Goal: Task Accomplishment & Management: Complete application form

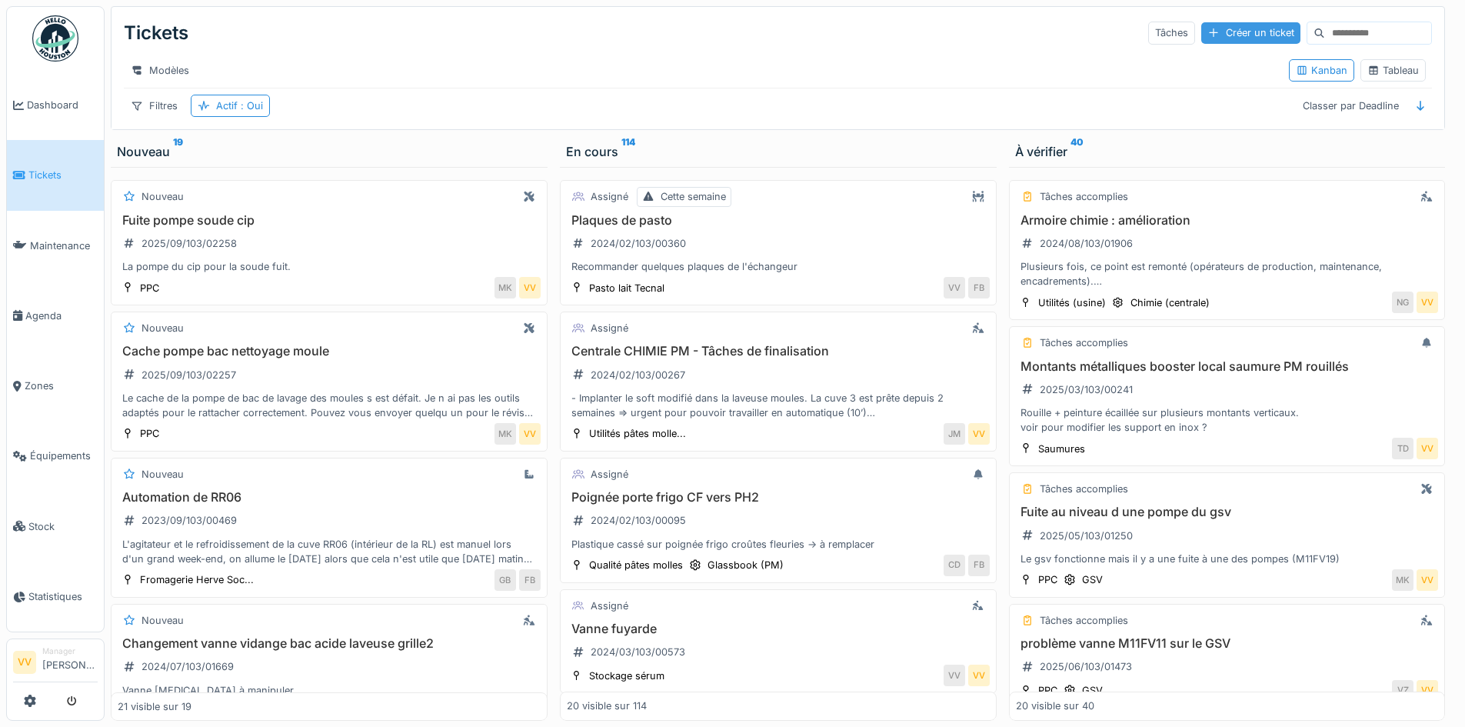
click at [1234, 42] on div "Créer un ticket" at bounding box center [1250, 32] width 99 height 21
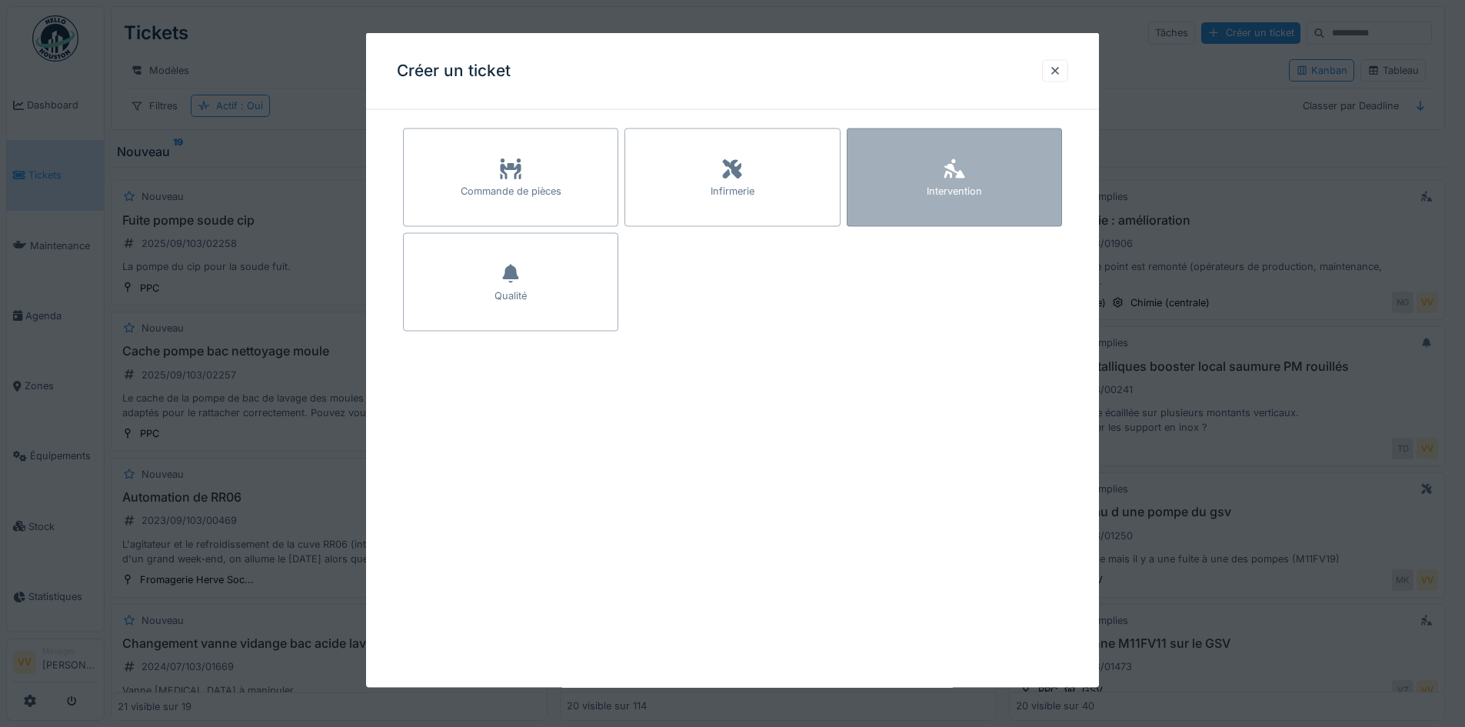
click at [981, 185] on div "Intervention" at bounding box center [953, 191] width 55 height 15
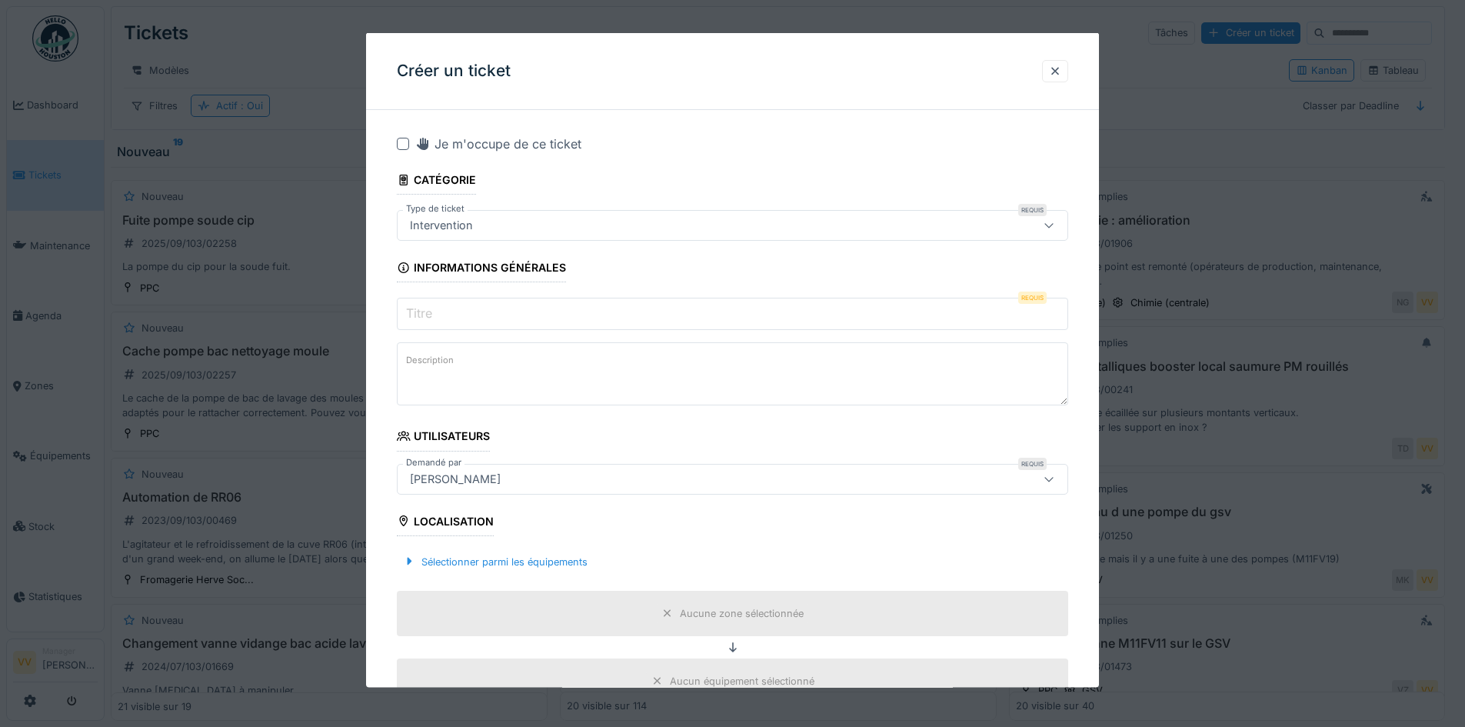
click at [504, 312] on input "Titre" at bounding box center [732, 314] width 671 height 32
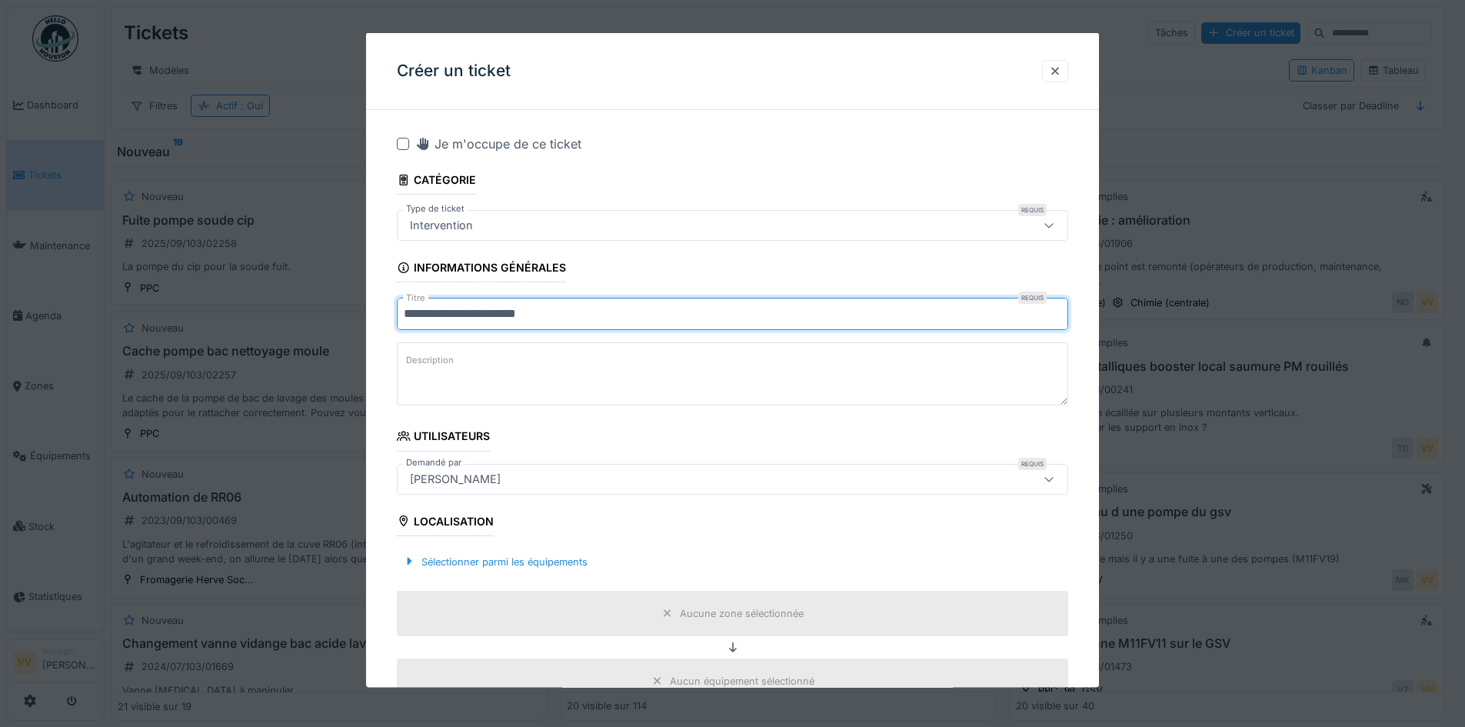
type input "**********"
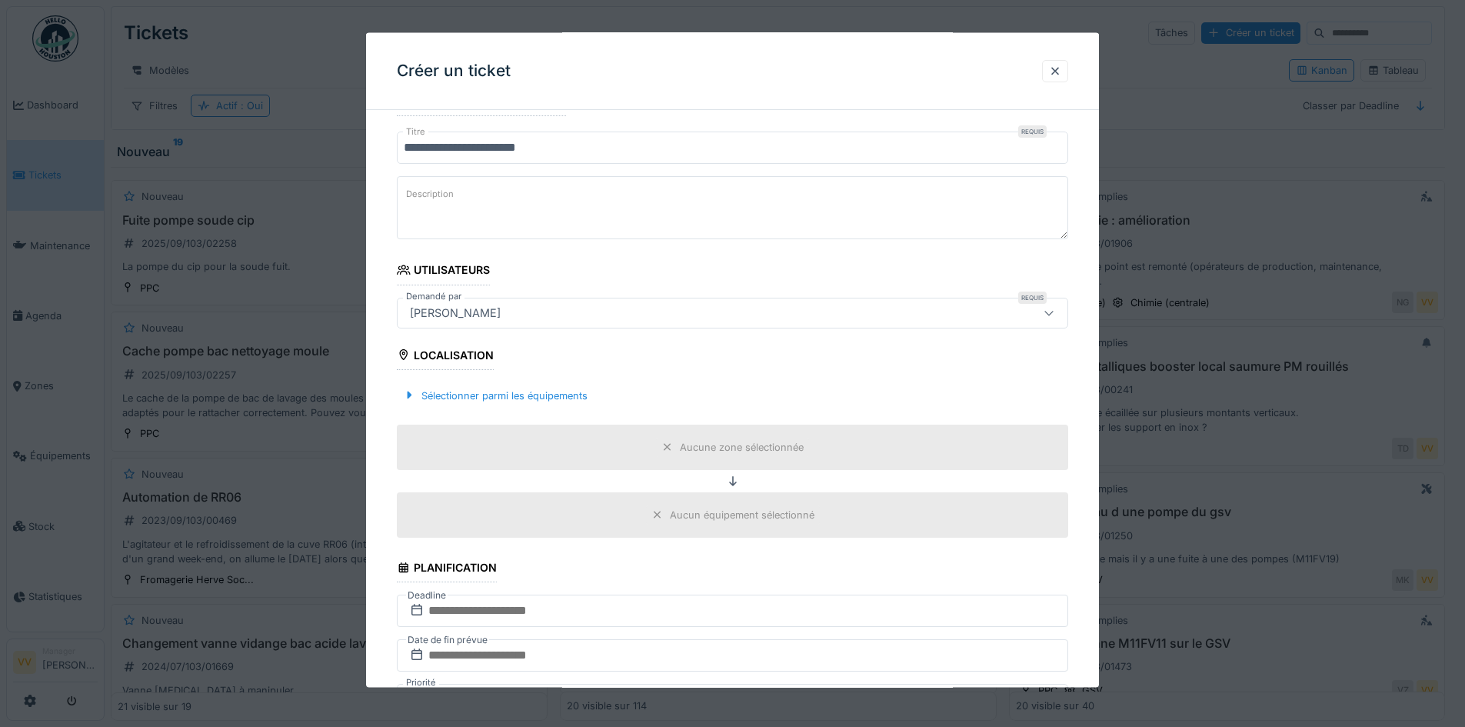
scroll to position [384, 0]
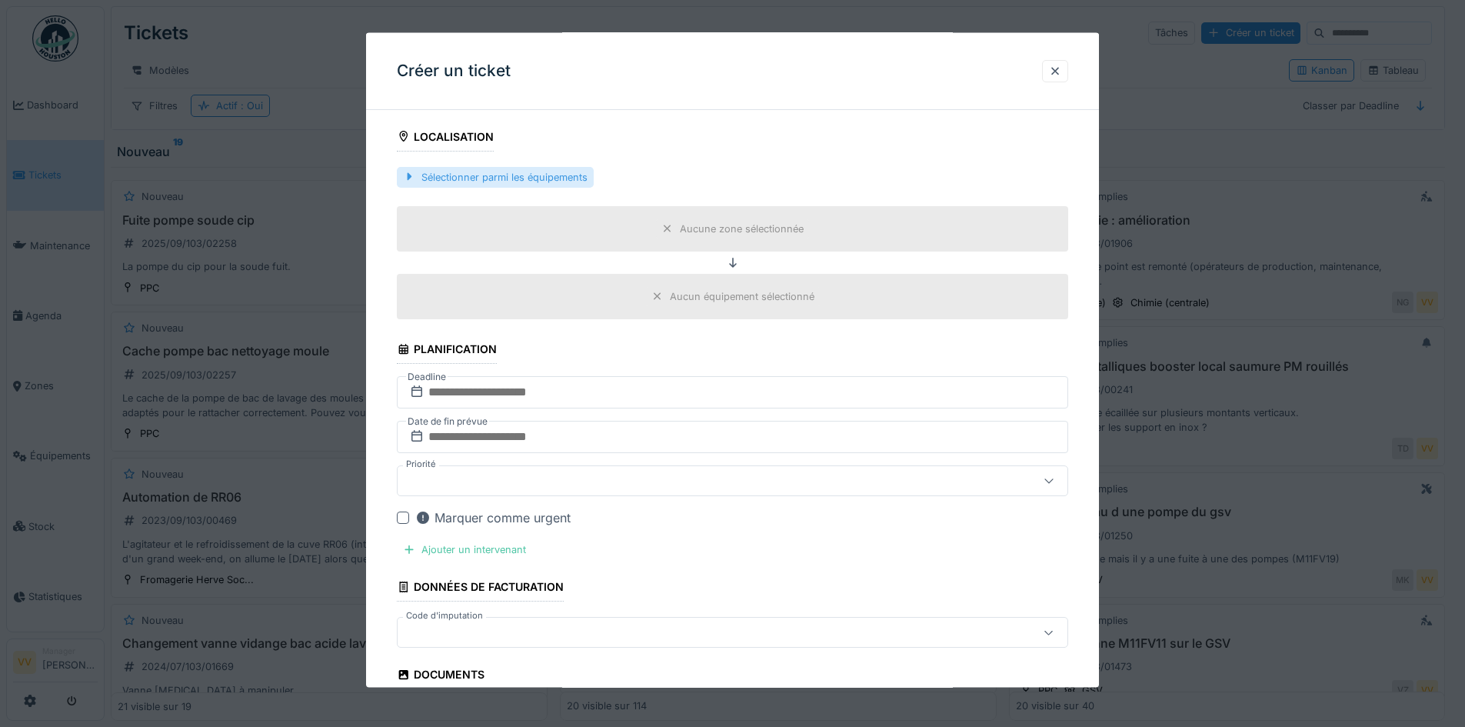
click at [511, 174] on div "Sélectionner parmi les équipements" at bounding box center [495, 176] width 197 height 21
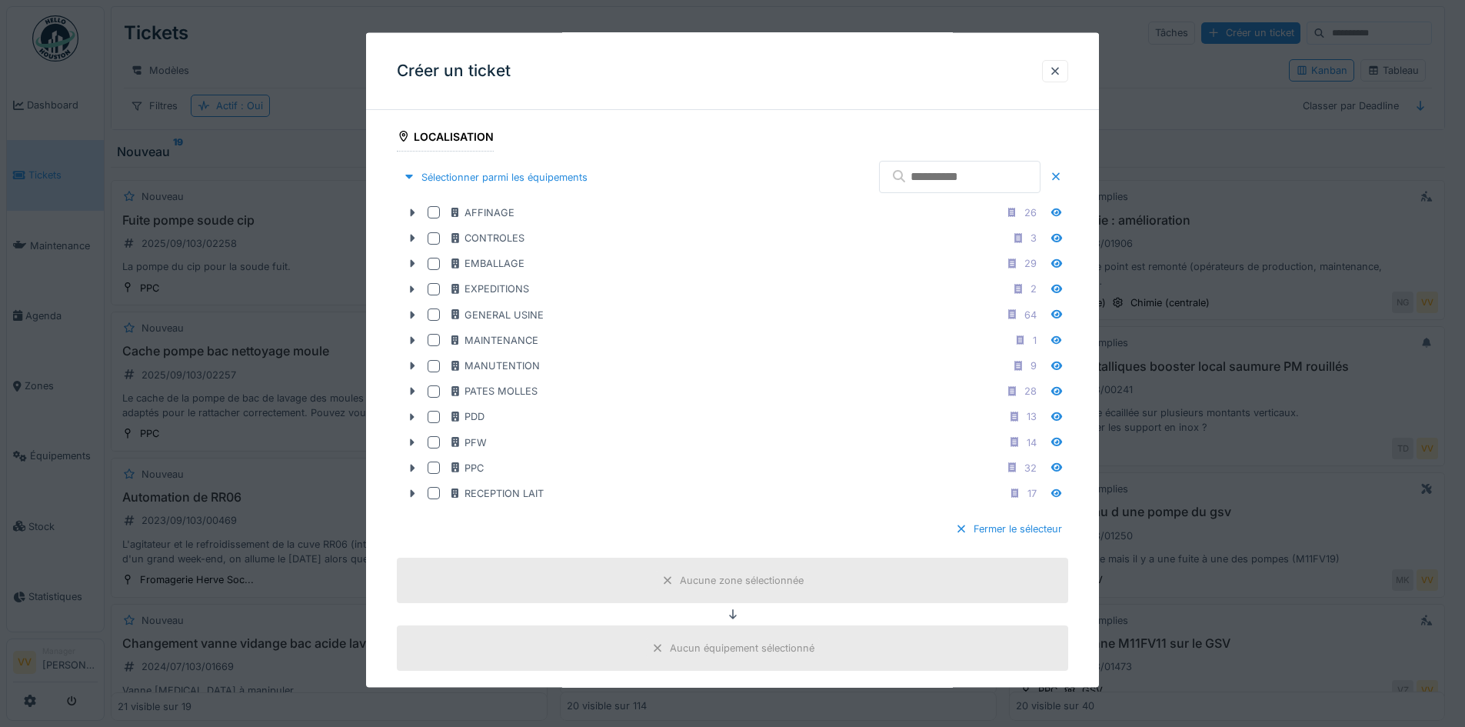
click at [895, 169] on input "text" at bounding box center [959, 177] width 161 height 32
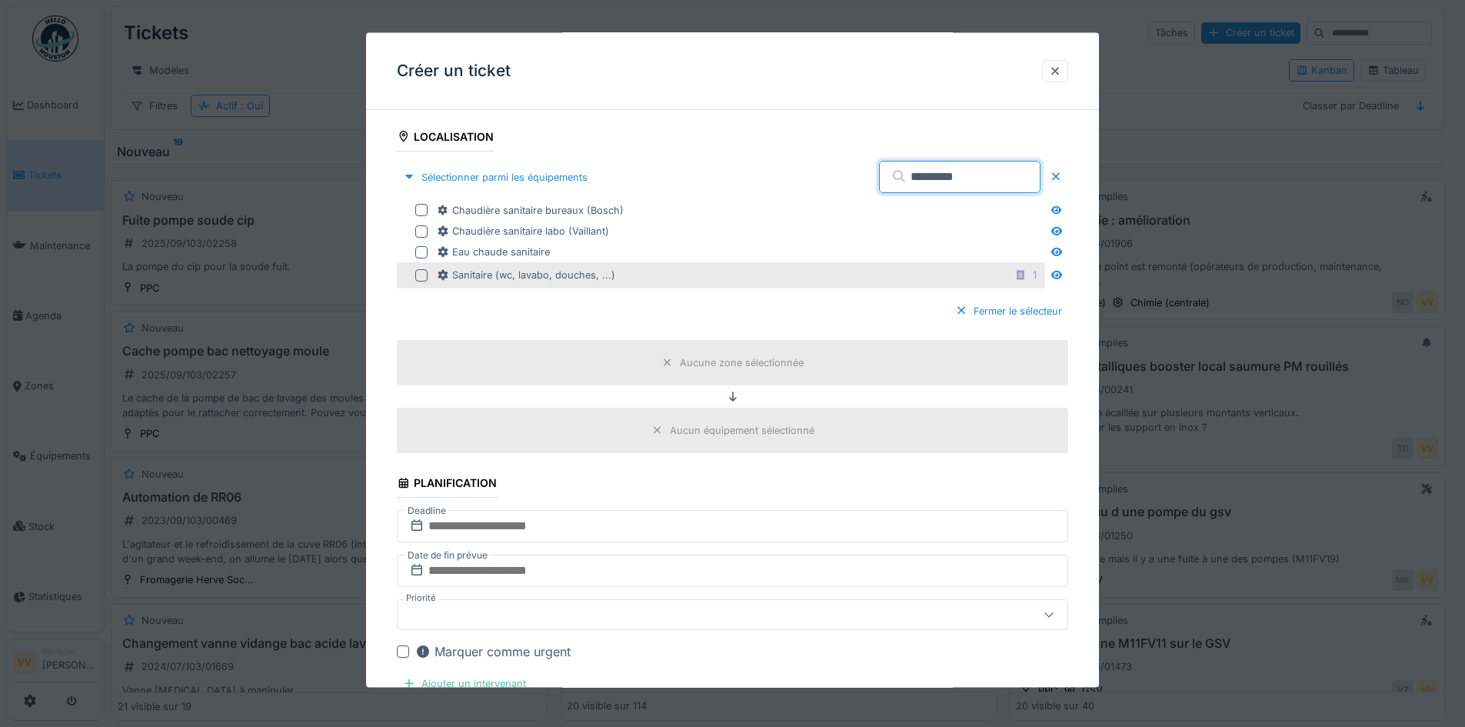
type input "*********"
click at [420, 272] on div at bounding box center [421, 274] width 12 height 12
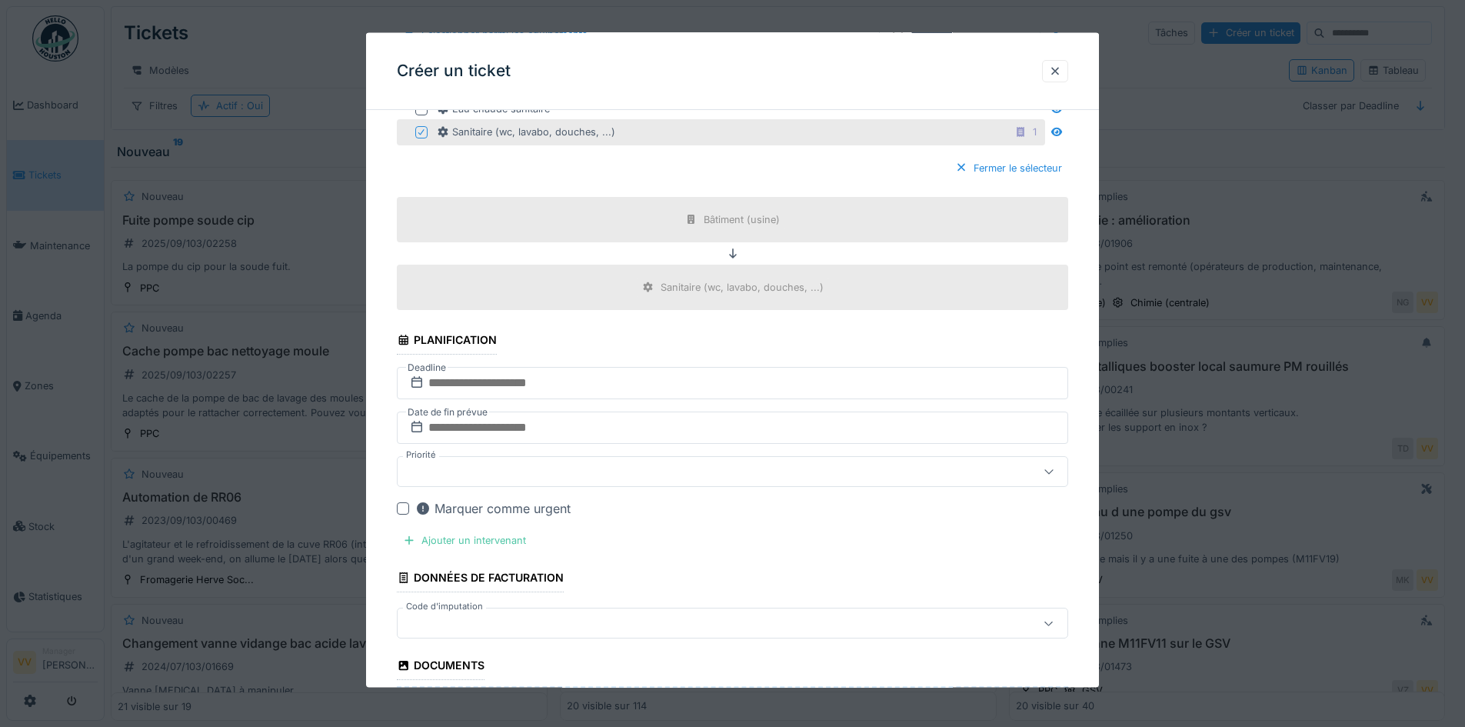
scroll to position [538, 0]
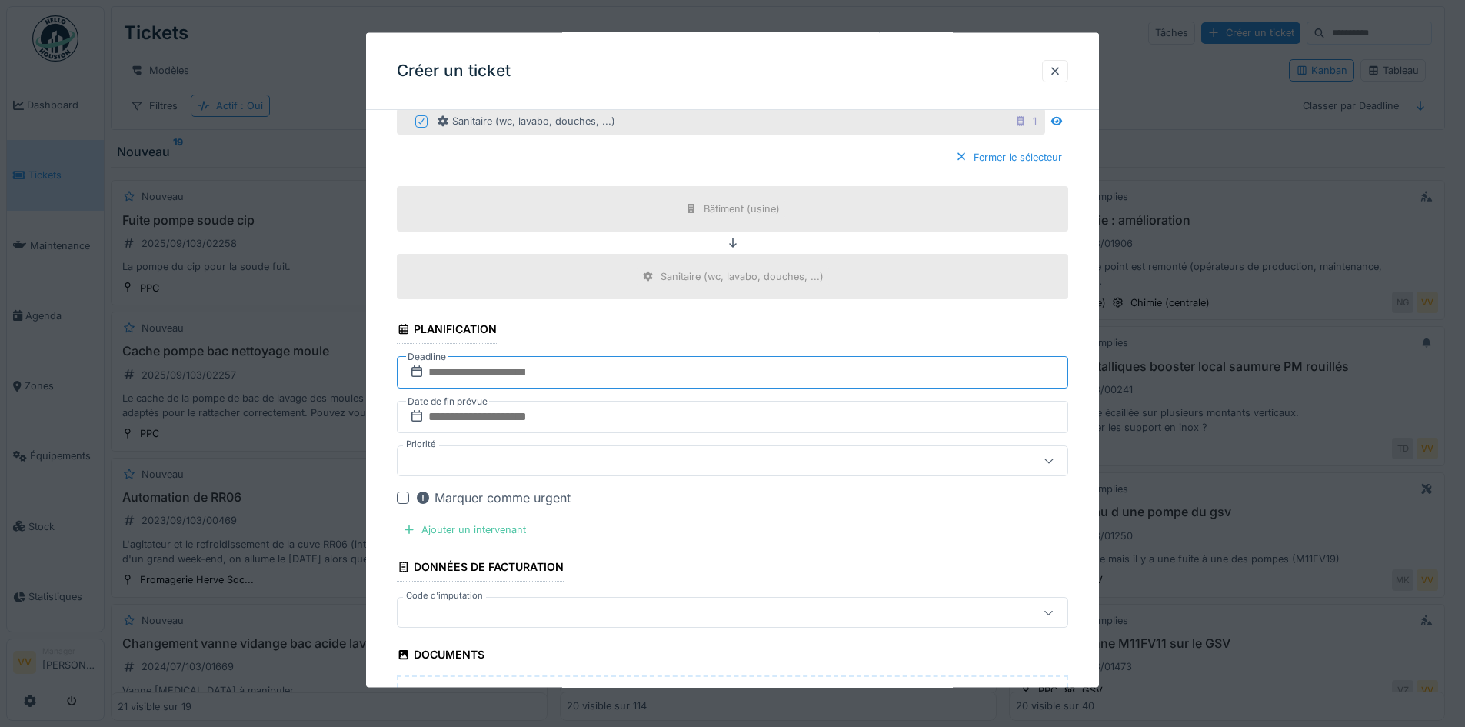
click at [584, 371] on input "text" at bounding box center [732, 372] width 671 height 32
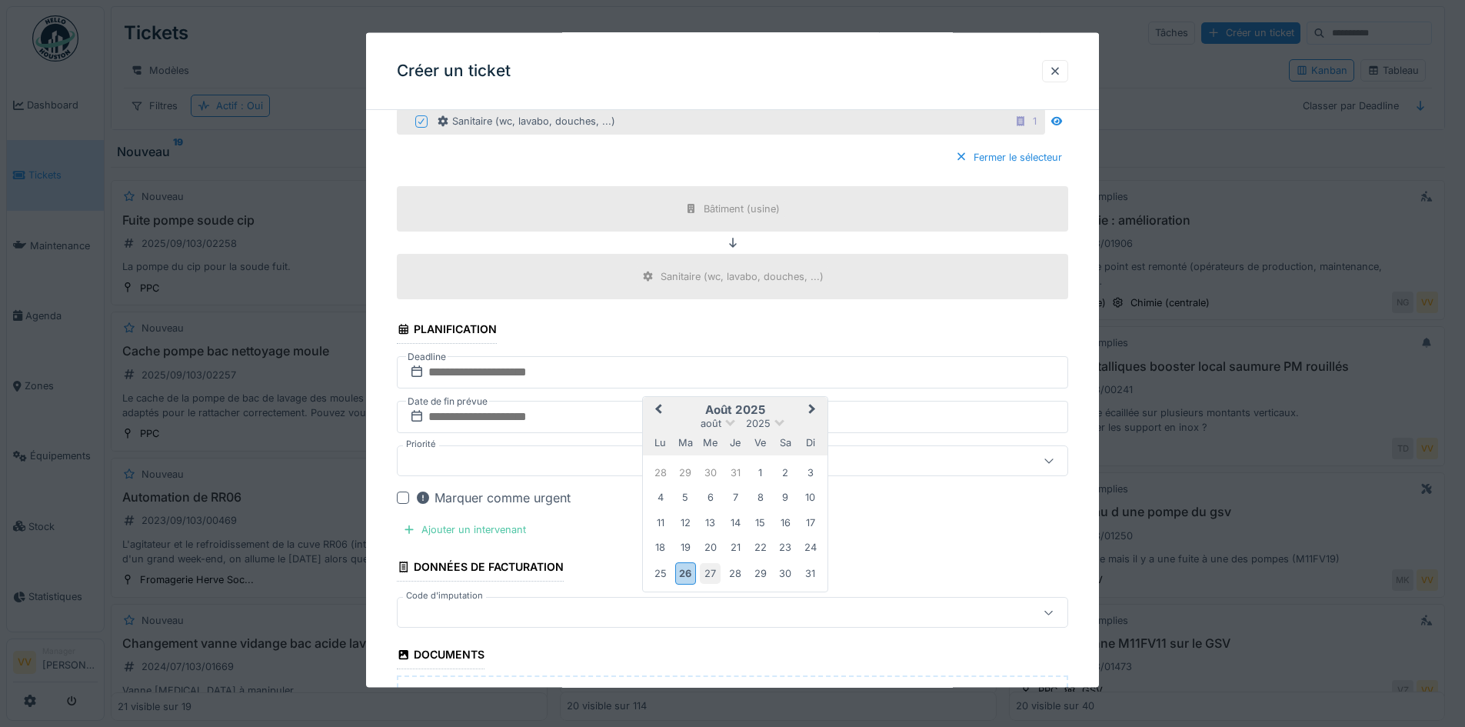
click at [712, 577] on div "27" at bounding box center [710, 572] width 21 height 21
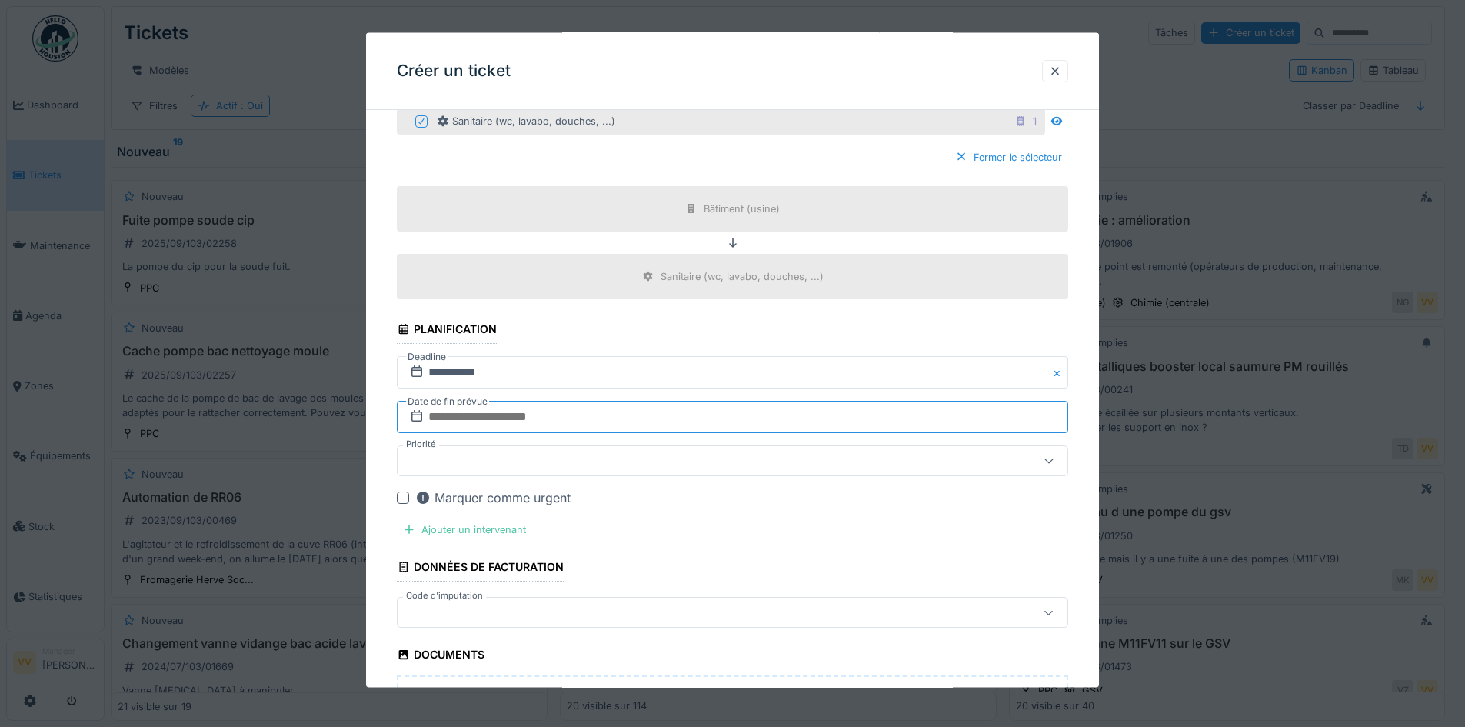
click at [638, 407] on input "text" at bounding box center [732, 417] width 671 height 32
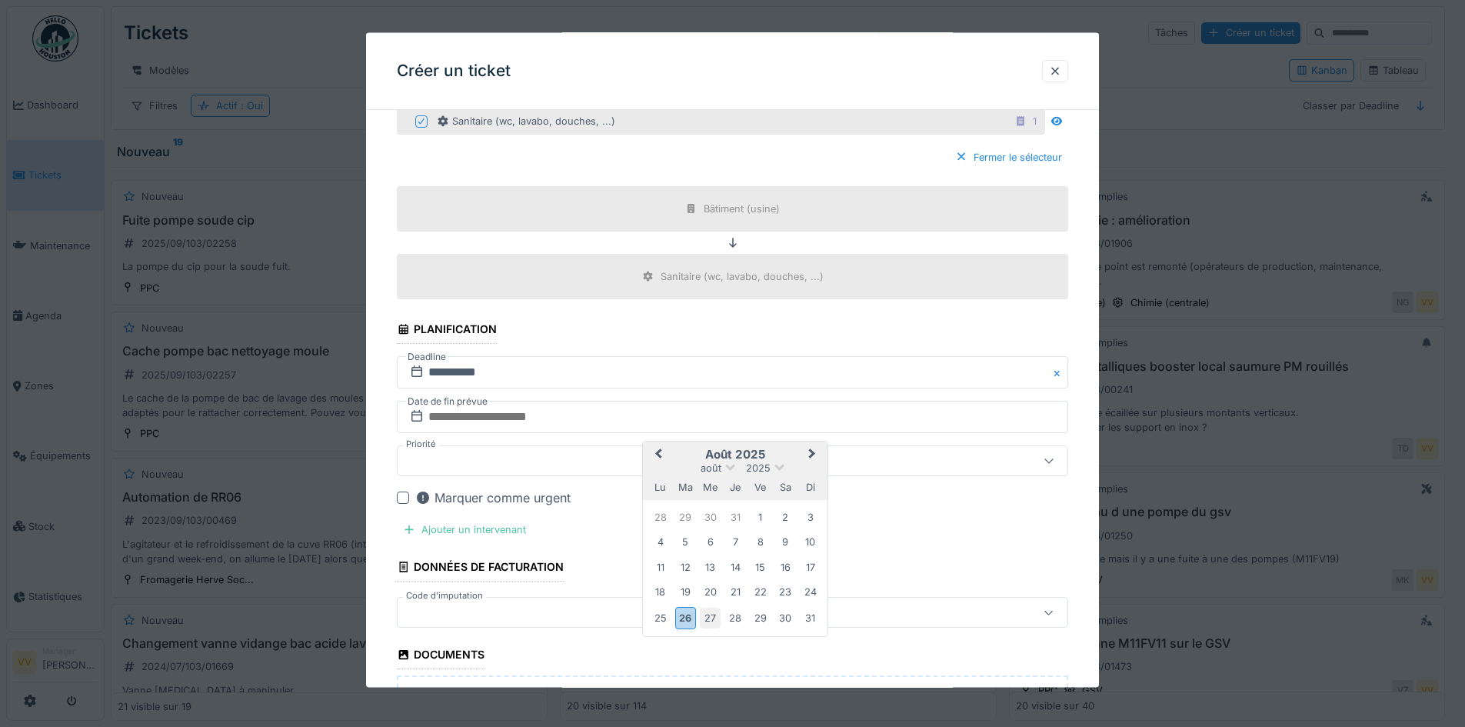
click at [715, 617] on div "27" at bounding box center [710, 617] width 21 height 21
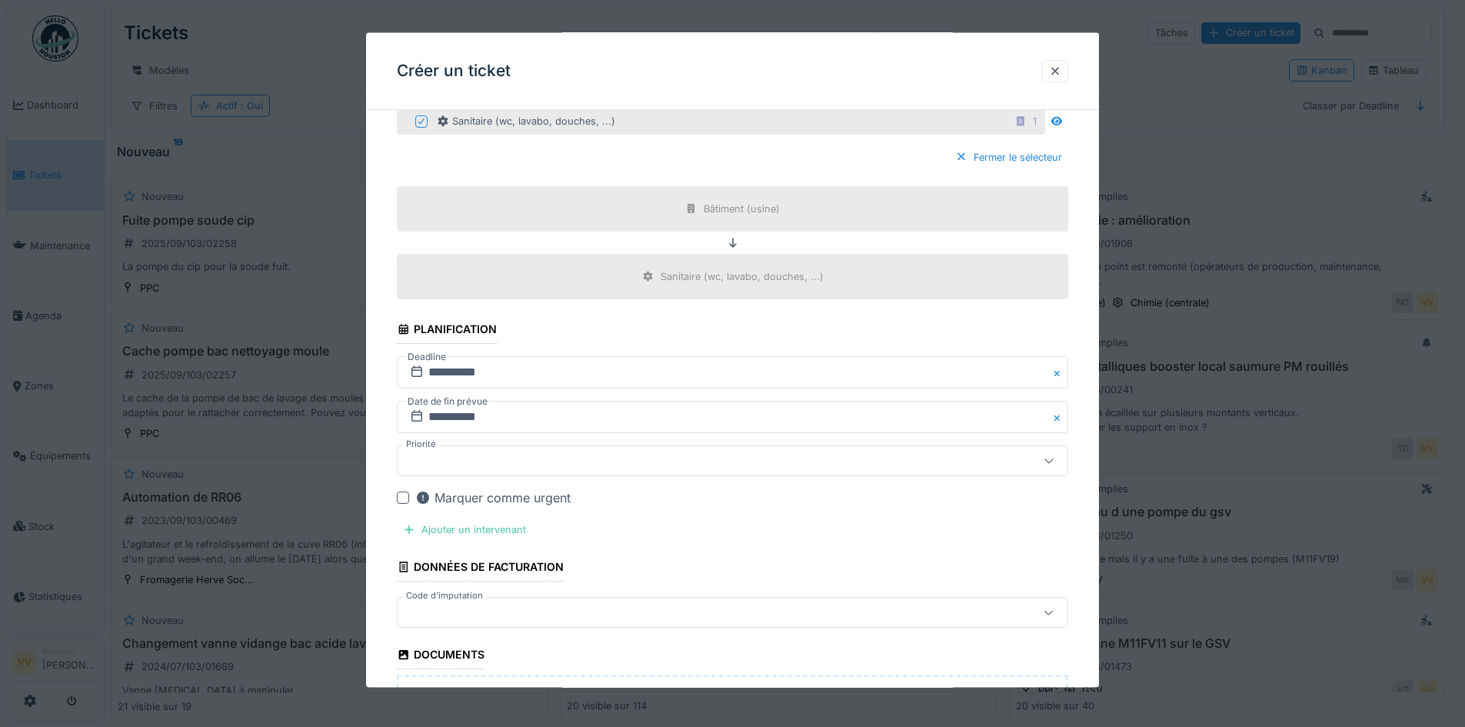
click at [676, 464] on div at bounding box center [693, 460] width 579 height 17
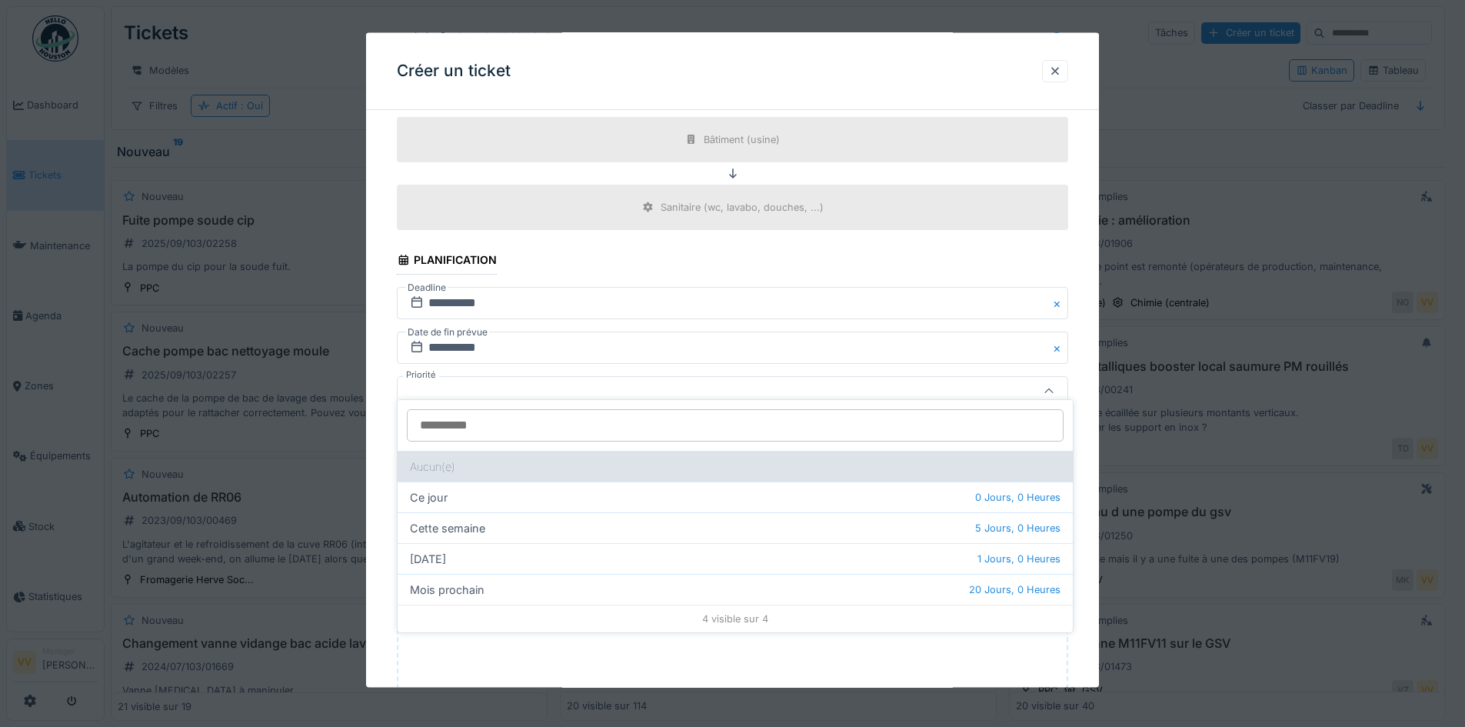
scroll to position [639, 0]
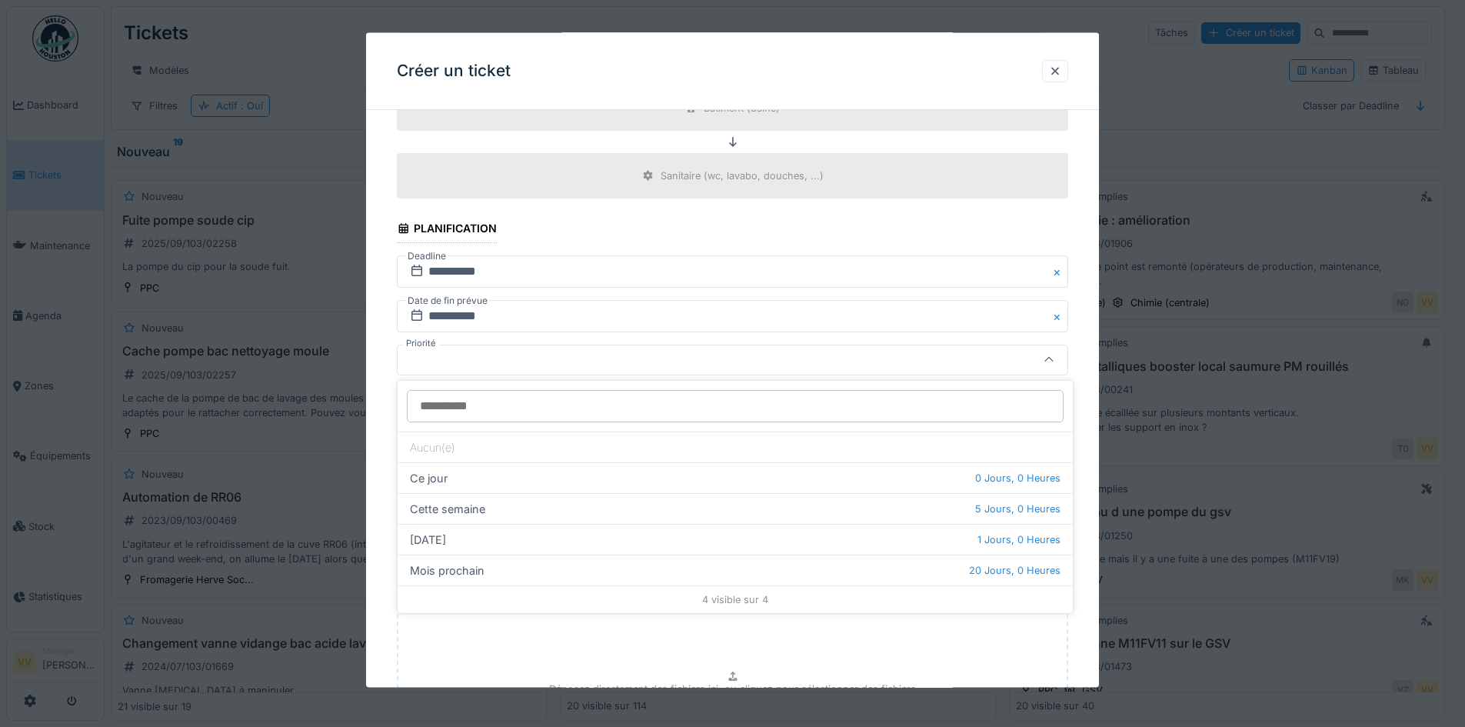
click at [1059, 230] on fieldset "**********" at bounding box center [732, 178] width 671 height 1391
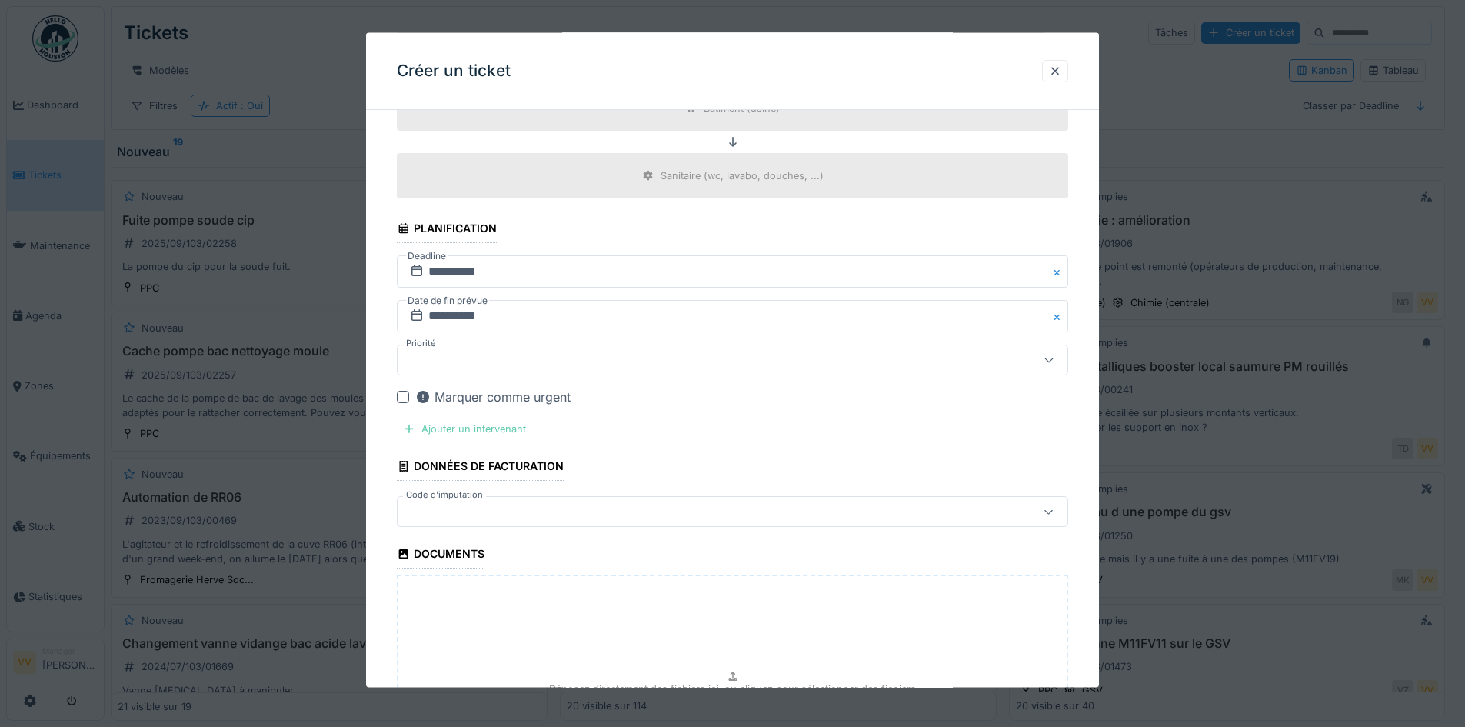
click at [447, 432] on div "Ajouter un intervenant" at bounding box center [464, 428] width 135 height 21
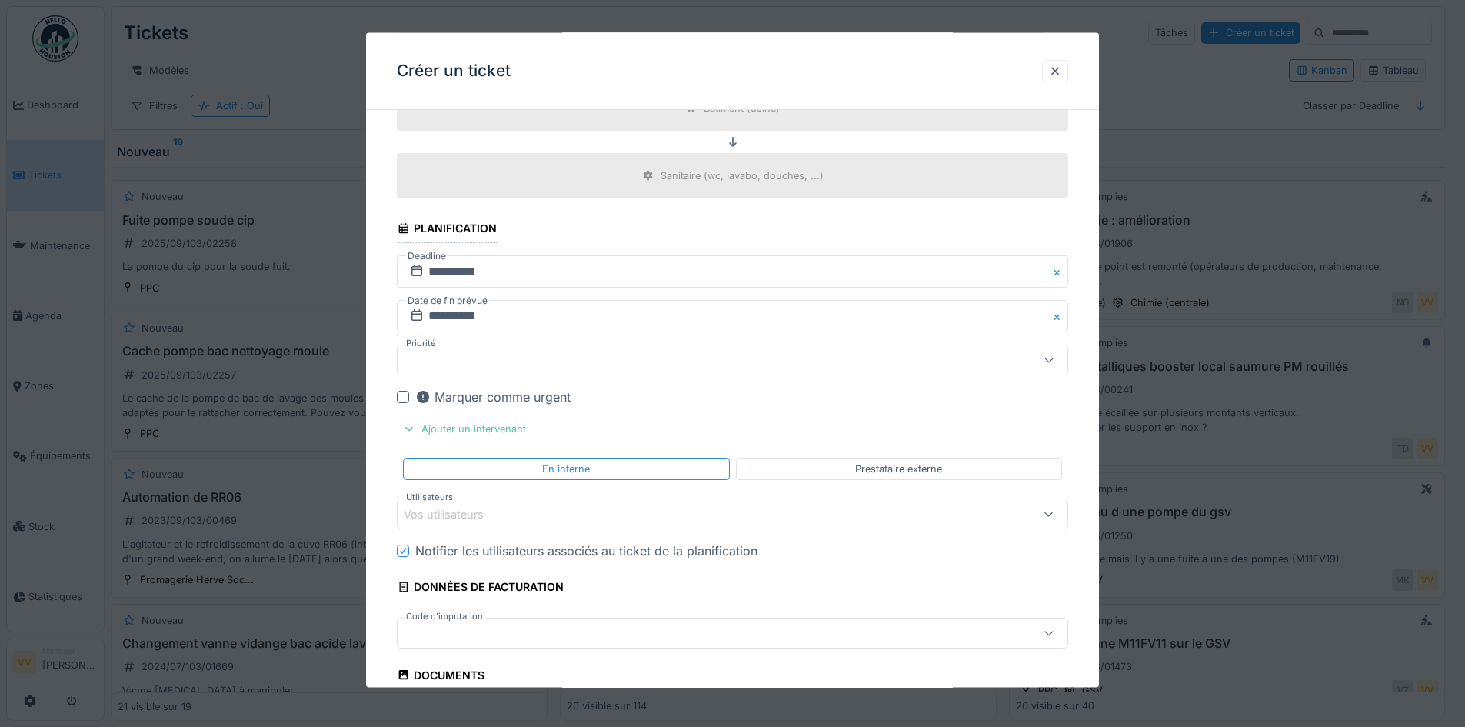
click at [504, 513] on div "Vos utilisateurs" at bounding box center [454, 513] width 101 height 17
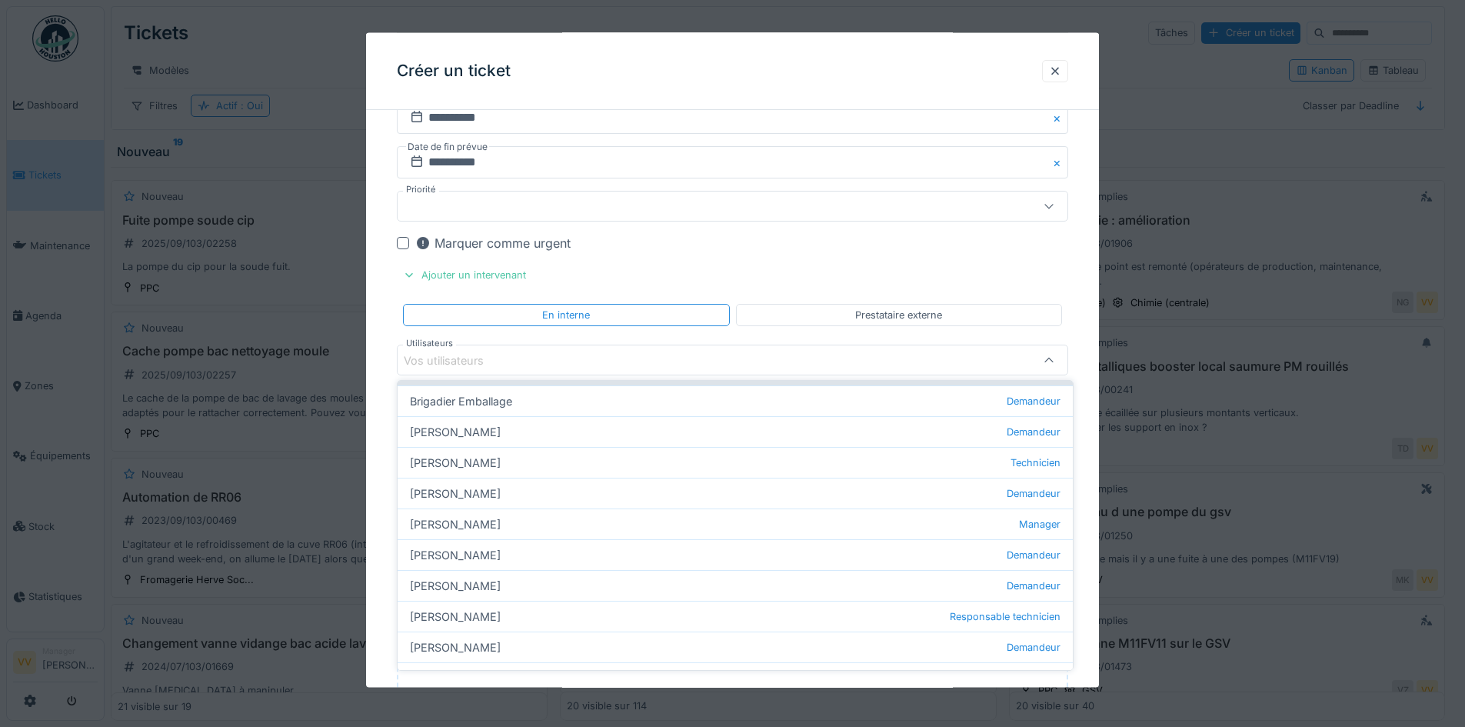
scroll to position [154, 0]
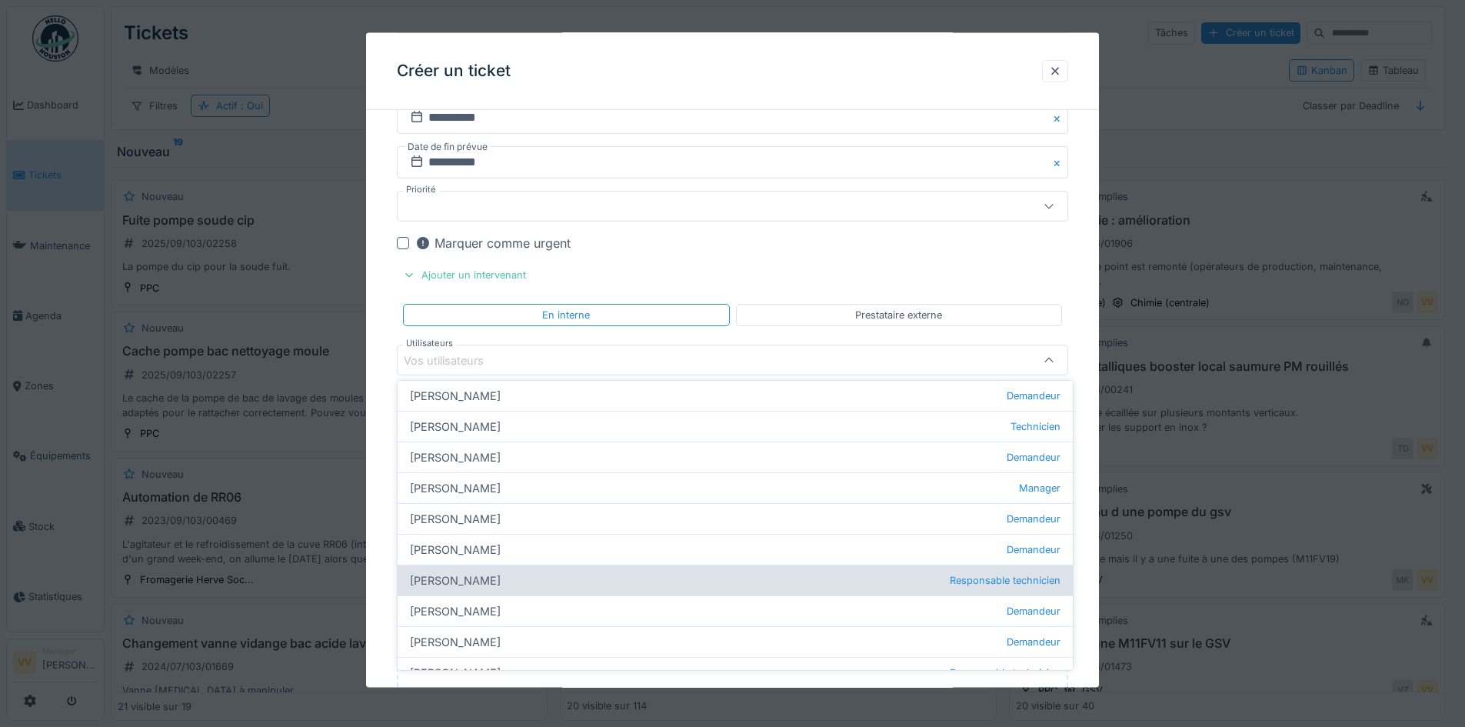
click at [468, 577] on div "Julien Bebronne Responsable technicien" at bounding box center [734, 579] width 675 height 31
type input "****"
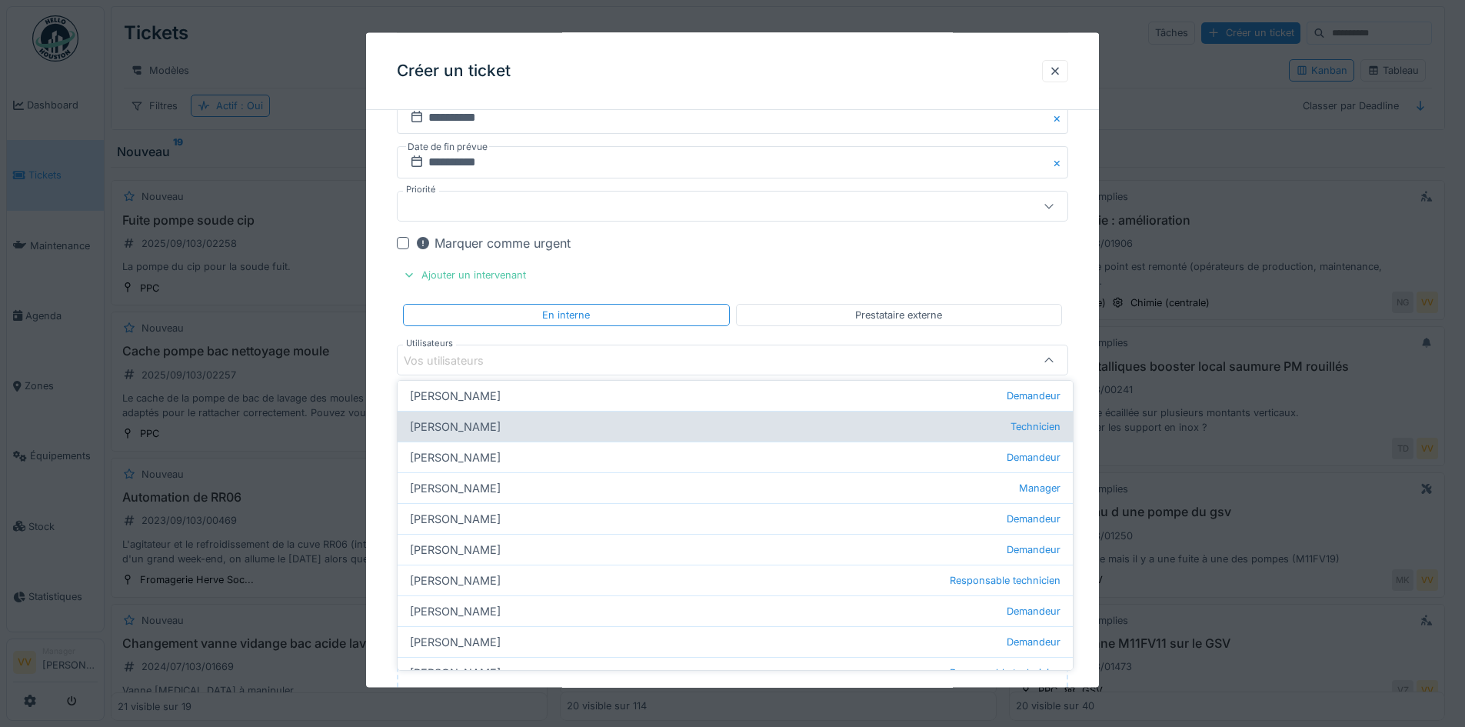
scroll to position [0, 0]
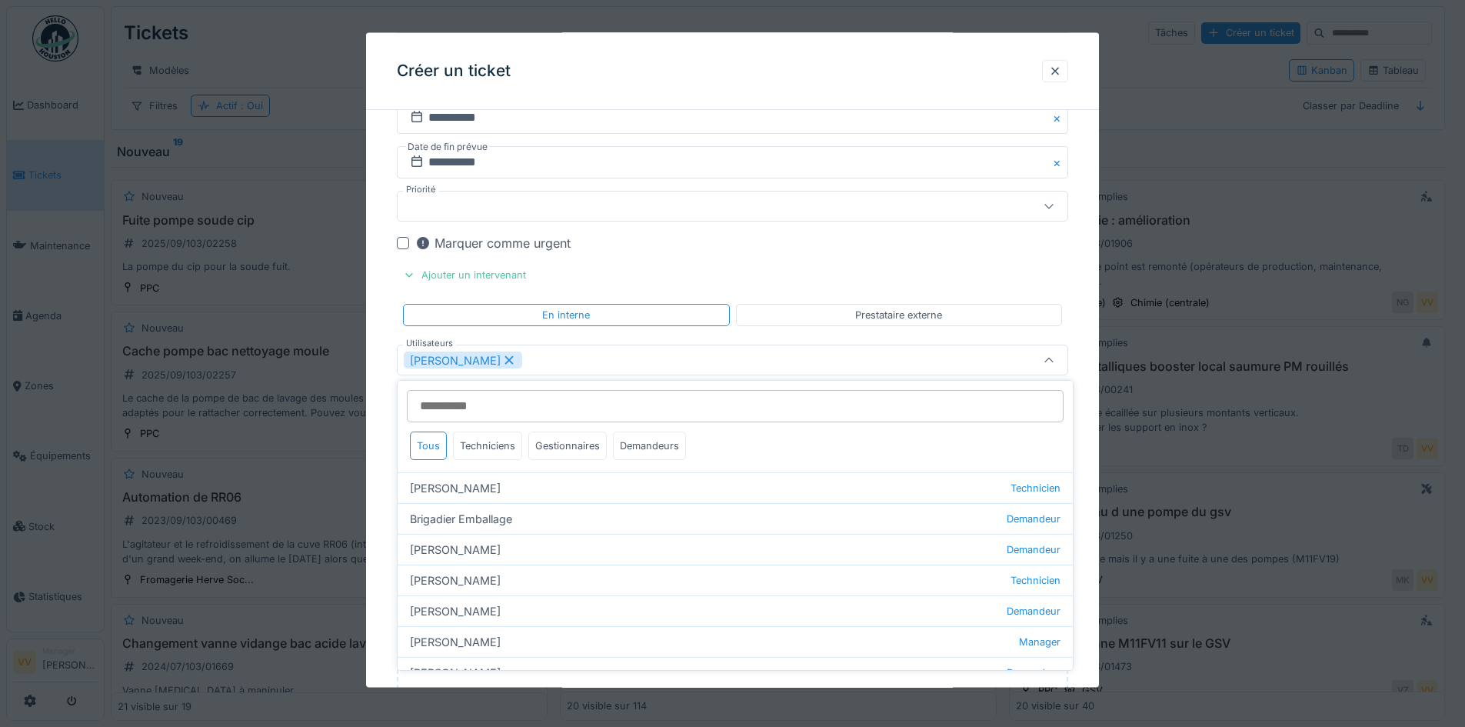
click at [939, 261] on fieldset "**********" at bounding box center [732, 122] width 671 height 1585
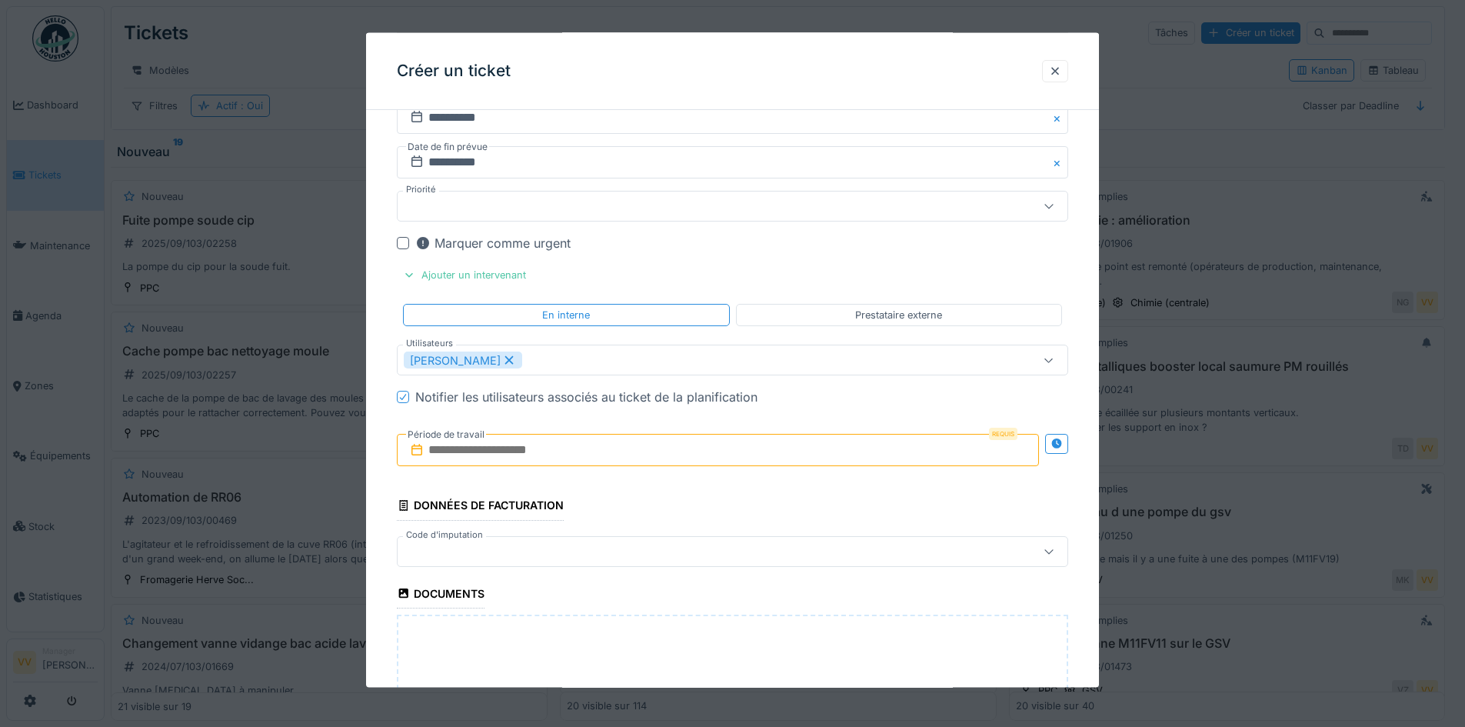
click at [540, 447] on input "text" at bounding box center [718, 450] width 642 height 32
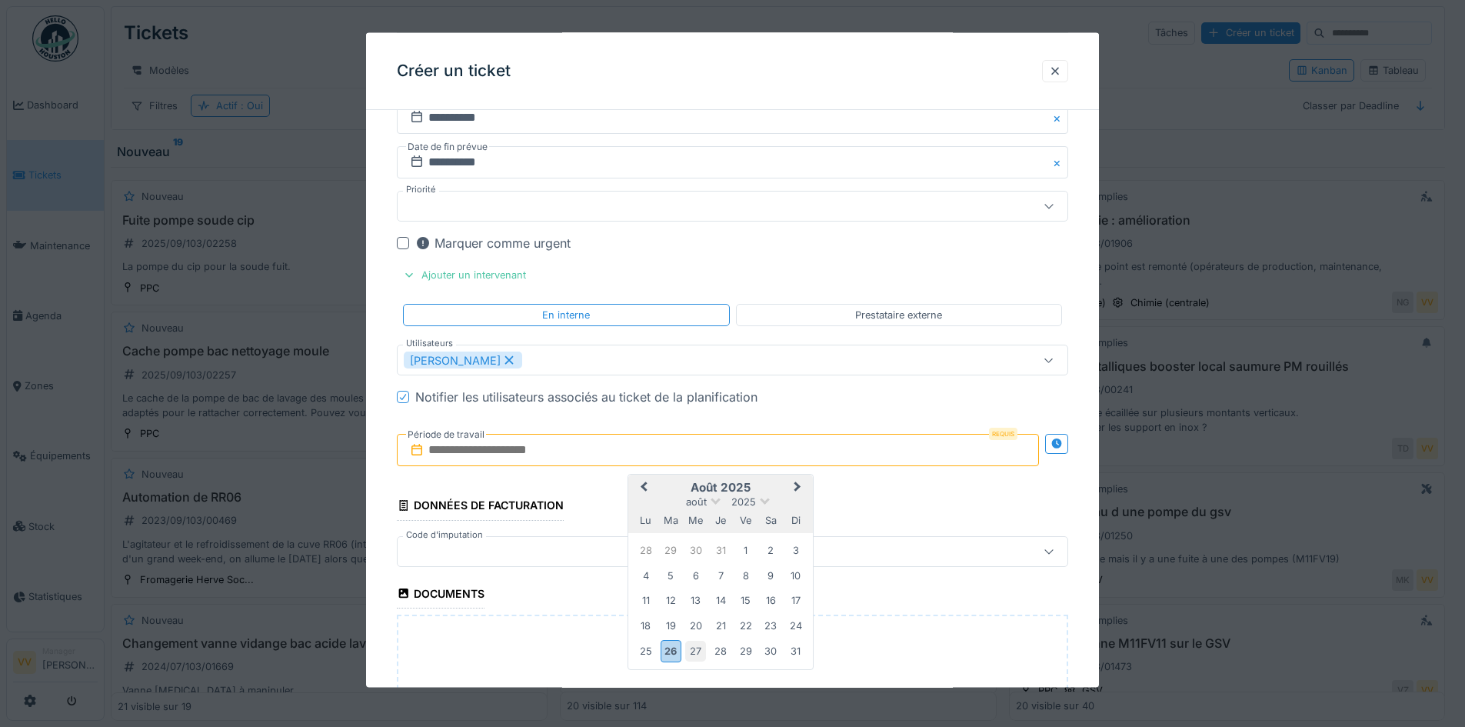
click at [690, 657] on div "27" at bounding box center [695, 650] width 21 height 21
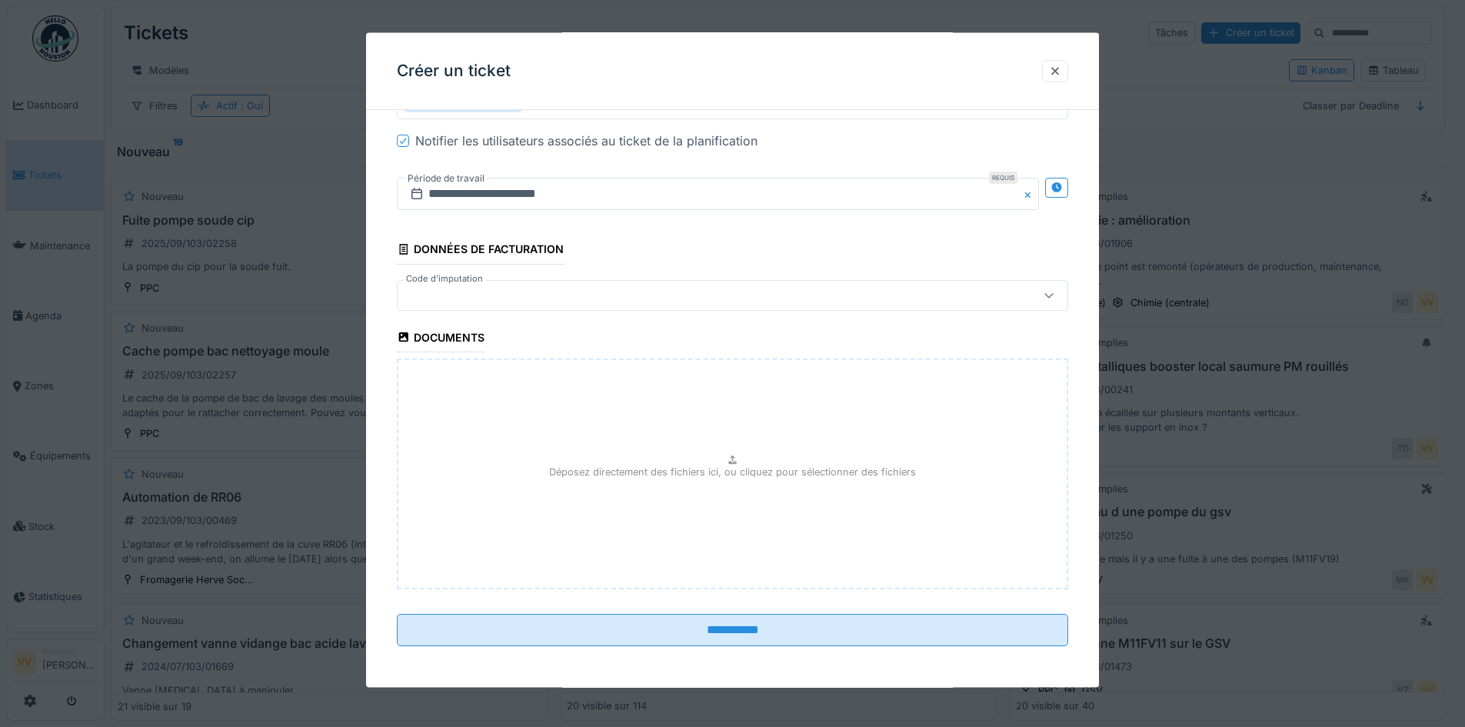
scroll to position [1050, 0]
click at [618, 514] on div "Déposez directement des fichiers ici, ou cliquez pour sélectionner des fichiers" at bounding box center [732, 471] width 671 height 231
type input "**********"
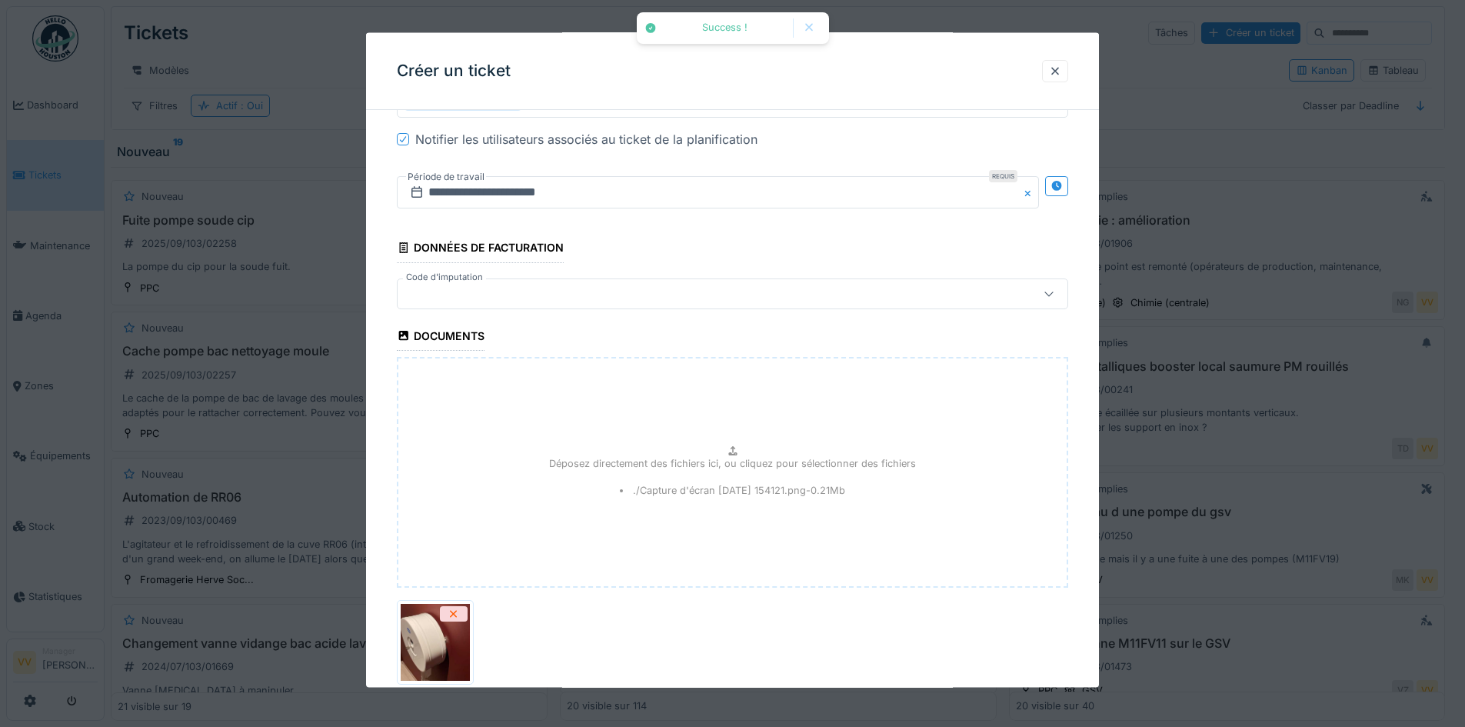
scroll to position [1162, 0]
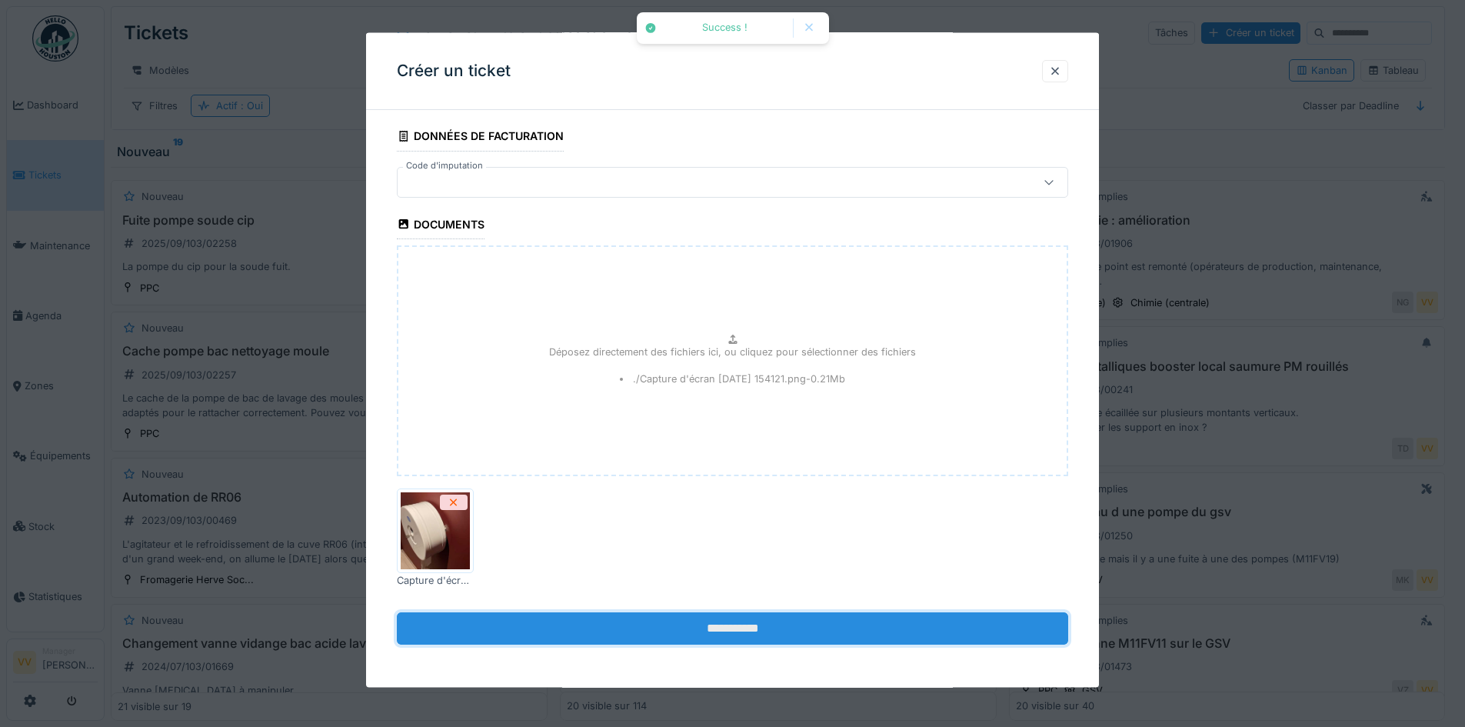
click at [841, 618] on input "**********" at bounding box center [732, 627] width 671 height 32
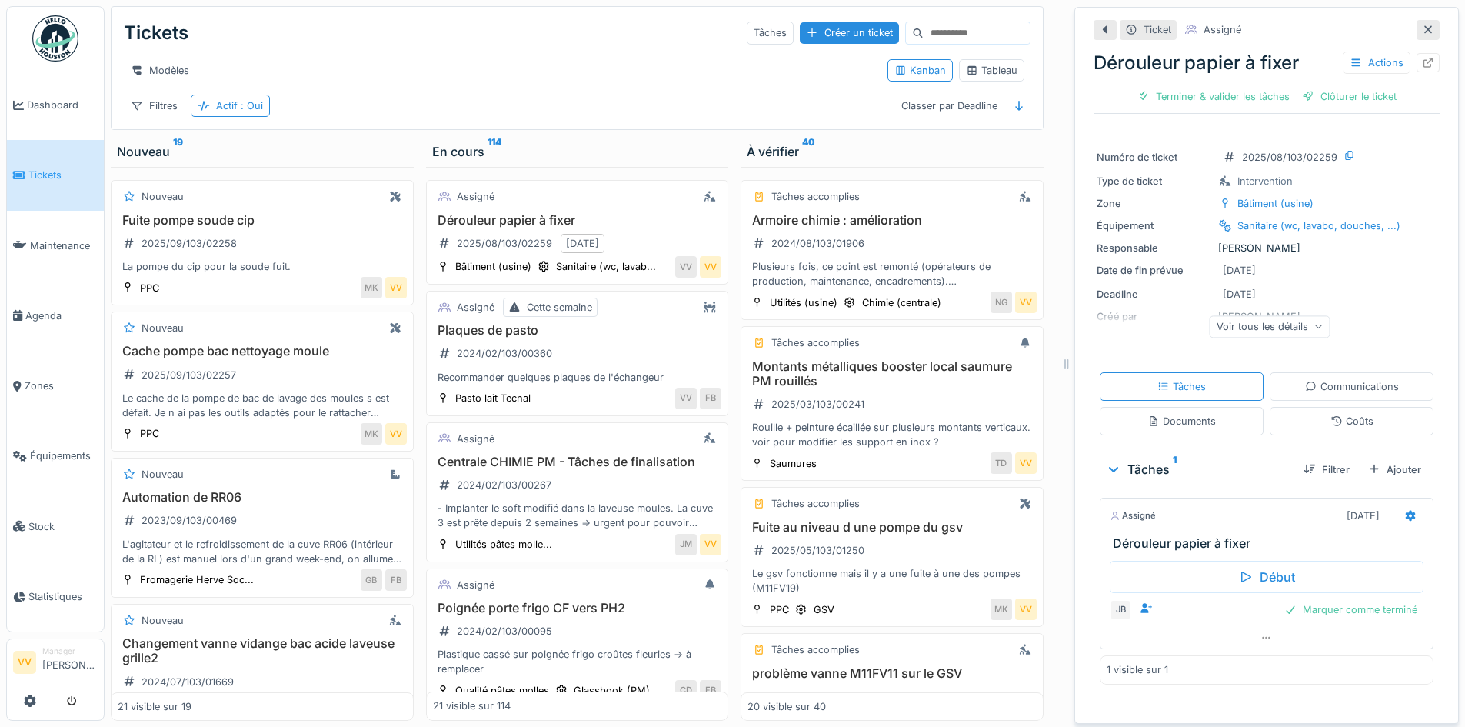
click at [38, 171] on span "Tickets" at bounding box center [62, 175] width 69 height 15
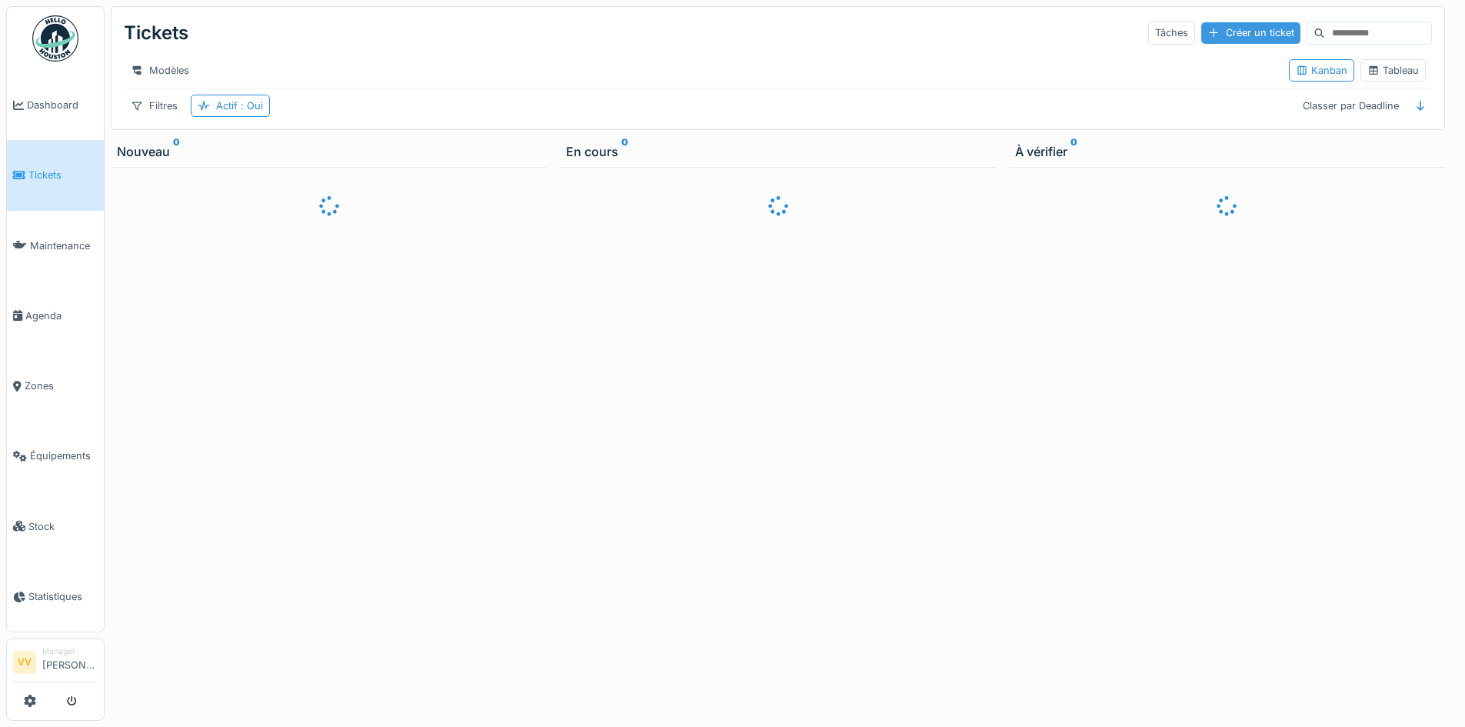
click at [1224, 28] on div "Créer un ticket" at bounding box center [1250, 32] width 99 height 21
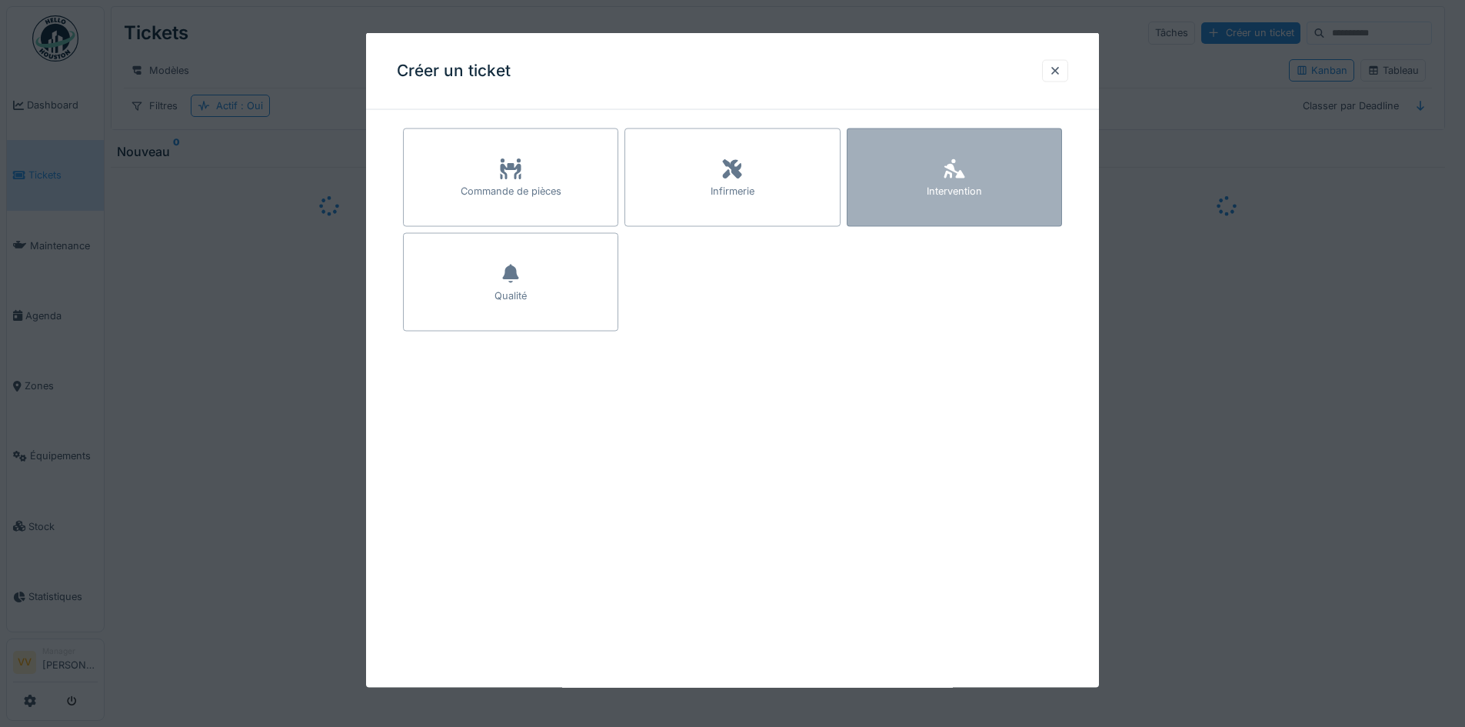
click at [936, 188] on div "Intervention" at bounding box center [953, 191] width 55 height 15
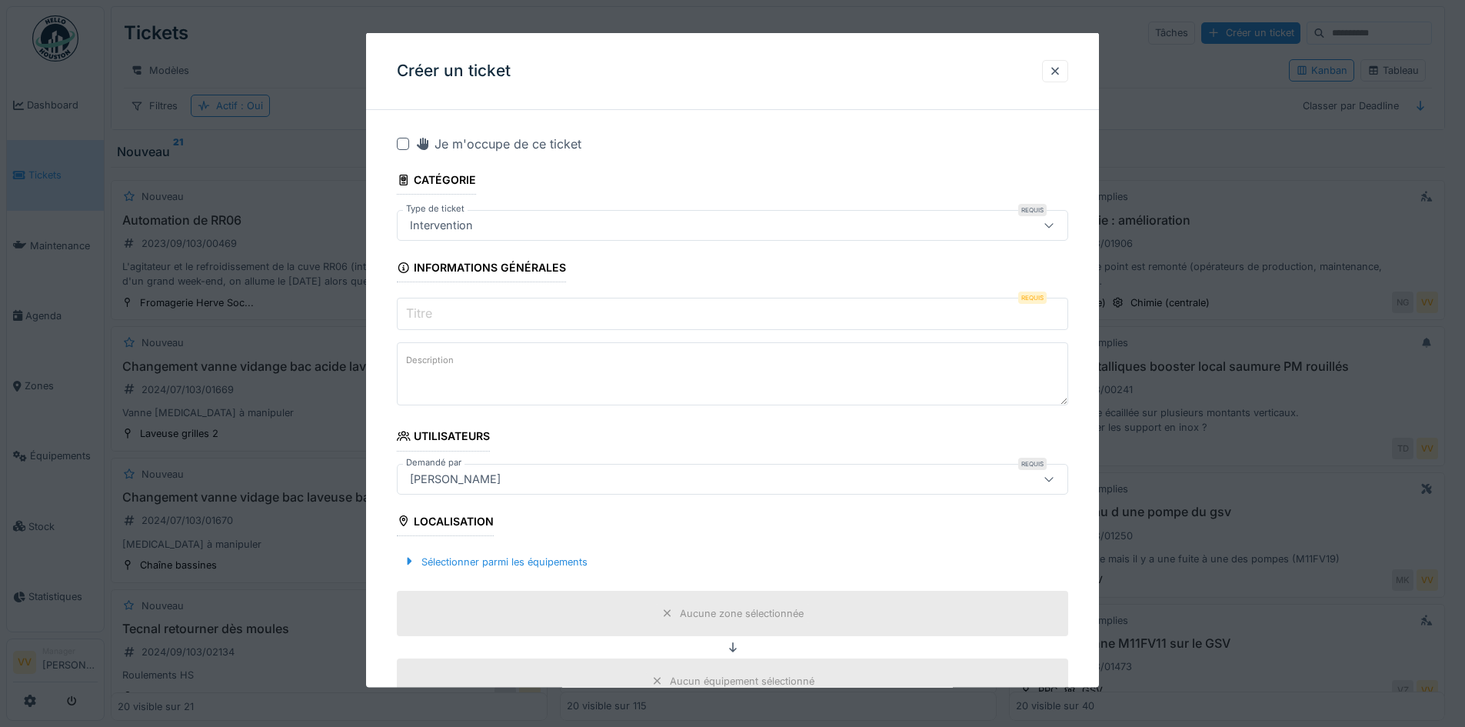
click at [514, 313] on input "Titre" at bounding box center [732, 314] width 671 height 32
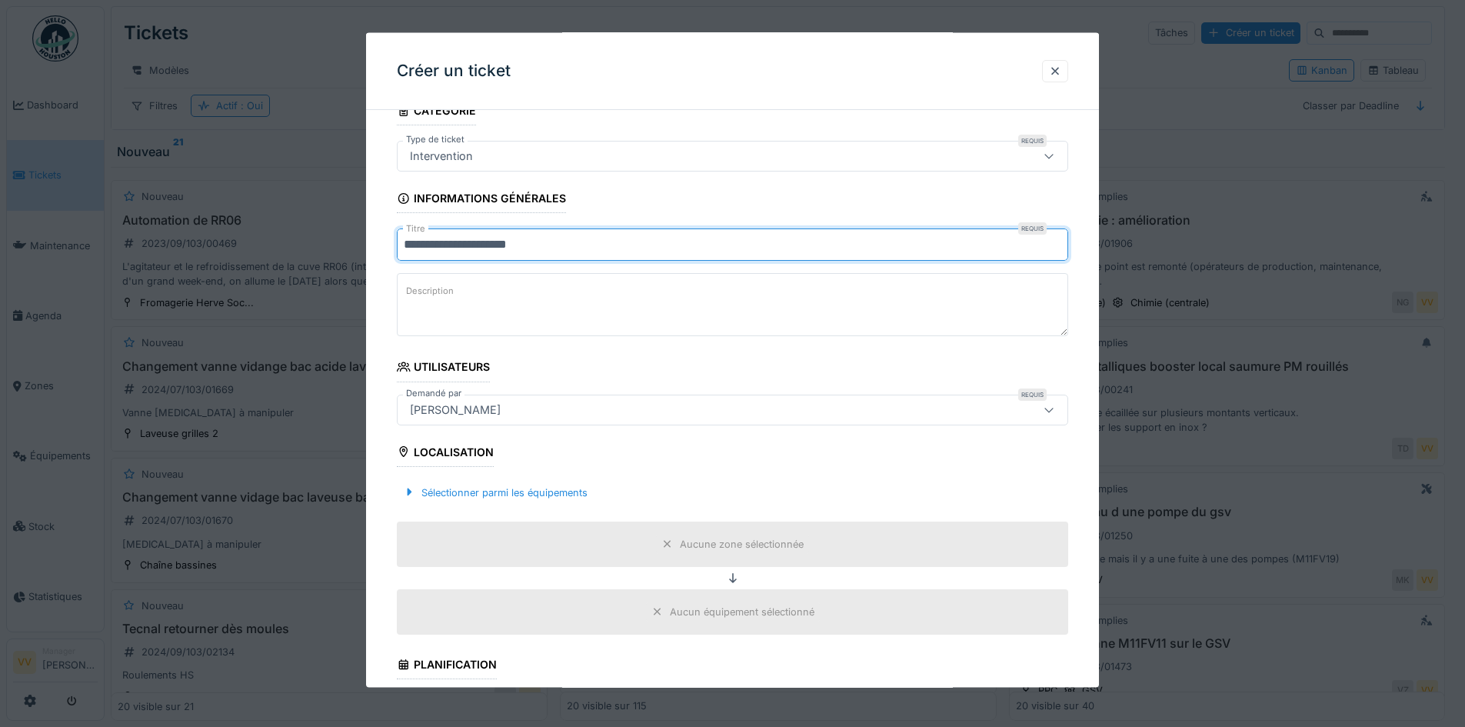
scroll to position [154, 0]
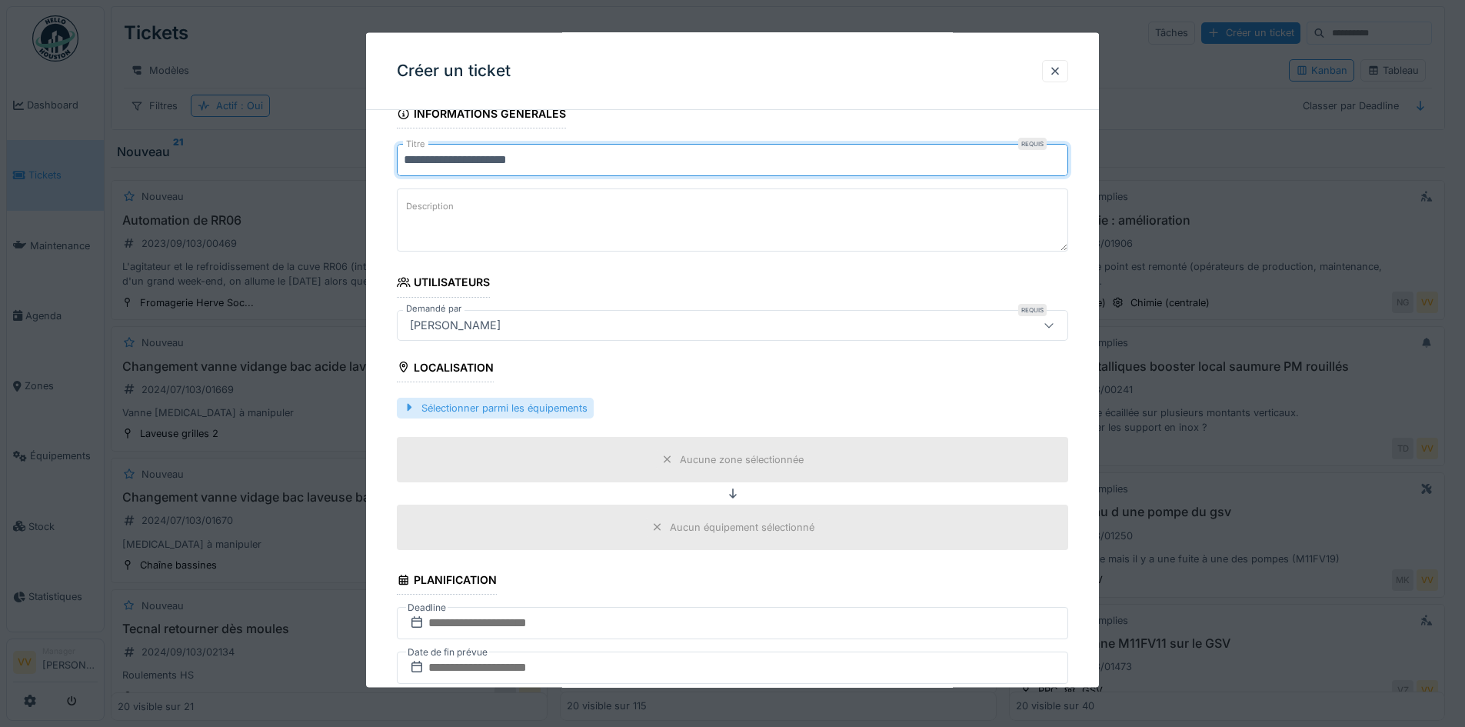
type input "**********"
click at [510, 399] on div "Sélectionner parmi les équipements" at bounding box center [495, 407] width 197 height 21
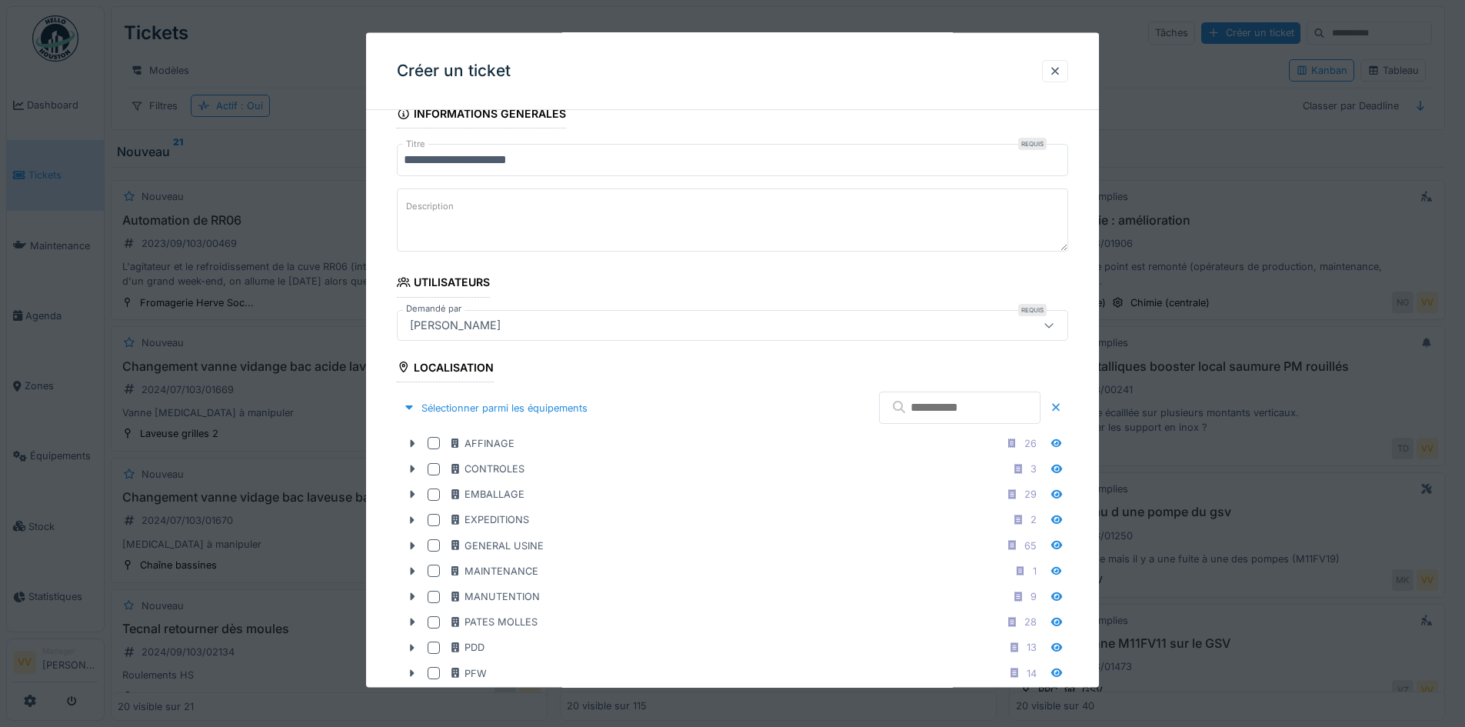
click at [1006, 411] on input "text" at bounding box center [959, 407] width 161 height 32
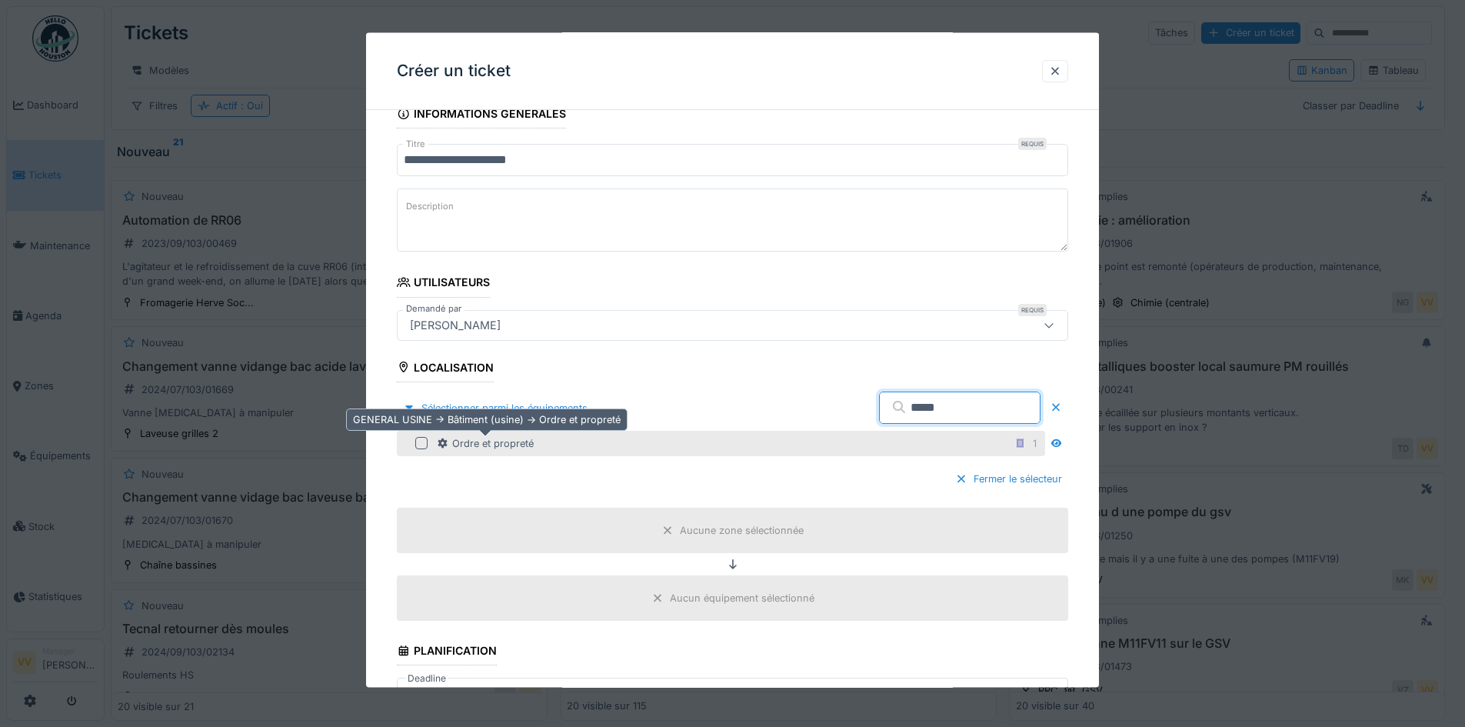
type input "*****"
click at [445, 438] on icon at bounding box center [443, 442] width 12 height 10
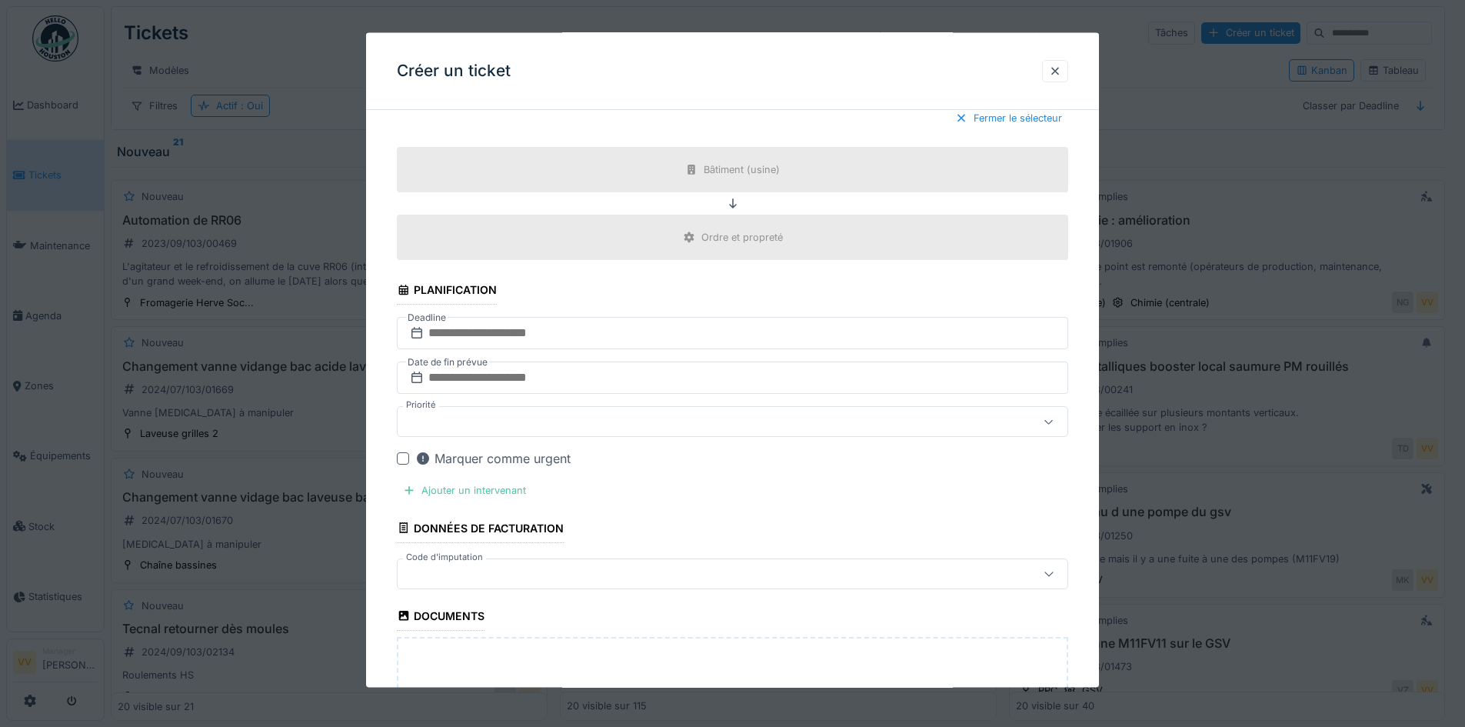
scroll to position [538, 0]
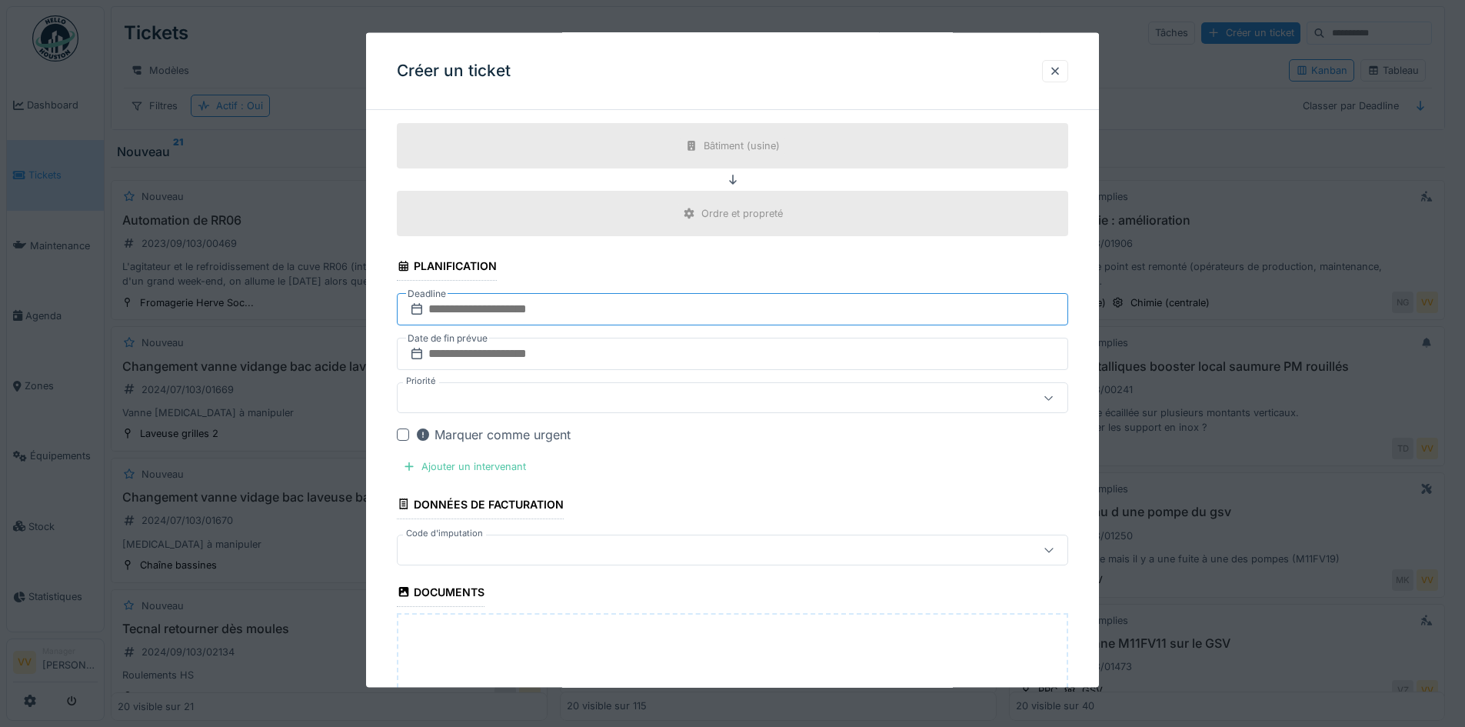
click at [546, 304] on input "text" at bounding box center [732, 309] width 671 height 32
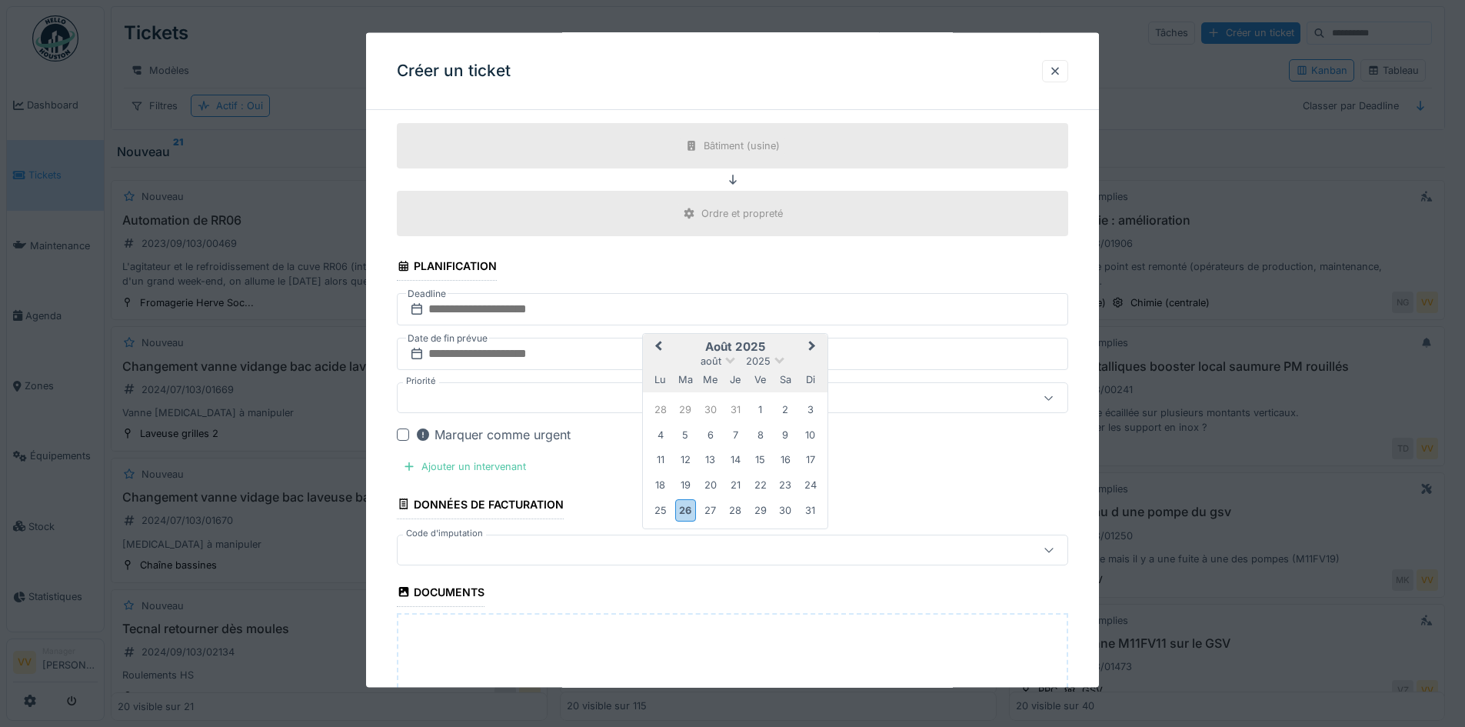
click at [812, 348] on span "Next Month" at bounding box center [812, 347] width 0 height 18
drag, startPoint x: 658, startPoint y: 404, endPoint x: 645, endPoint y: 527, distance: 123.7
click at [645, 527] on fieldset "**********" at bounding box center [732, 248] width 671 height 1329
click at [657, 513] on div "29" at bounding box center [660, 509] width 21 height 21
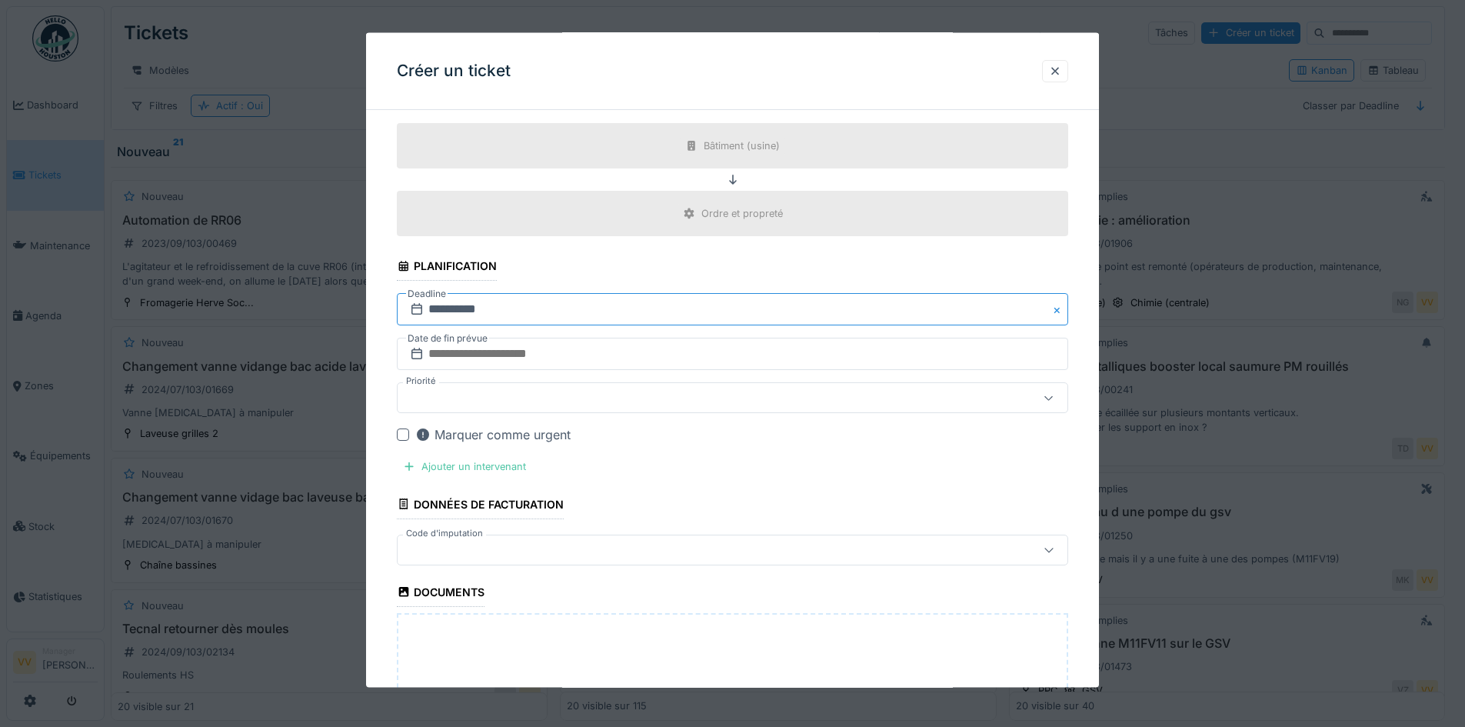
click at [864, 304] on input "**********" at bounding box center [732, 309] width 671 height 32
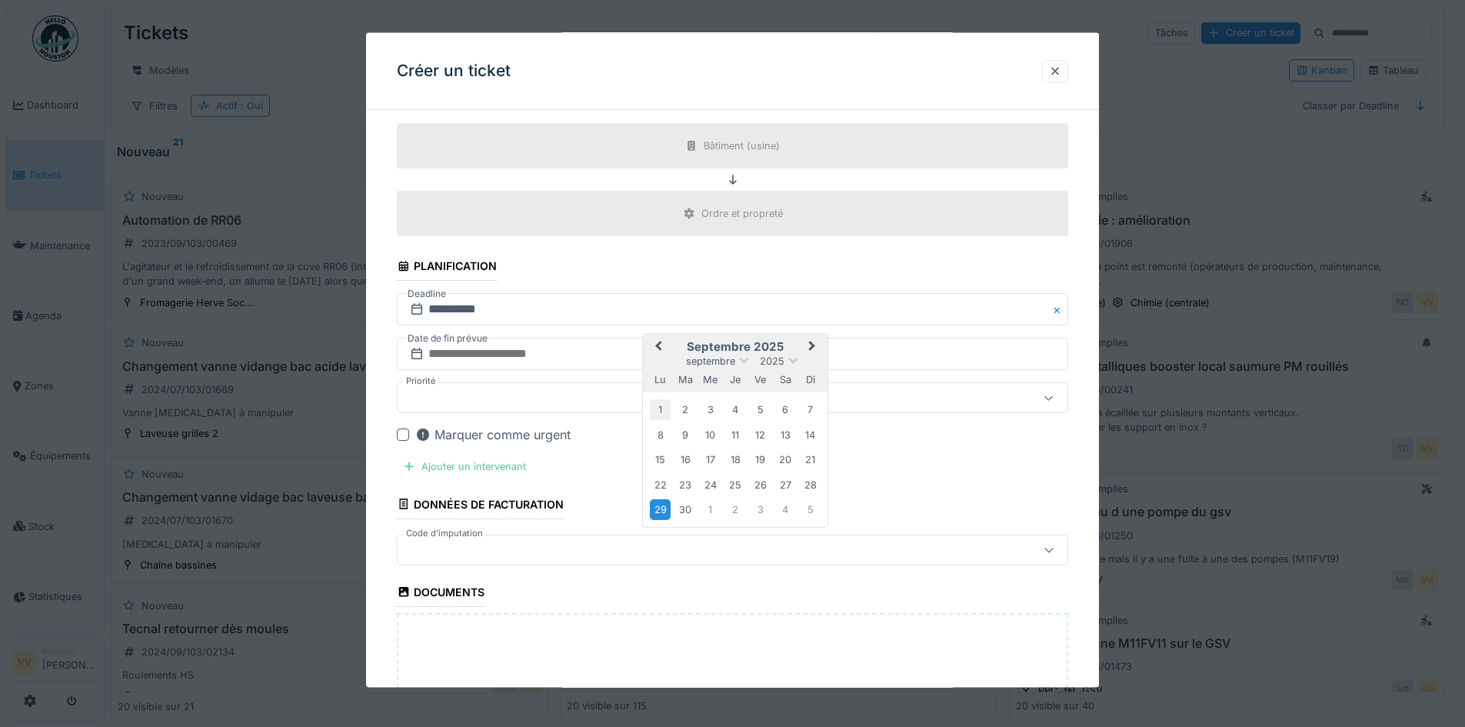
click at [660, 406] on div "1" at bounding box center [660, 409] width 21 height 21
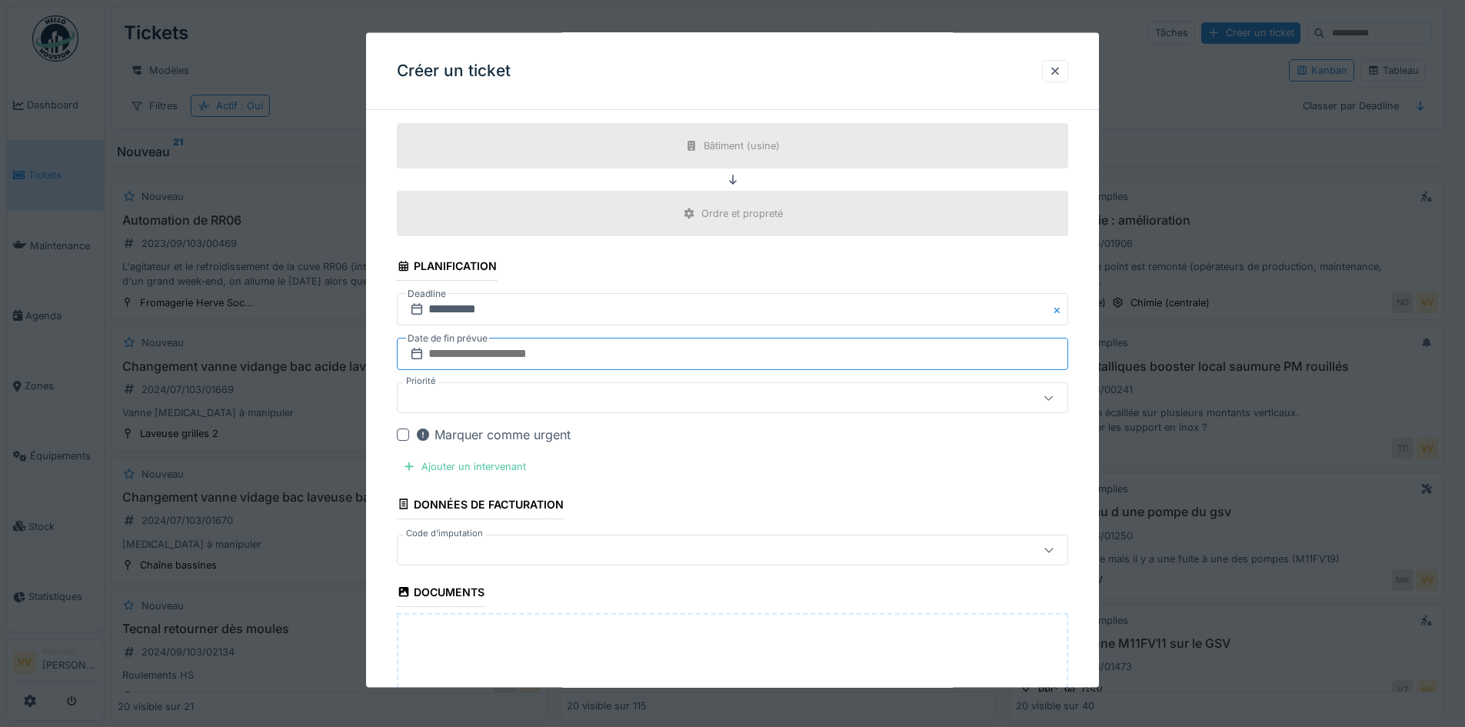
click at [528, 352] on input "text" at bounding box center [732, 354] width 671 height 32
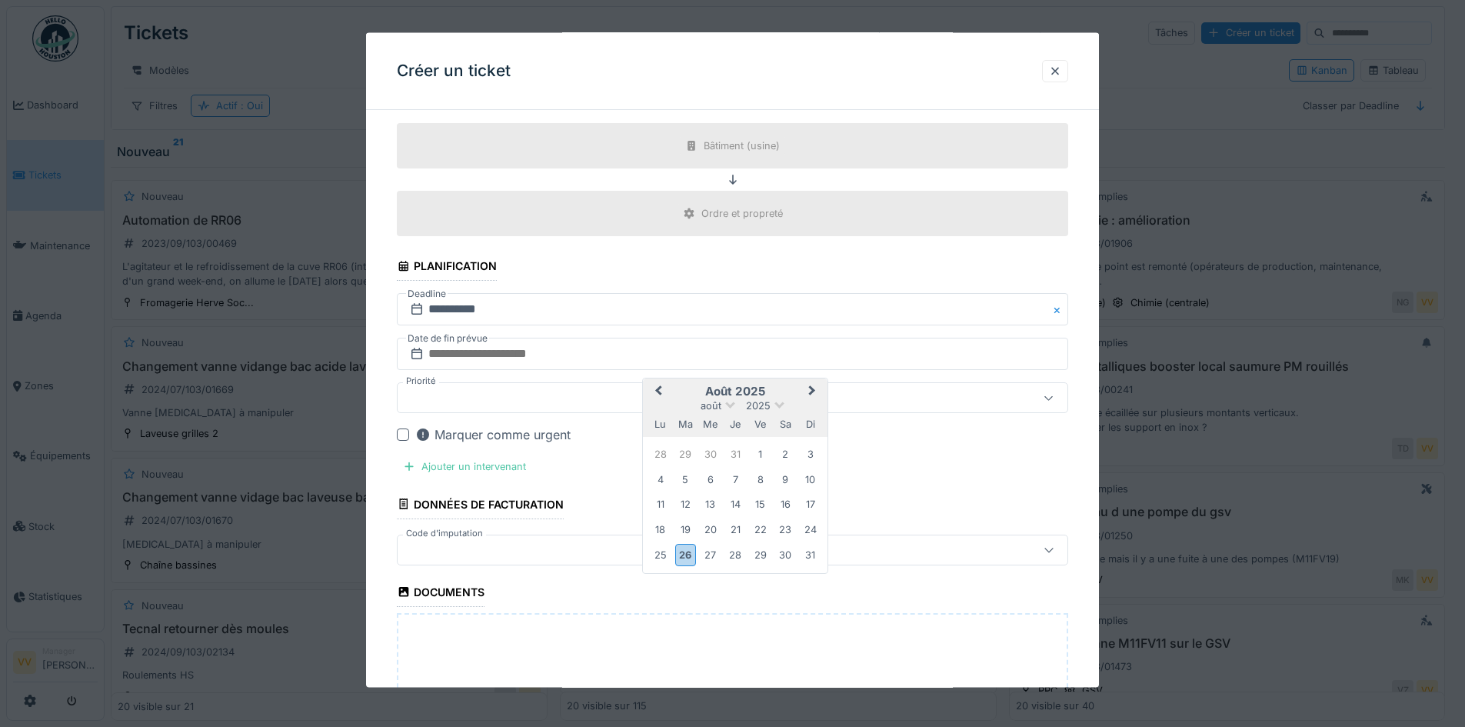
click at [817, 393] on button "Next Month" at bounding box center [813, 392] width 25 height 25
click at [663, 455] on div "1" at bounding box center [660, 454] width 21 height 21
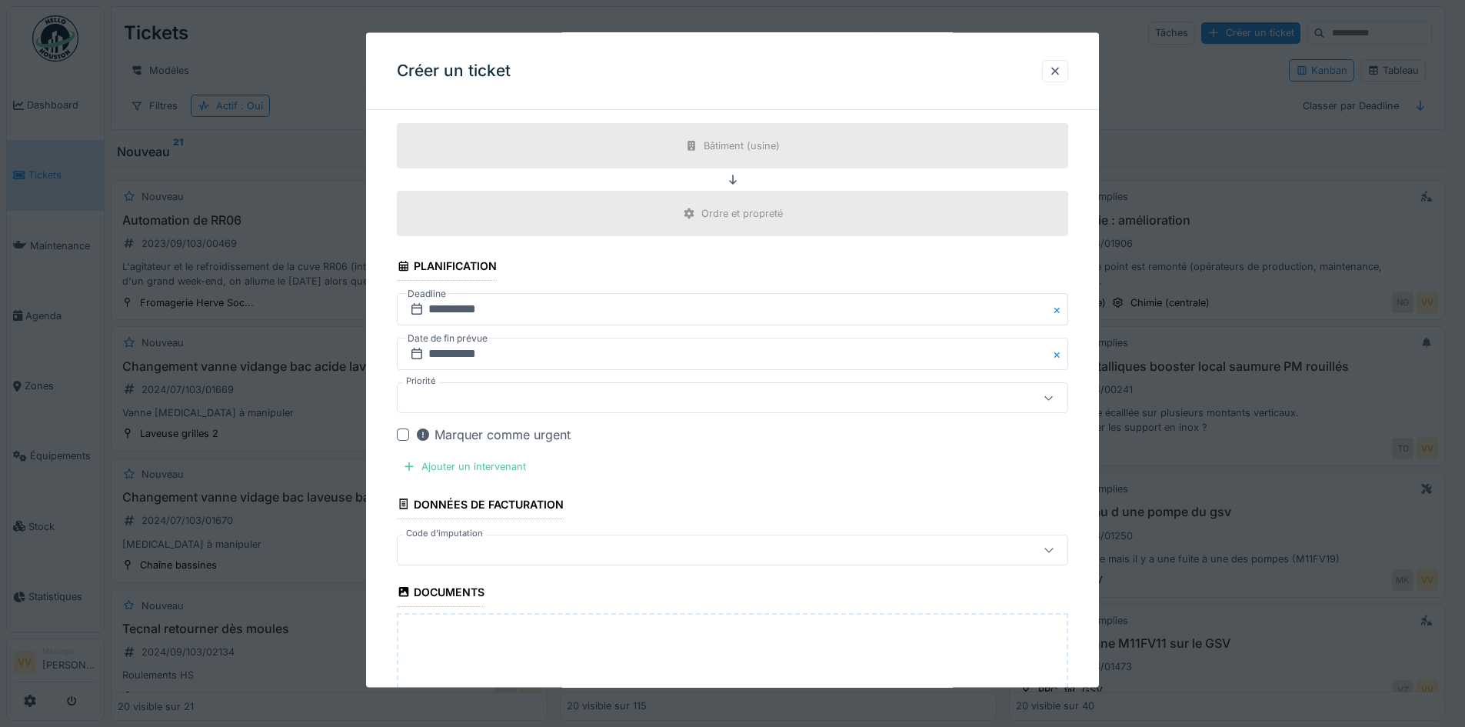
click at [517, 395] on div at bounding box center [693, 397] width 579 height 17
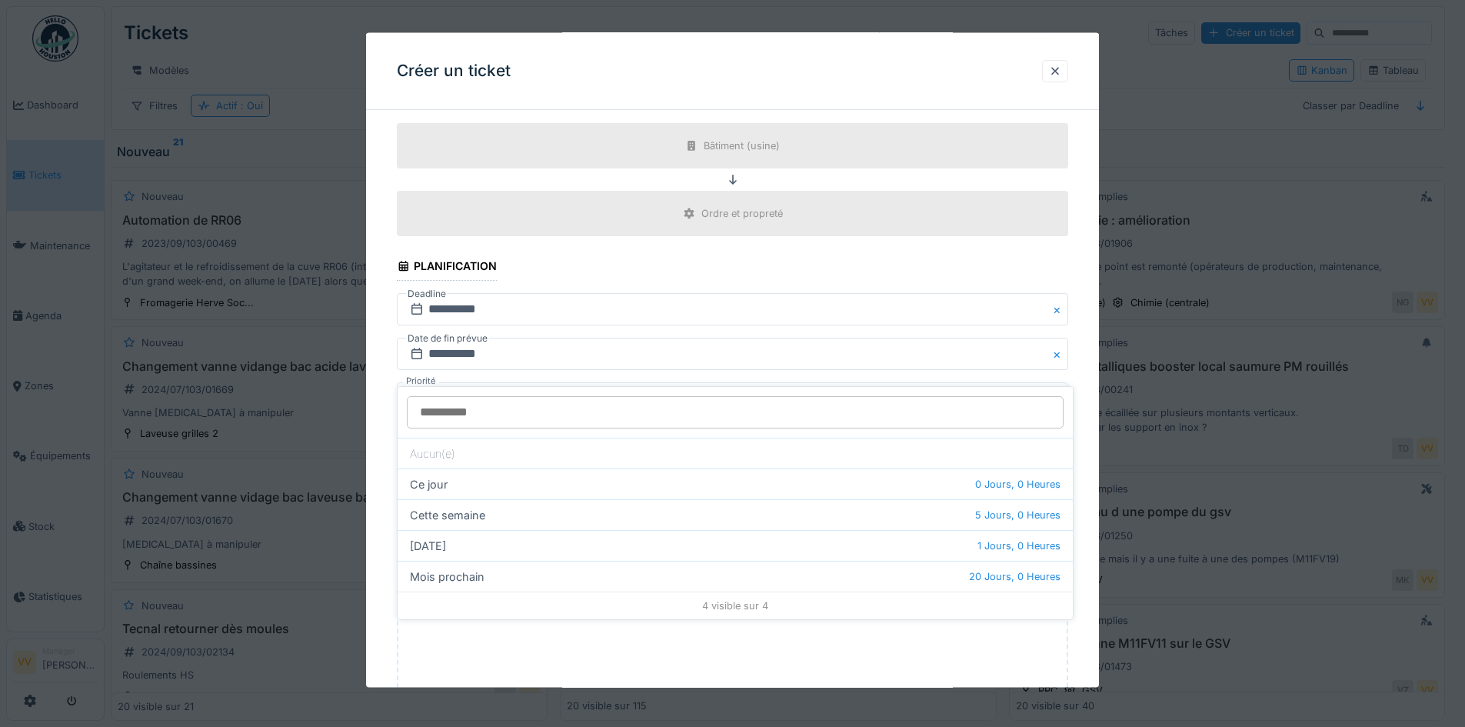
scroll to position [576, 0]
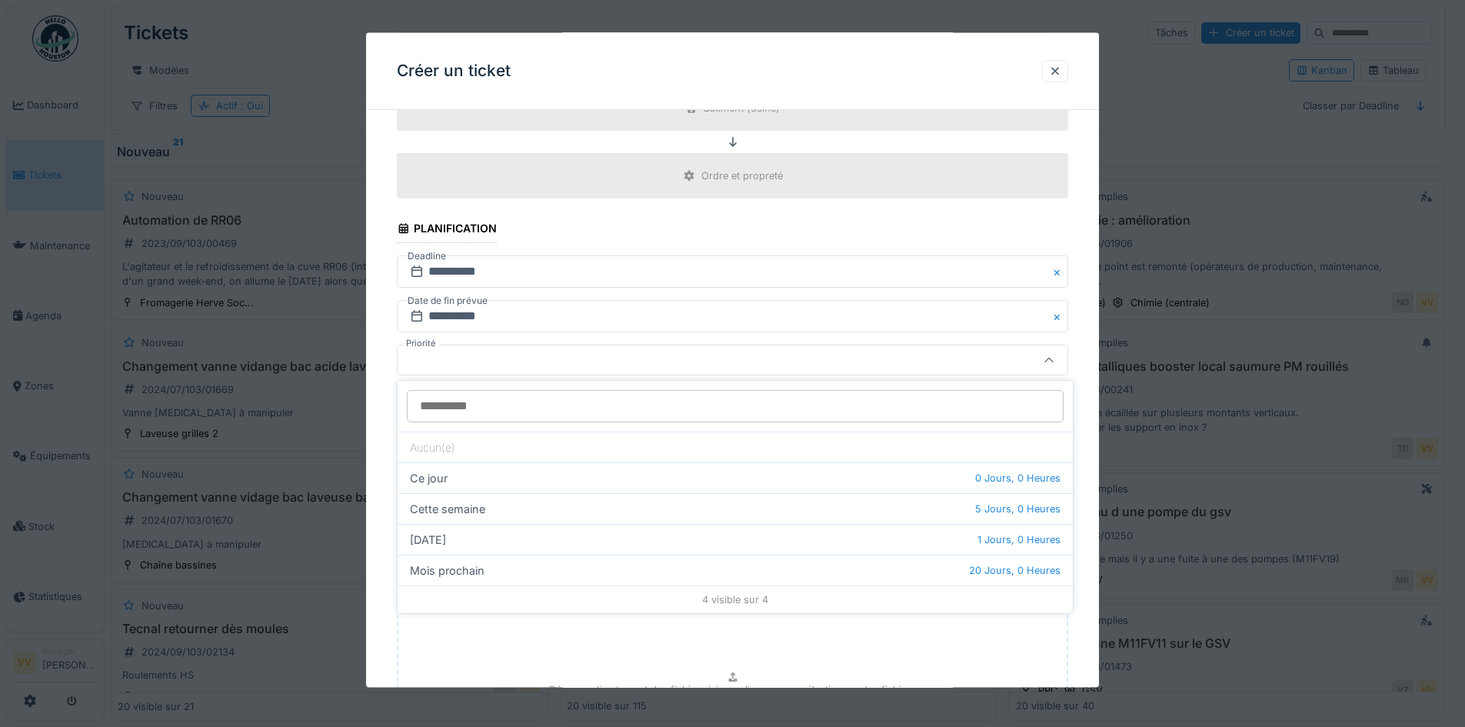
click at [547, 360] on div at bounding box center [693, 359] width 579 height 17
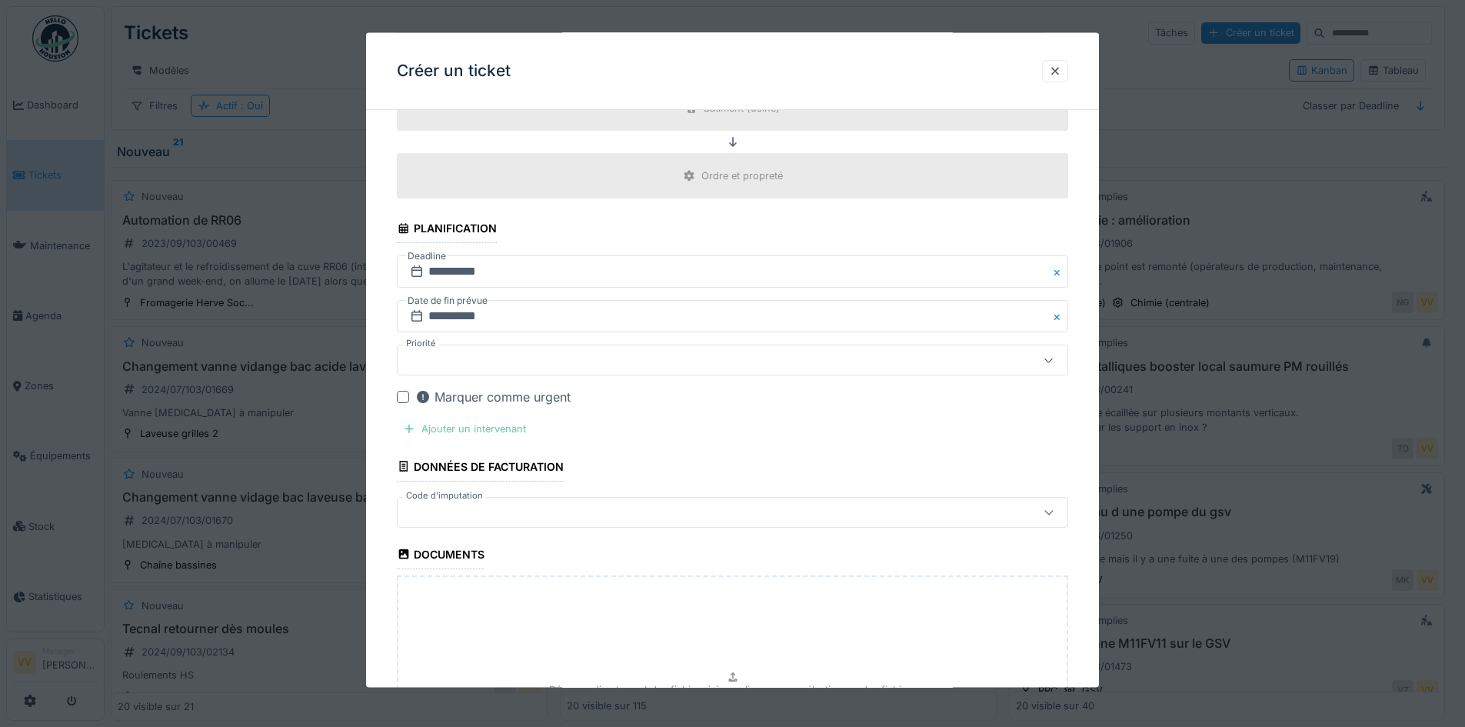
click at [454, 428] on div "Ajouter un intervenant" at bounding box center [464, 428] width 135 height 21
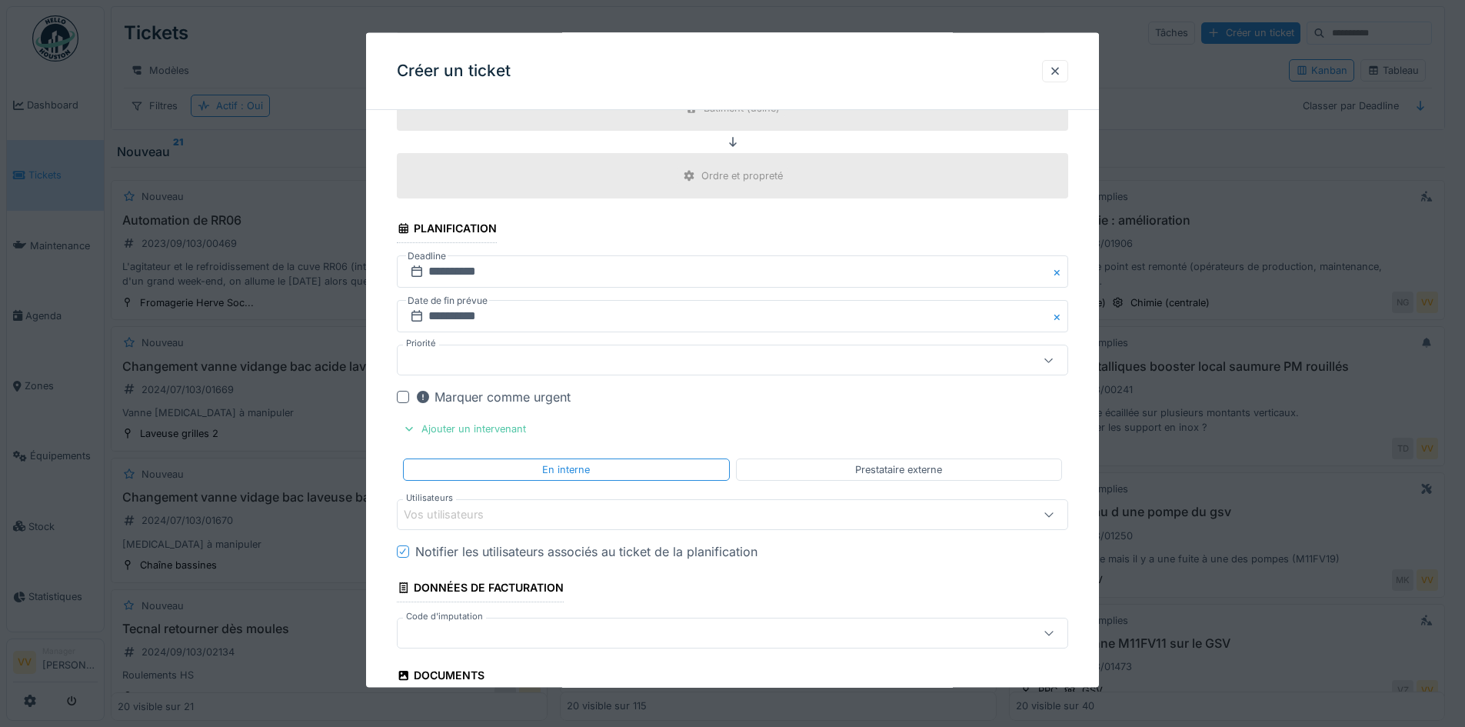
click at [572, 514] on div "Vos utilisateurs" at bounding box center [693, 513] width 579 height 17
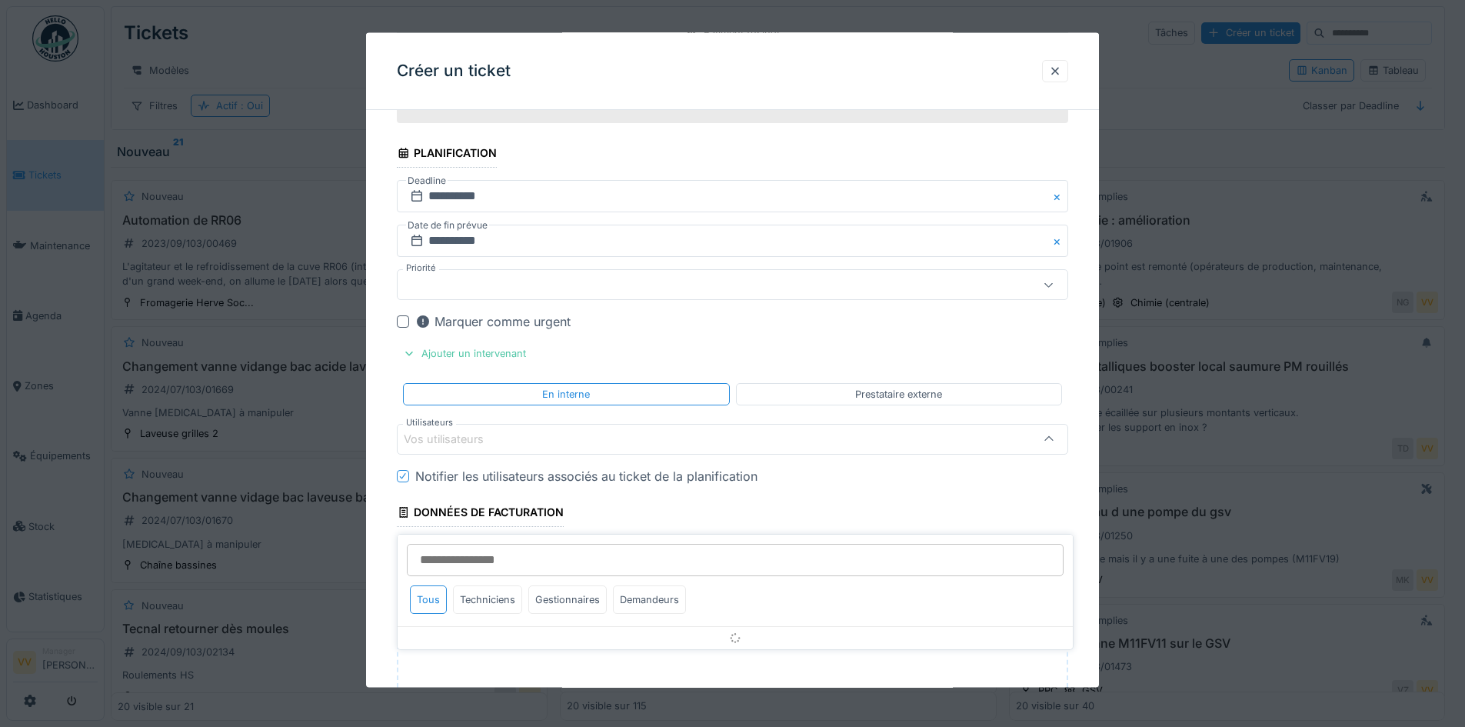
scroll to position [730, 0]
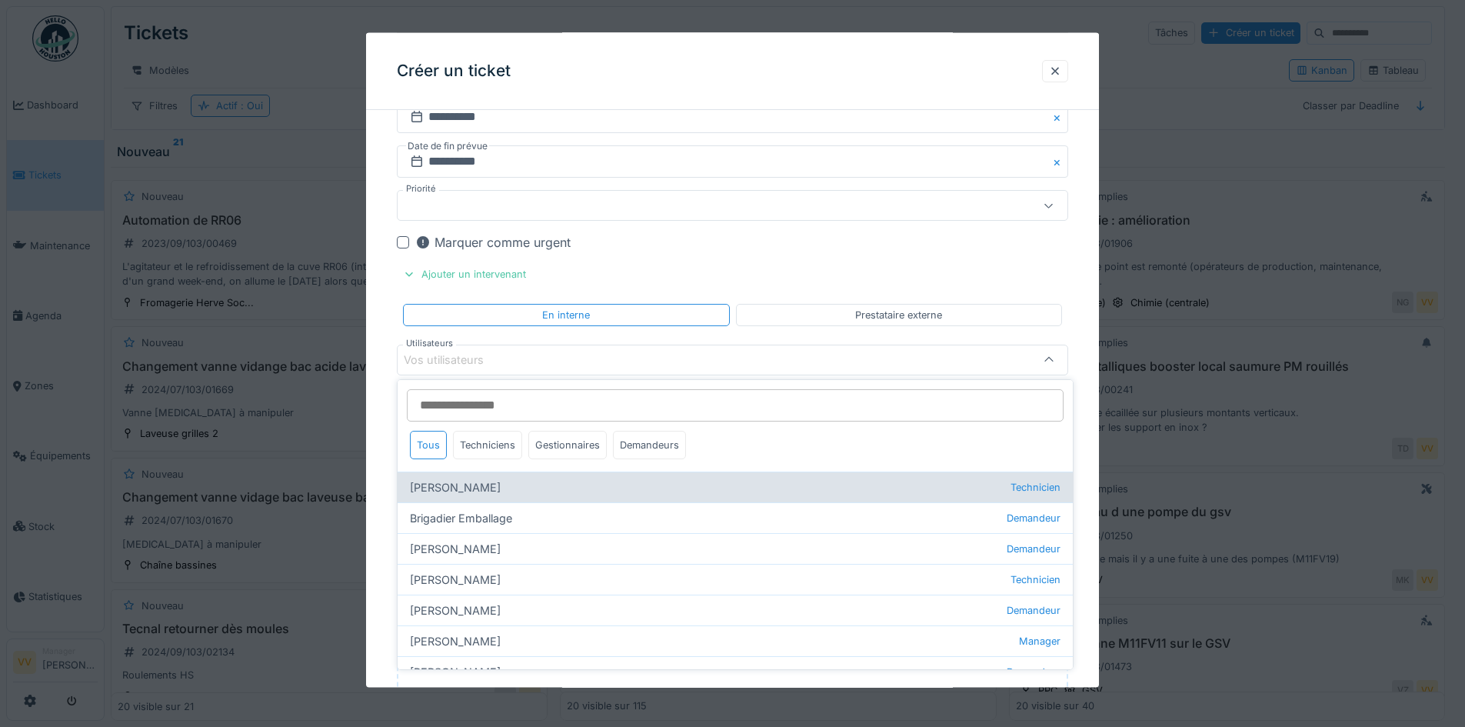
click at [468, 486] on div "Benjamin Bauwens Technicien" at bounding box center [734, 486] width 675 height 31
type input "*****"
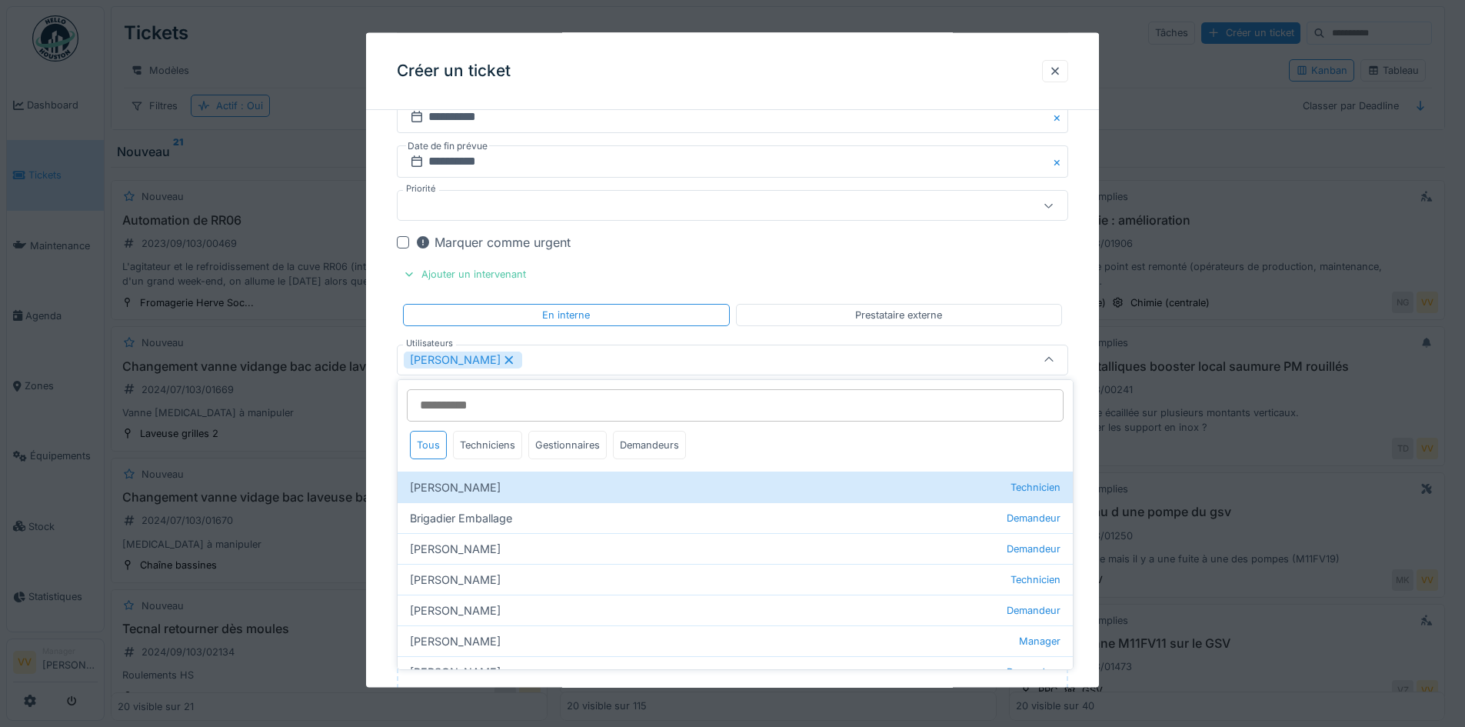
click at [1004, 247] on div "Marquer comme urgent" at bounding box center [741, 242] width 653 height 18
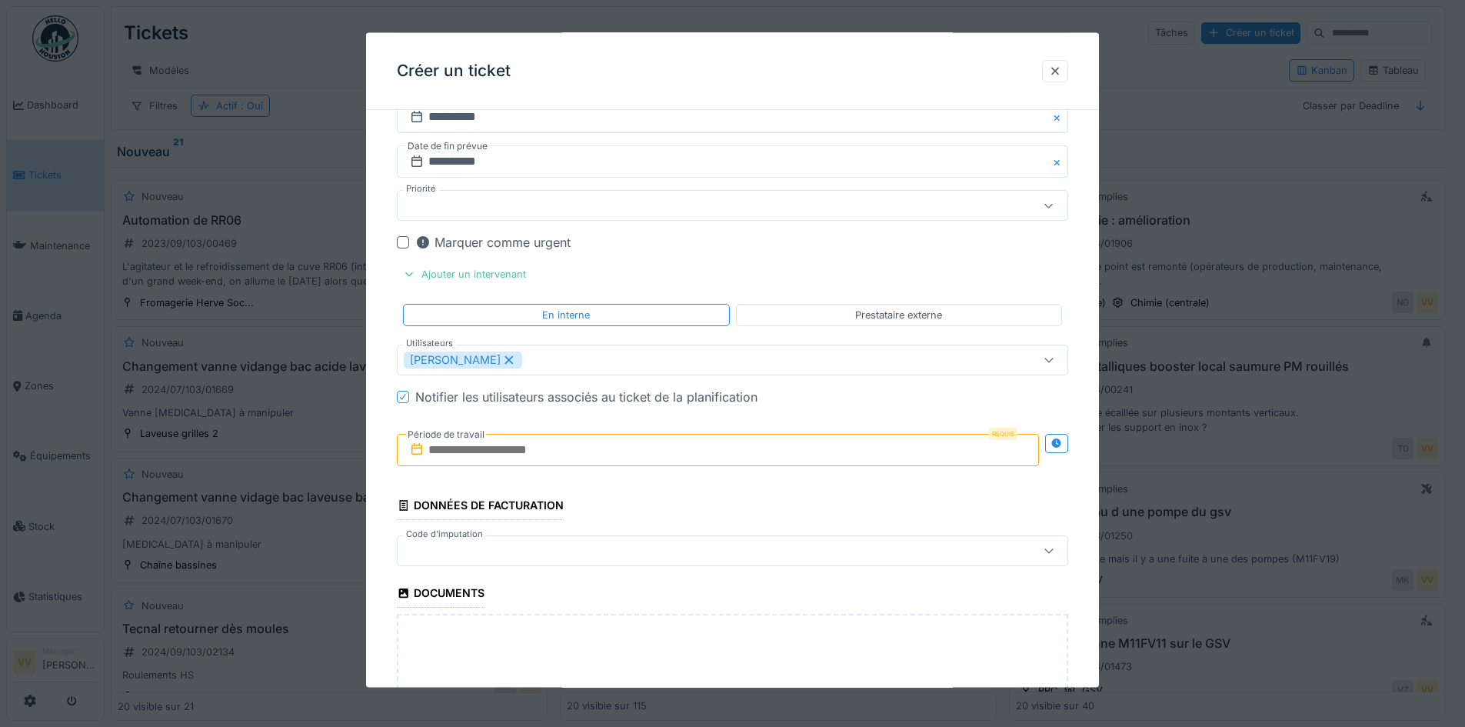
scroll to position [807, 0]
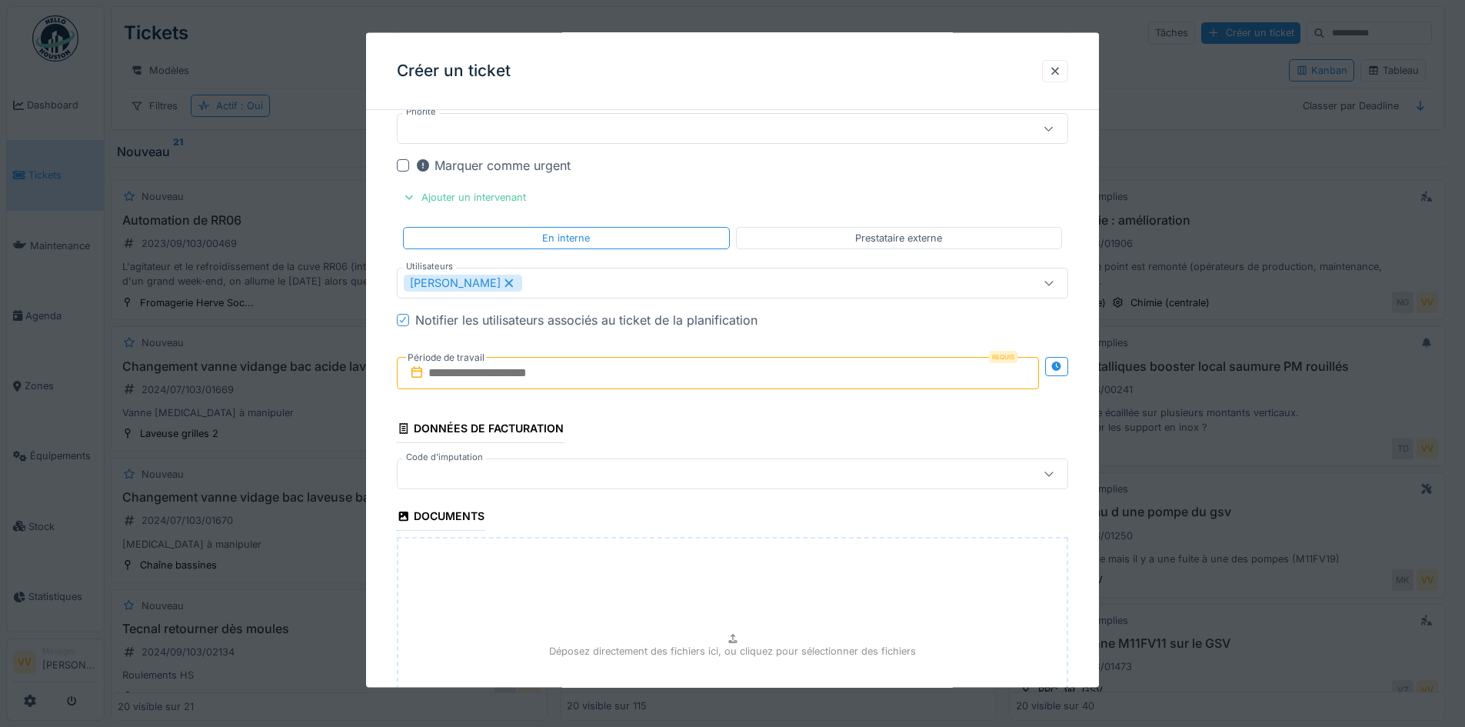
click at [598, 369] on input "text" at bounding box center [718, 372] width 642 height 32
click at [790, 409] on button "Next Month" at bounding box center [799, 410] width 25 height 25
click at [644, 470] on div "1" at bounding box center [645, 472] width 21 height 21
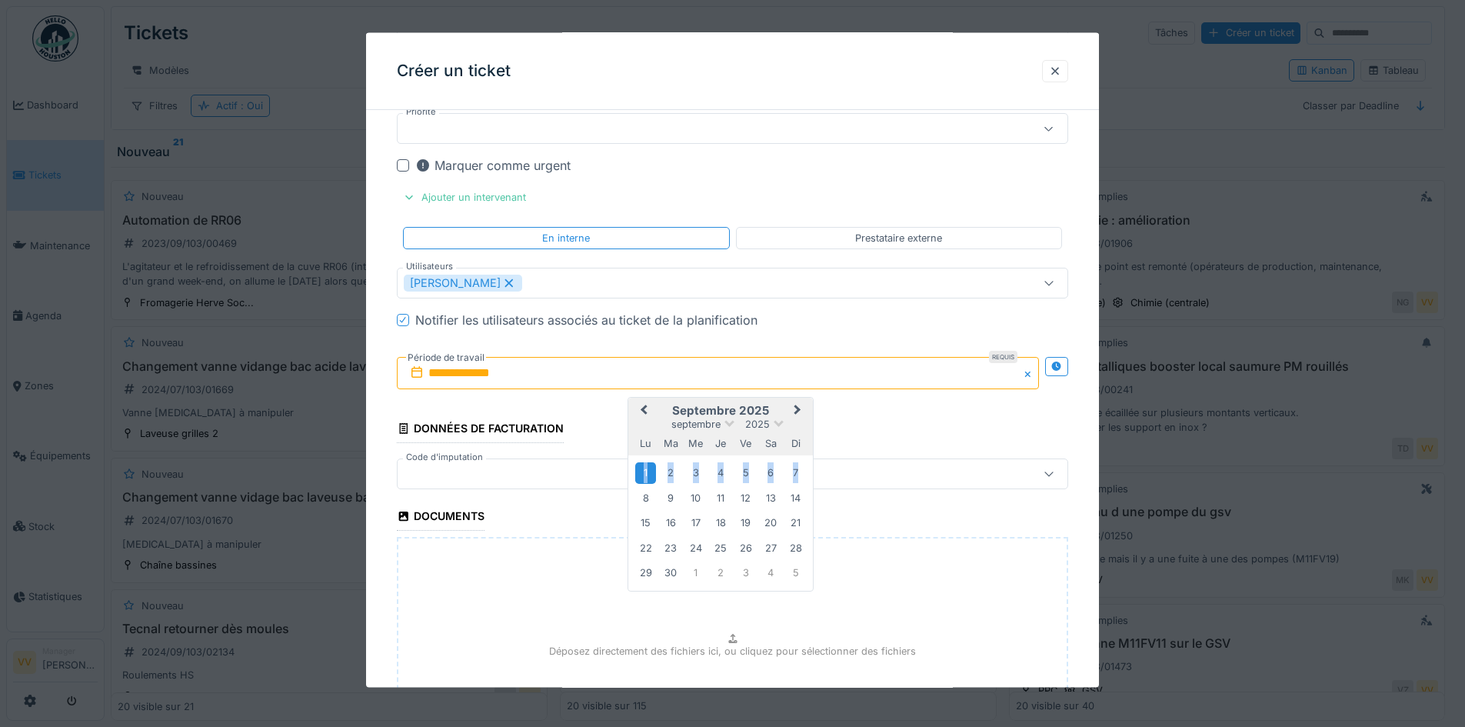
click at [644, 470] on div "1" at bounding box center [645, 472] width 21 height 21
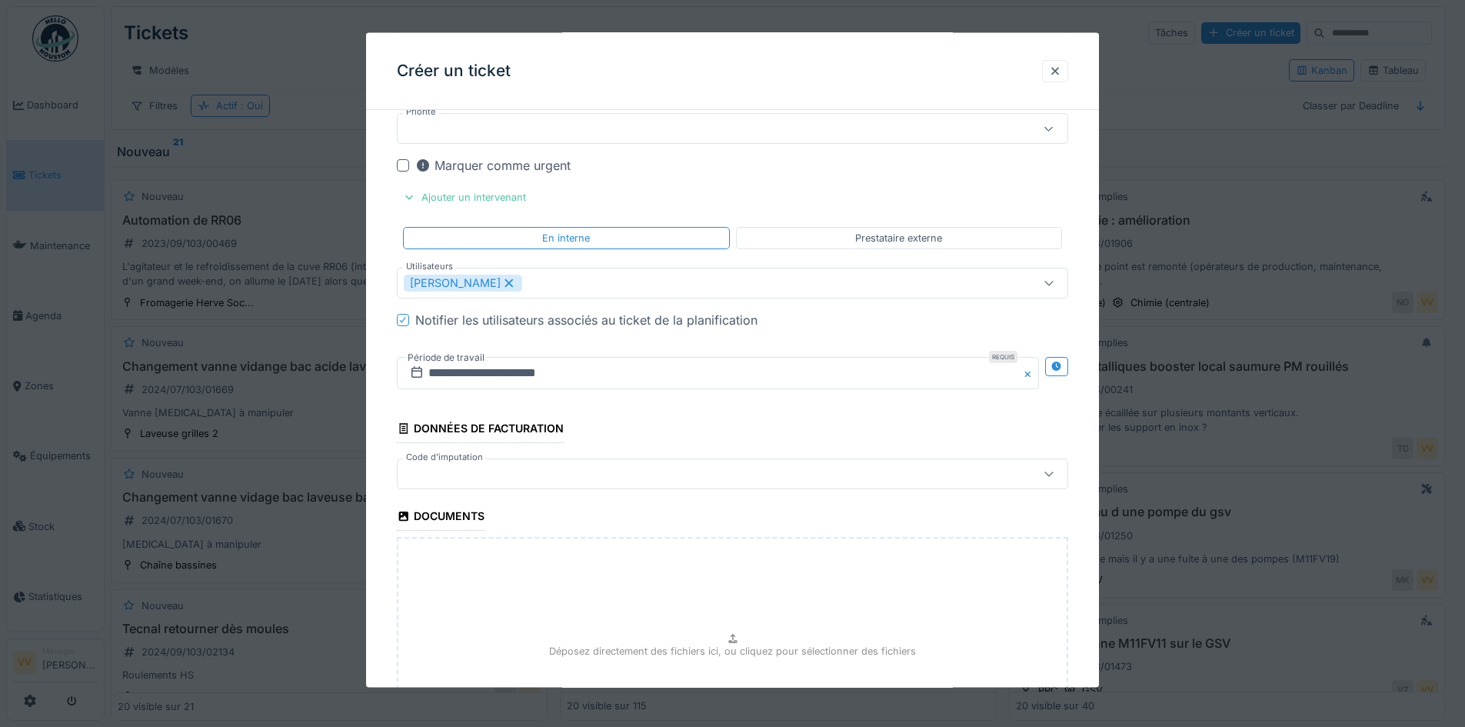
click at [602, 652] on p "Déposez directement des fichiers ici, ou cliquez pour sélectionner des fichiers" at bounding box center [732, 650] width 367 height 15
type input "**********"
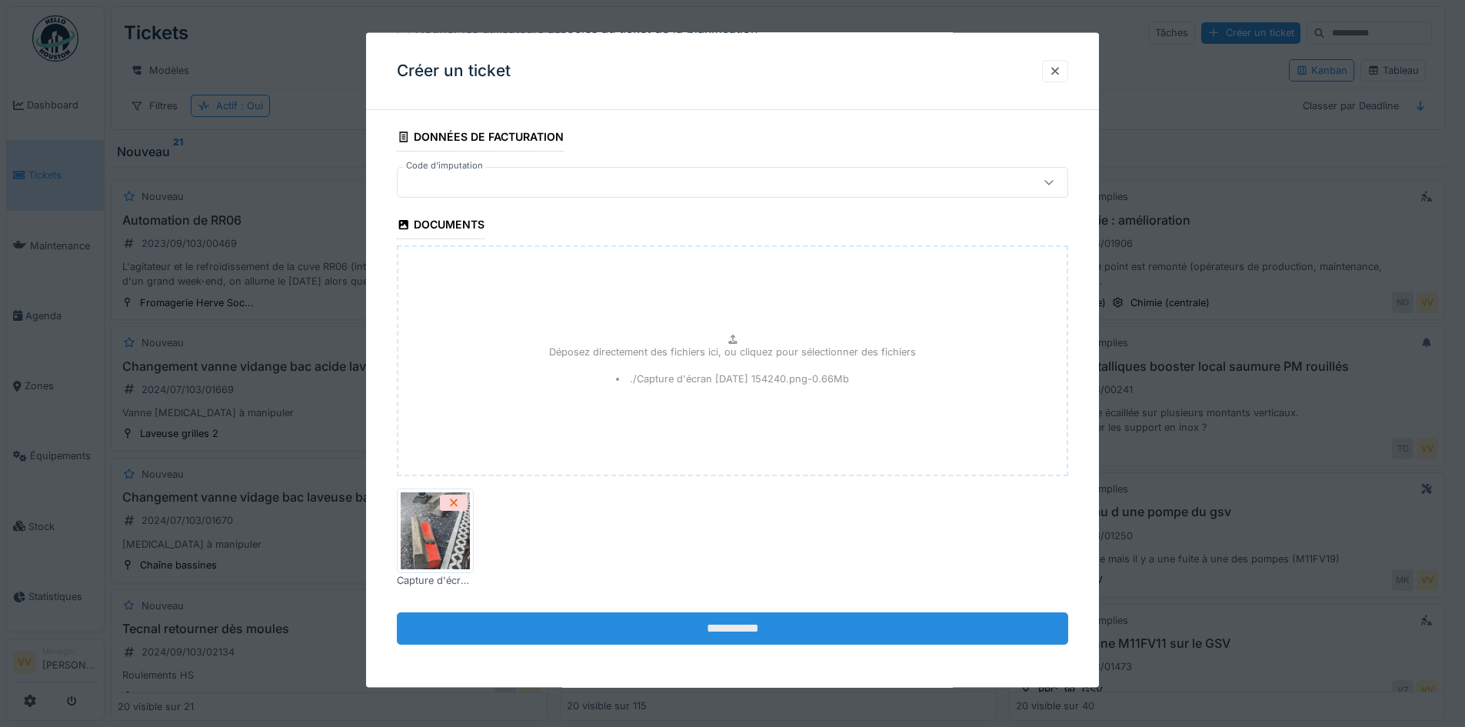
click at [626, 637] on input "**********" at bounding box center [732, 628] width 671 height 32
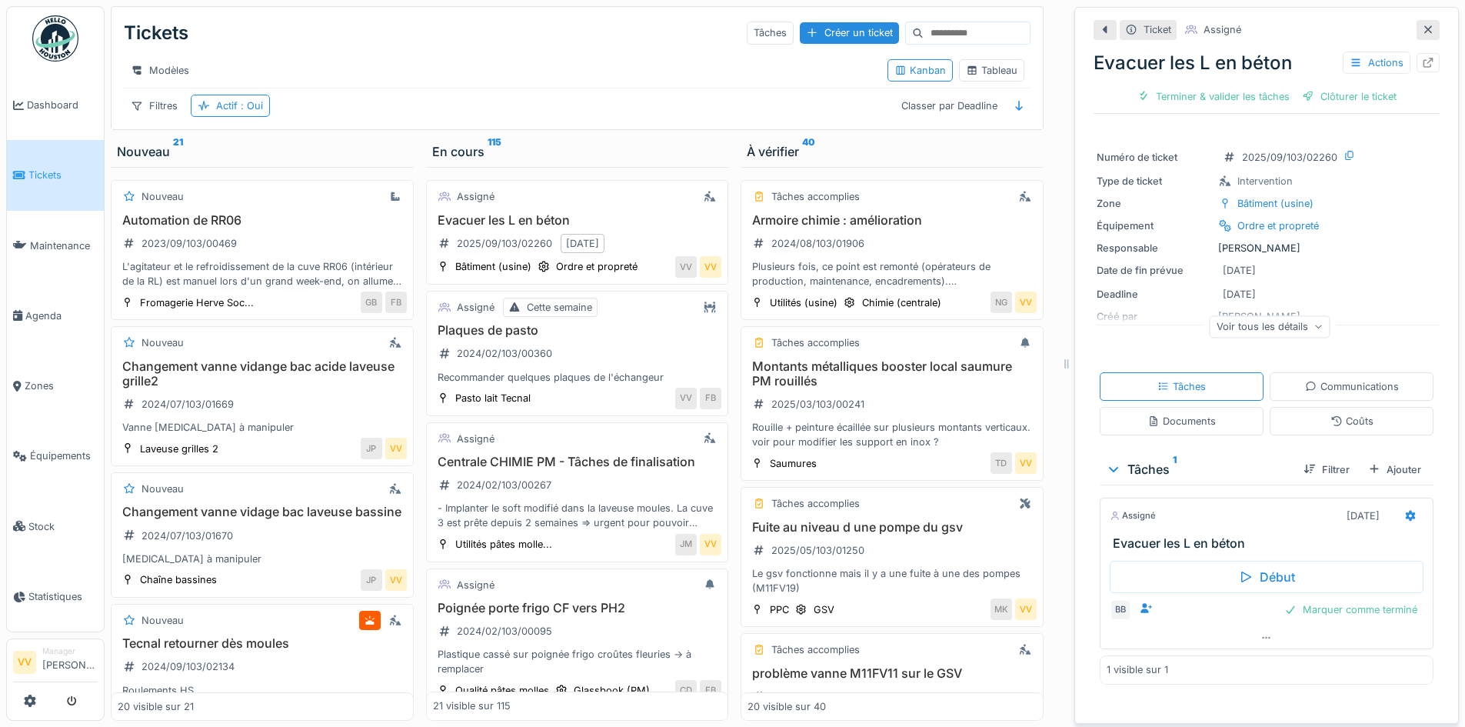
click at [32, 176] on span "Tickets" at bounding box center [62, 175] width 69 height 15
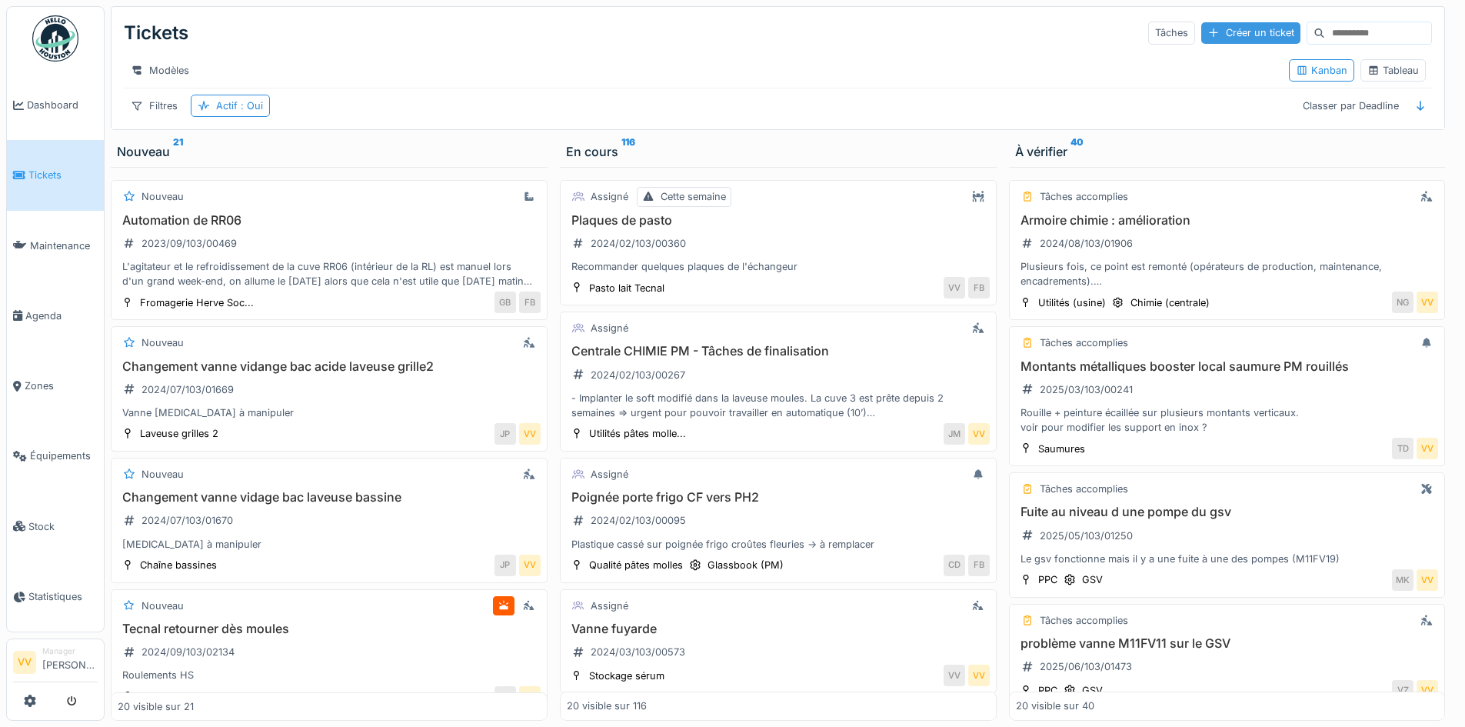
click at [1209, 29] on div "Créer un ticket" at bounding box center [1250, 32] width 99 height 21
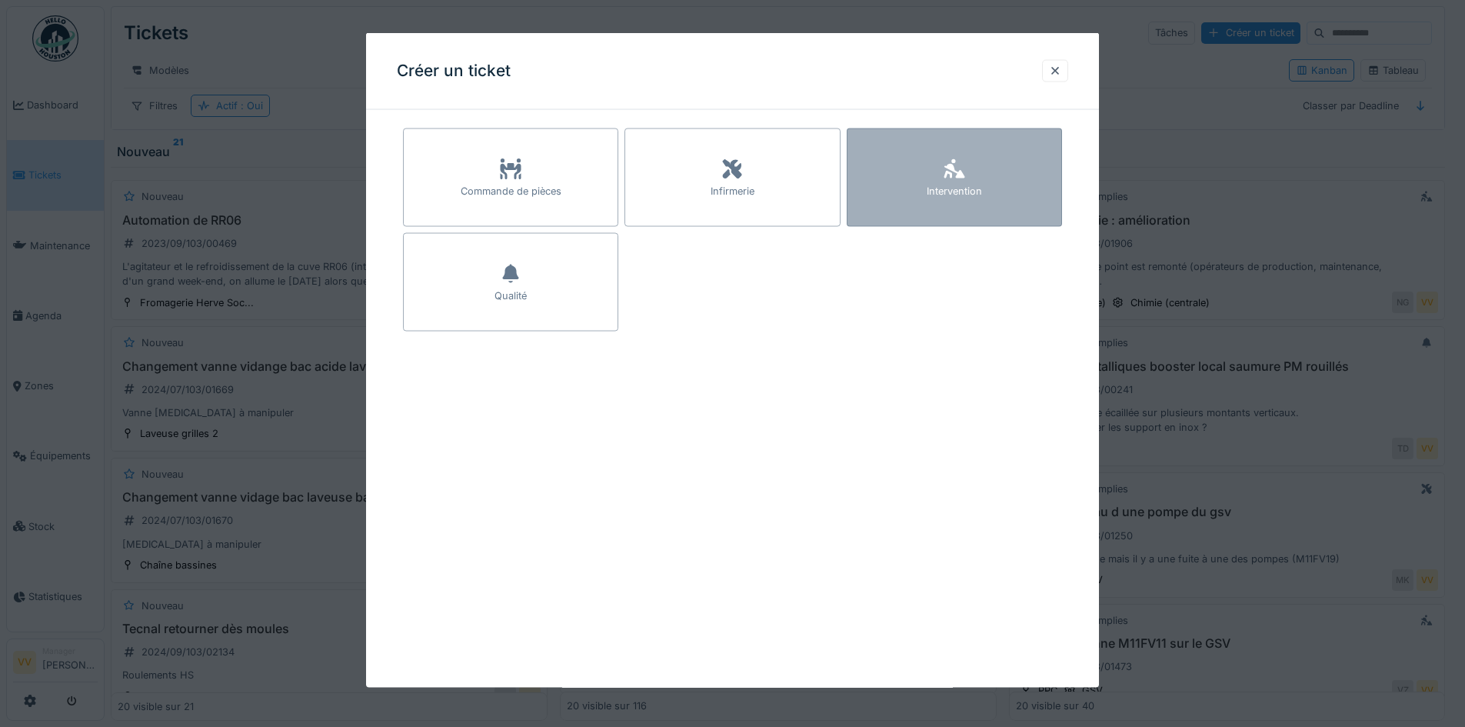
click at [1029, 171] on div "Intervention" at bounding box center [954, 177] width 215 height 98
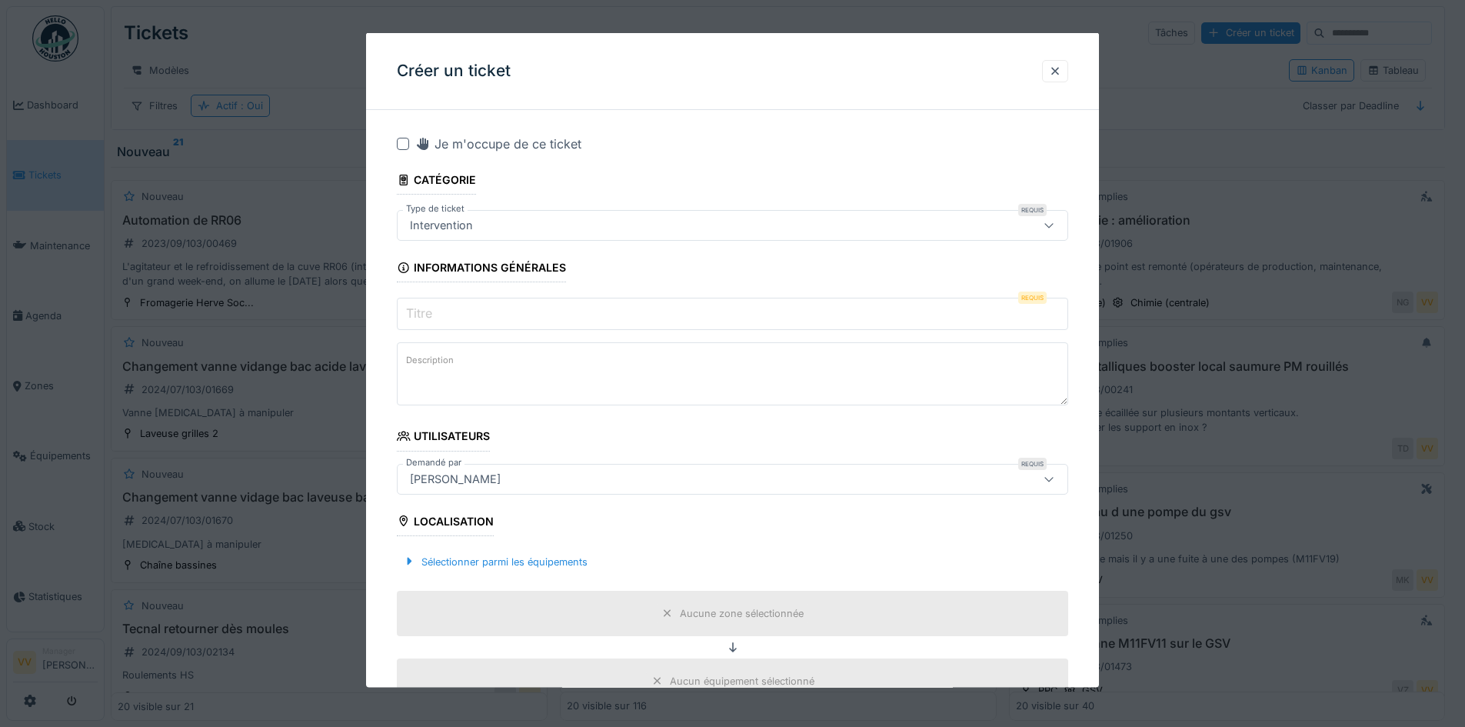
click at [473, 314] on input "Titre" at bounding box center [732, 314] width 671 height 32
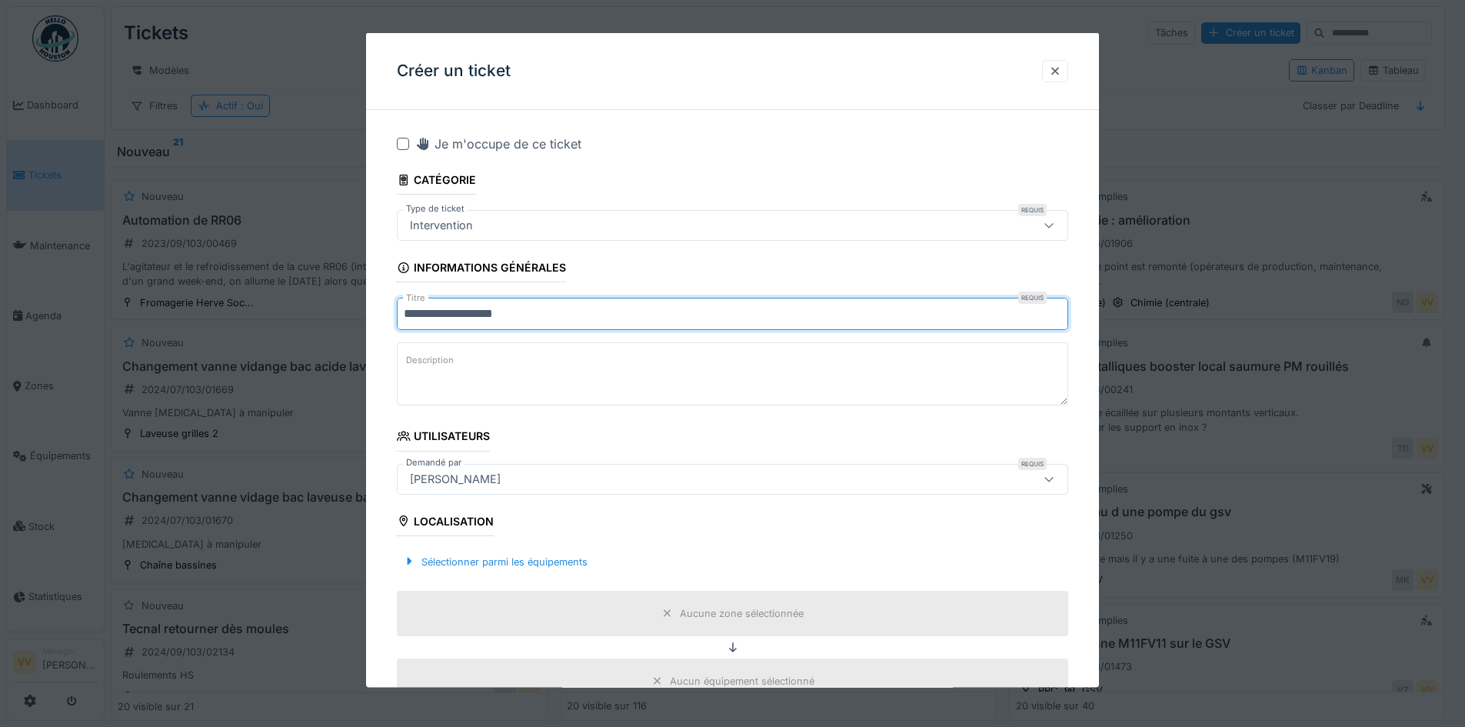
type input "**********"
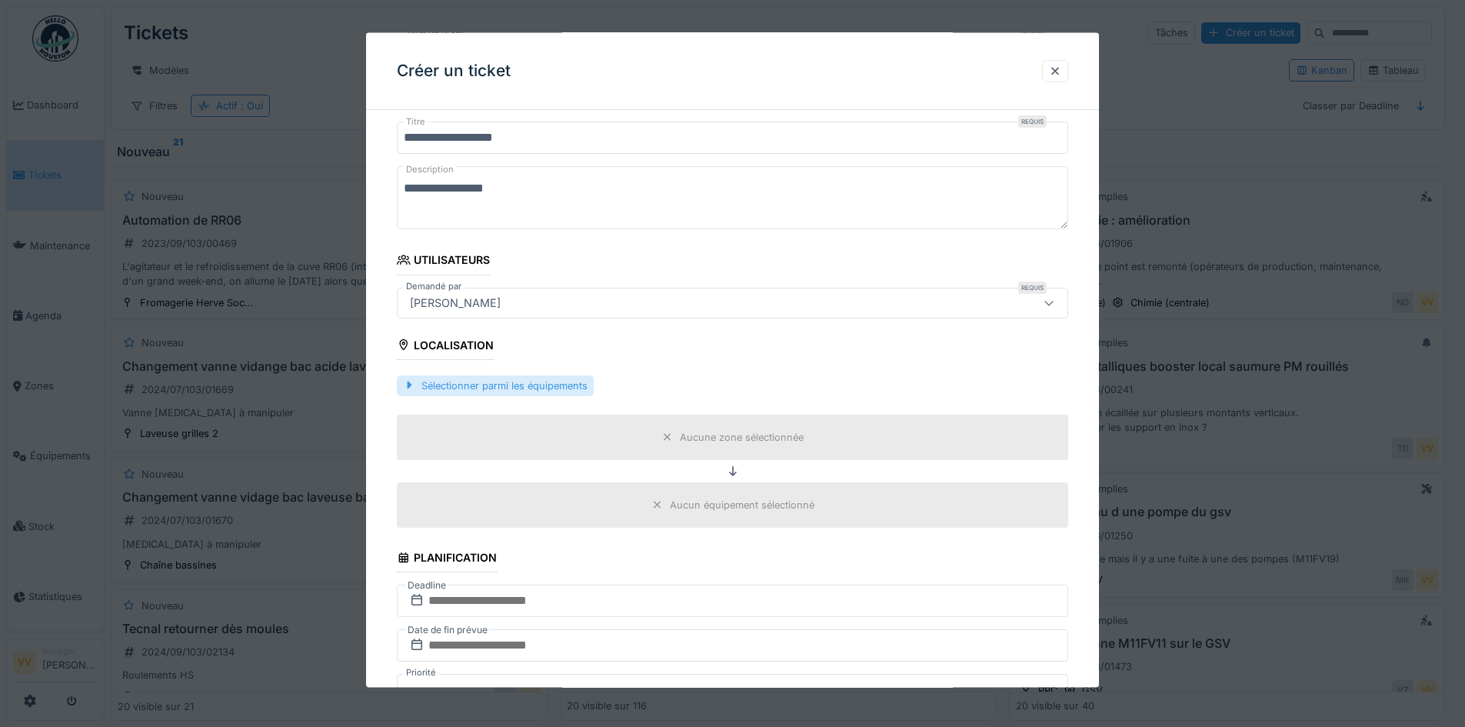
scroll to position [231, 0]
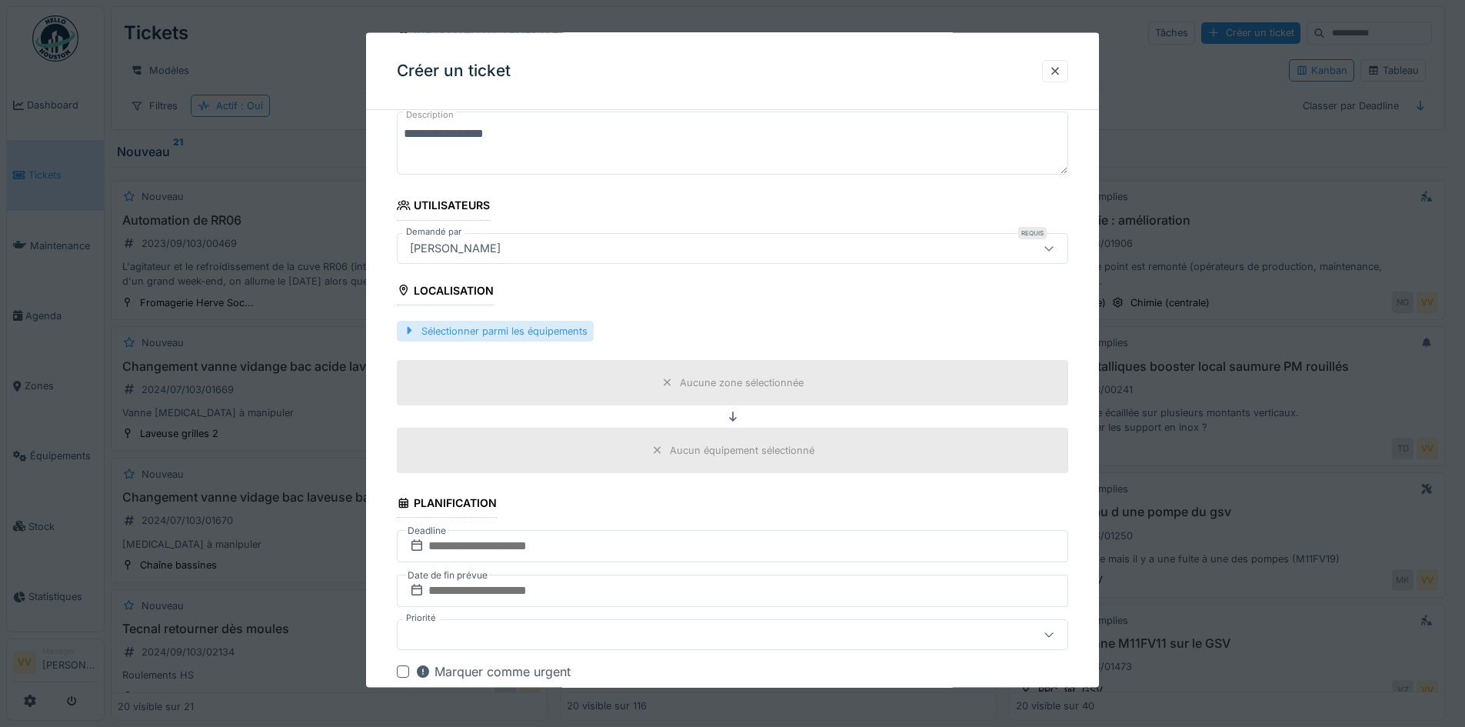
type textarea "**********"
click at [530, 321] on div "Sélectionner parmi les équipements" at bounding box center [495, 330] width 197 height 21
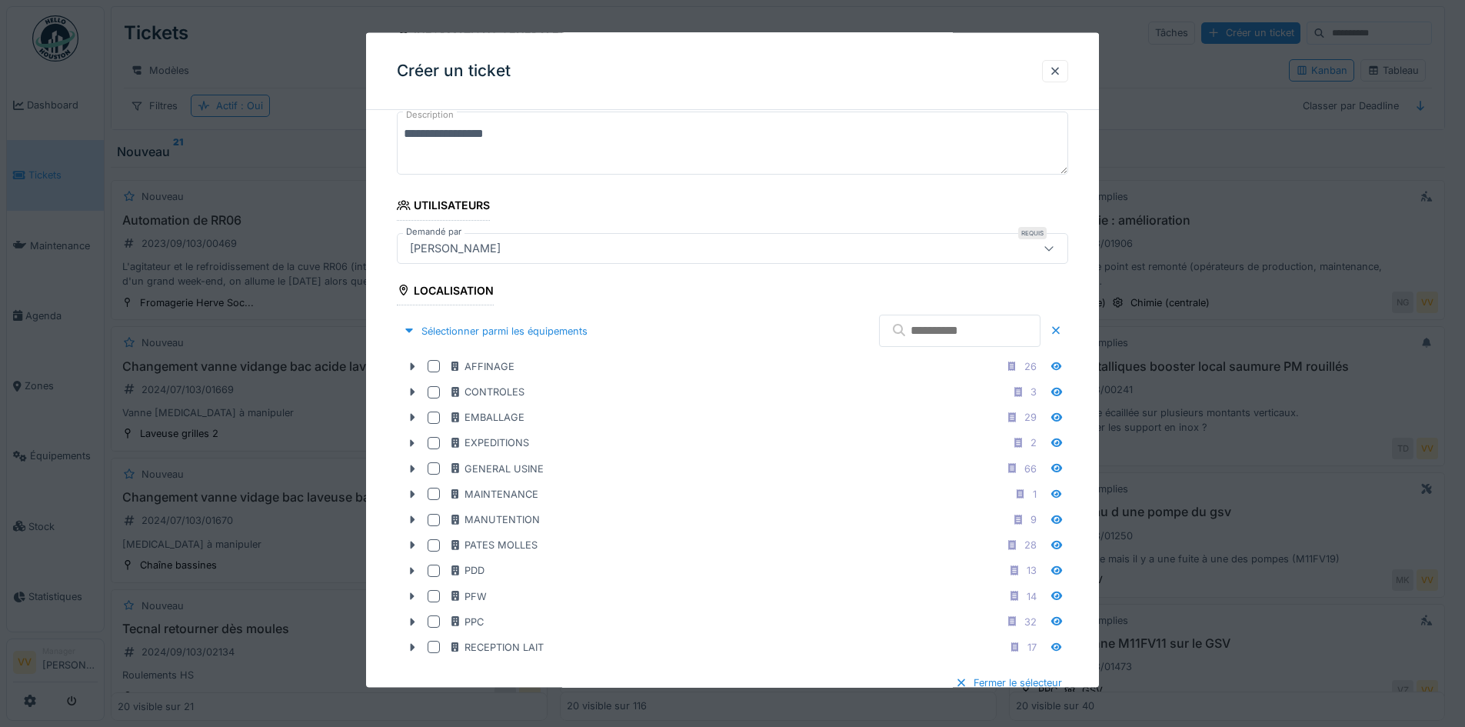
click at [896, 335] on input "text" at bounding box center [959, 330] width 161 height 32
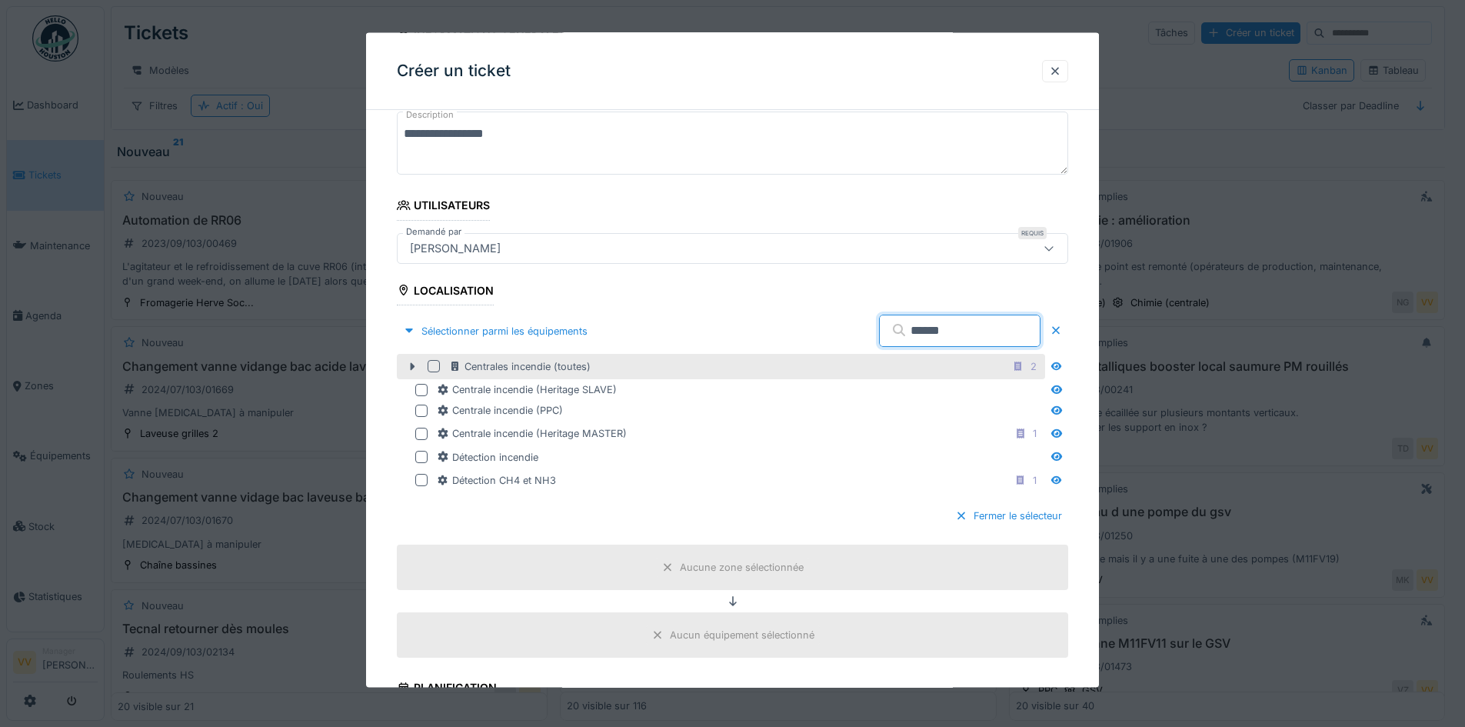
drag, startPoint x: 932, startPoint y: 333, endPoint x: 844, endPoint y: 360, distance: 91.7
click at [844, 360] on fieldset "**********" at bounding box center [732, 613] width 671 height 1442
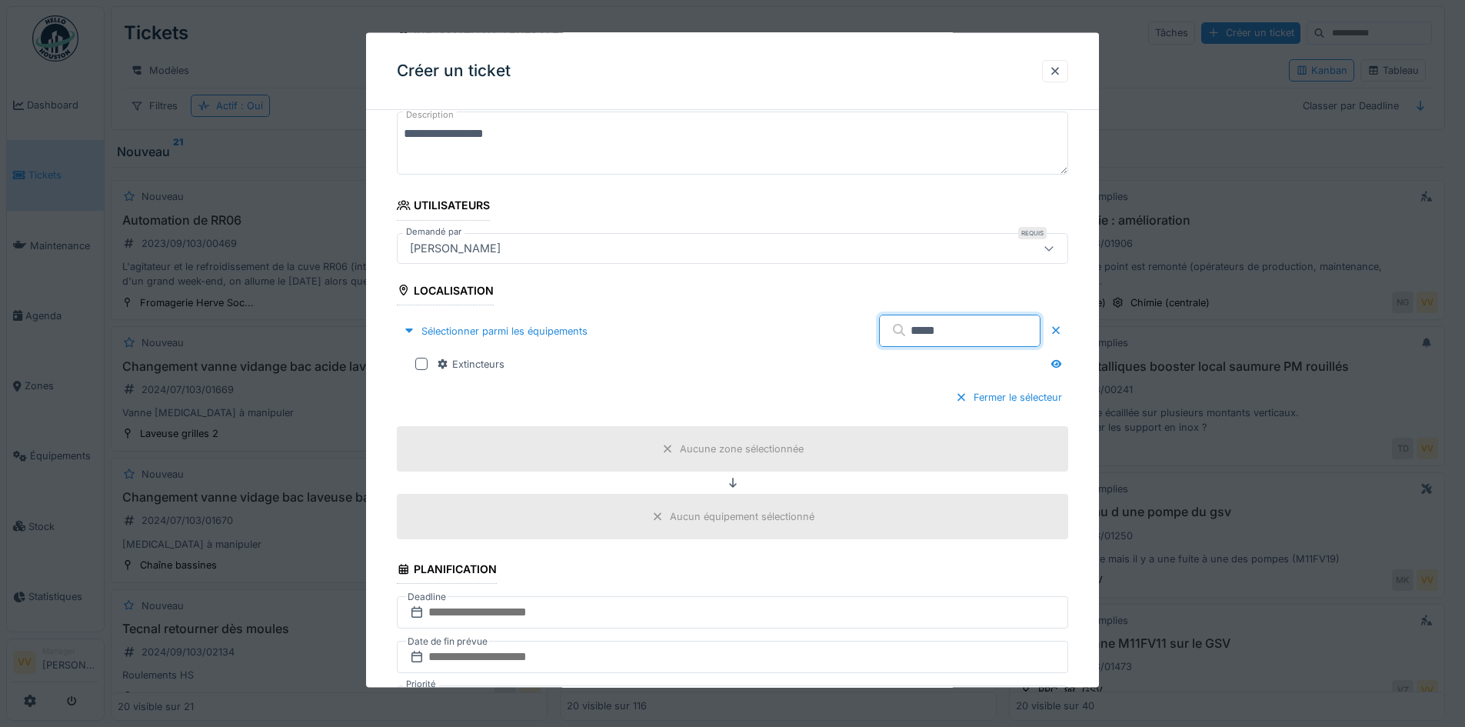
type input "*****"
click at [839, 352] on div "Sélectionner parmi les équipements *****" at bounding box center [732, 330] width 671 height 45
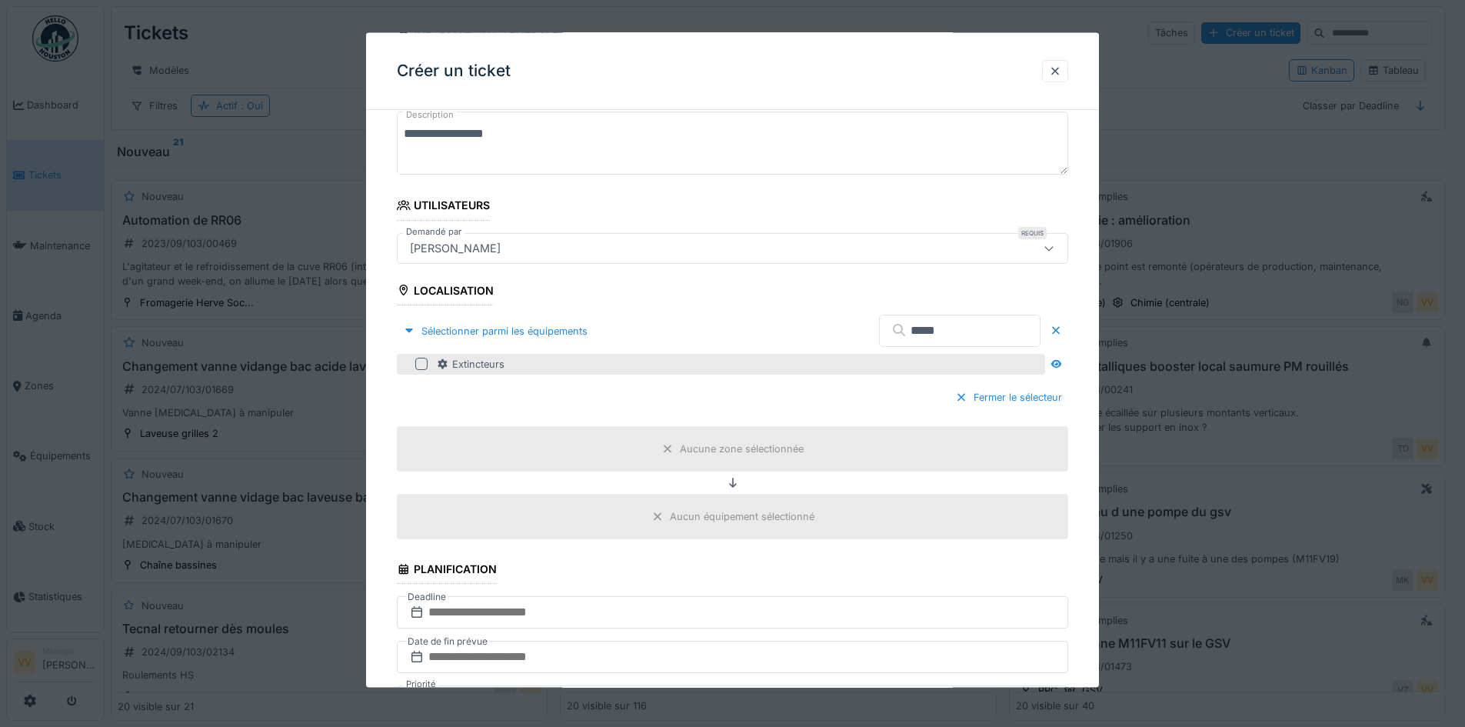
click at [739, 363] on div "Extincteurs" at bounding box center [739, 363] width 605 height 15
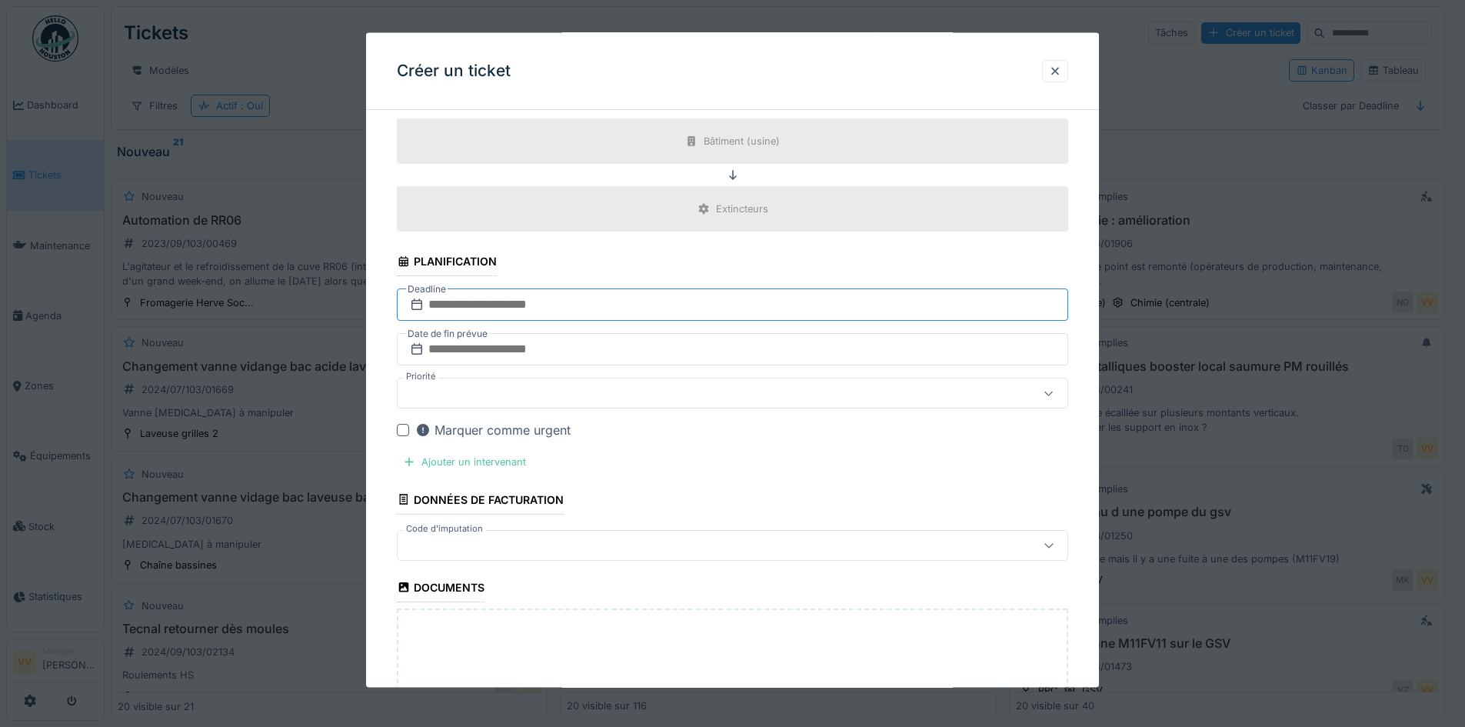
click at [631, 297] on input "text" at bounding box center [732, 304] width 671 height 32
click at [751, 507] on div "29" at bounding box center [760, 505] width 21 height 21
drag, startPoint x: 624, startPoint y: 348, endPoint x: 643, endPoint y: 349, distance: 19.3
click at [624, 348] on input "text" at bounding box center [732, 349] width 671 height 32
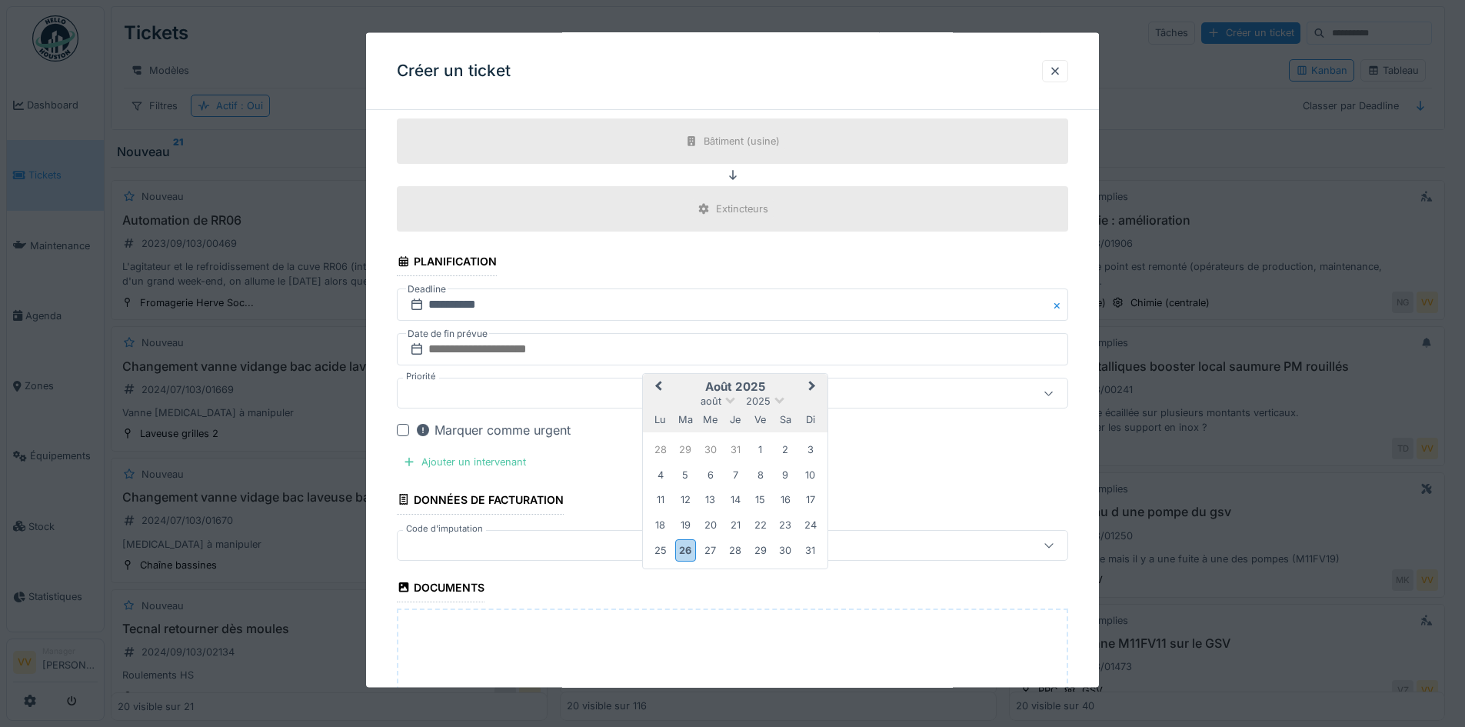
drag, startPoint x: 762, startPoint y: 554, endPoint x: 729, endPoint y: 526, distance: 43.1
click at [762, 554] on div "29" at bounding box center [760, 550] width 21 height 21
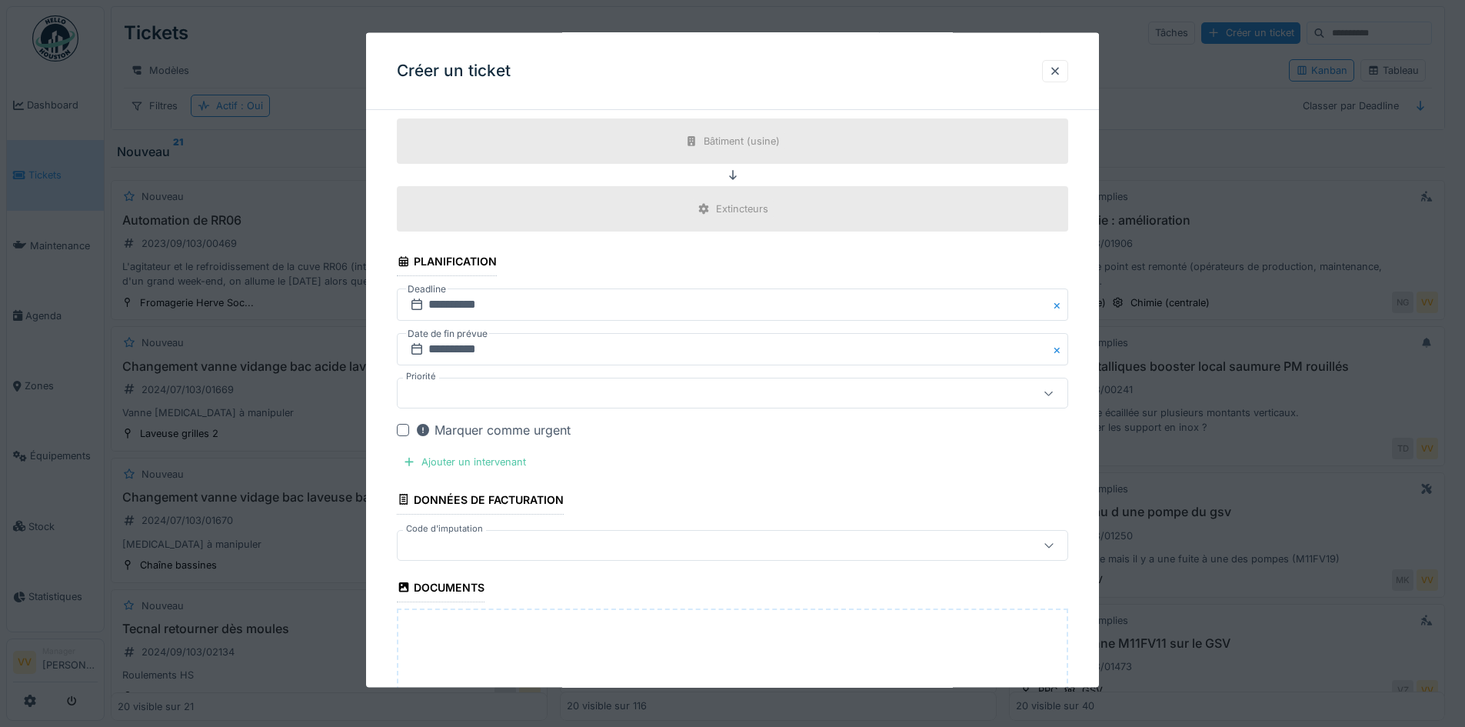
click at [574, 394] on div at bounding box center [693, 392] width 579 height 17
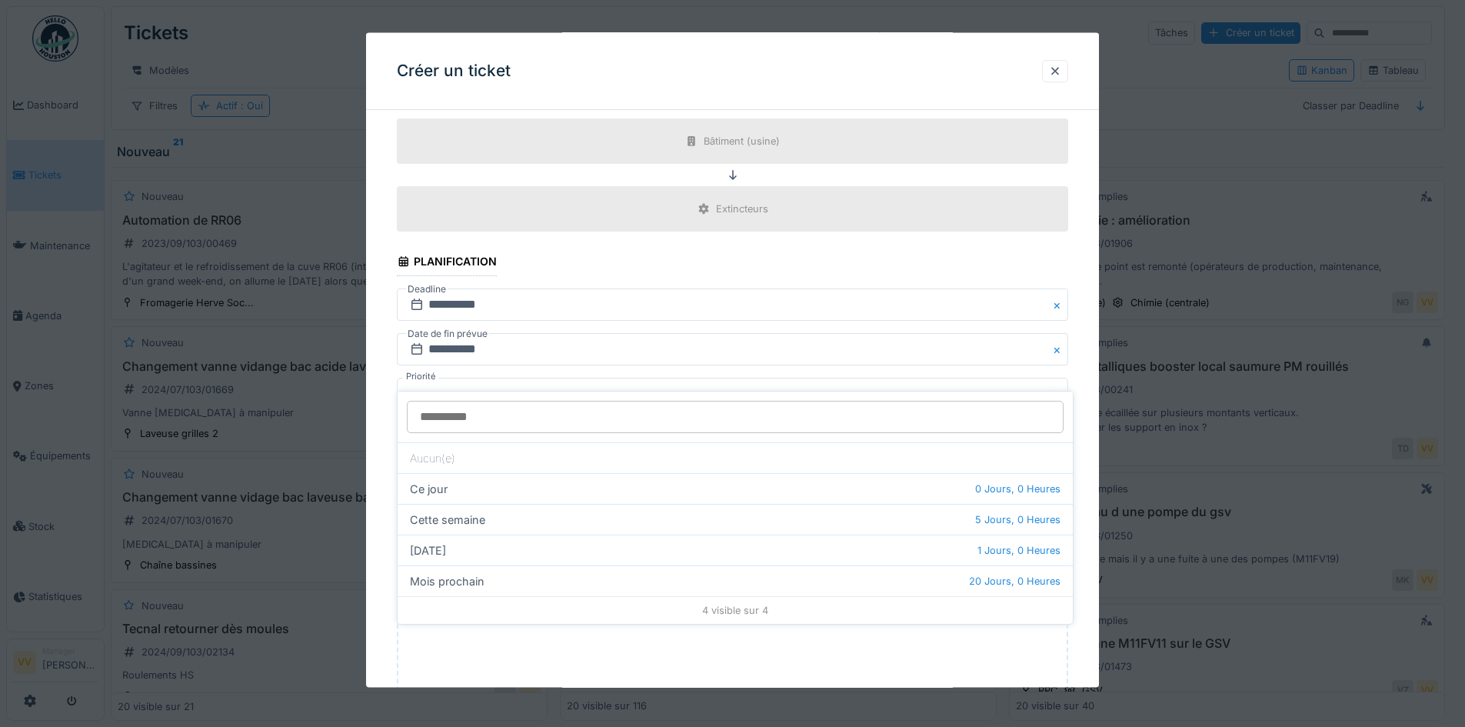
scroll to position [571, 0]
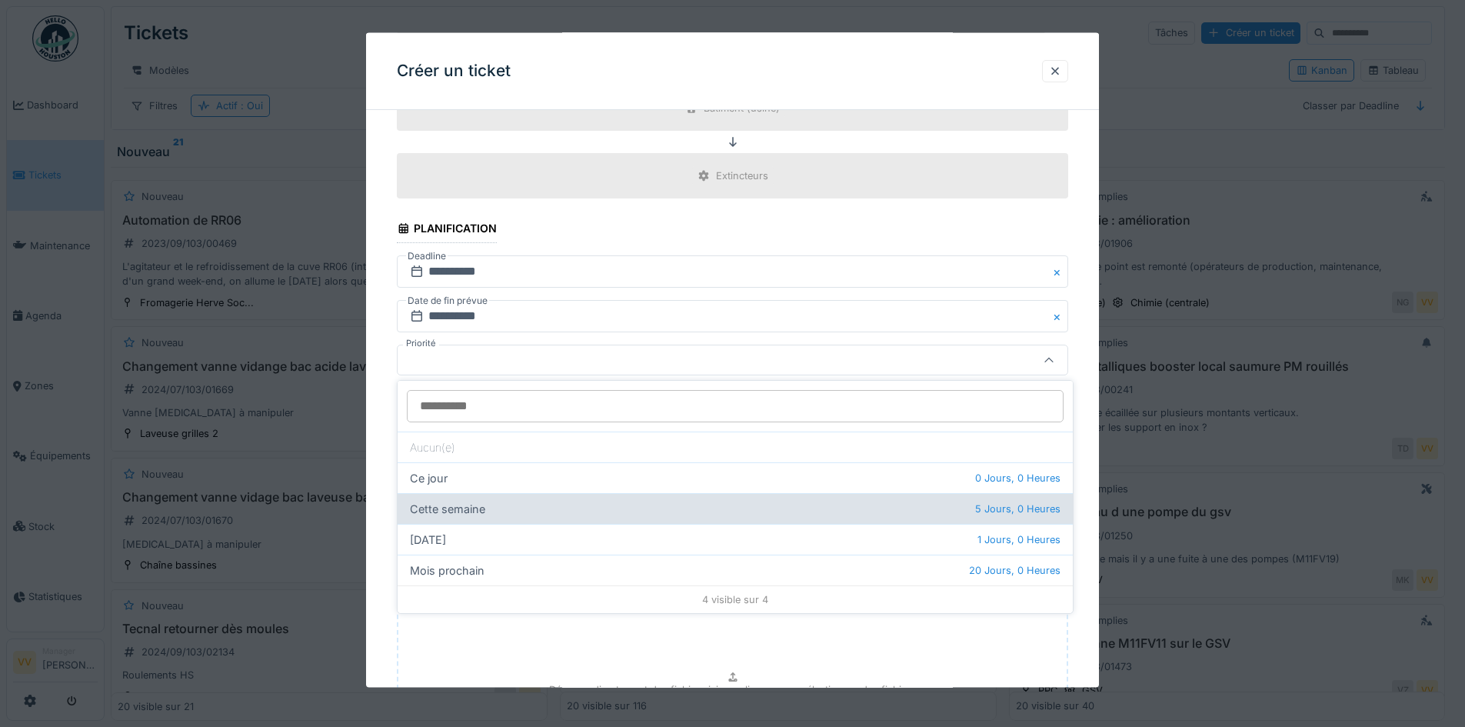
click at [476, 508] on div "Cette semaine 5 Jours, 0 Heures" at bounding box center [734, 508] width 675 height 31
type input "**"
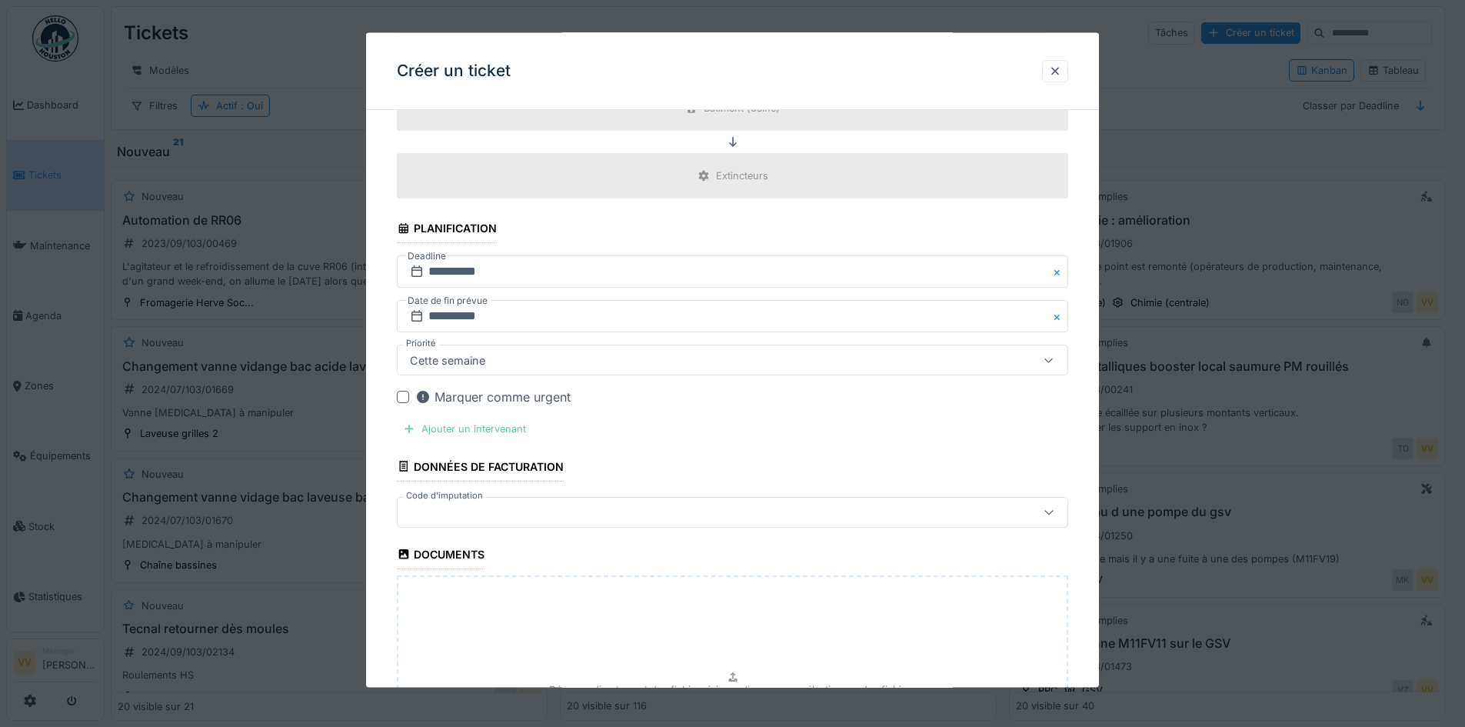
click at [451, 435] on div "Ajouter un intervenant" at bounding box center [464, 428] width 135 height 21
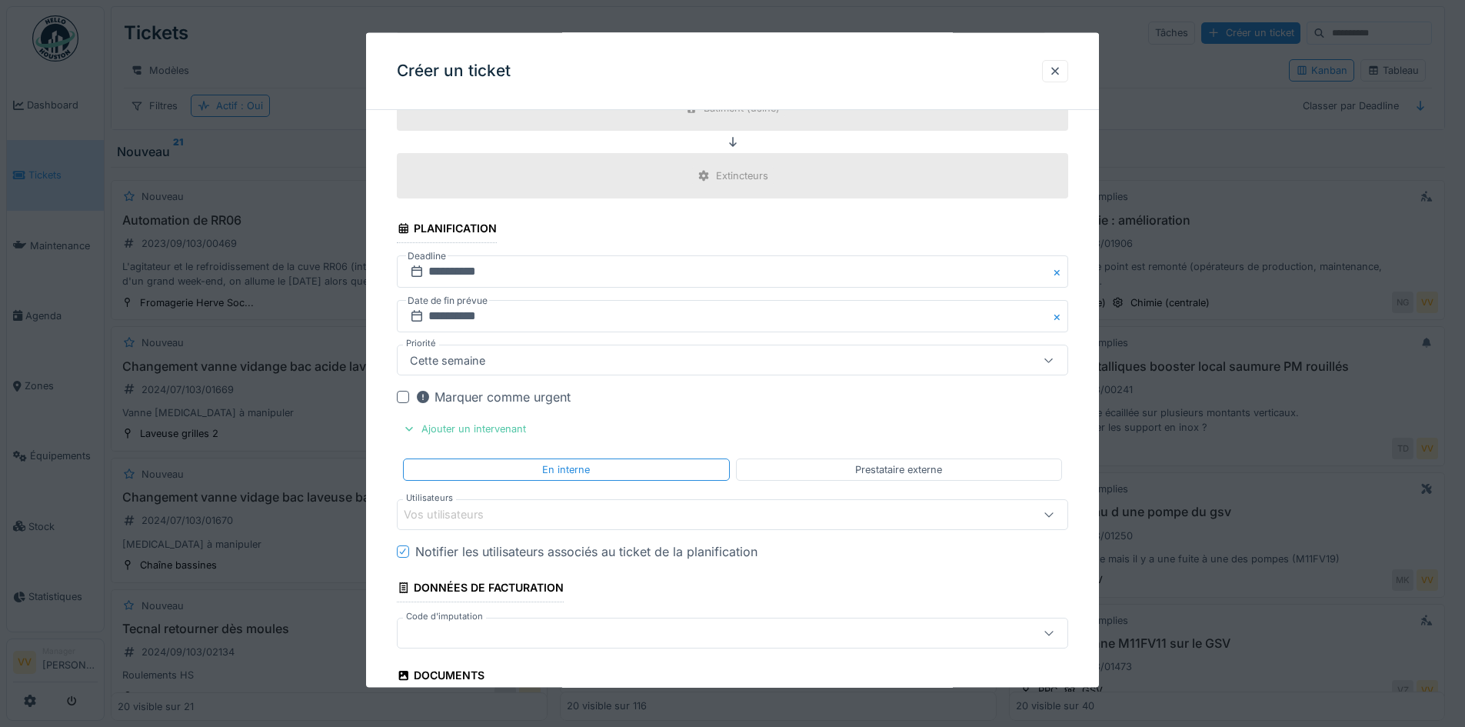
click at [460, 517] on div "Vos utilisateurs" at bounding box center [454, 514] width 101 height 17
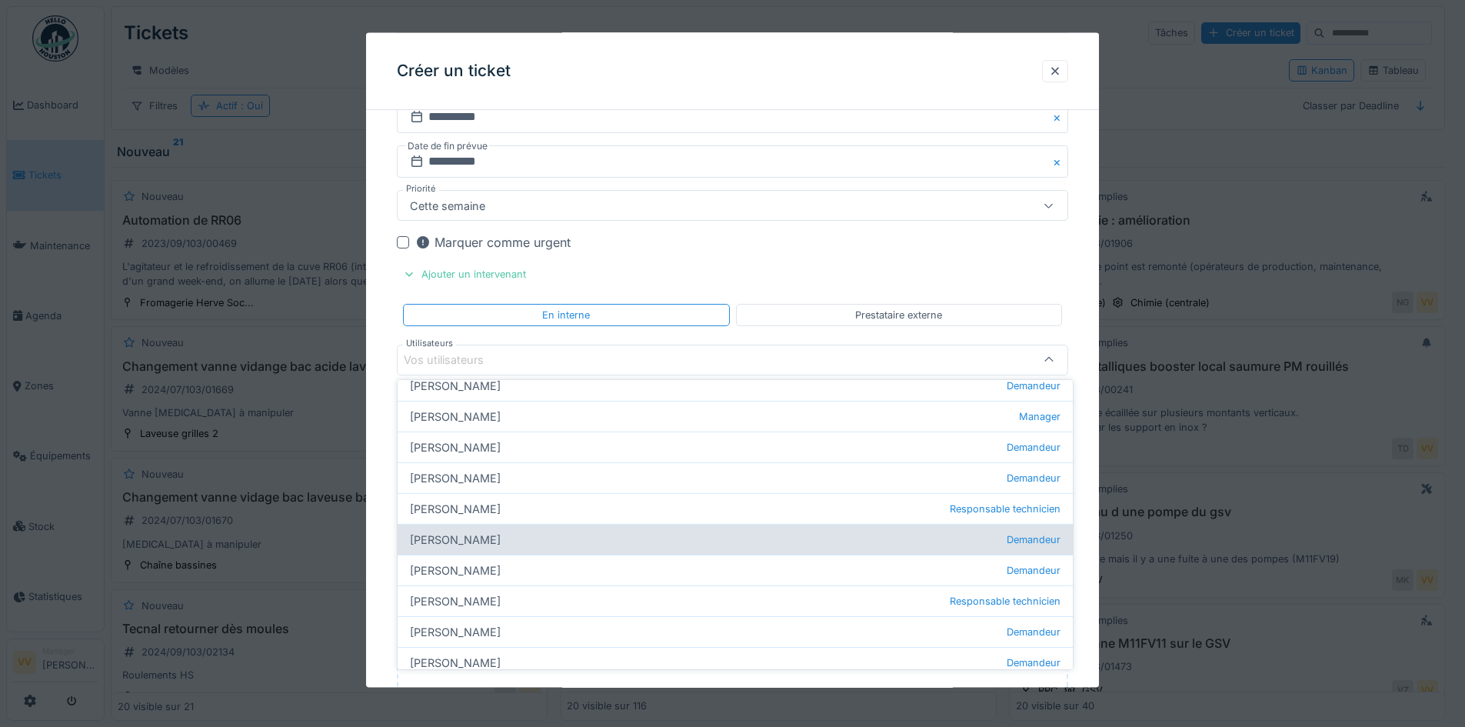
scroll to position [231, 0]
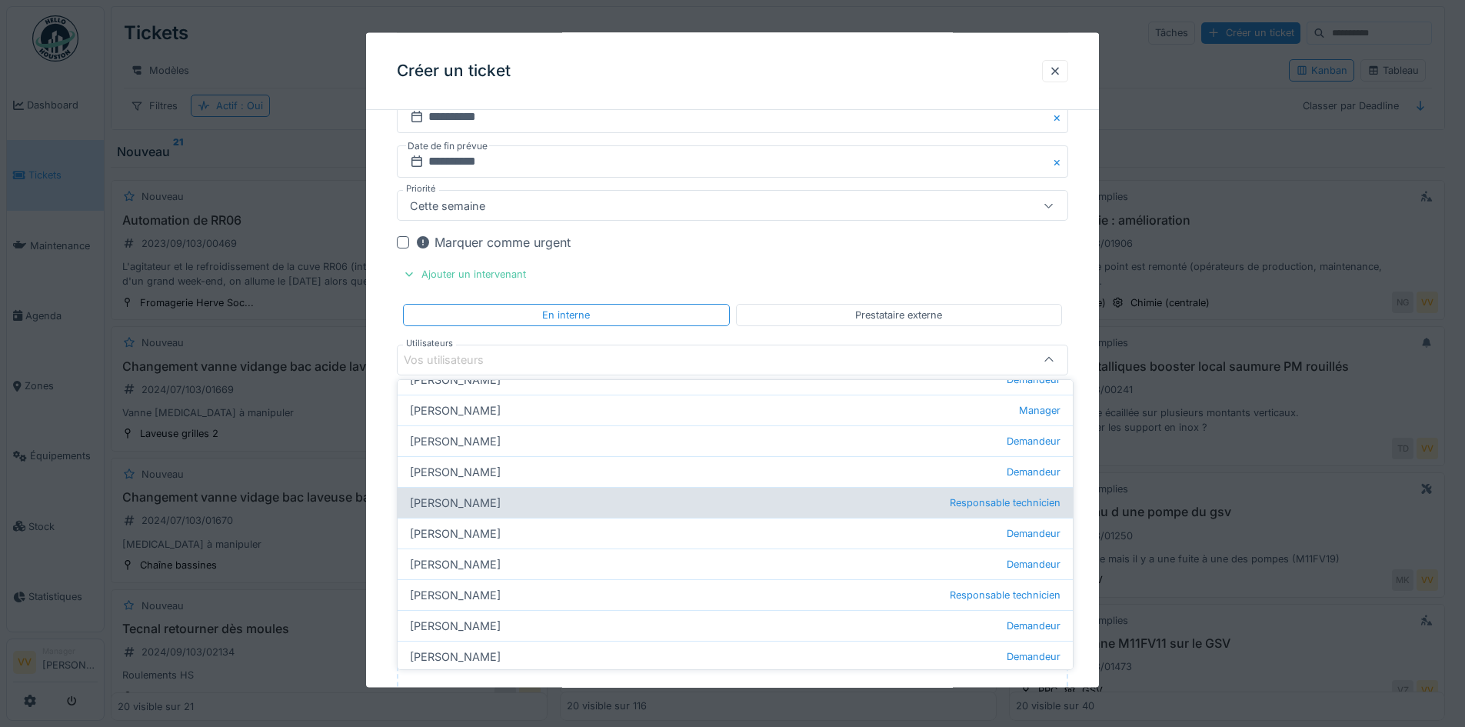
click at [461, 504] on div "Julien Bebronne Responsable technicien" at bounding box center [734, 502] width 675 height 31
type input "****"
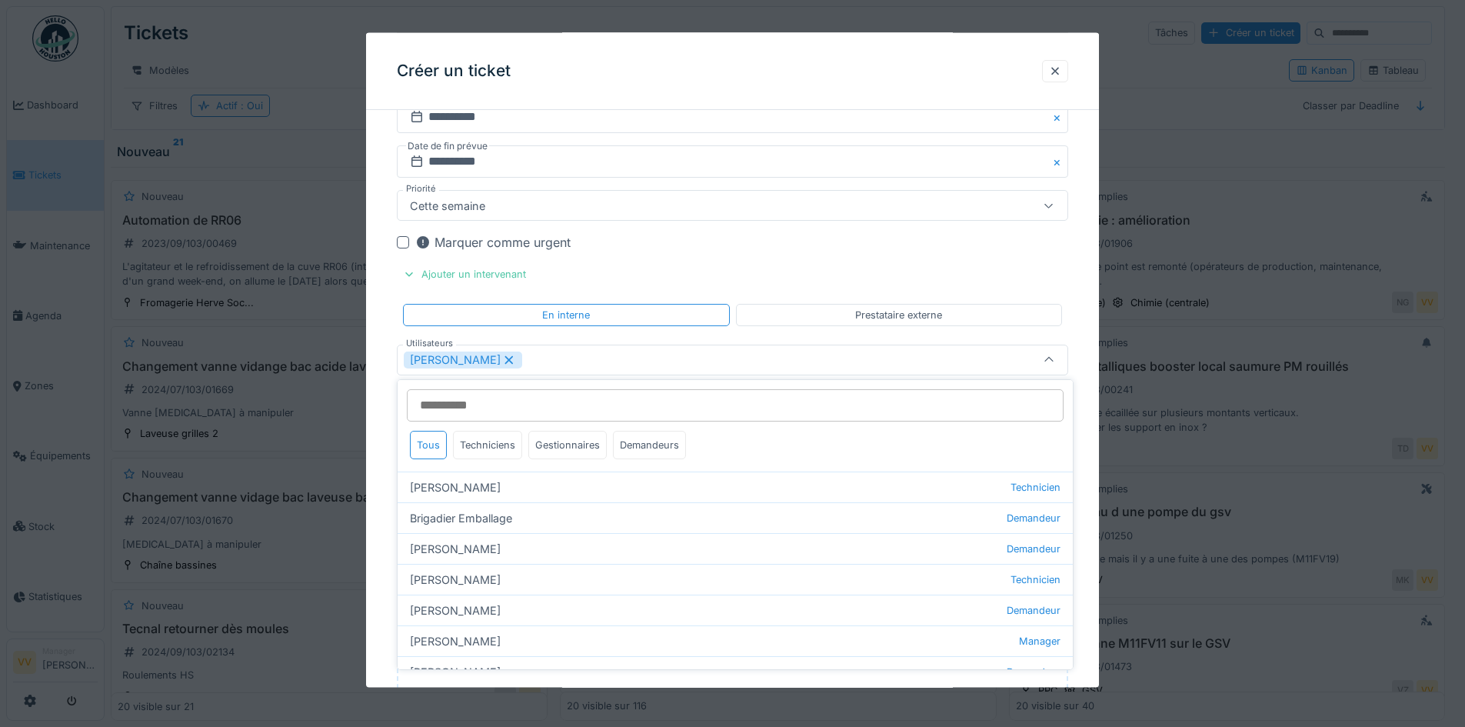
click at [956, 248] on div "Marquer comme urgent" at bounding box center [741, 242] width 653 height 18
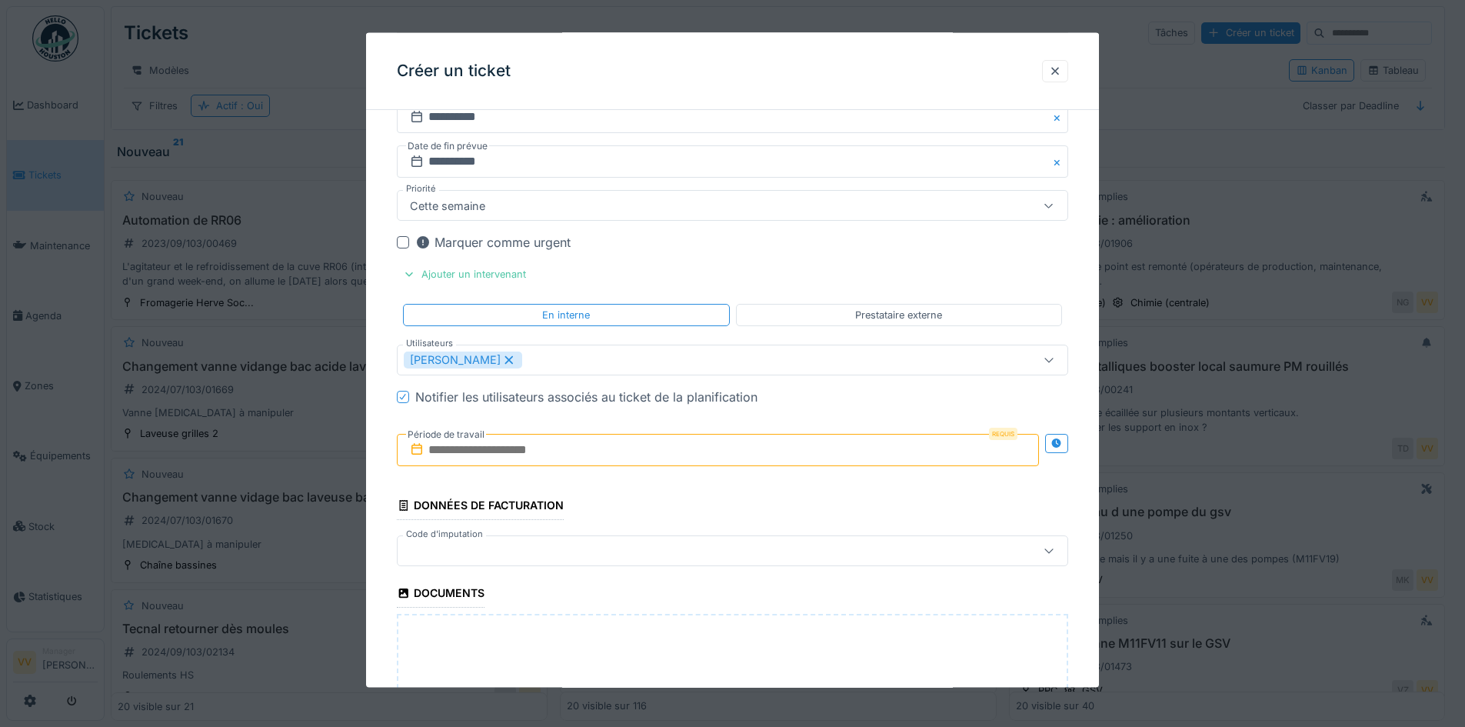
click at [550, 466] on div "Requis Période de travail" at bounding box center [732, 449] width 671 height 57
click at [550, 457] on input "text" at bounding box center [718, 449] width 642 height 32
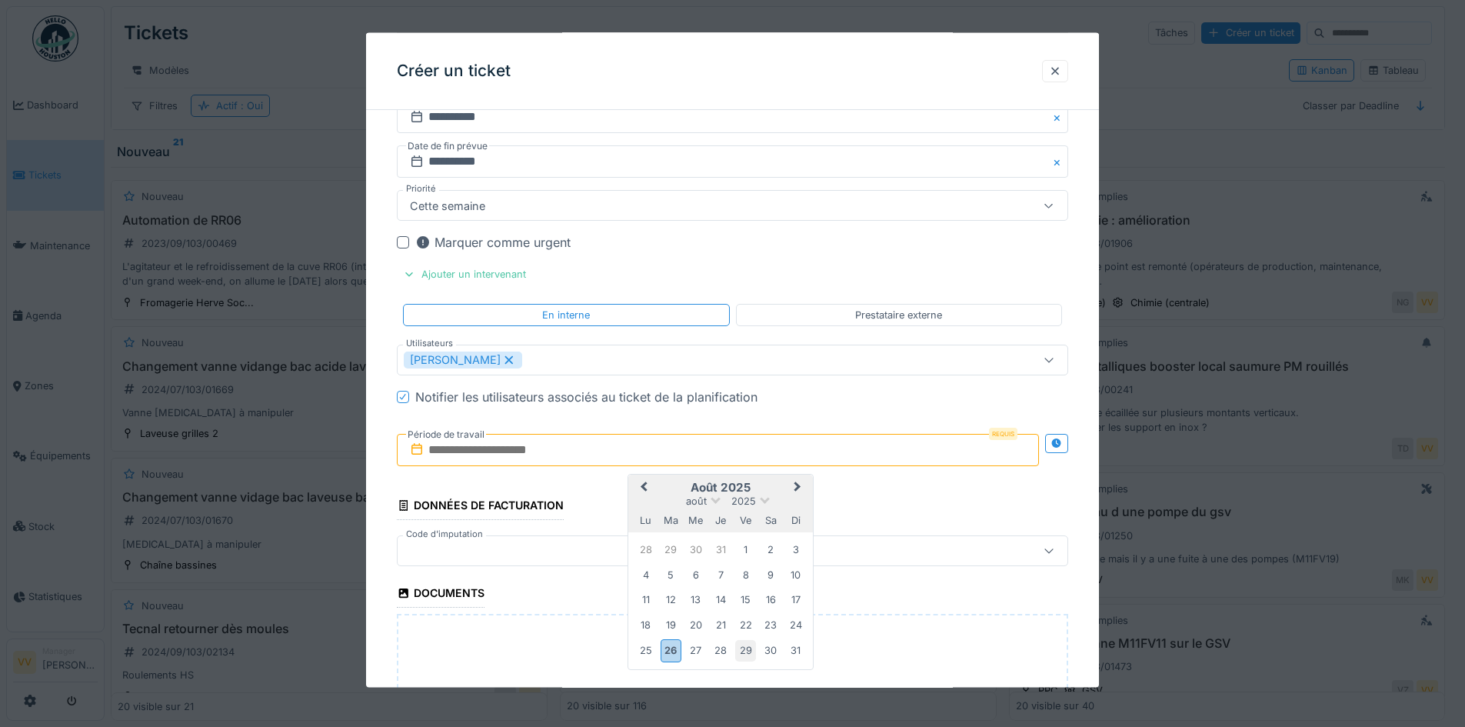
click at [747, 657] on div "29" at bounding box center [745, 650] width 21 height 21
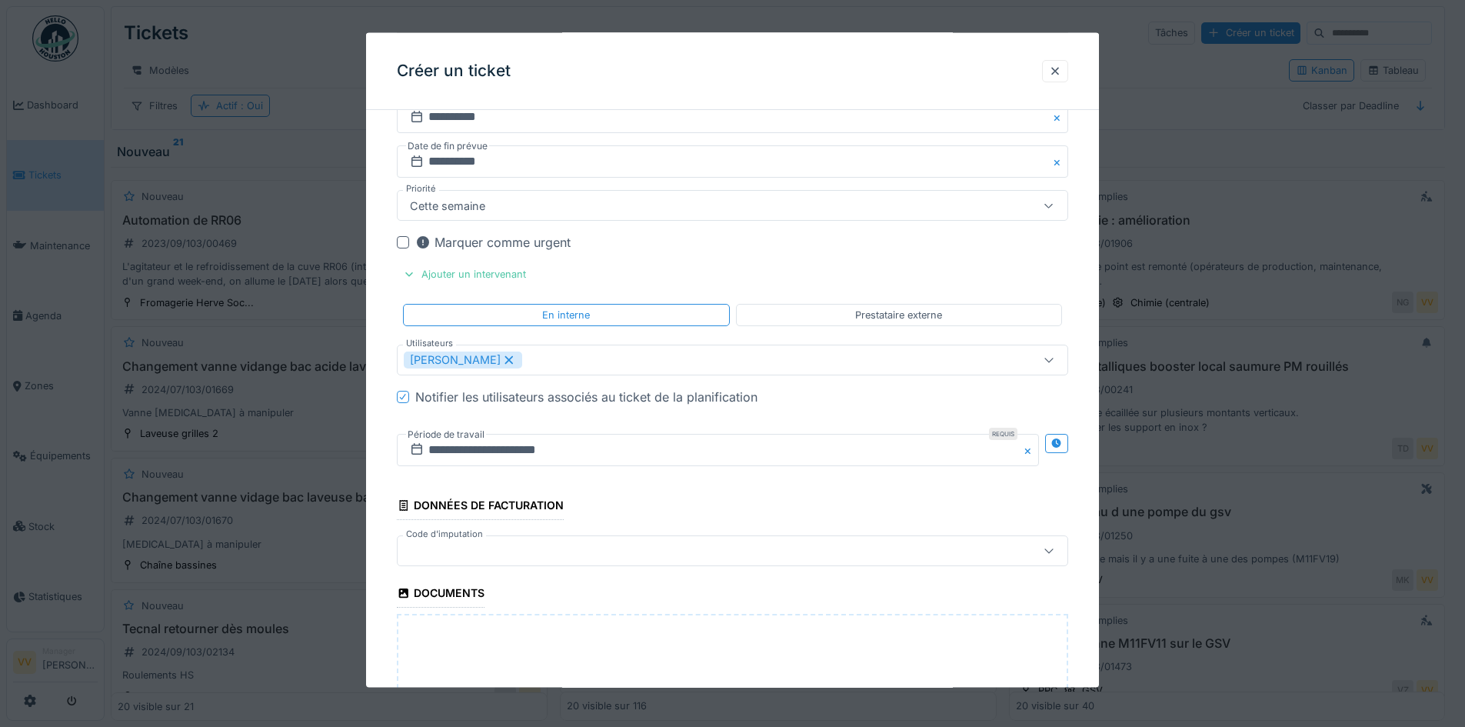
click at [729, 467] on div "**********" at bounding box center [732, 449] width 671 height 57
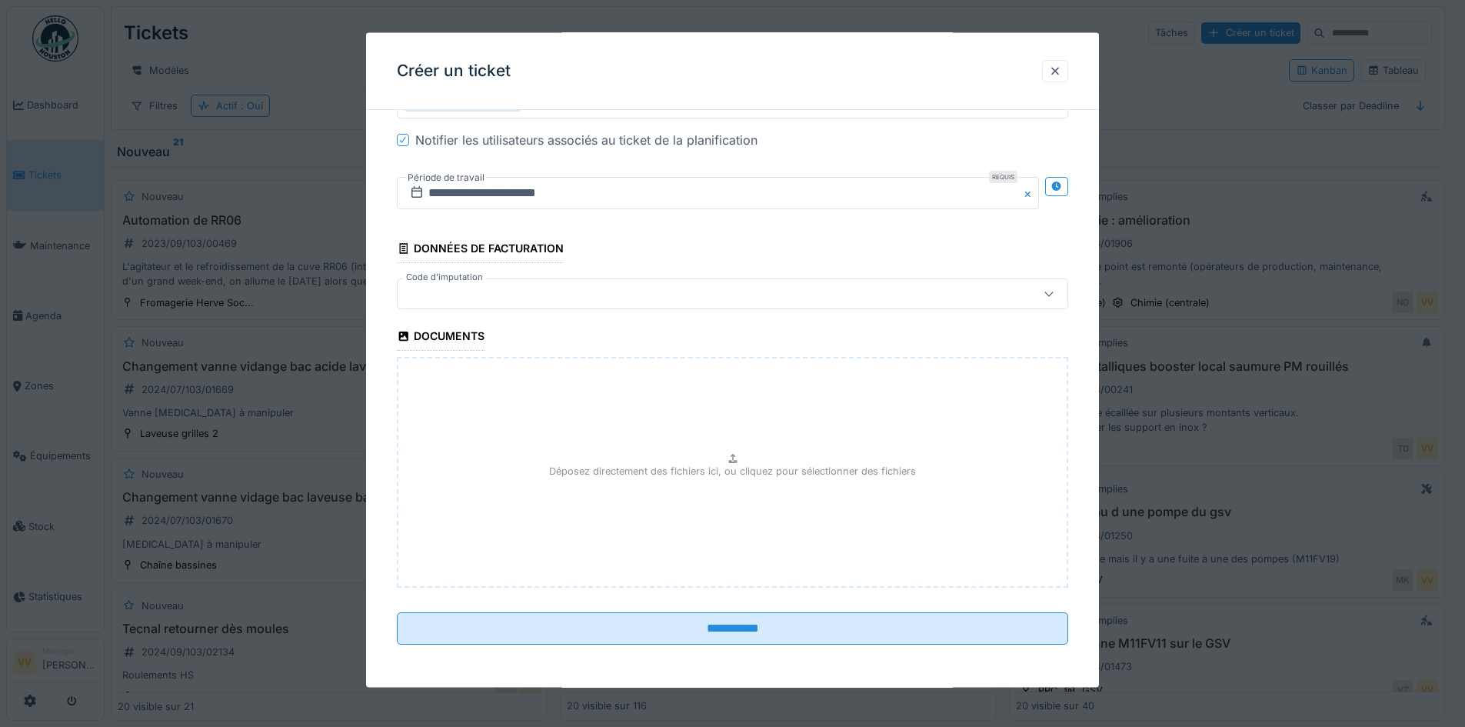
click at [705, 484] on div "Déposez directement des fichiers ici, ou cliquez pour sélectionner des fichiers" at bounding box center [732, 472] width 671 height 231
type input "**********"
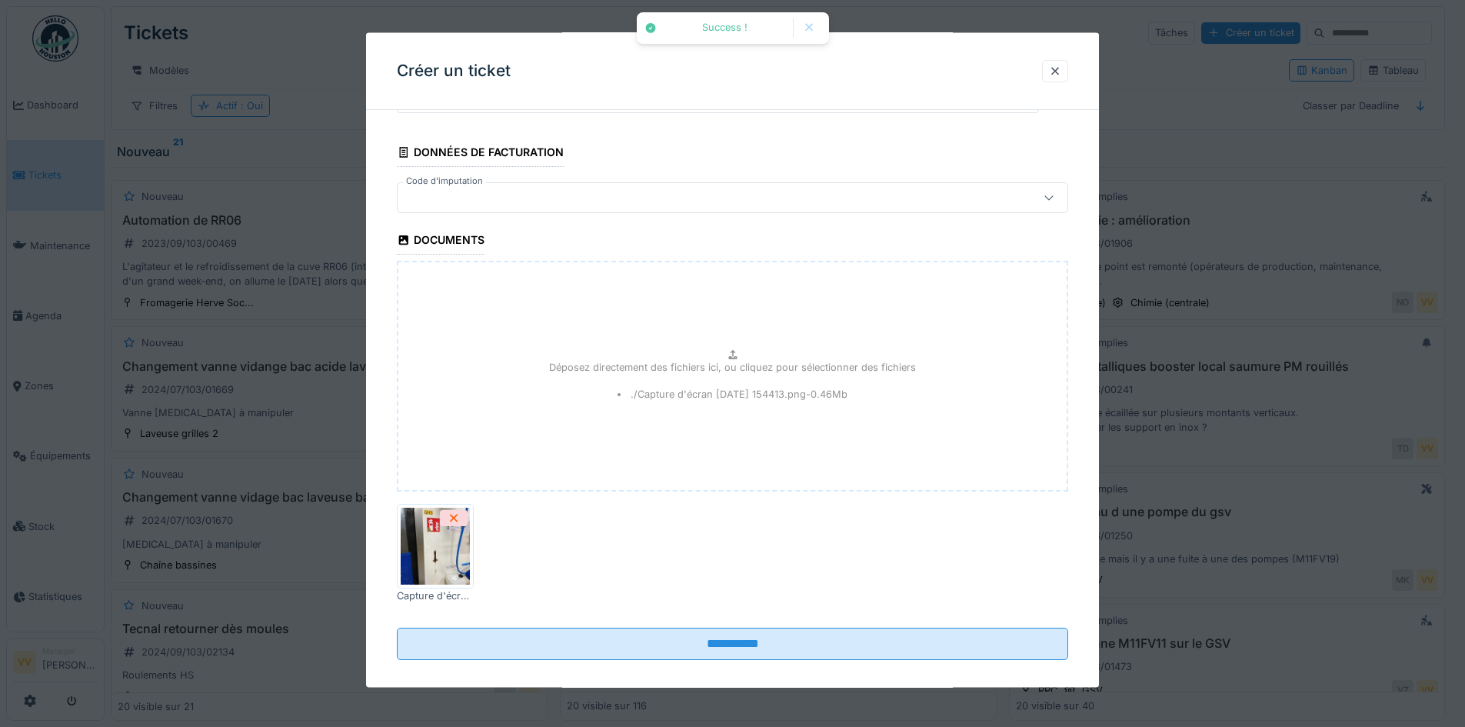
scroll to position [1094, 0]
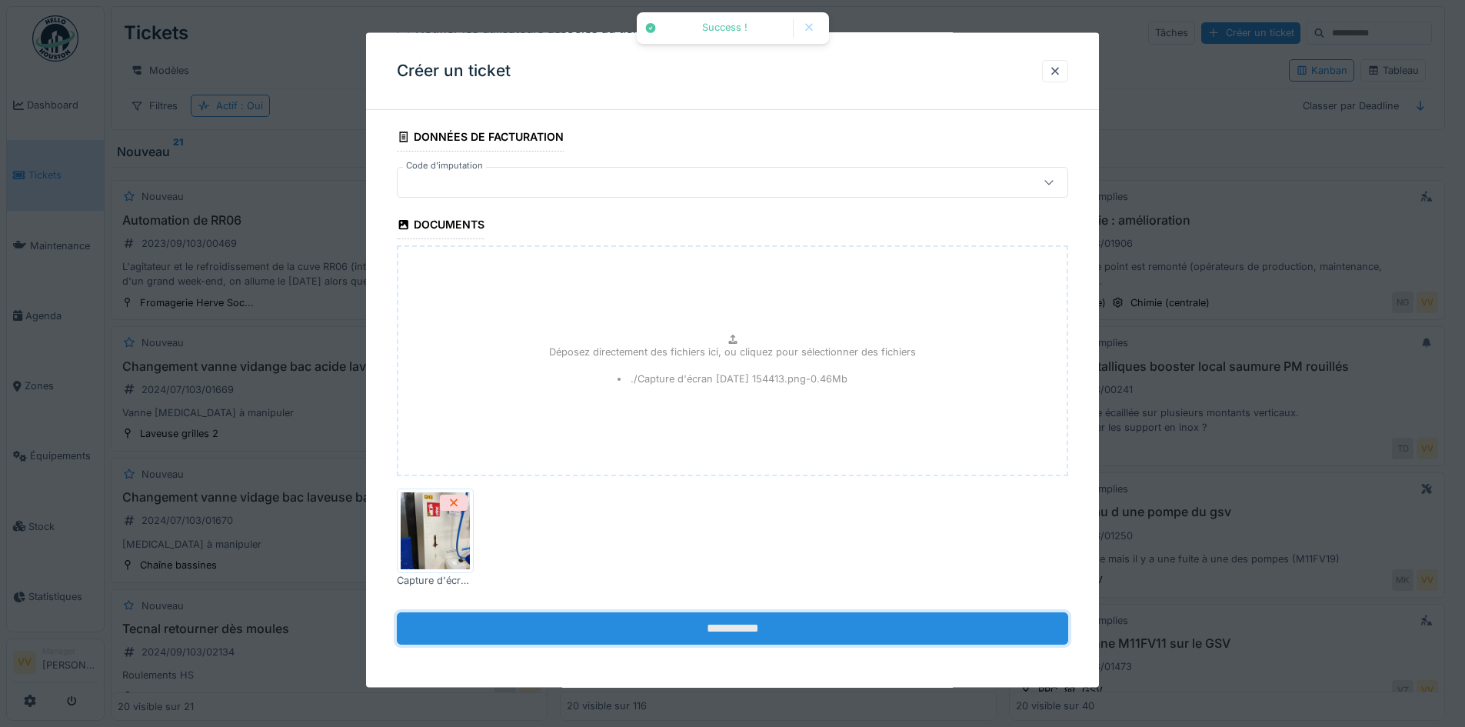
click at [717, 629] on input "**********" at bounding box center [732, 628] width 671 height 32
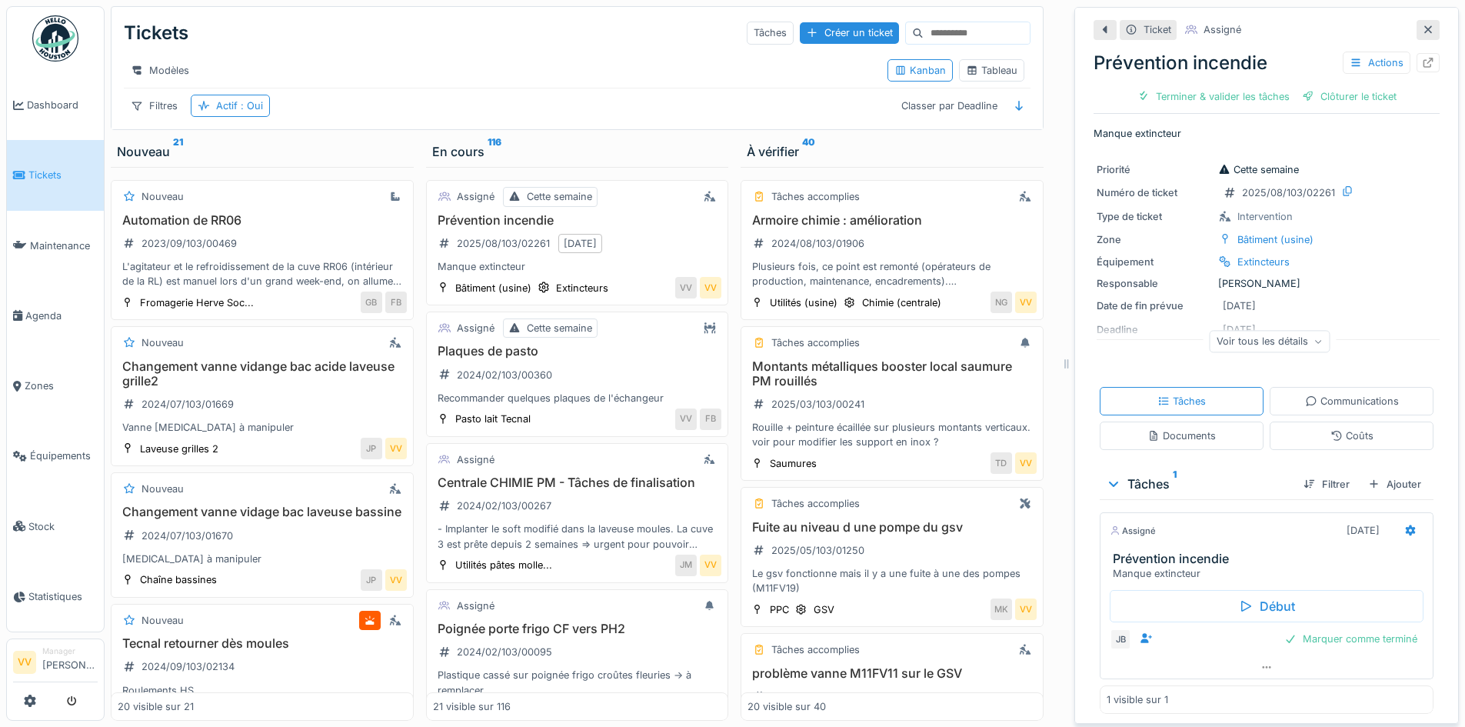
click at [32, 180] on link "Tickets" at bounding box center [55, 175] width 97 height 70
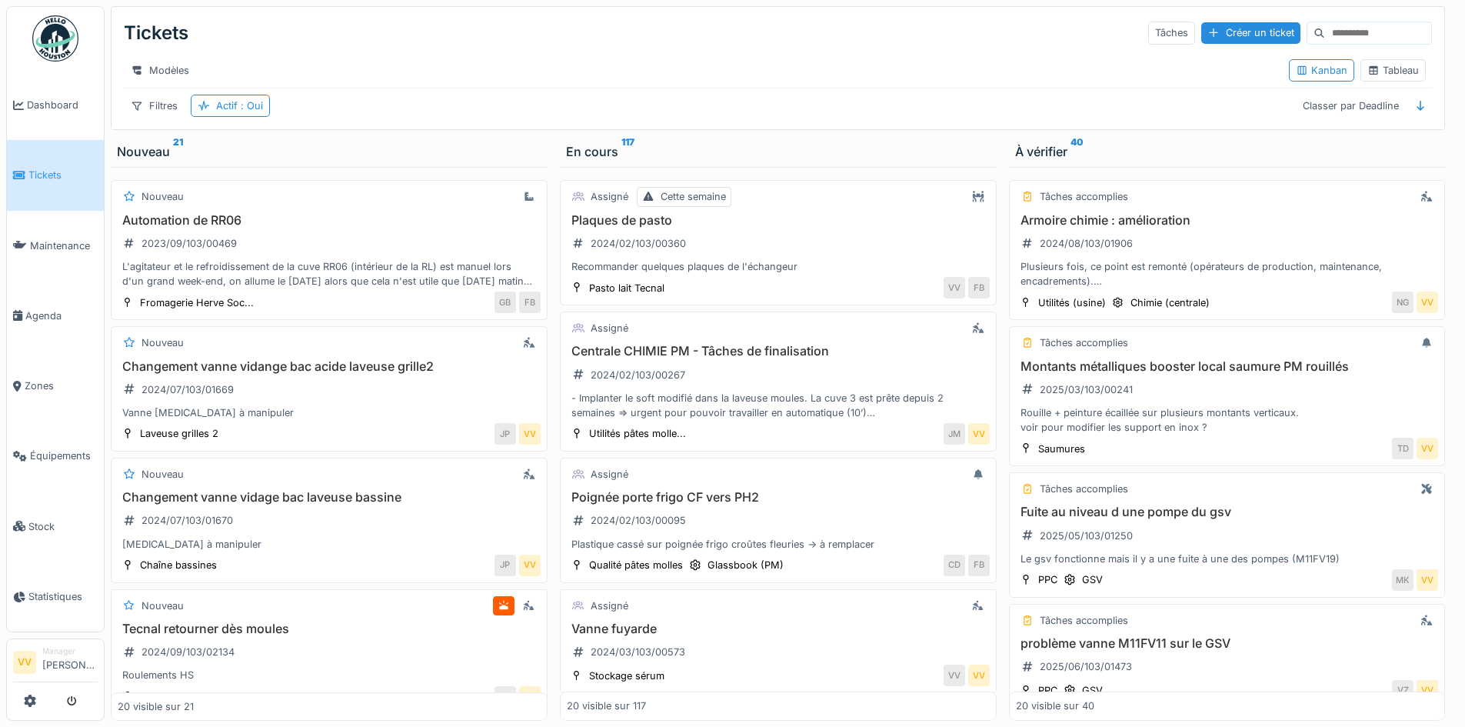
click at [45, 164] on link "Tickets" at bounding box center [55, 175] width 97 height 70
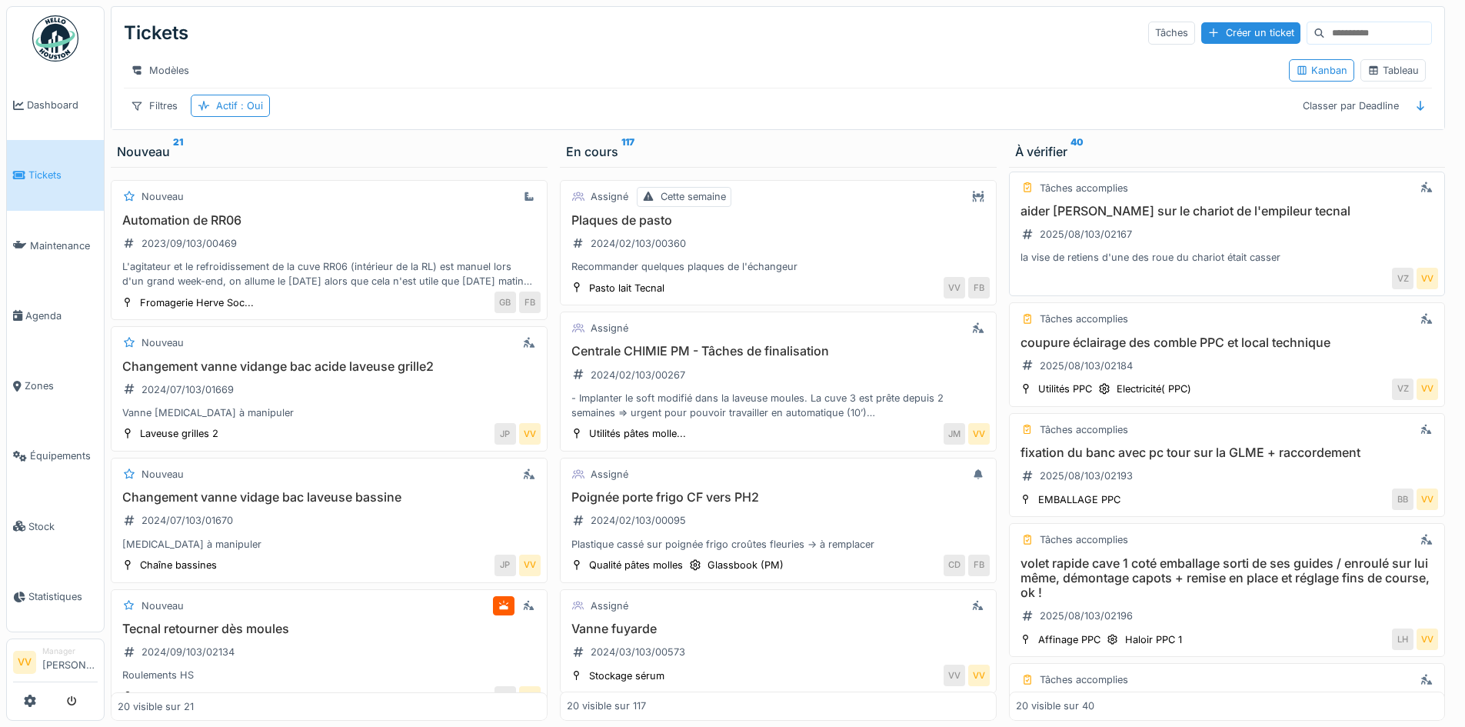
scroll to position [1999, 0]
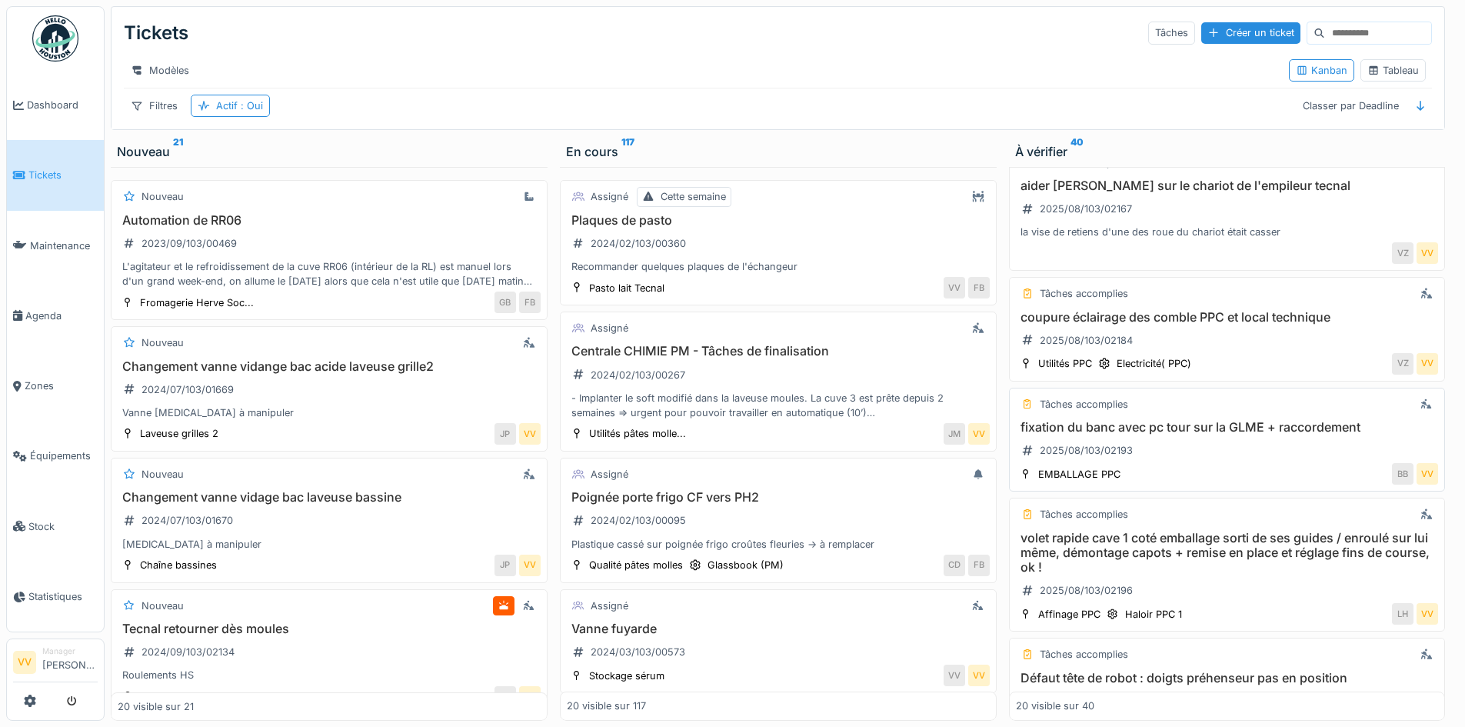
click at [1137, 427] on h3 "fixation du banc avec pc tour sur la GLME + raccordement" at bounding box center [1227, 427] width 423 height 15
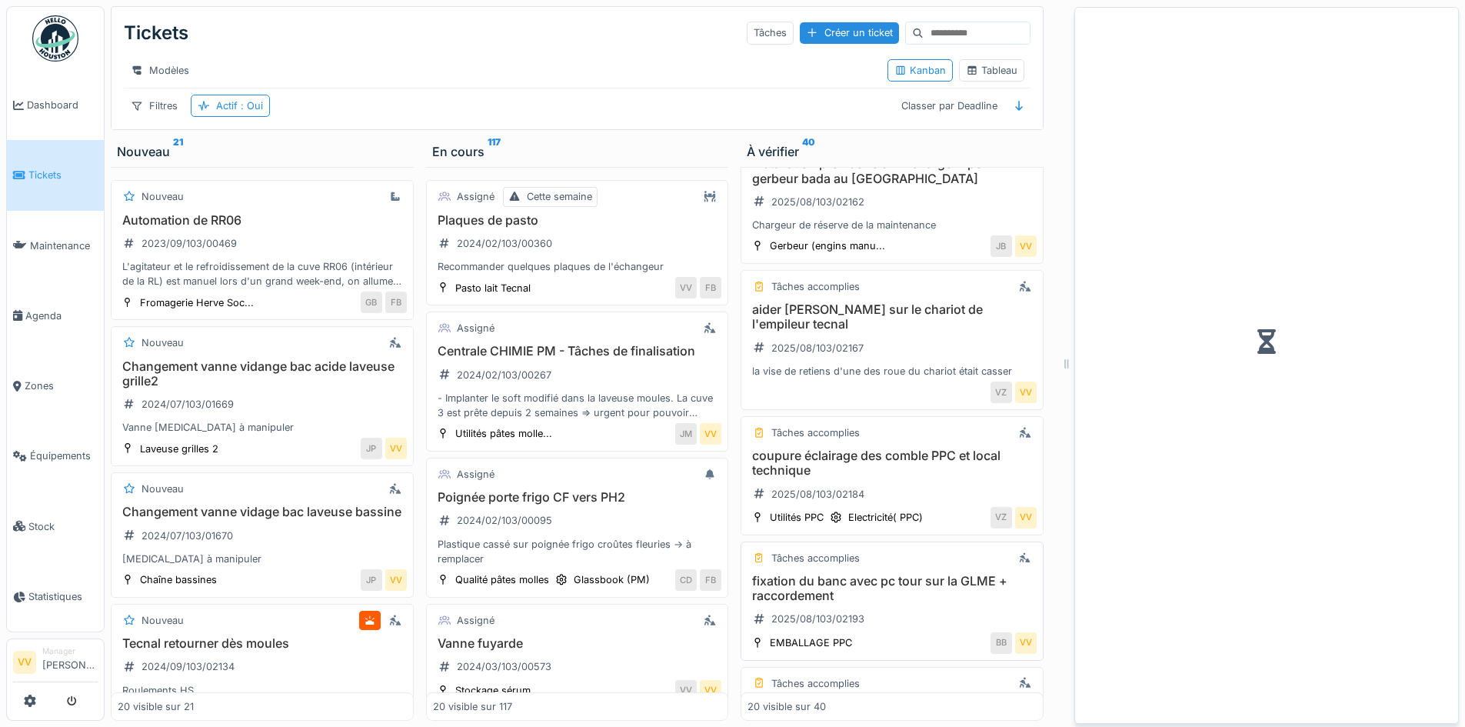
scroll to position [2138, 0]
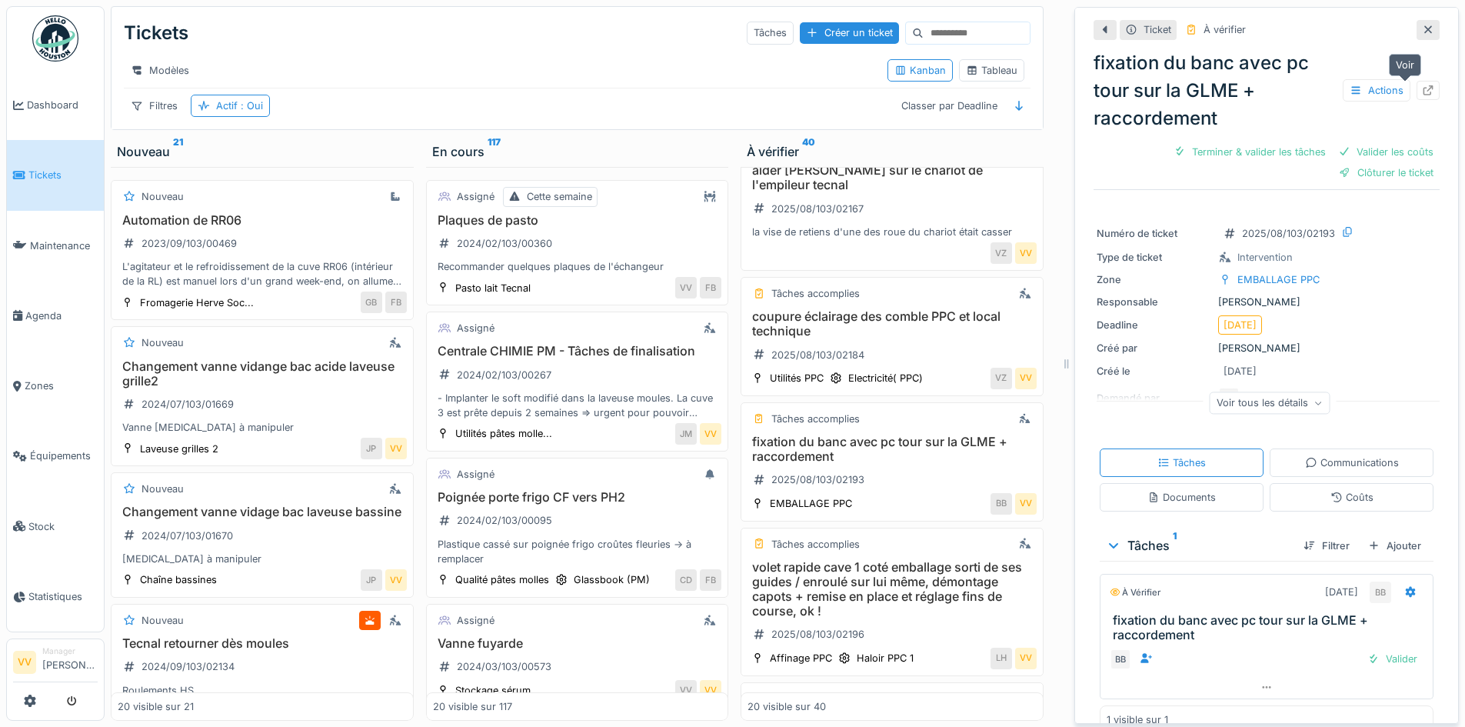
click at [1422, 87] on icon at bounding box center [1428, 90] width 12 height 10
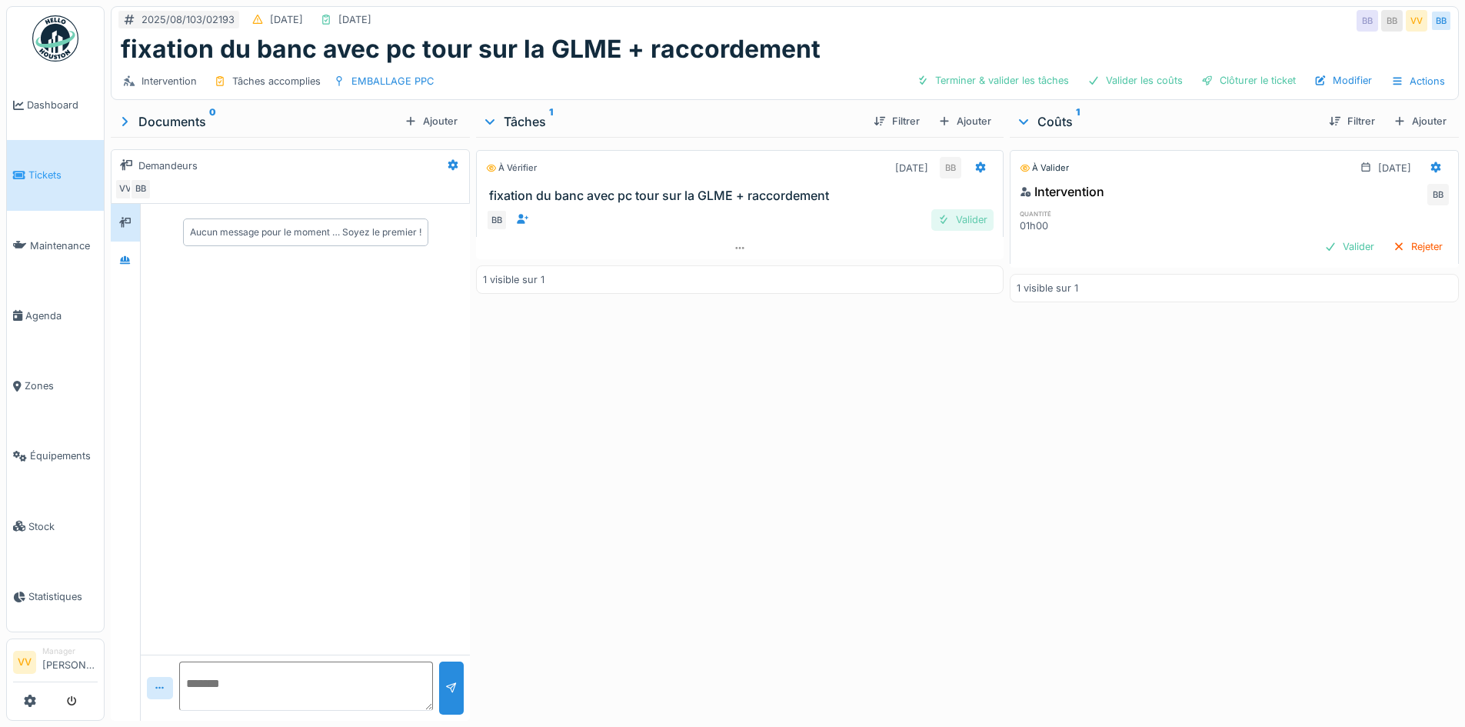
click at [954, 230] on div "Valider" at bounding box center [962, 219] width 62 height 21
click at [1318, 253] on div "Valider" at bounding box center [1349, 246] width 62 height 21
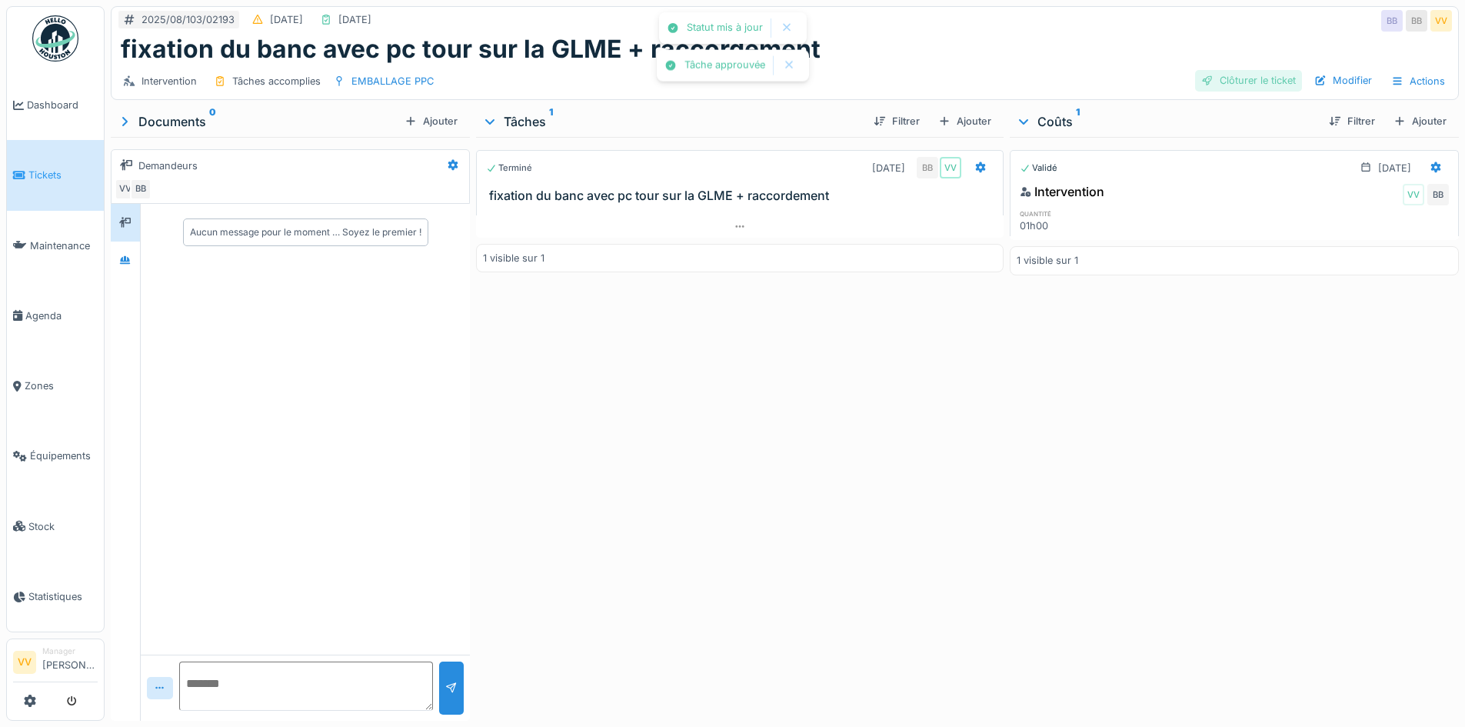
click at [1257, 91] on div "Clôturer le ticket" at bounding box center [1248, 80] width 107 height 21
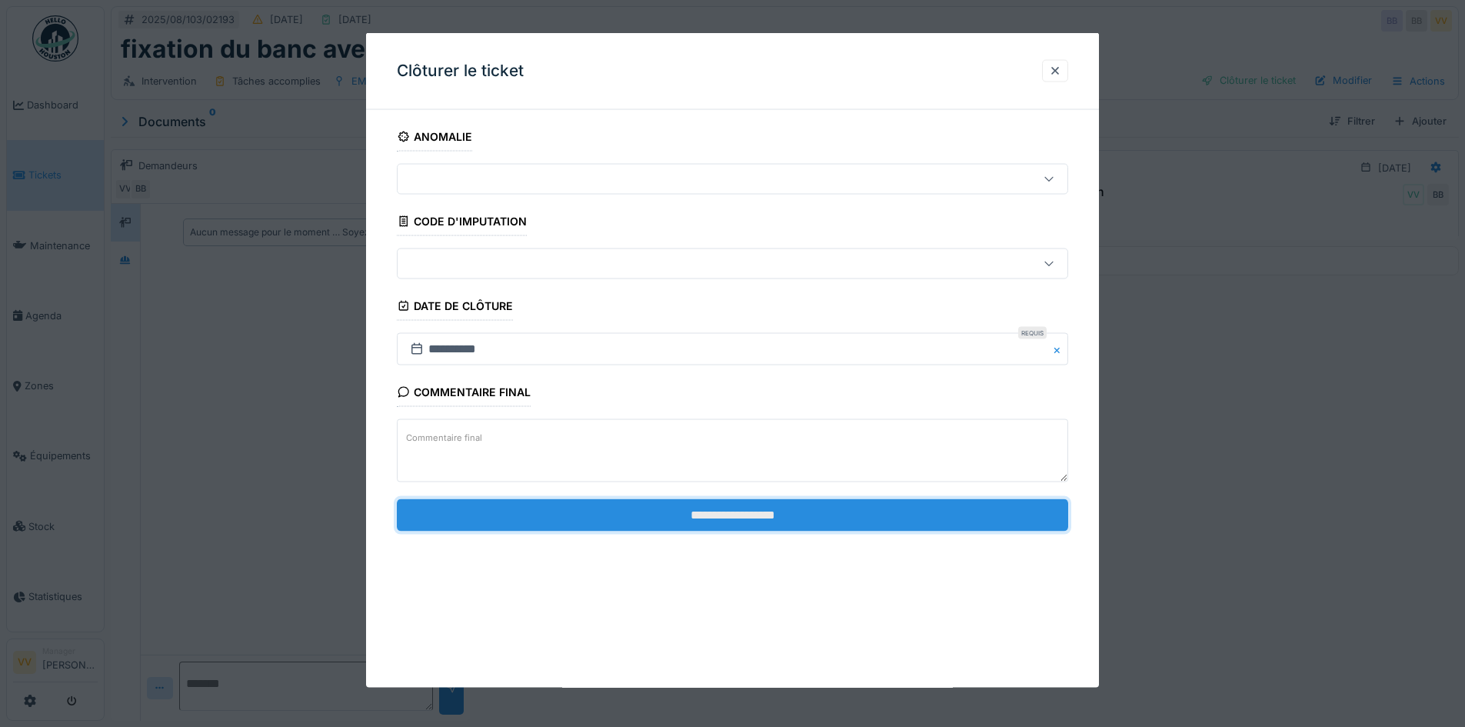
click at [803, 507] on input "**********" at bounding box center [732, 514] width 671 height 32
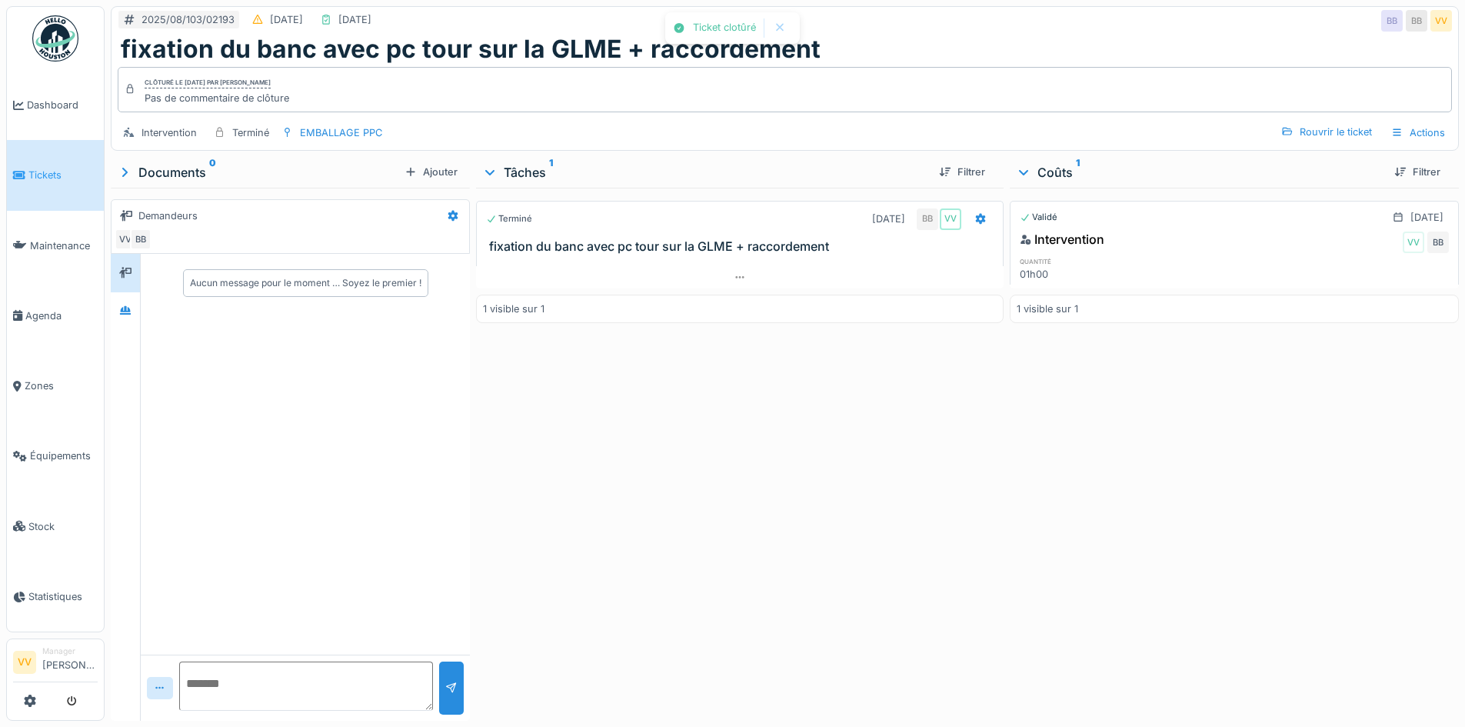
click at [43, 172] on span "Tickets" at bounding box center [62, 175] width 69 height 15
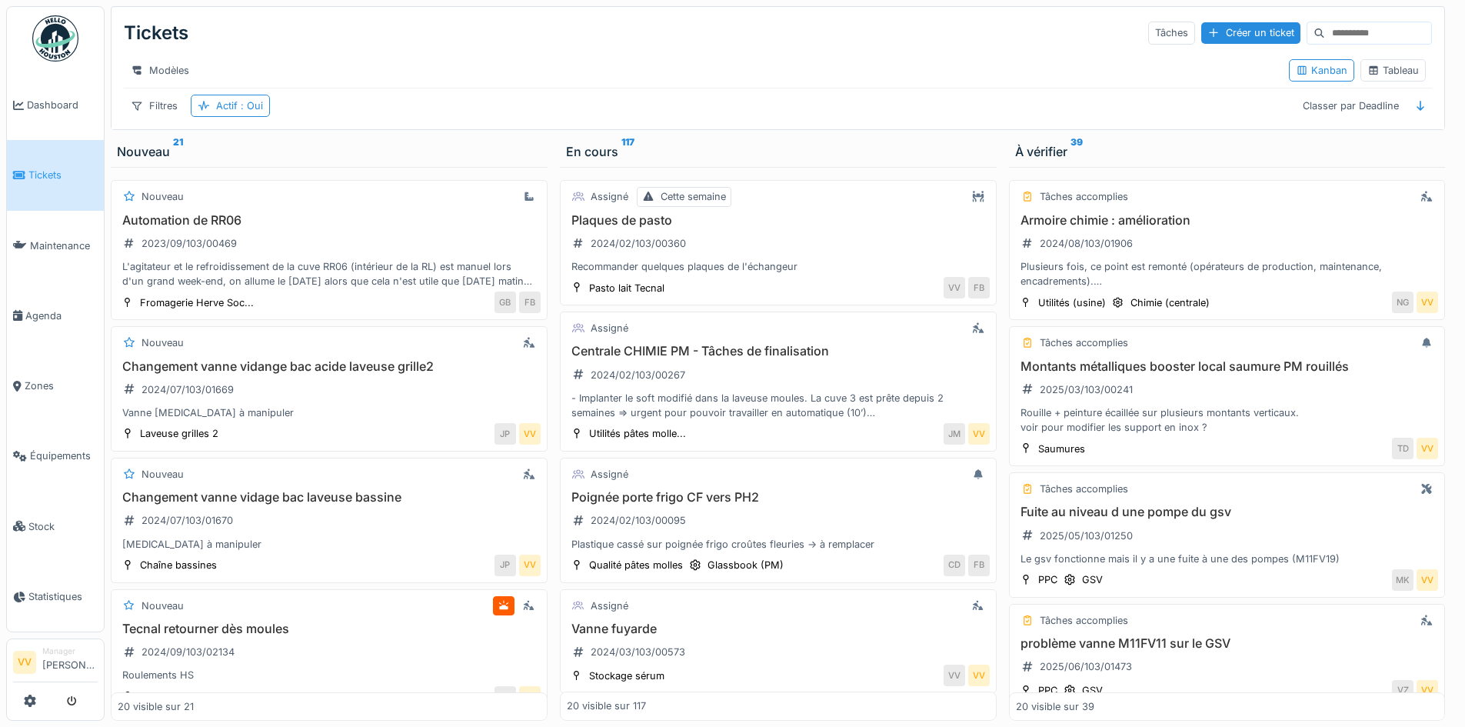
click at [55, 159] on link "Tickets" at bounding box center [55, 175] width 97 height 70
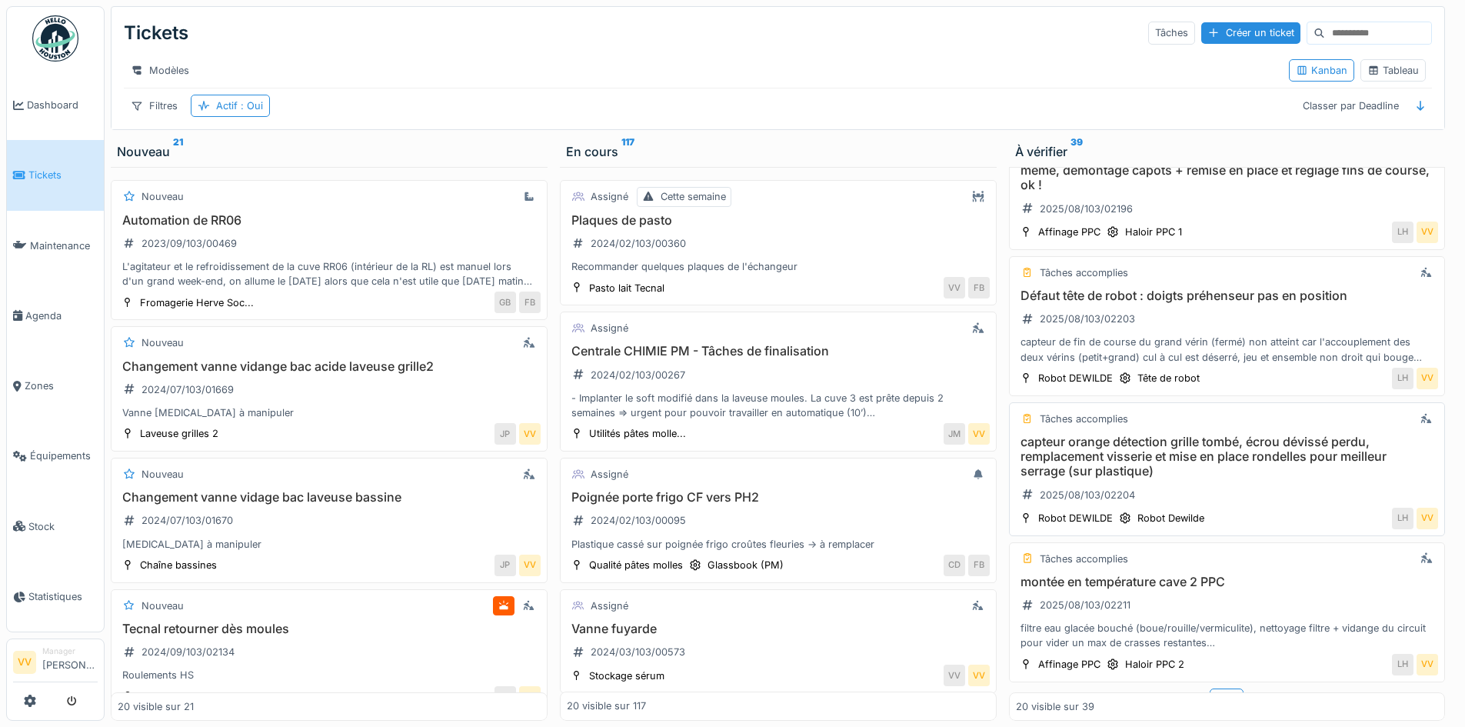
scroll to position [2297, 0]
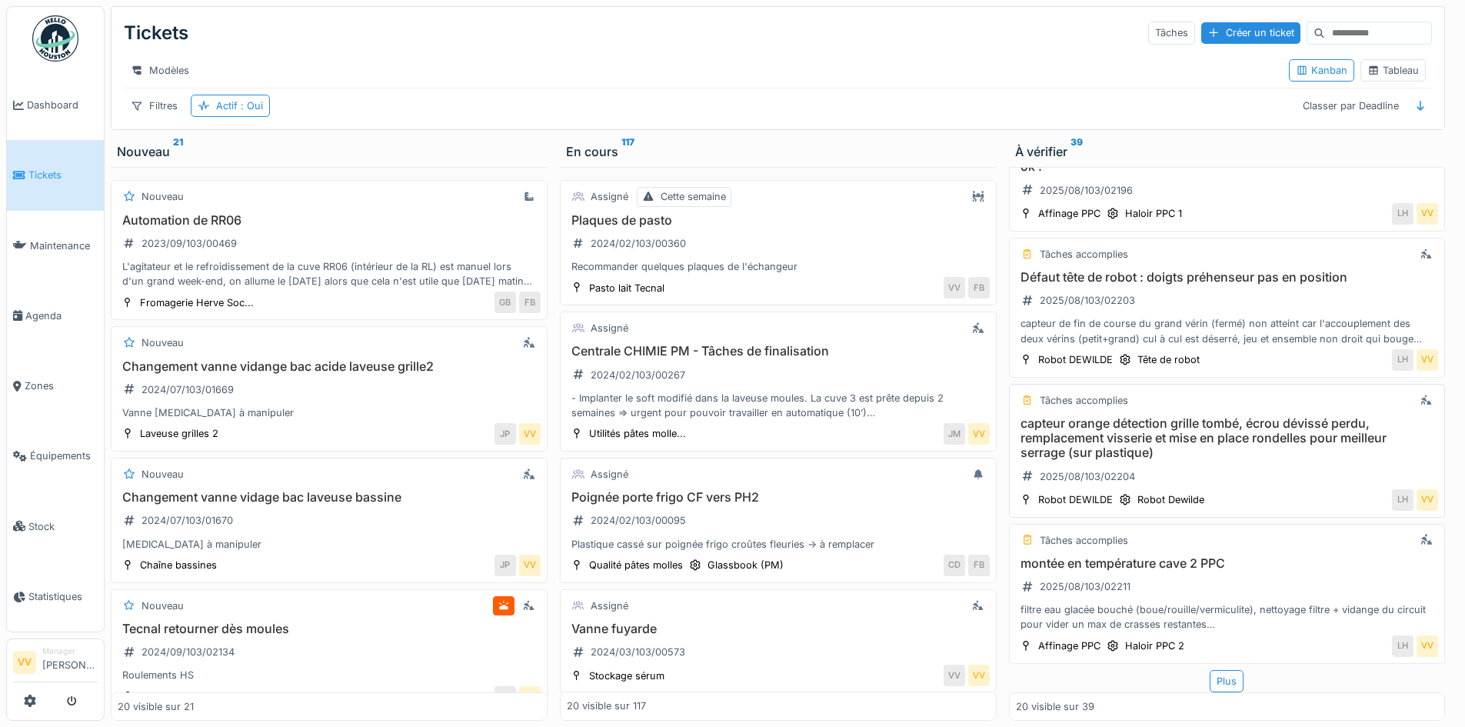
click at [1250, 416] on h3 "capteur orange détection grille tombé, écrou dévissé perdu, remplacement visser…" at bounding box center [1227, 438] width 423 height 45
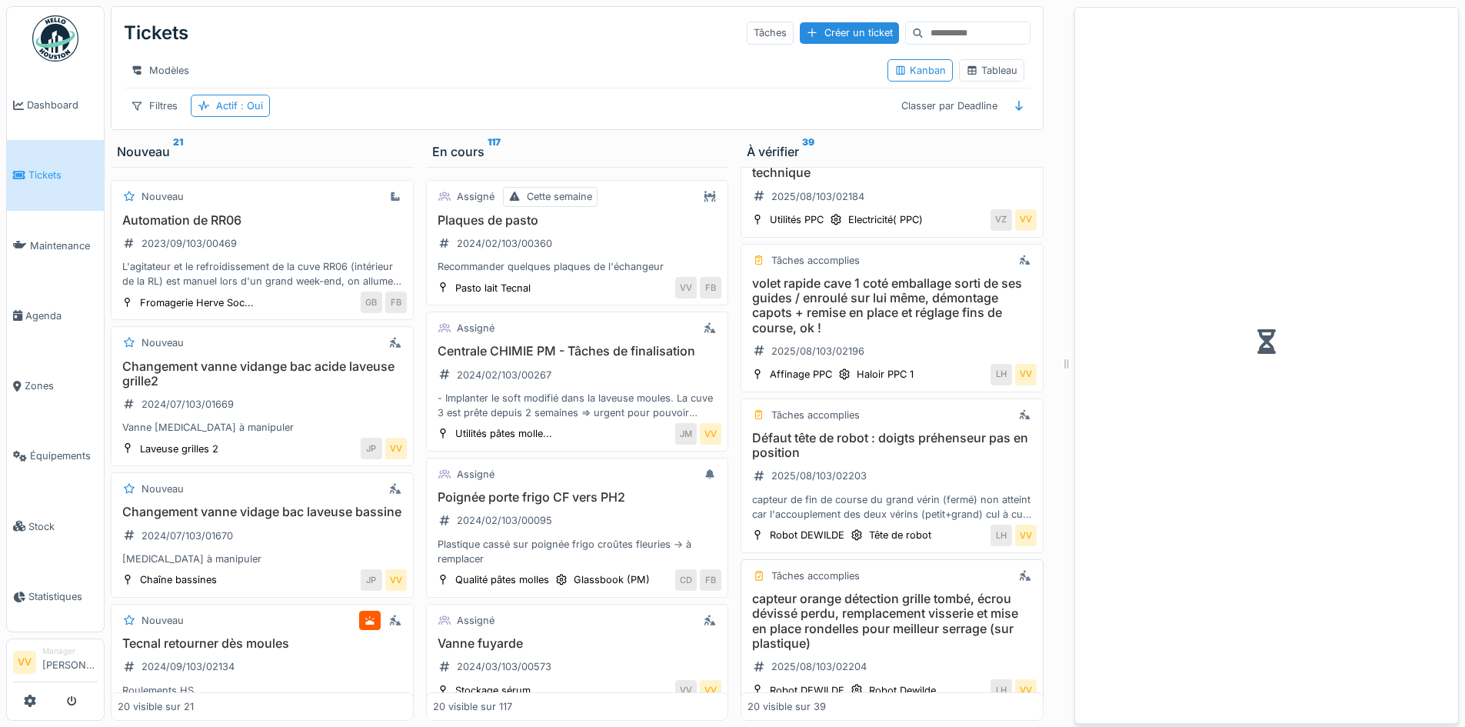
scroll to position [2465, 0]
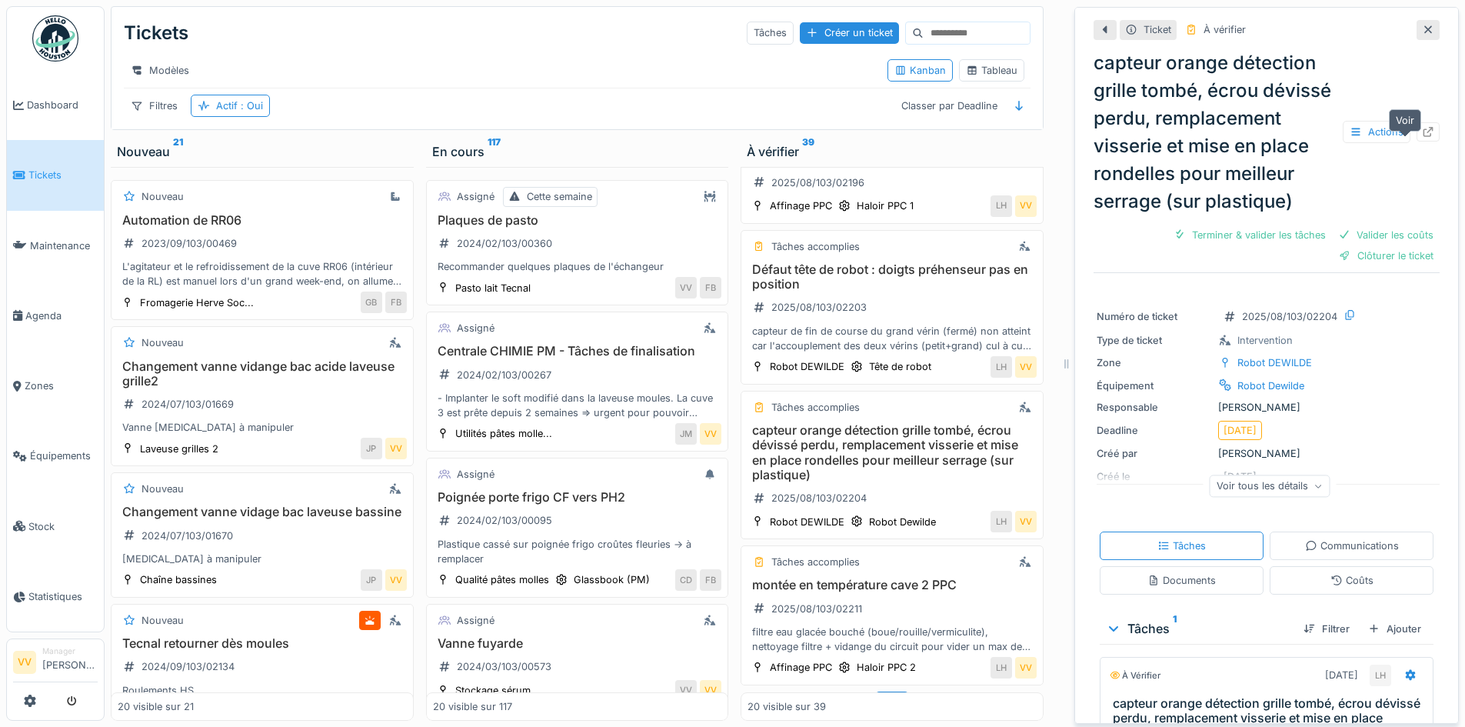
click at [1422, 137] on icon at bounding box center [1428, 132] width 12 height 10
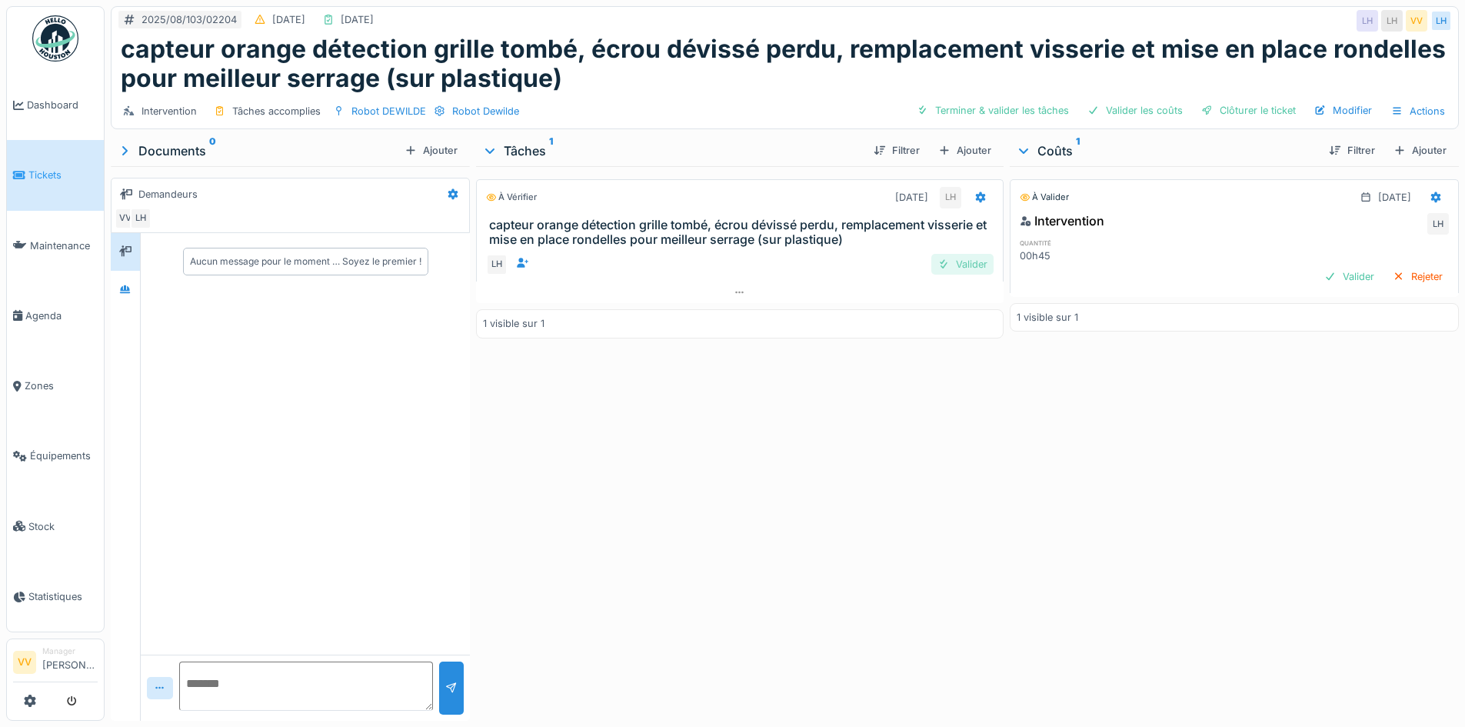
click at [970, 255] on div "Valider" at bounding box center [962, 264] width 62 height 21
click at [1318, 268] on div "Valider" at bounding box center [1349, 276] width 62 height 21
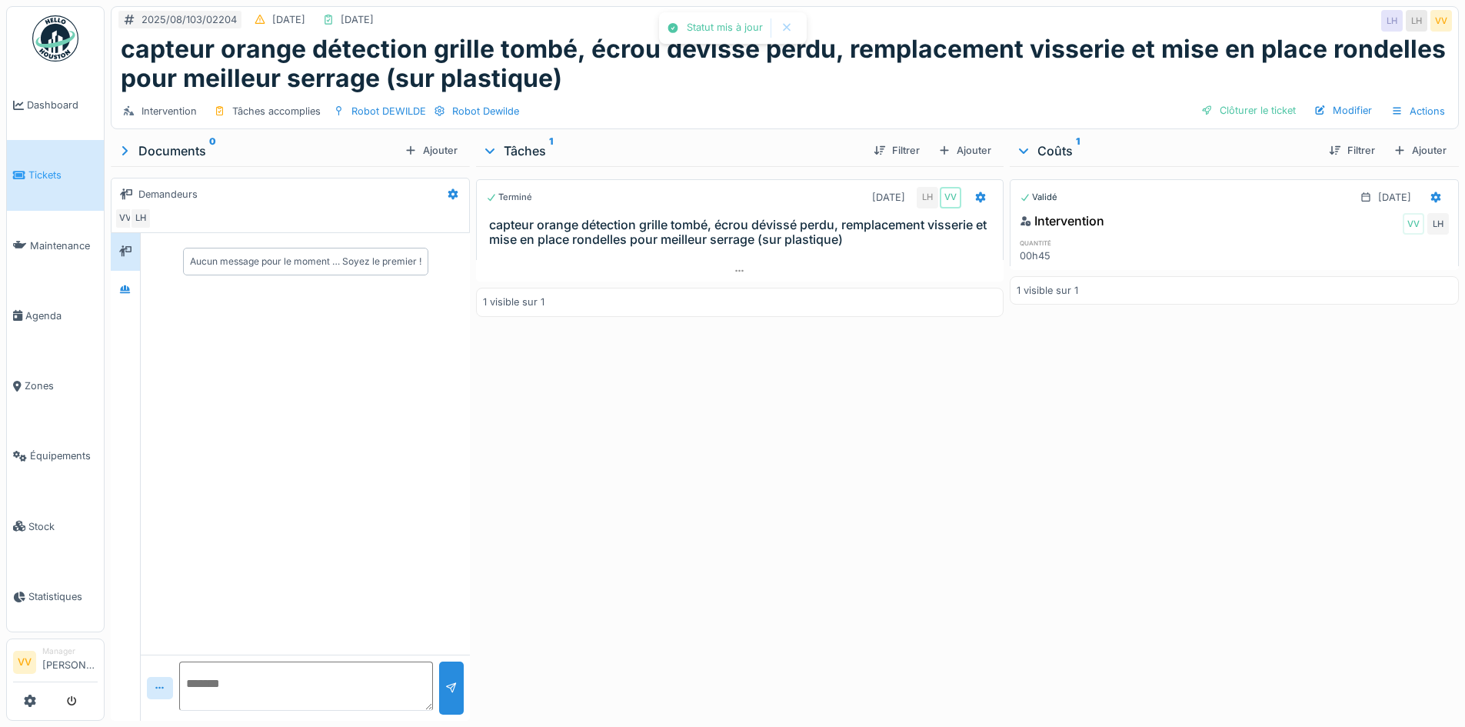
drag, startPoint x: 982, startPoint y: 528, endPoint x: 1004, endPoint y: 510, distance: 28.9
click at [988, 522] on div "Terminé [DATE] LH VV capteur orange détection grille tombé, écrou dévissé perdu…" at bounding box center [739, 440] width 527 height 548
click at [1245, 107] on div "Clôturer le ticket" at bounding box center [1248, 110] width 107 height 21
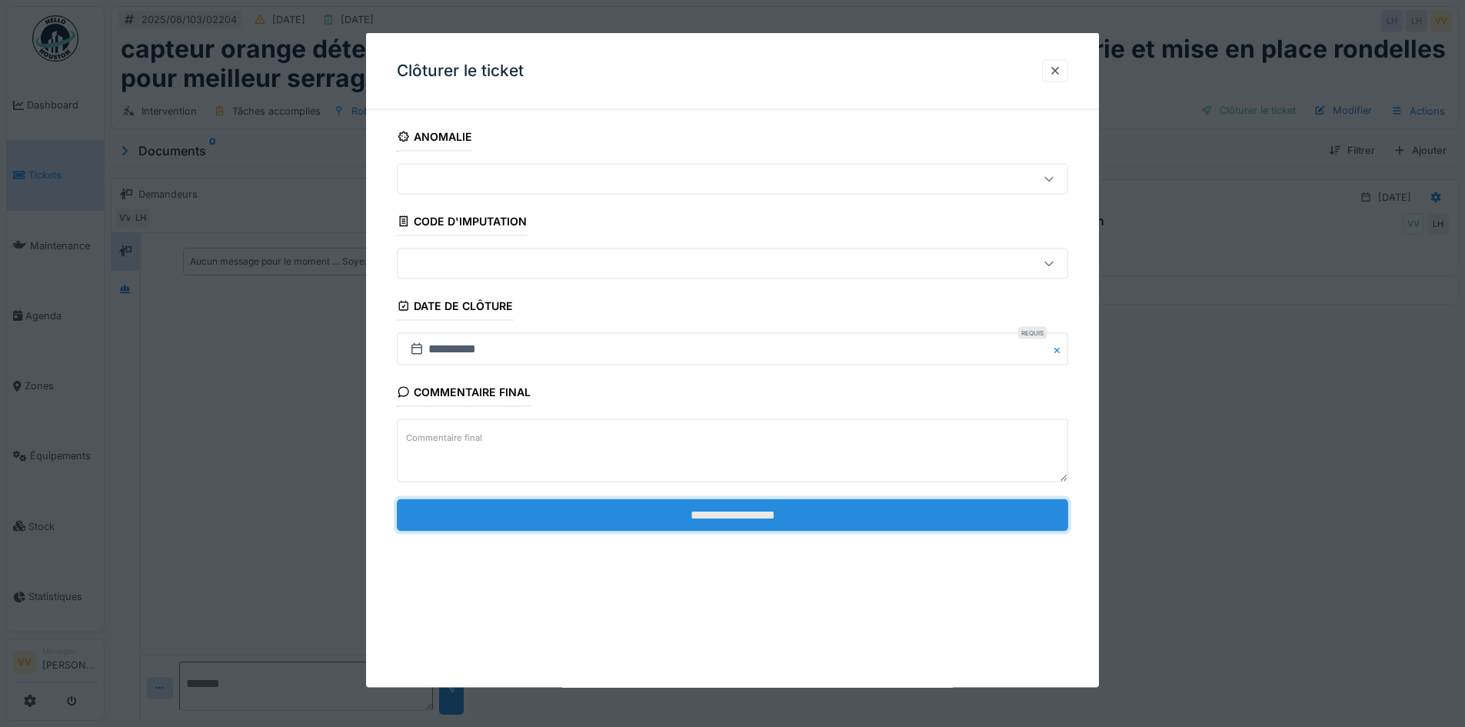
click at [770, 514] on input "**********" at bounding box center [732, 514] width 671 height 32
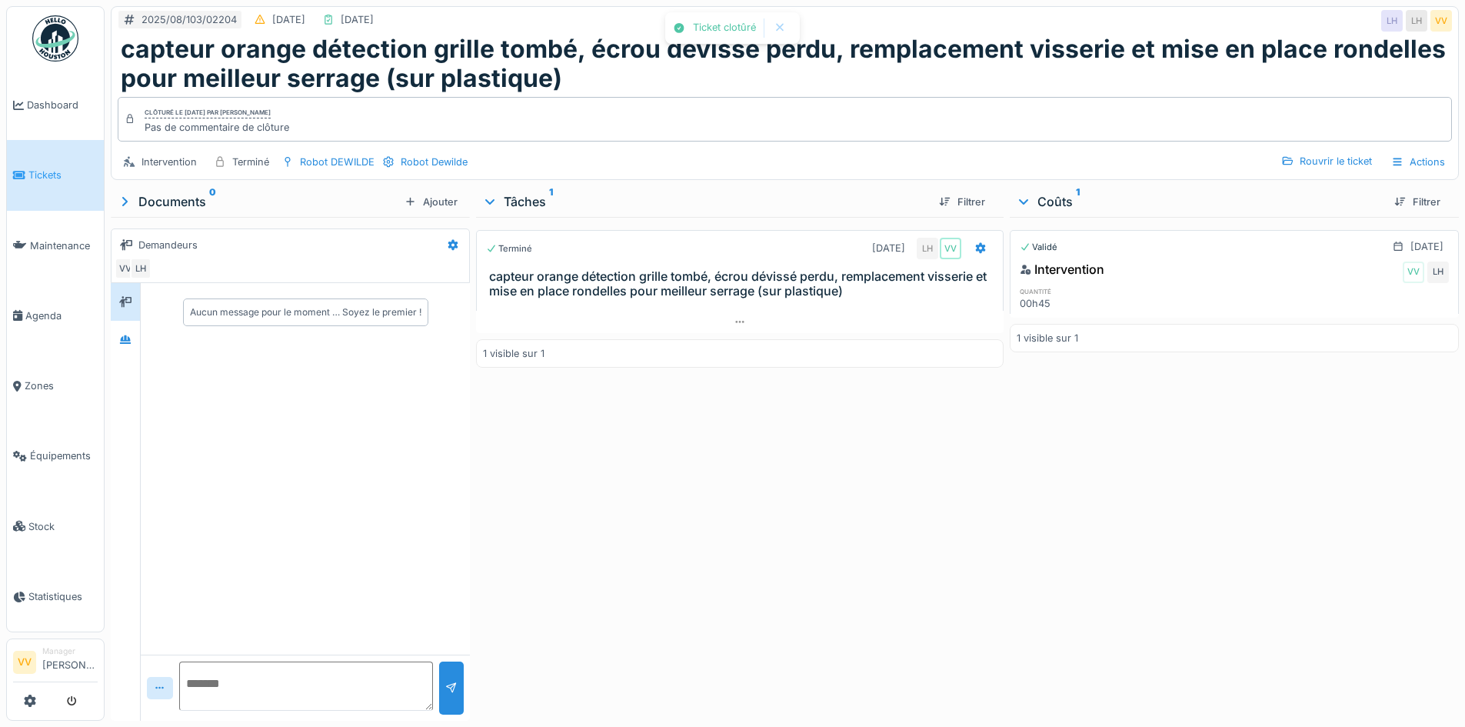
click at [1086, 455] on div "Validé [DATE] Intervention VV LH quantité 00h45 1 visible sur 1" at bounding box center [1234, 465] width 449 height 497
click at [21, 173] on icon at bounding box center [19, 175] width 12 height 11
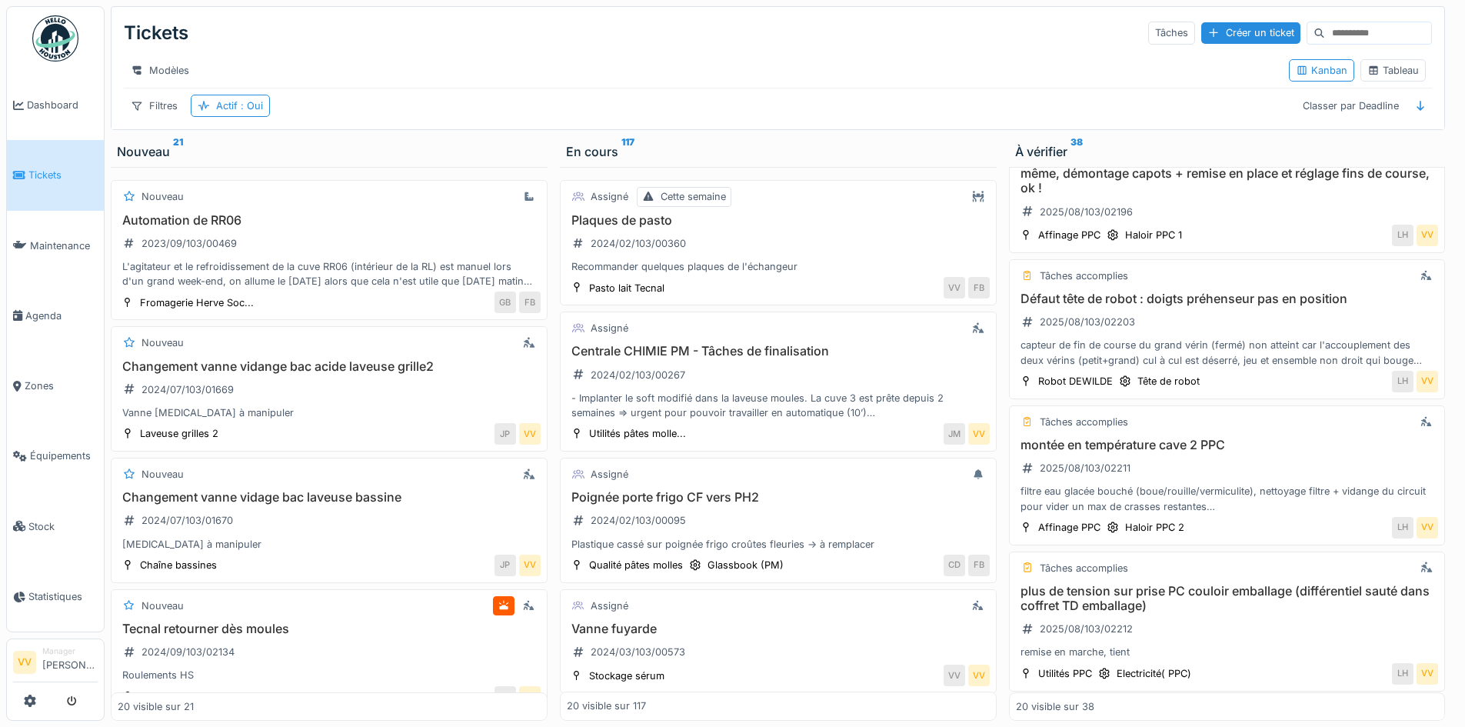
scroll to position [2303, 0]
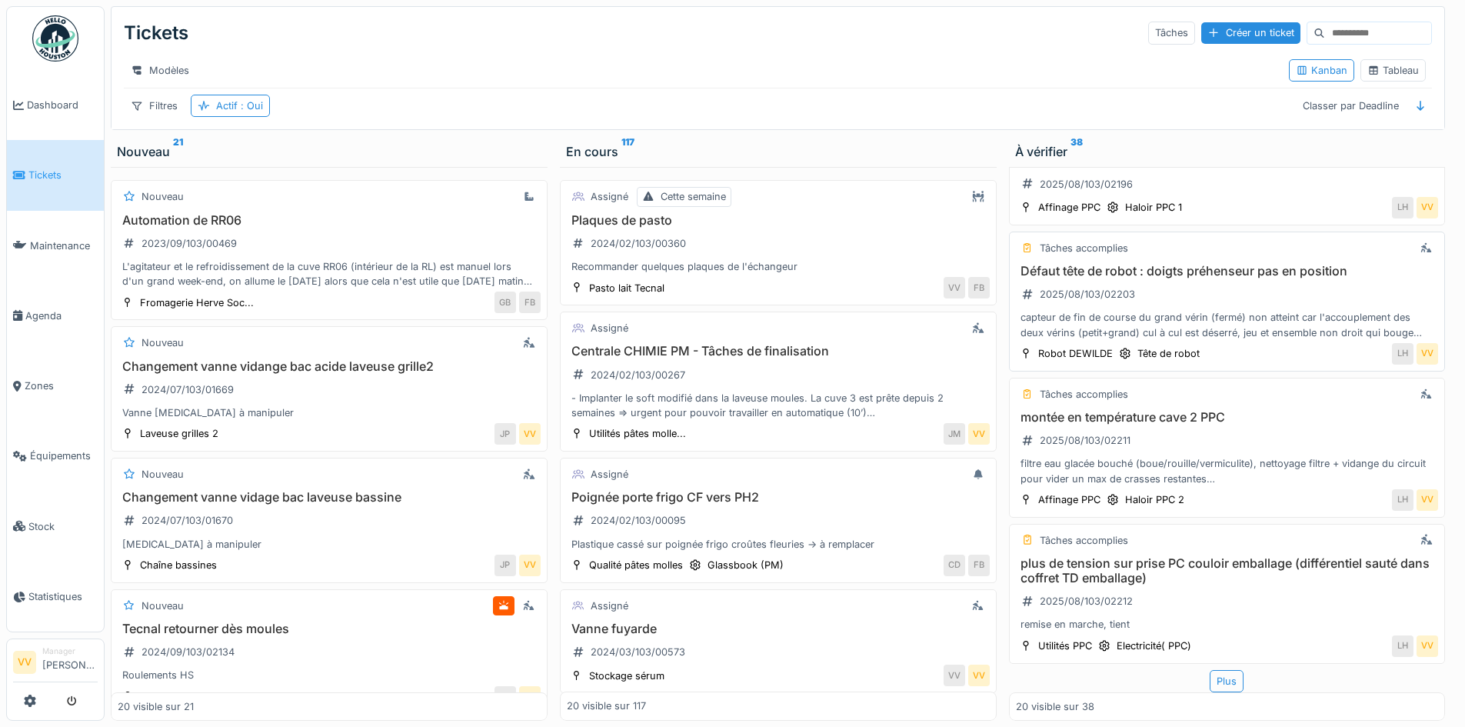
click at [1153, 289] on div "Défaut tête de robot : doigts préhenseur pas en position 2025/08/103/02203 capt…" at bounding box center [1227, 302] width 423 height 76
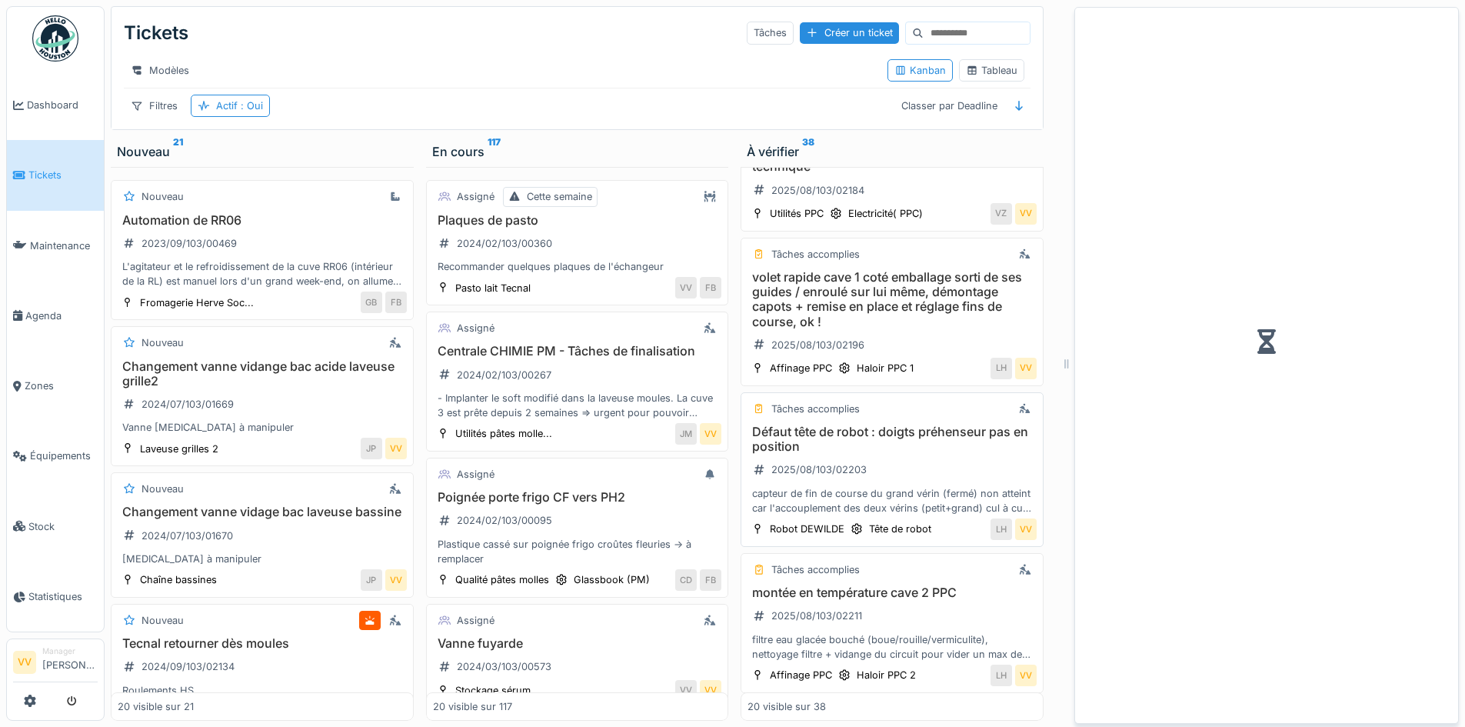
scroll to position [2471, 0]
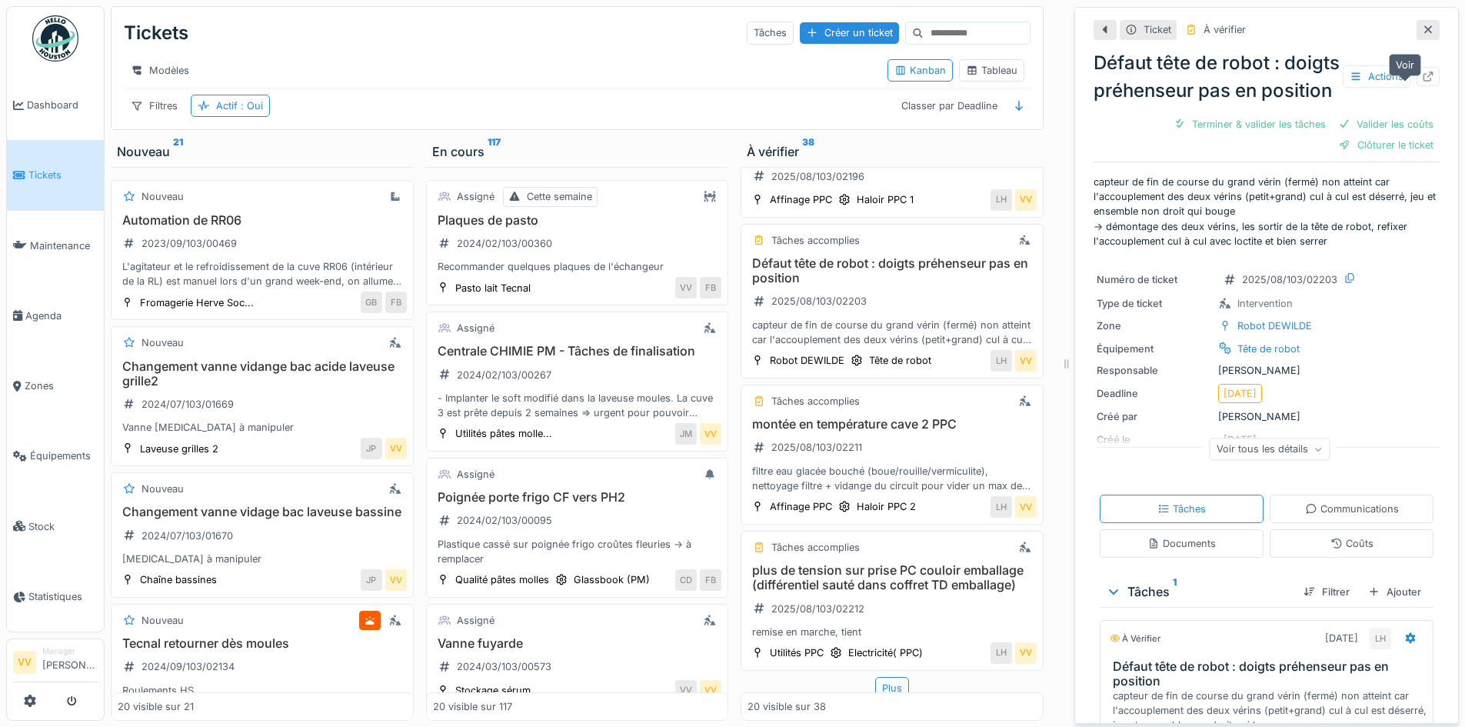
click at [1423, 81] on icon at bounding box center [1428, 77] width 10 height 10
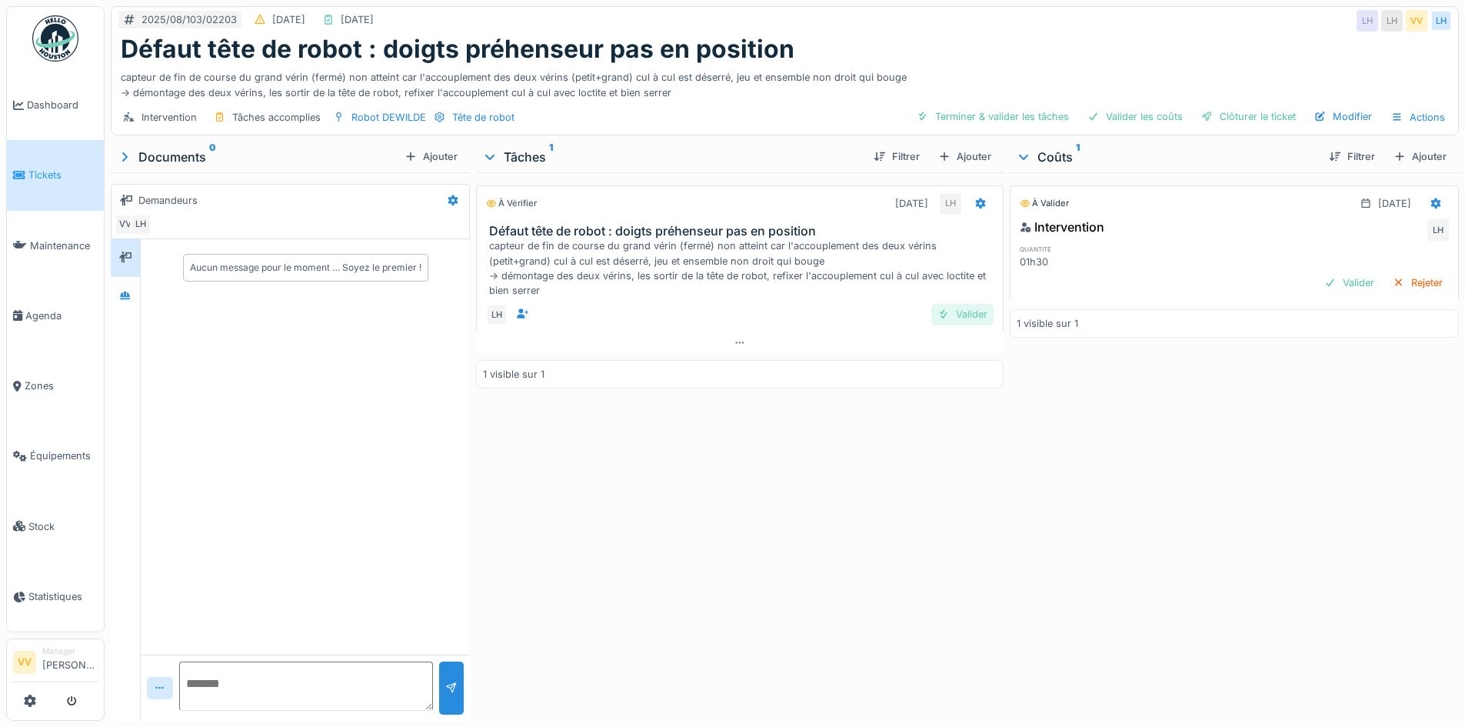
click at [956, 314] on div "Valider" at bounding box center [962, 314] width 62 height 21
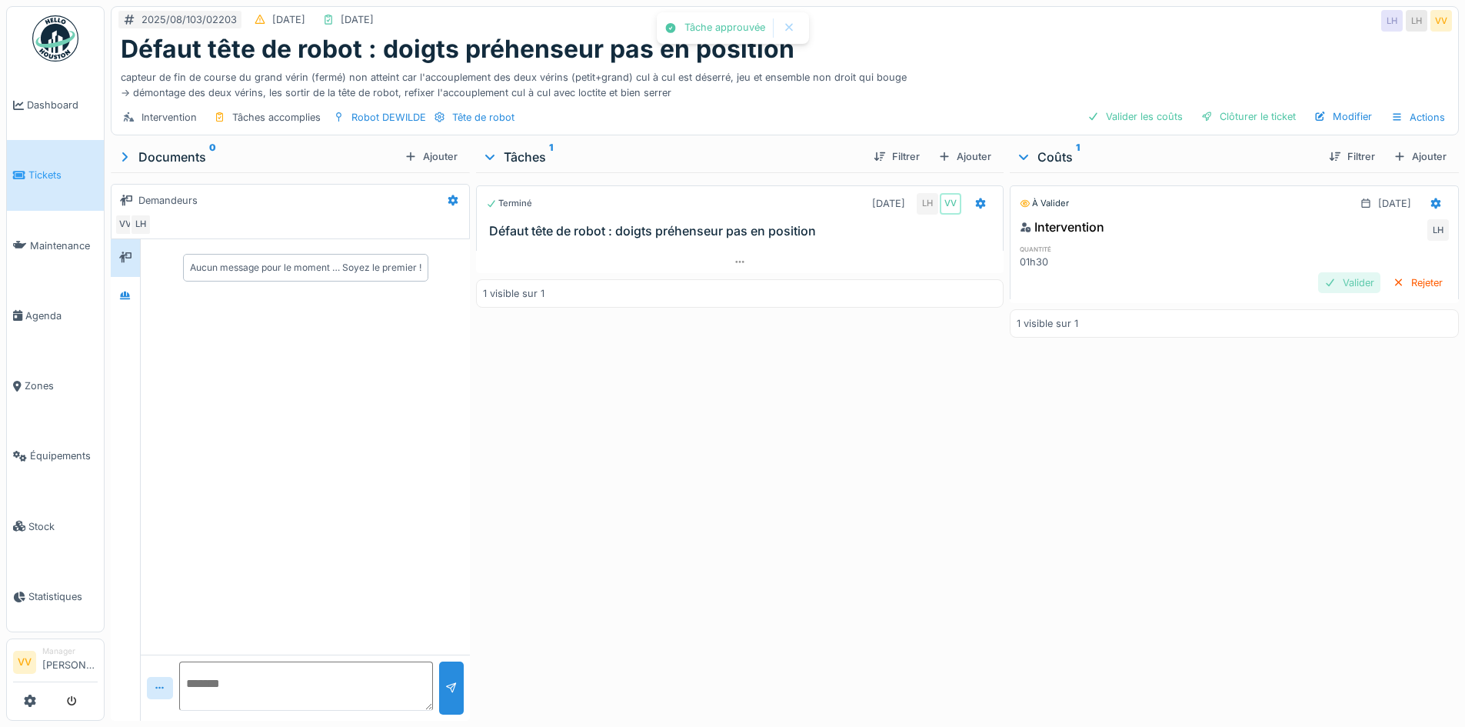
click at [1324, 279] on div at bounding box center [1330, 282] width 12 height 15
click at [1255, 116] on div "Clôturer le ticket" at bounding box center [1248, 116] width 107 height 21
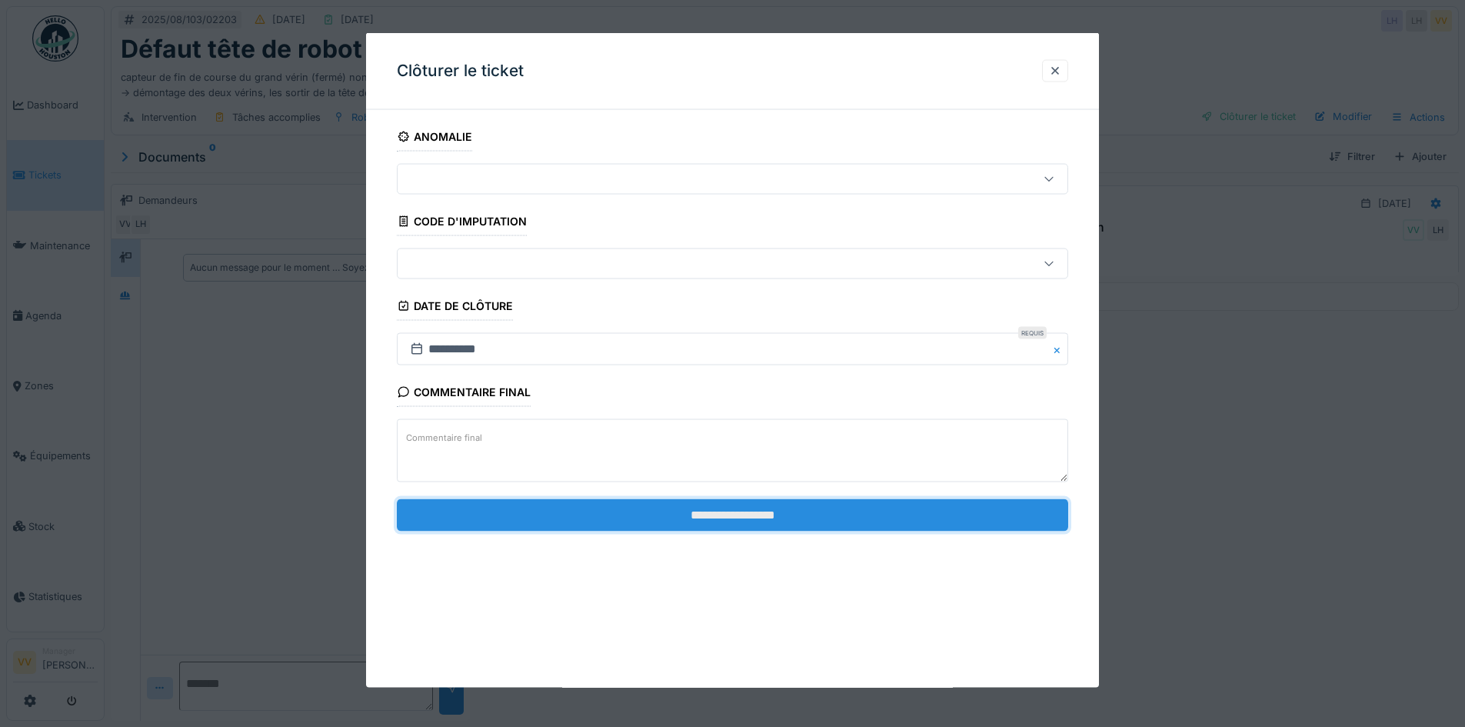
click at [830, 517] on input "**********" at bounding box center [732, 514] width 671 height 32
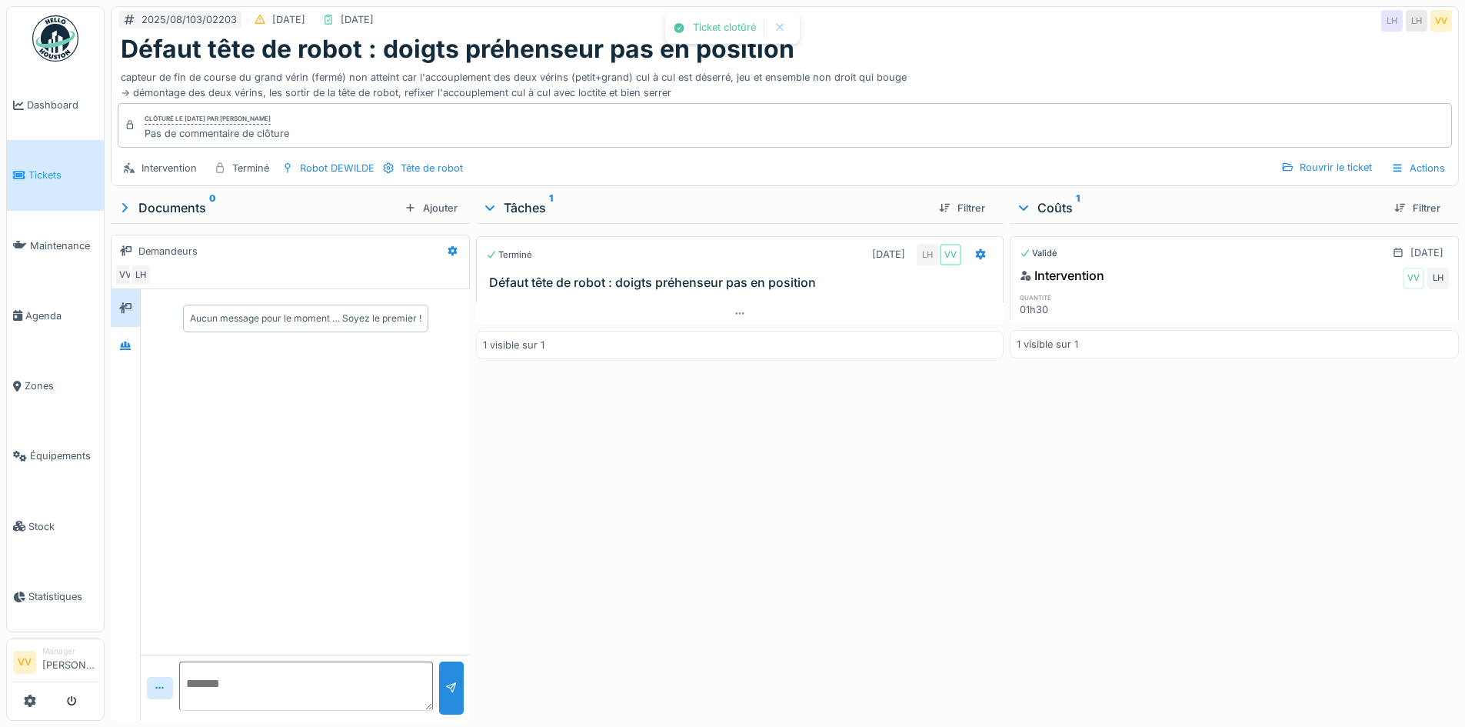
click at [65, 153] on link "Tickets" at bounding box center [55, 175] width 97 height 70
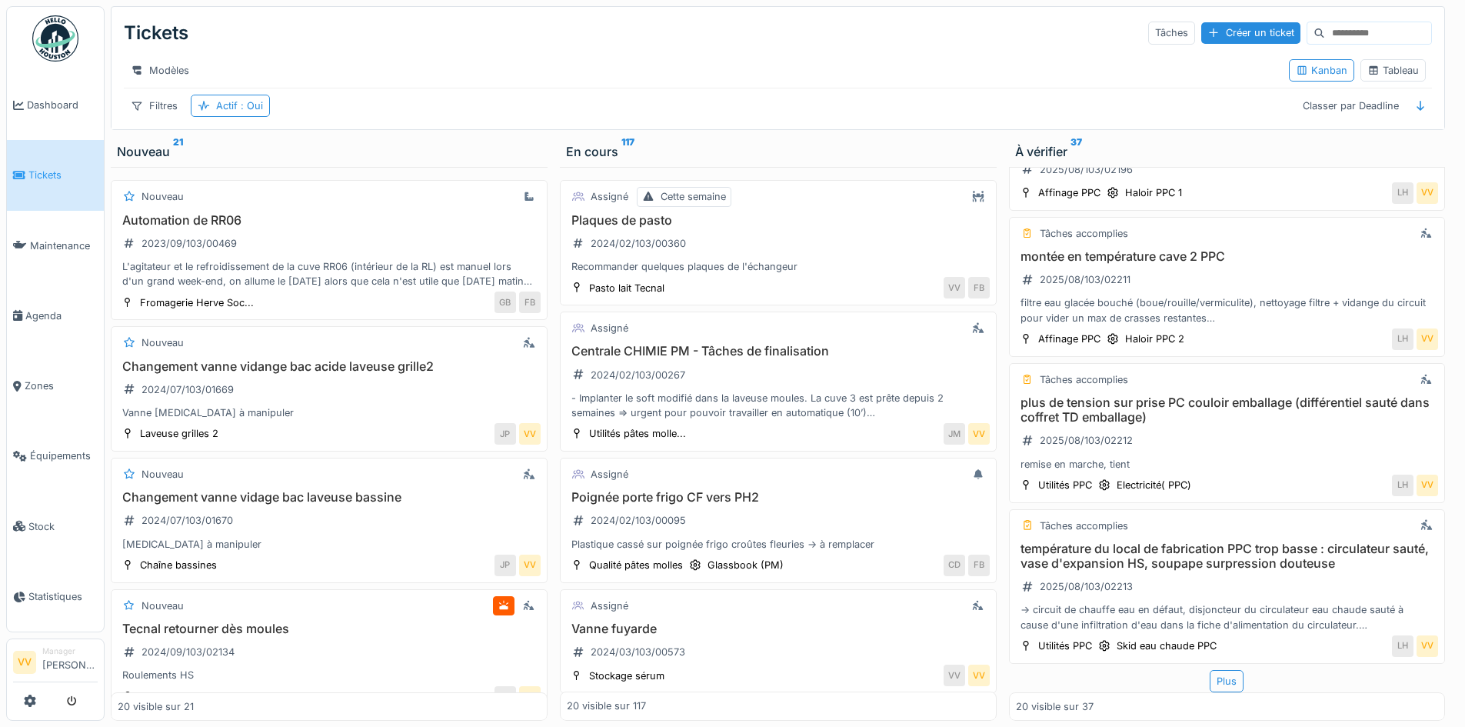
scroll to position [12, 0]
click at [1219, 670] on div "Plus" at bounding box center [1226, 681] width 34 height 22
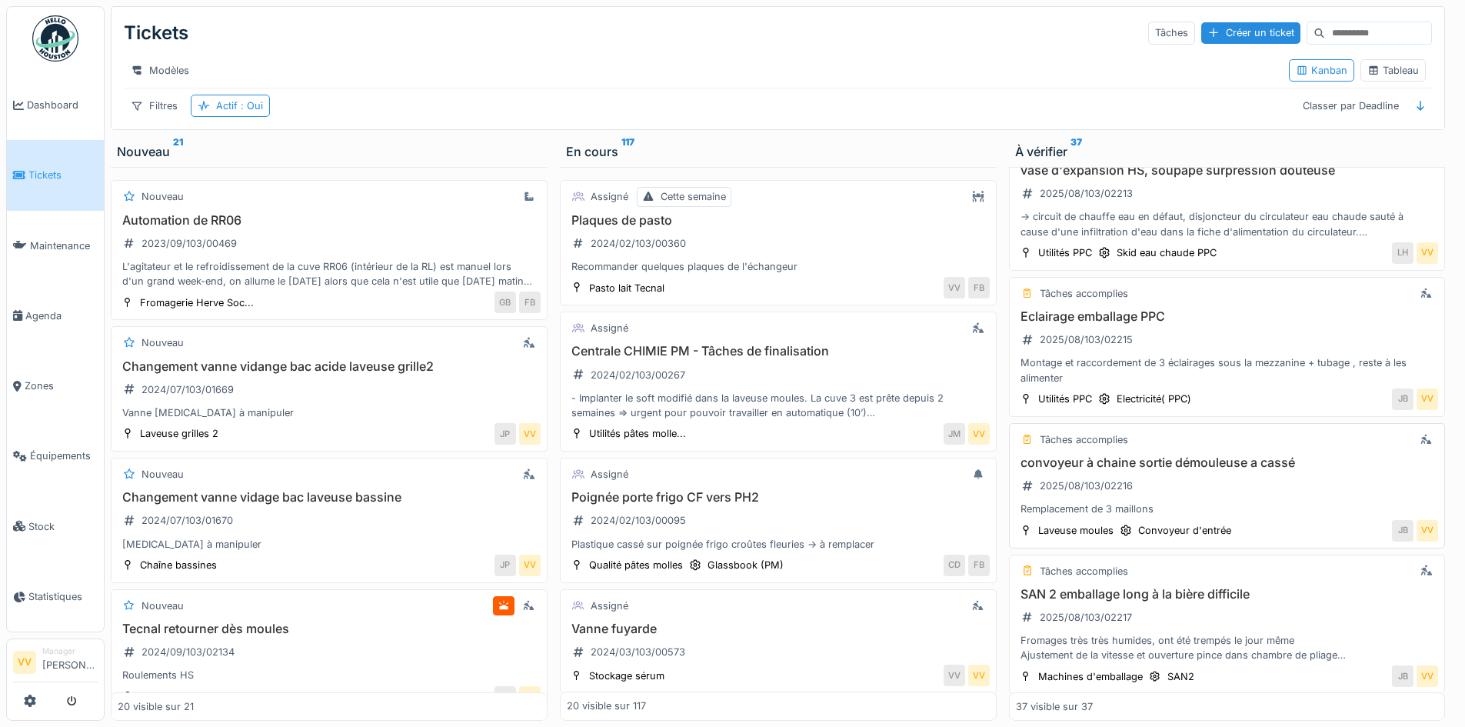
scroll to position [2779, 0]
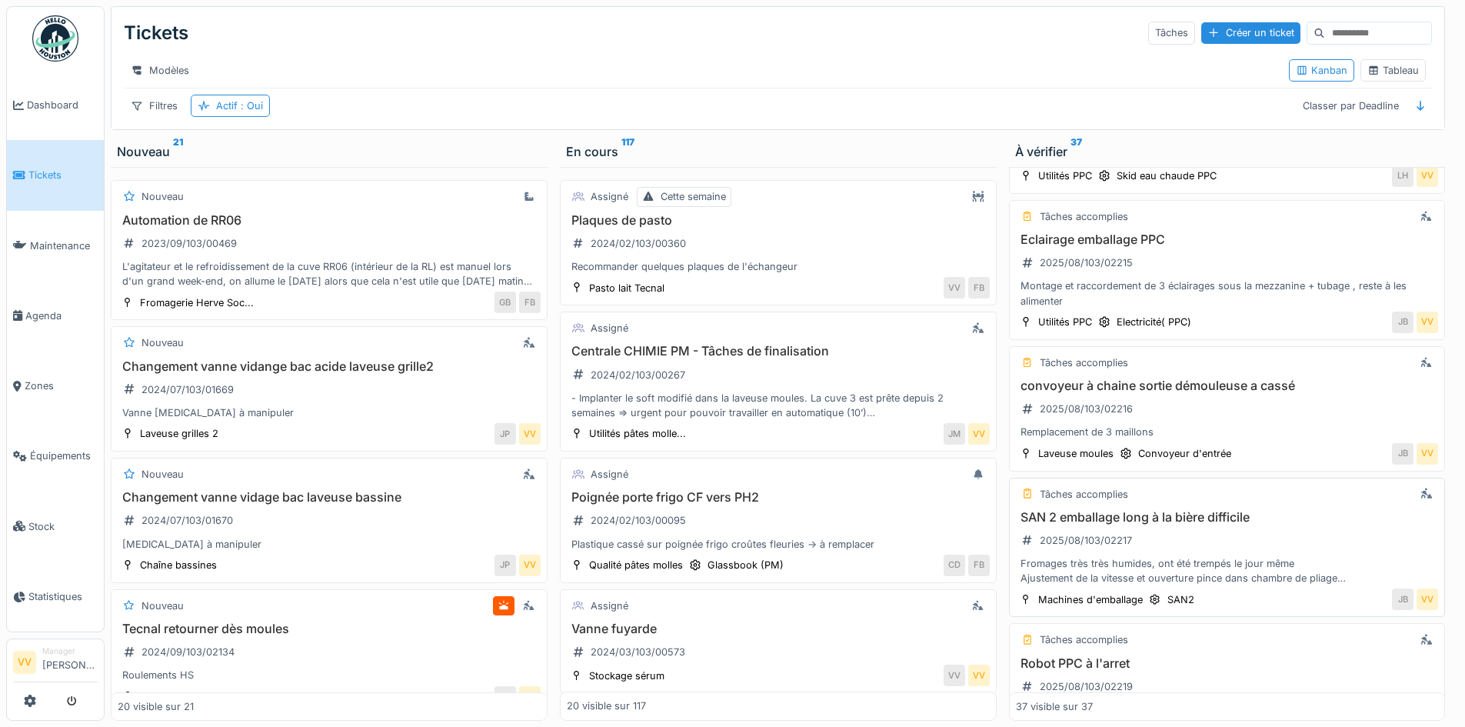
click at [1145, 556] on div "Fromages très très humides, ont été trempés le jour même Ajustement de la vites…" at bounding box center [1227, 570] width 423 height 29
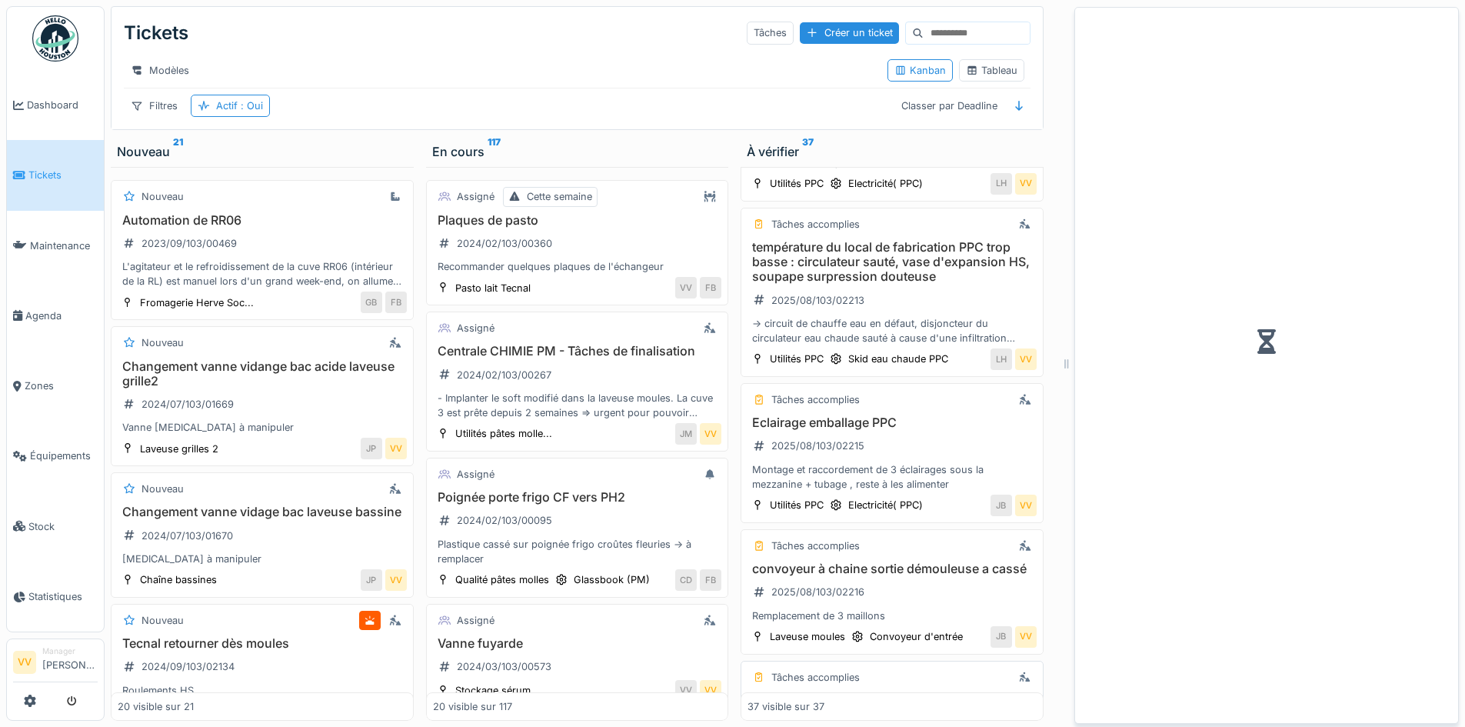
scroll to position [2977, 0]
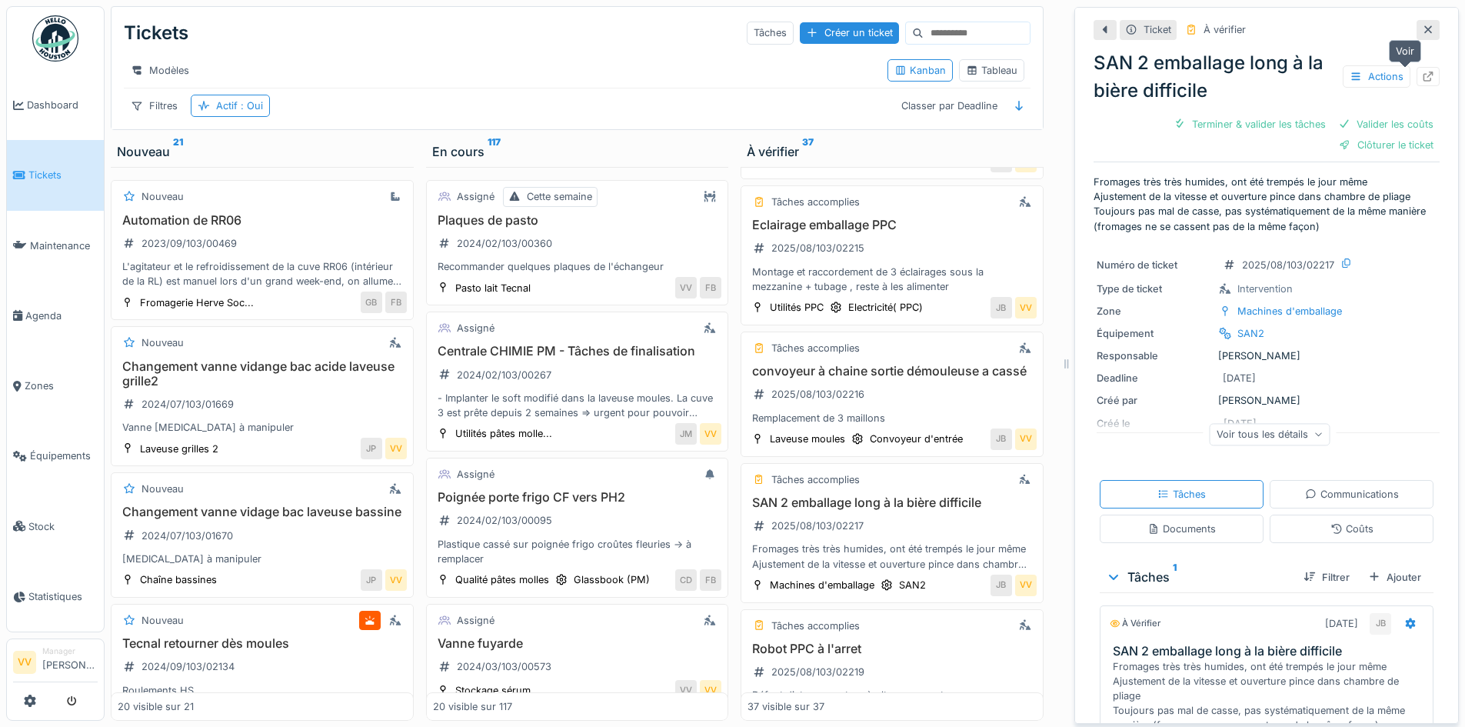
click at [1422, 72] on icon at bounding box center [1428, 77] width 12 height 10
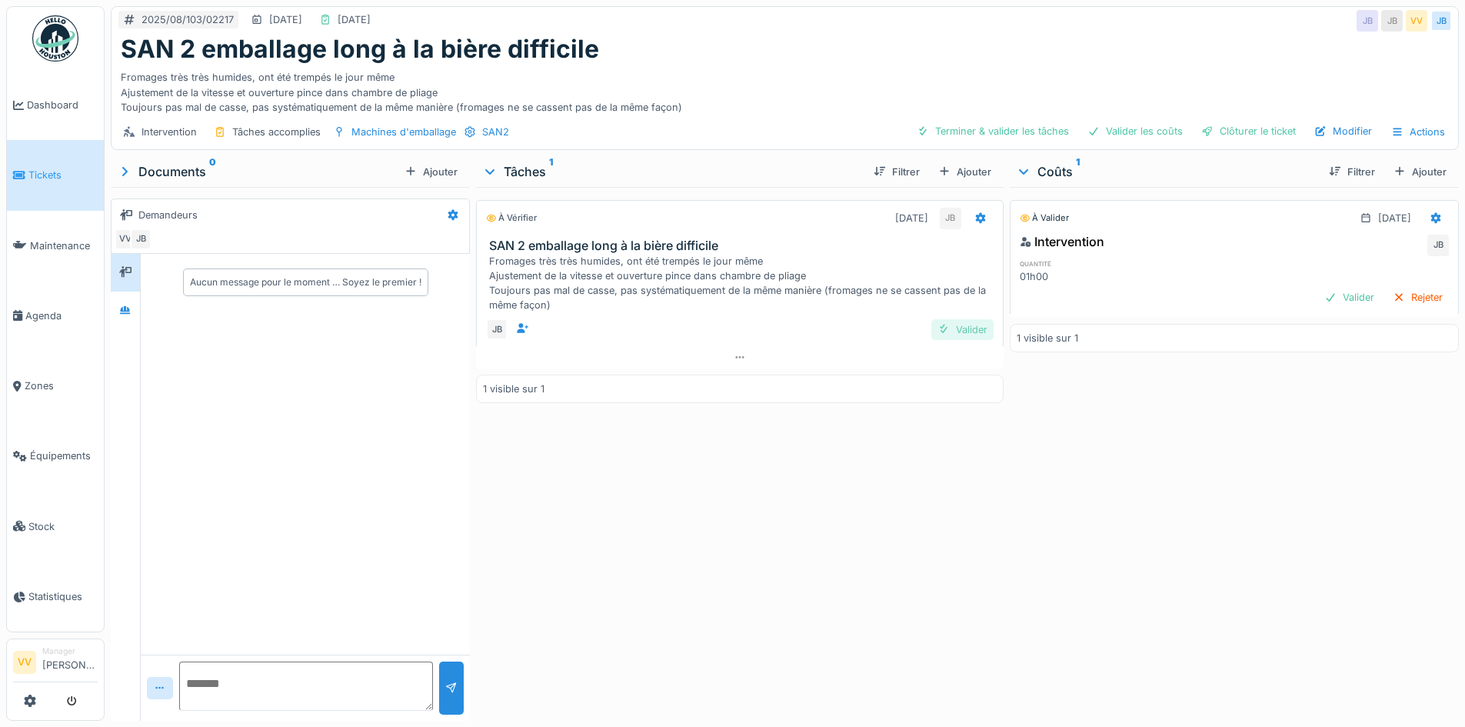
click at [953, 326] on div "Valider" at bounding box center [962, 329] width 62 height 21
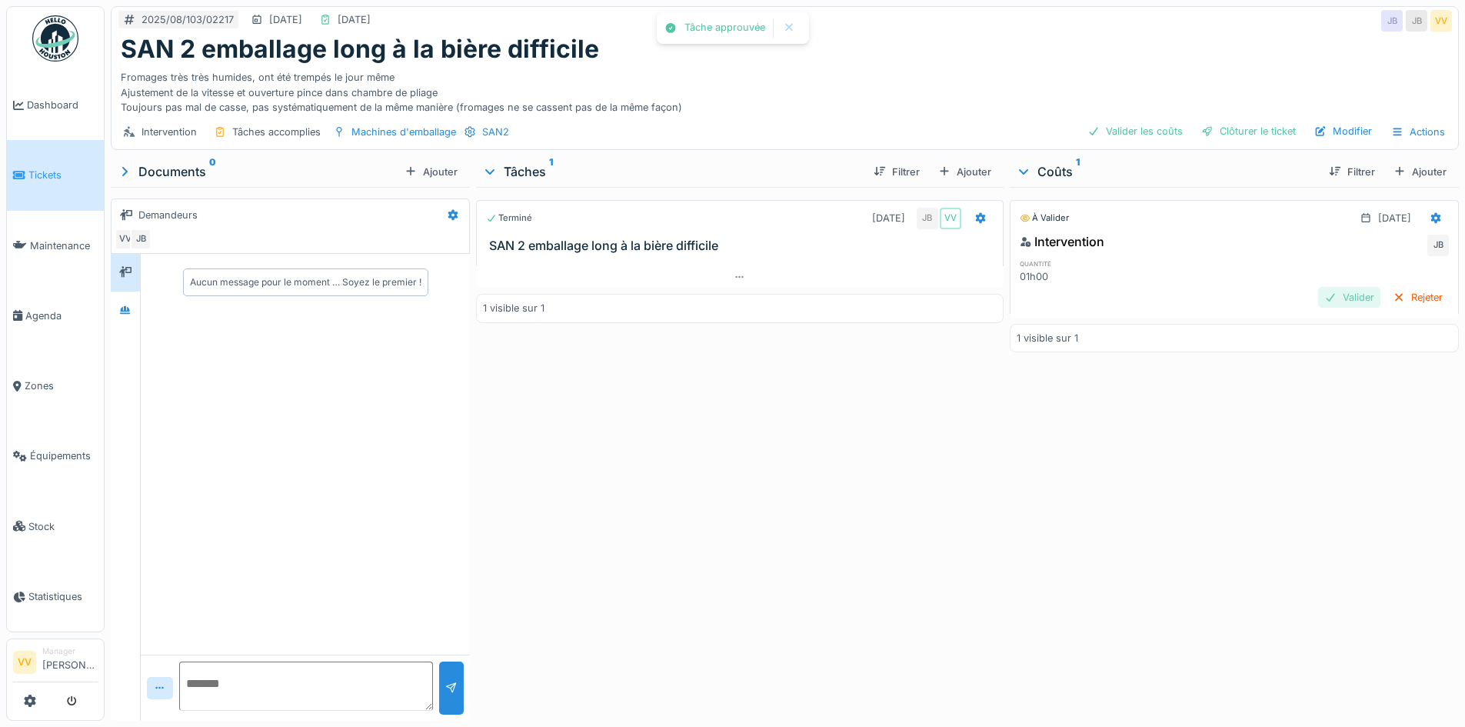
click at [1322, 296] on div "Valider" at bounding box center [1349, 297] width 62 height 21
click at [1232, 127] on div "Clôturer le ticket" at bounding box center [1248, 131] width 107 height 21
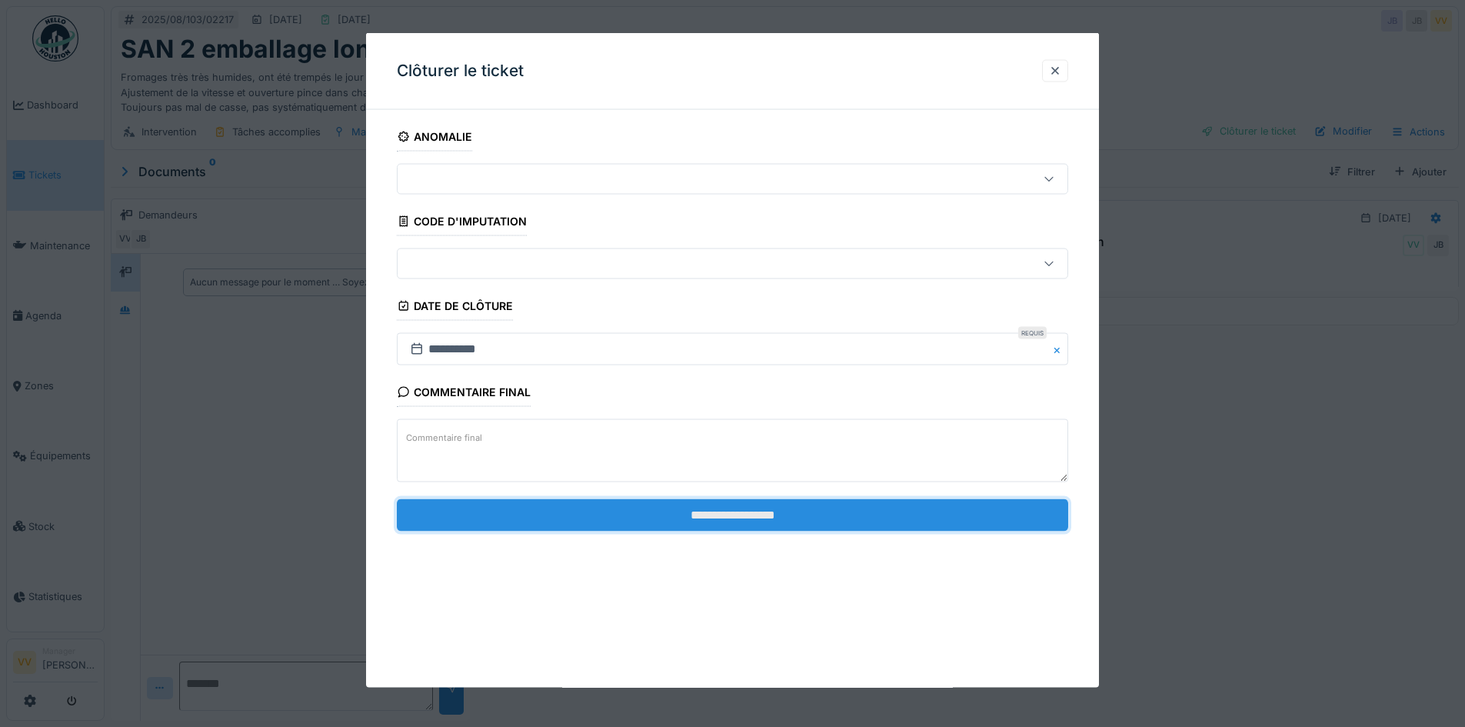
click at [793, 516] on input "**********" at bounding box center [732, 514] width 671 height 32
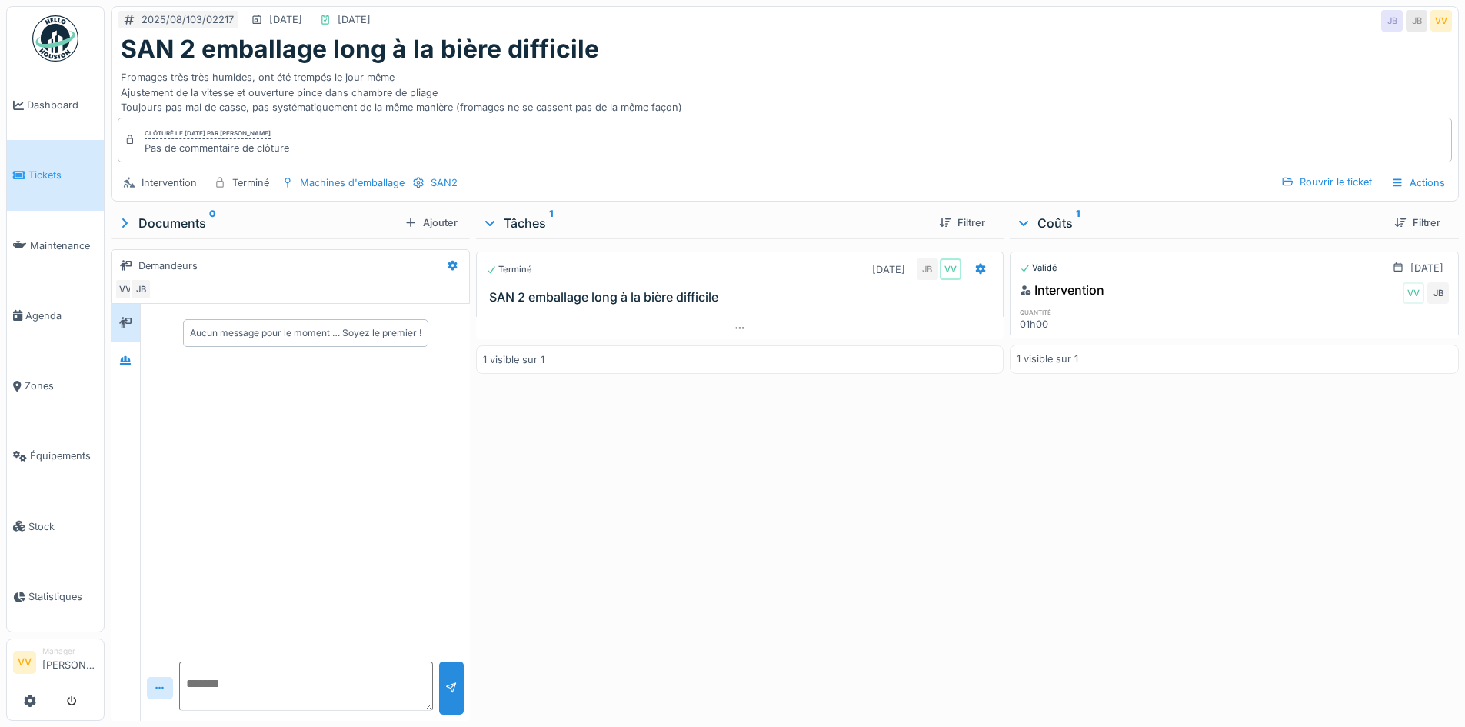
click at [63, 174] on span "Tickets" at bounding box center [62, 175] width 69 height 15
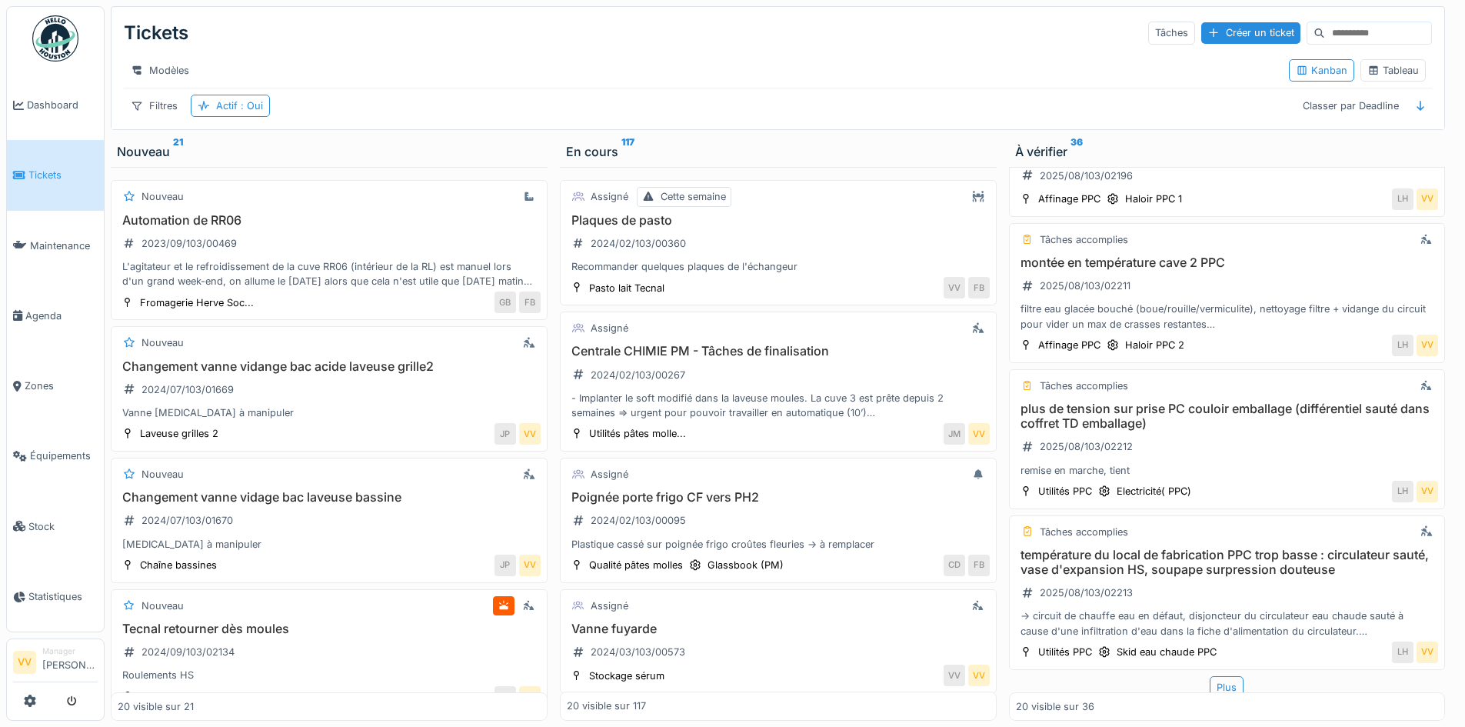
scroll to position [2307, 0]
click at [1157, 402] on h3 "plus de tension sur prise PC couloir emballage (différentiel sauté dans coffret…" at bounding box center [1227, 412] width 423 height 29
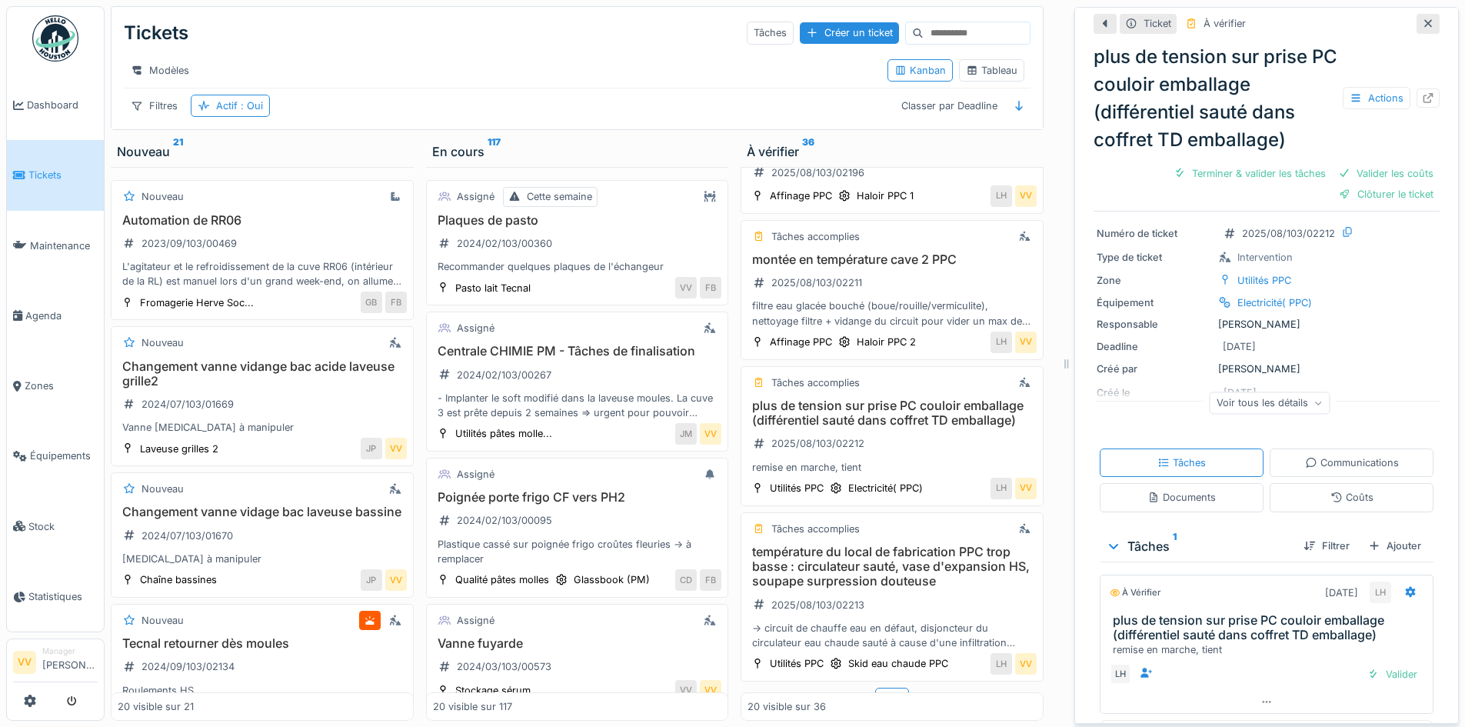
scroll to position [81, 0]
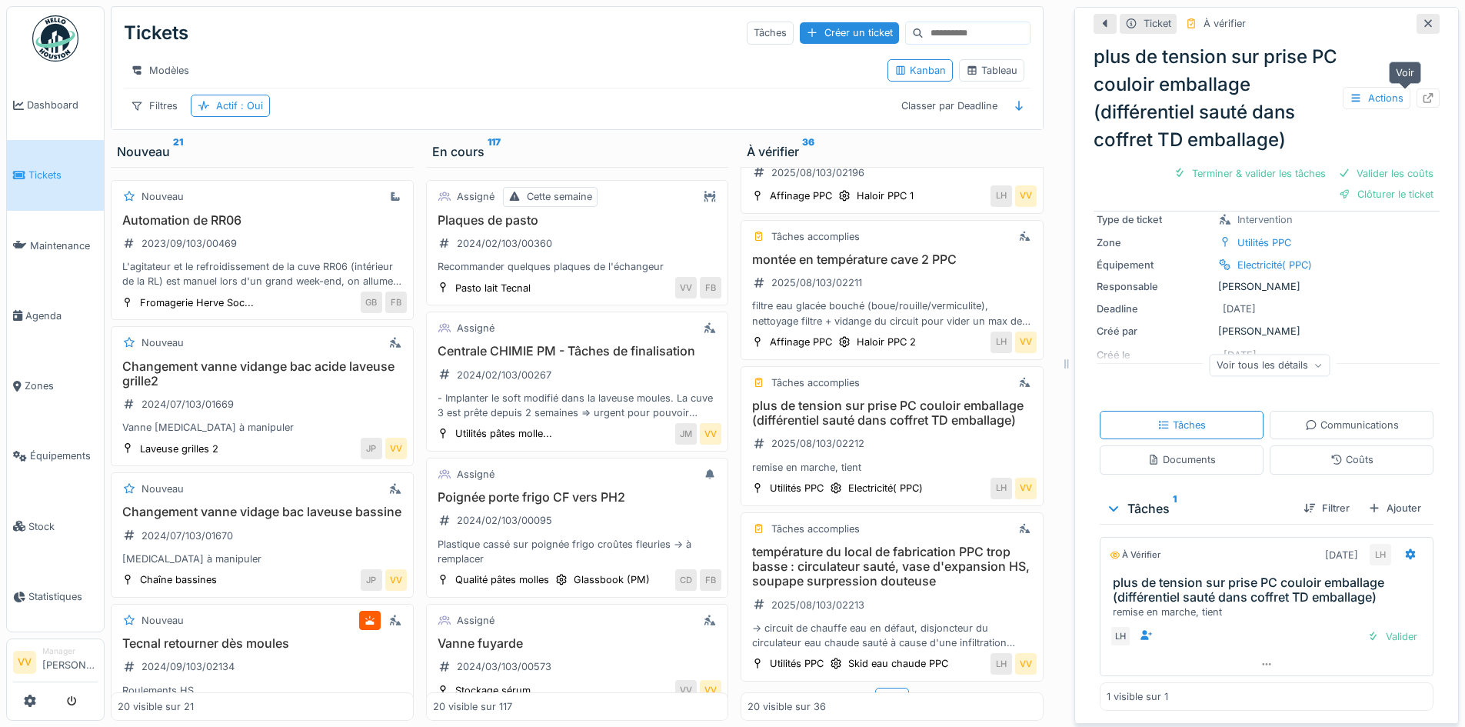
click at [1416, 96] on div at bounding box center [1427, 97] width 23 height 19
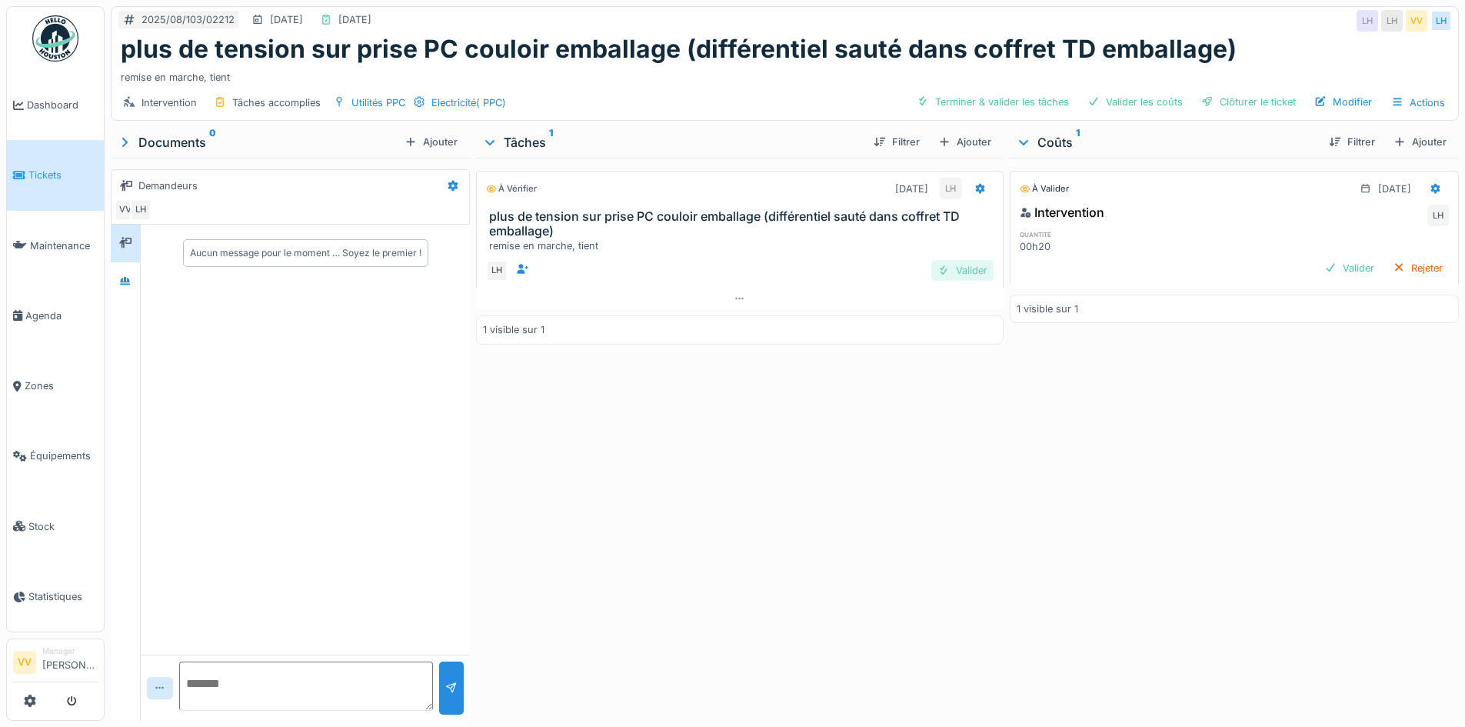
click at [956, 271] on div "Valider" at bounding box center [962, 270] width 62 height 21
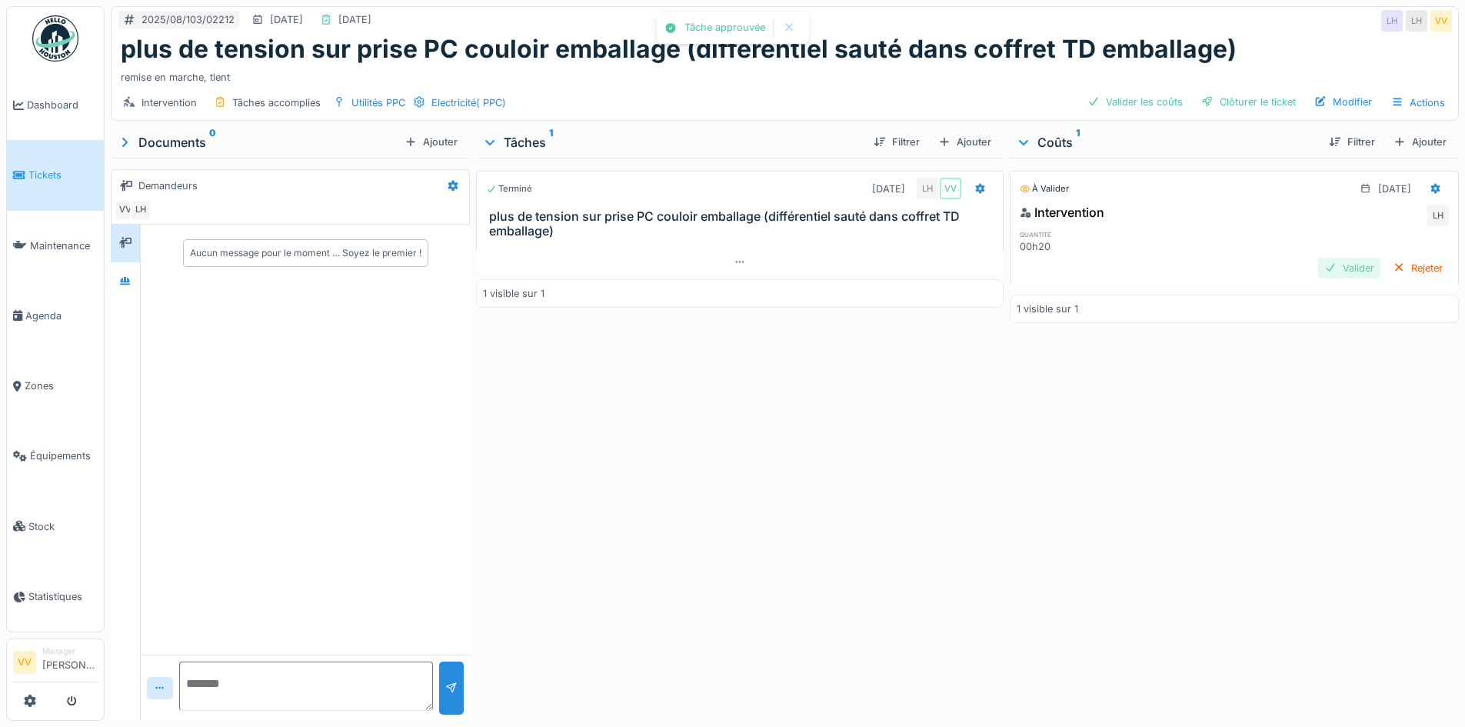
click at [1318, 264] on div "Valider" at bounding box center [1349, 268] width 62 height 21
click at [1252, 98] on div "Clôturer le ticket" at bounding box center [1248, 101] width 107 height 21
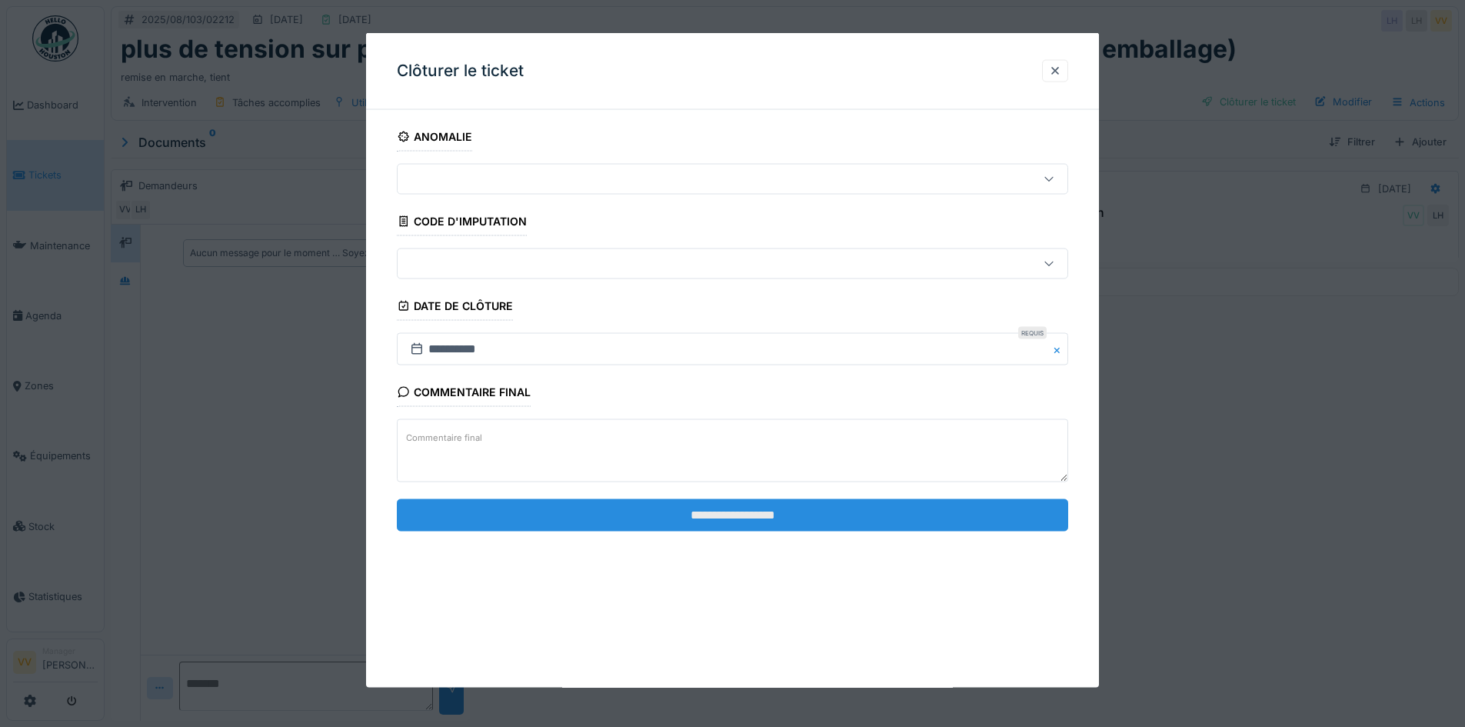
click at [781, 509] on input "**********" at bounding box center [732, 514] width 671 height 32
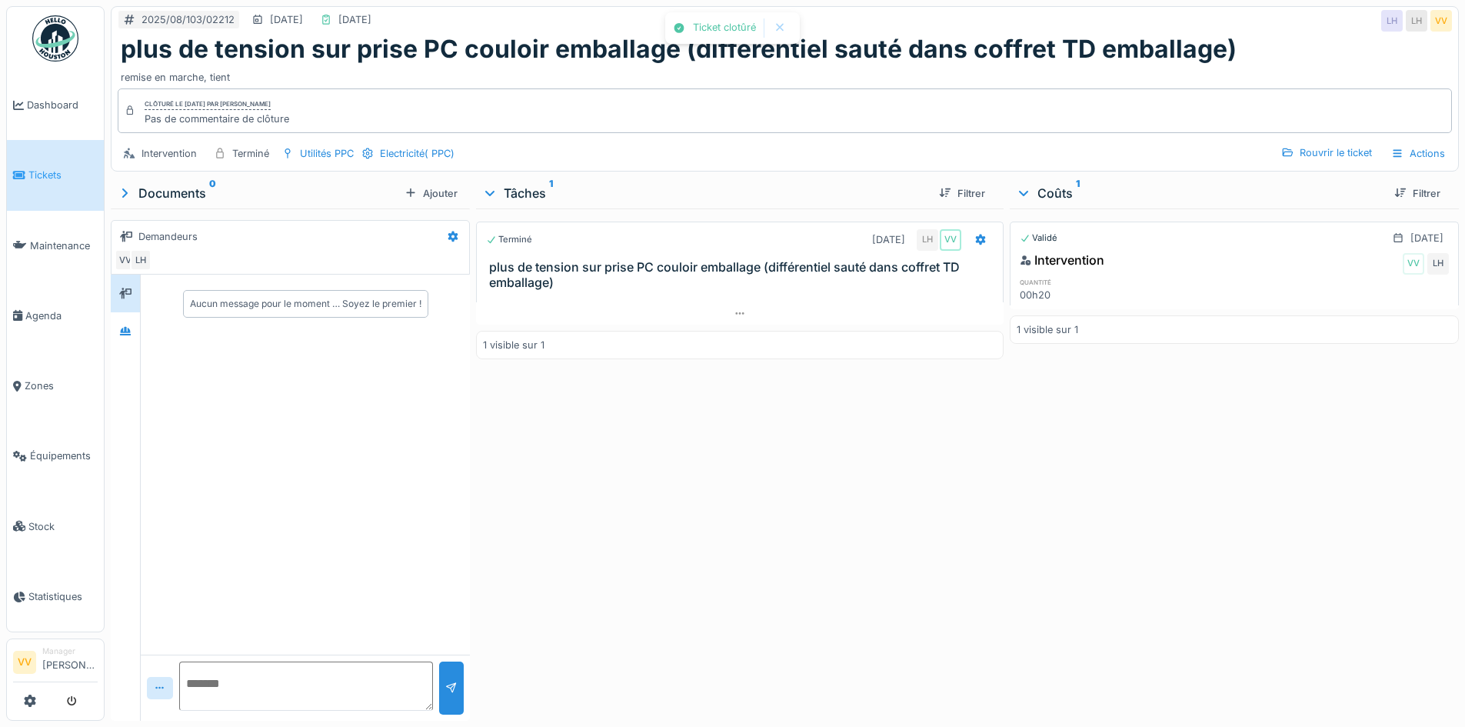
click at [853, 494] on div "Terminé [DATE] LH VV plus de tension sur prise PC couloir emballage (différenti…" at bounding box center [739, 461] width 527 height 506
click at [31, 168] on span "Tickets" at bounding box center [62, 175] width 69 height 15
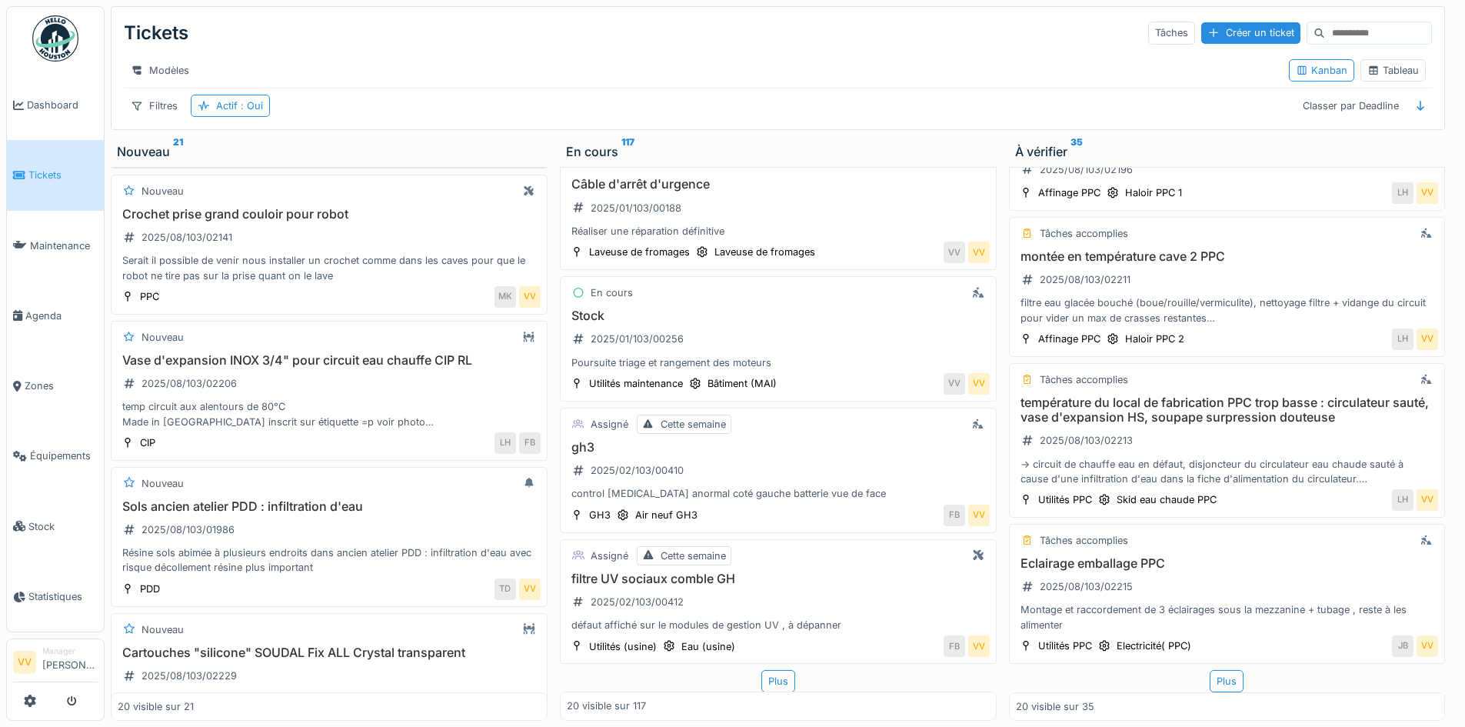
scroll to position [2354, 0]
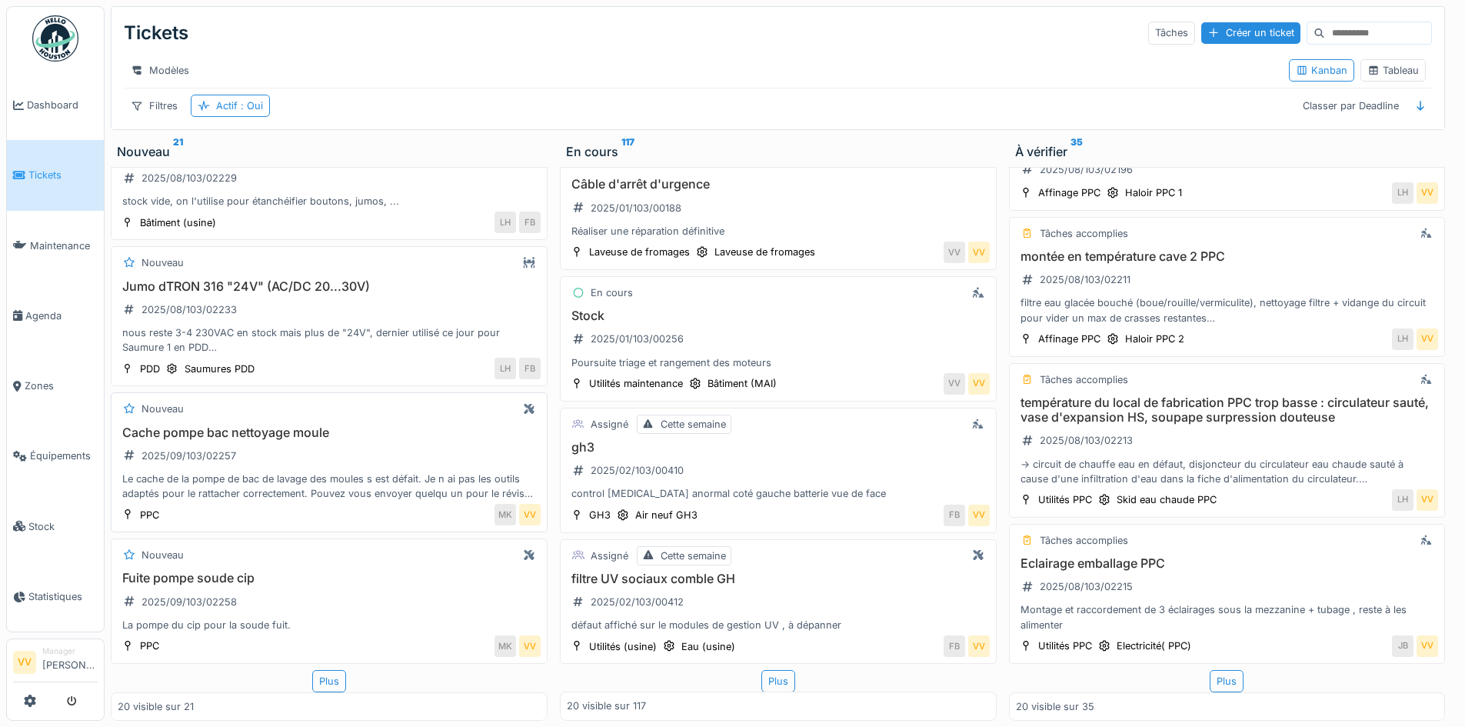
click at [308, 425] on h3 "Cache pompe bac nettoyage moule" at bounding box center [329, 432] width 423 height 15
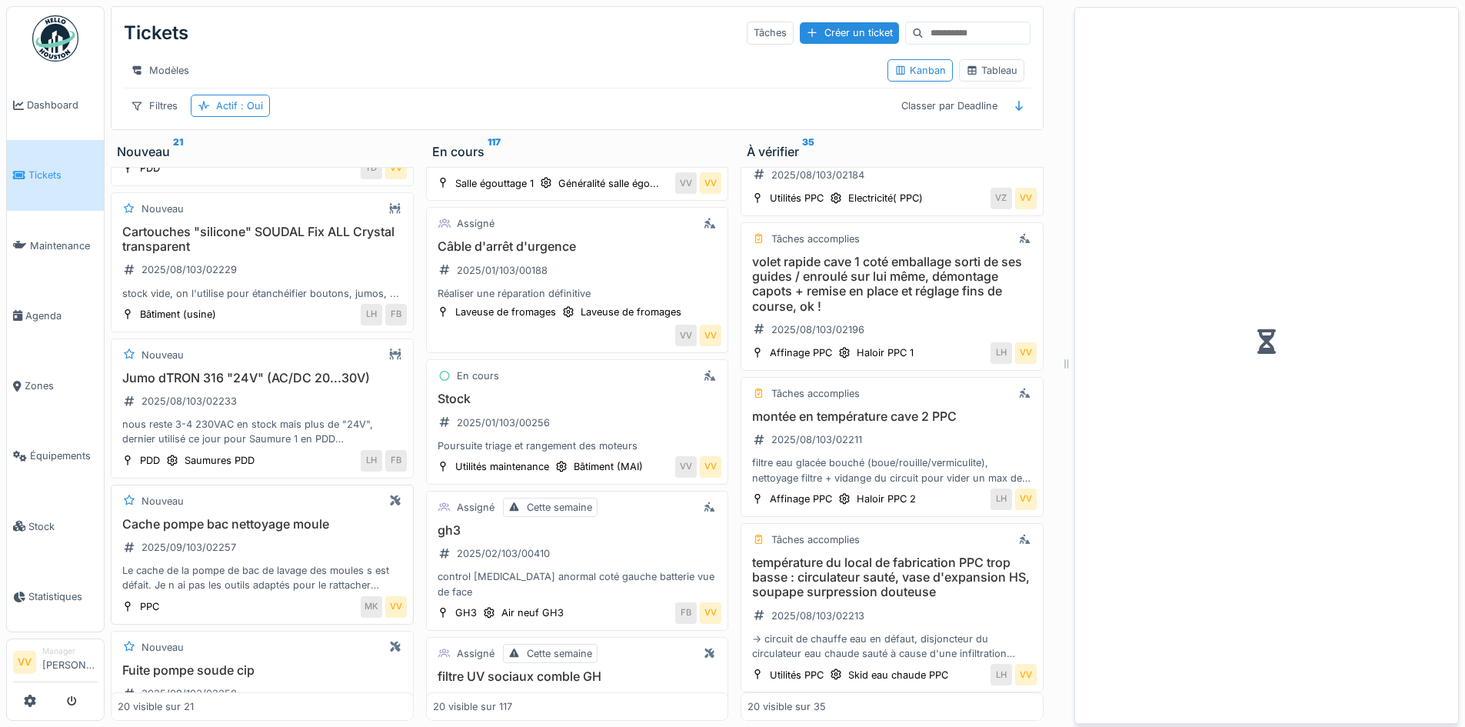
scroll to position [2487, 0]
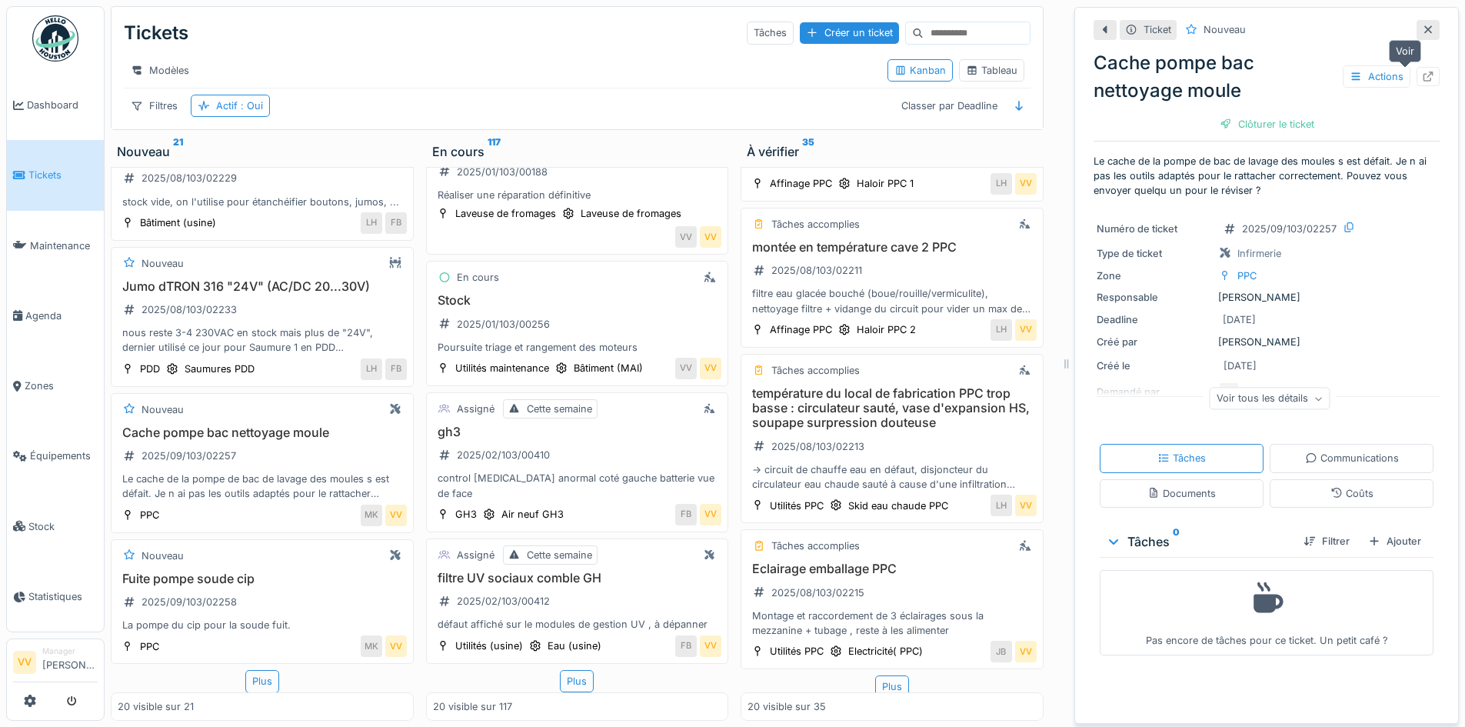
click at [1422, 72] on icon at bounding box center [1428, 77] width 12 height 10
click at [1422, 25] on icon at bounding box center [1428, 30] width 12 height 10
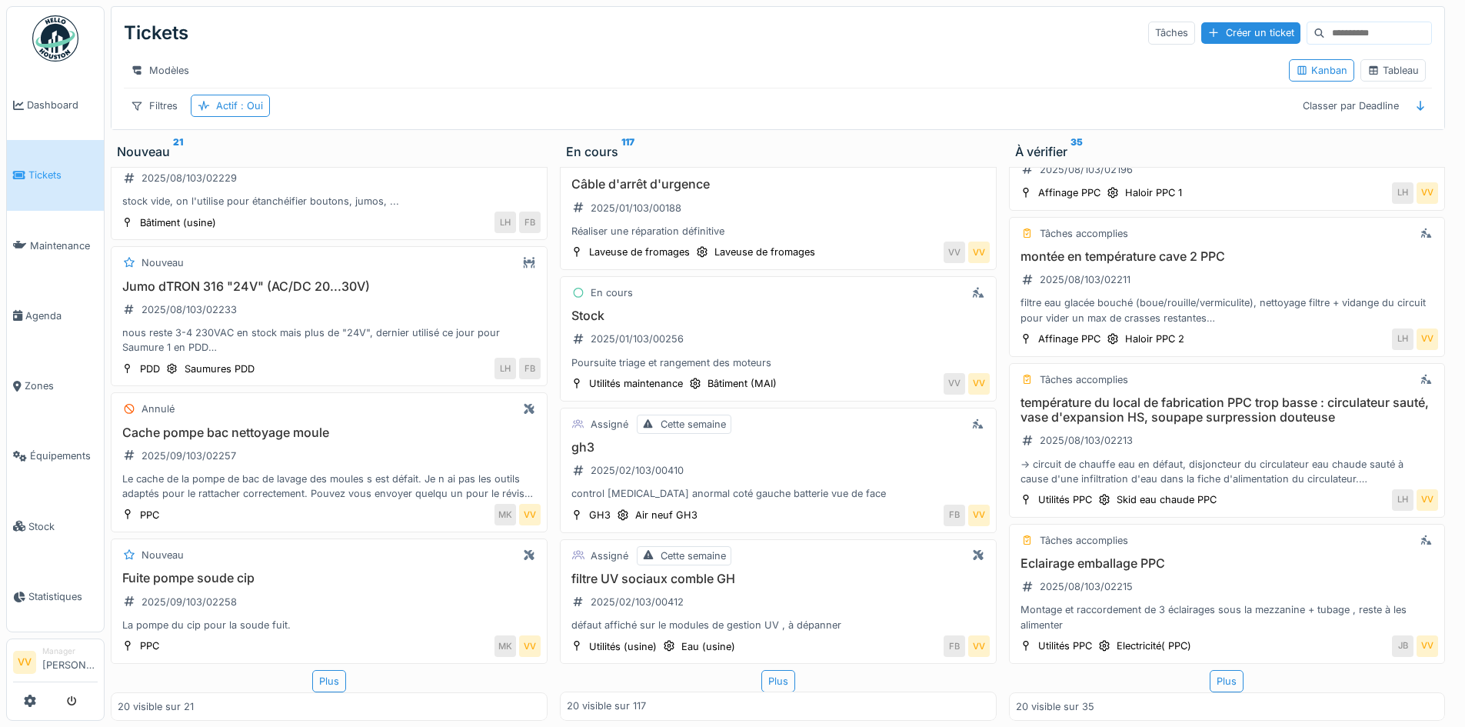
scroll to position [2318, 0]
click at [60, 172] on span "Tickets" at bounding box center [62, 175] width 69 height 15
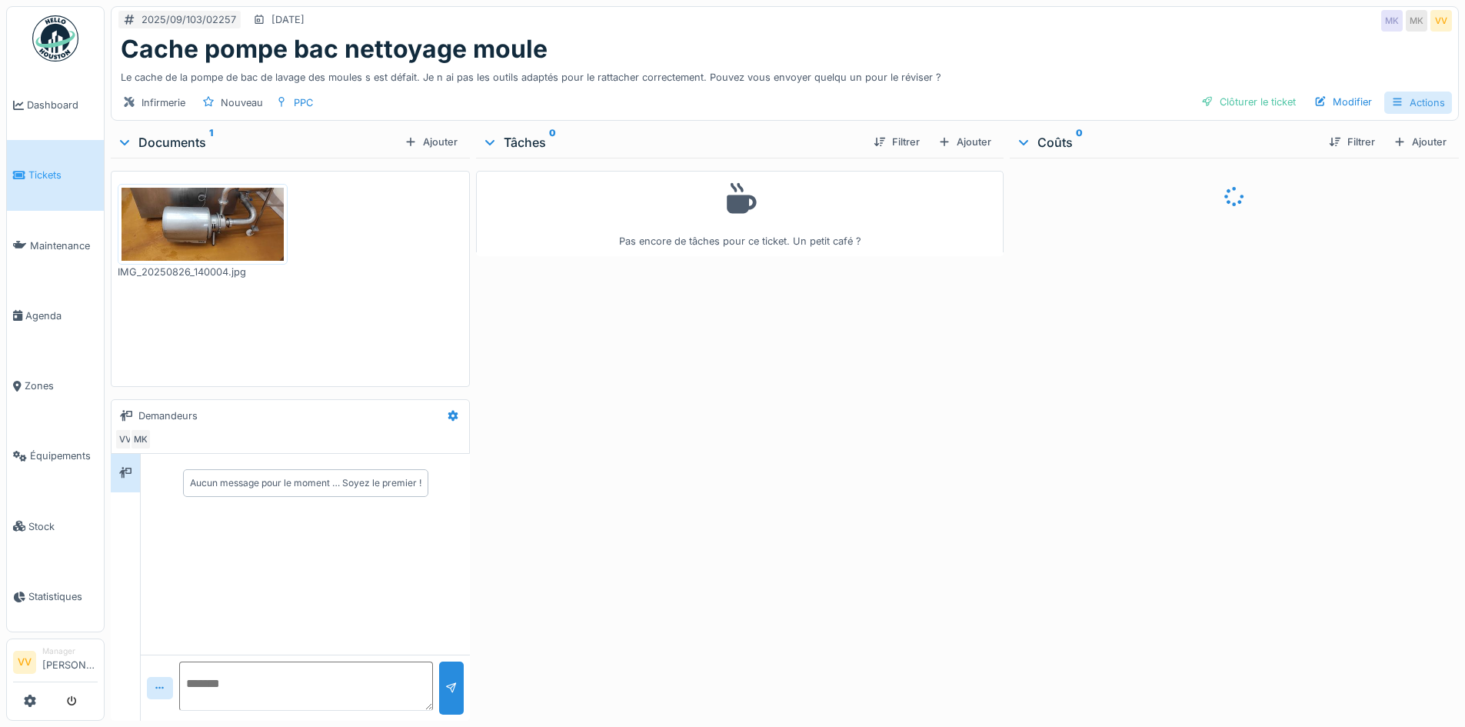
click at [1403, 93] on div "Actions" at bounding box center [1418, 102] width 68 height 22
click at [1354, 231] on div "Annuler le ticket" at bounding box center [1356, 227] width 138 height 23
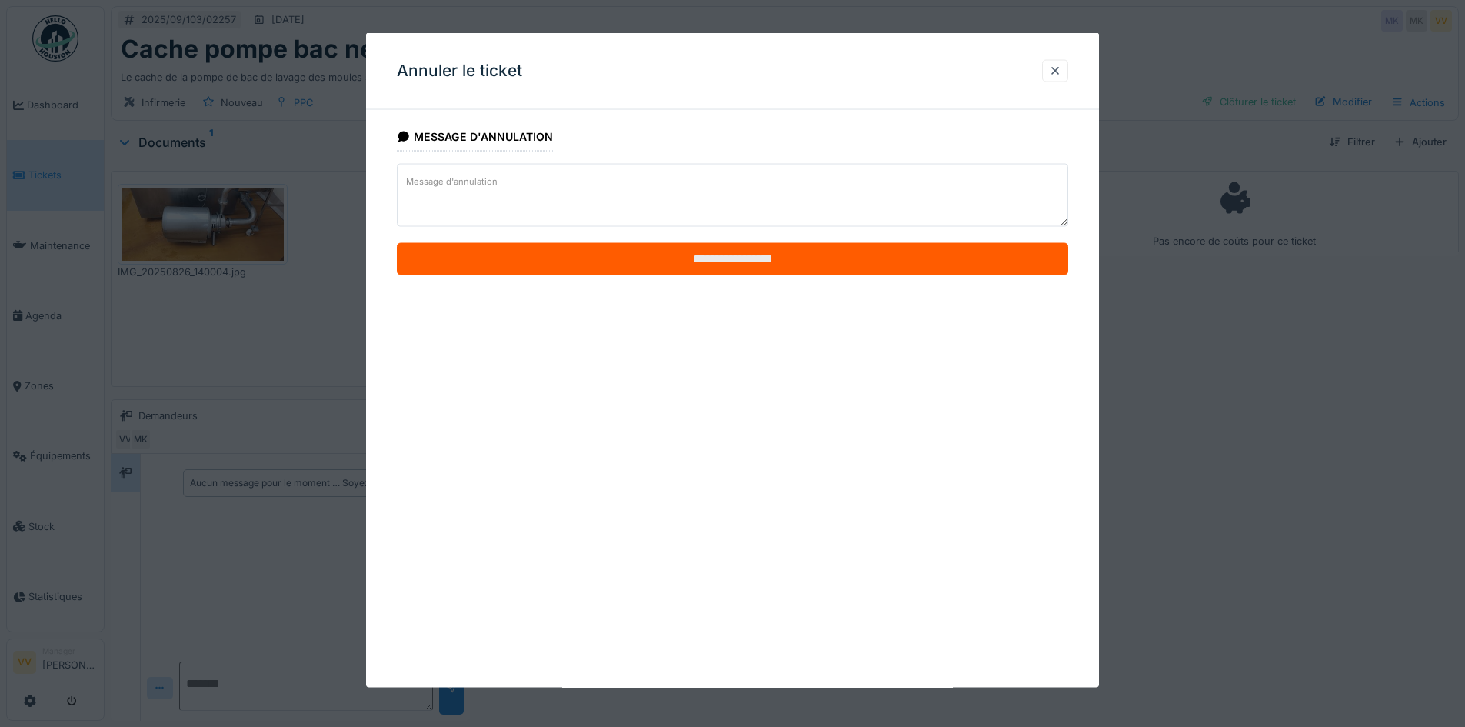
click at [766, 270] on input "**********" at bounding box center [732, 259] width 671 height 32
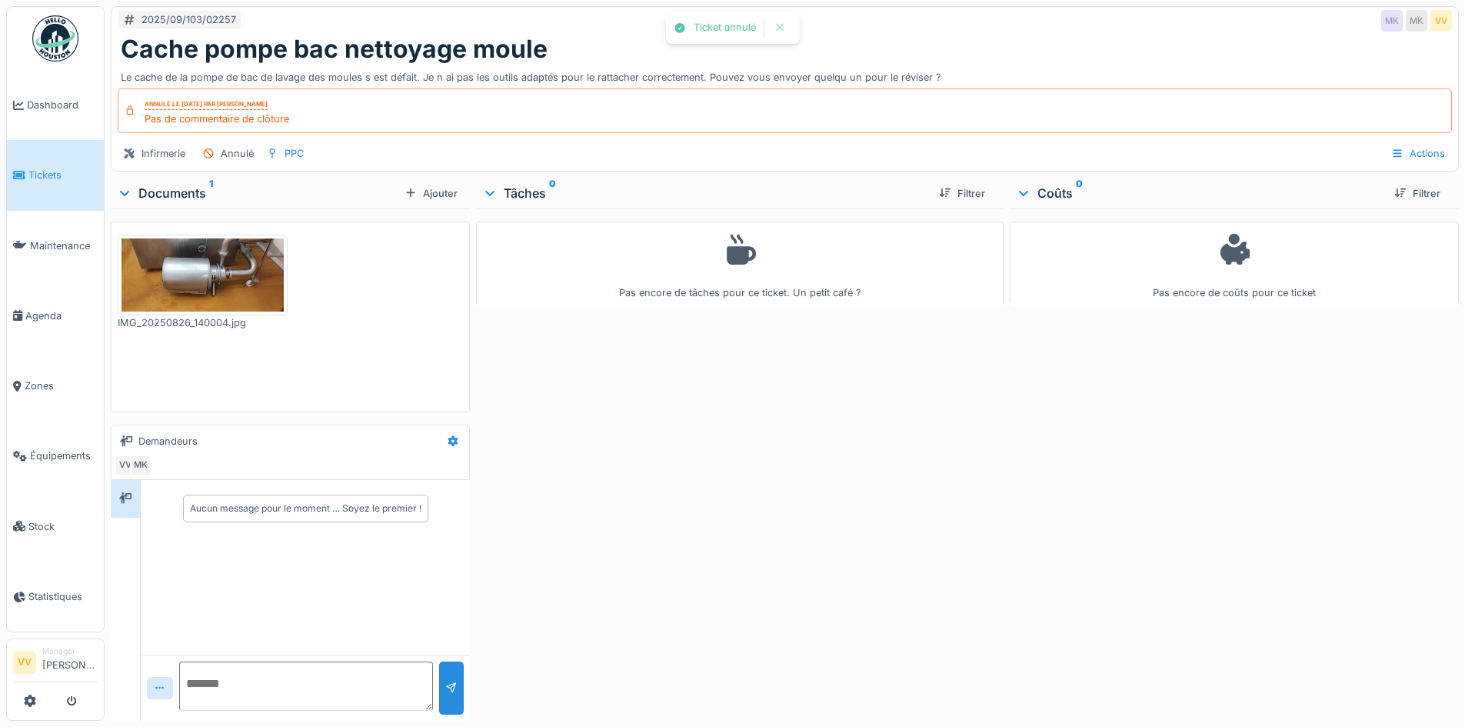
click at [852, 533] on div "Pas encore de tâches pour ce ticket. Un petit café ?" at bounding box center [739, 461] width 527 height 506
click at [30, 178] on span "Tickets" at bounding box center [62, 175] width 69 height 15
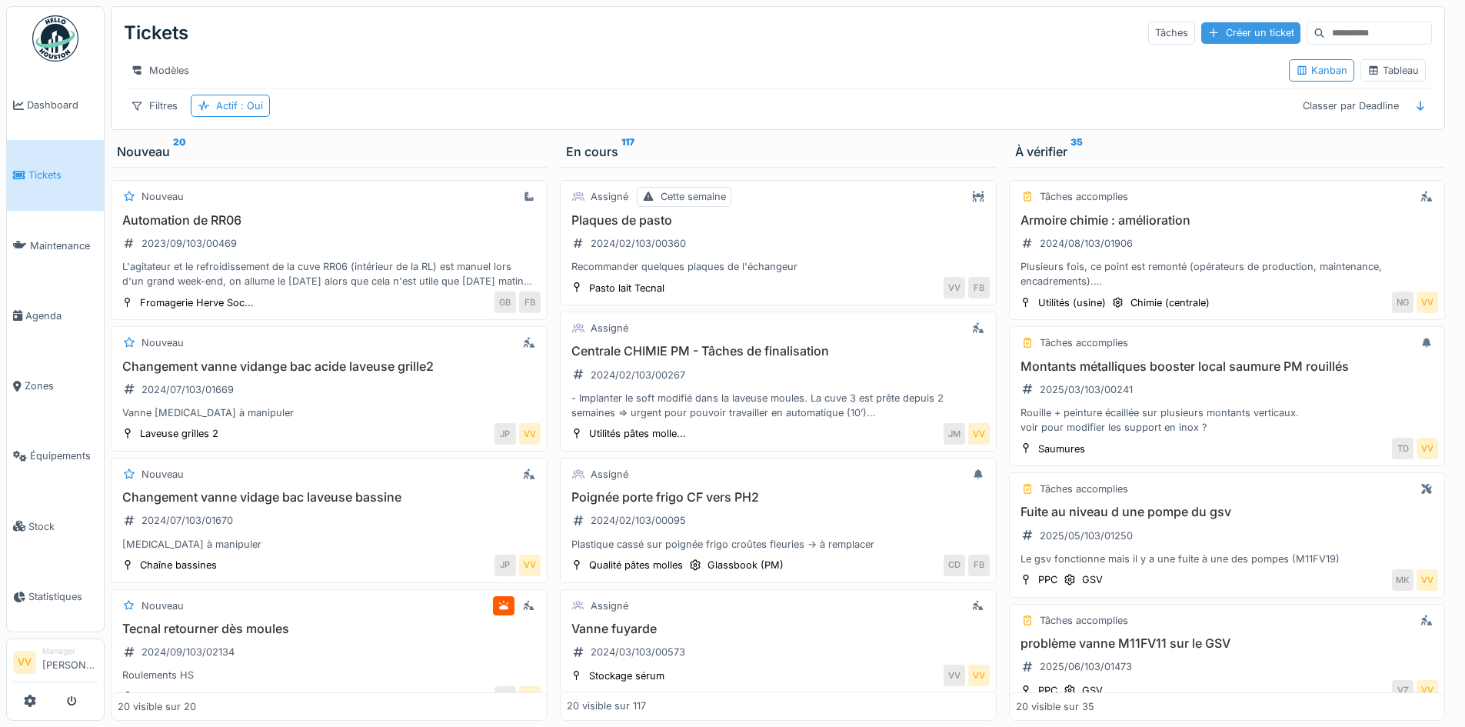
click at [1202, 32] on div "Créer un ticket" at bounding box center [1250, 32] width 99 height 21
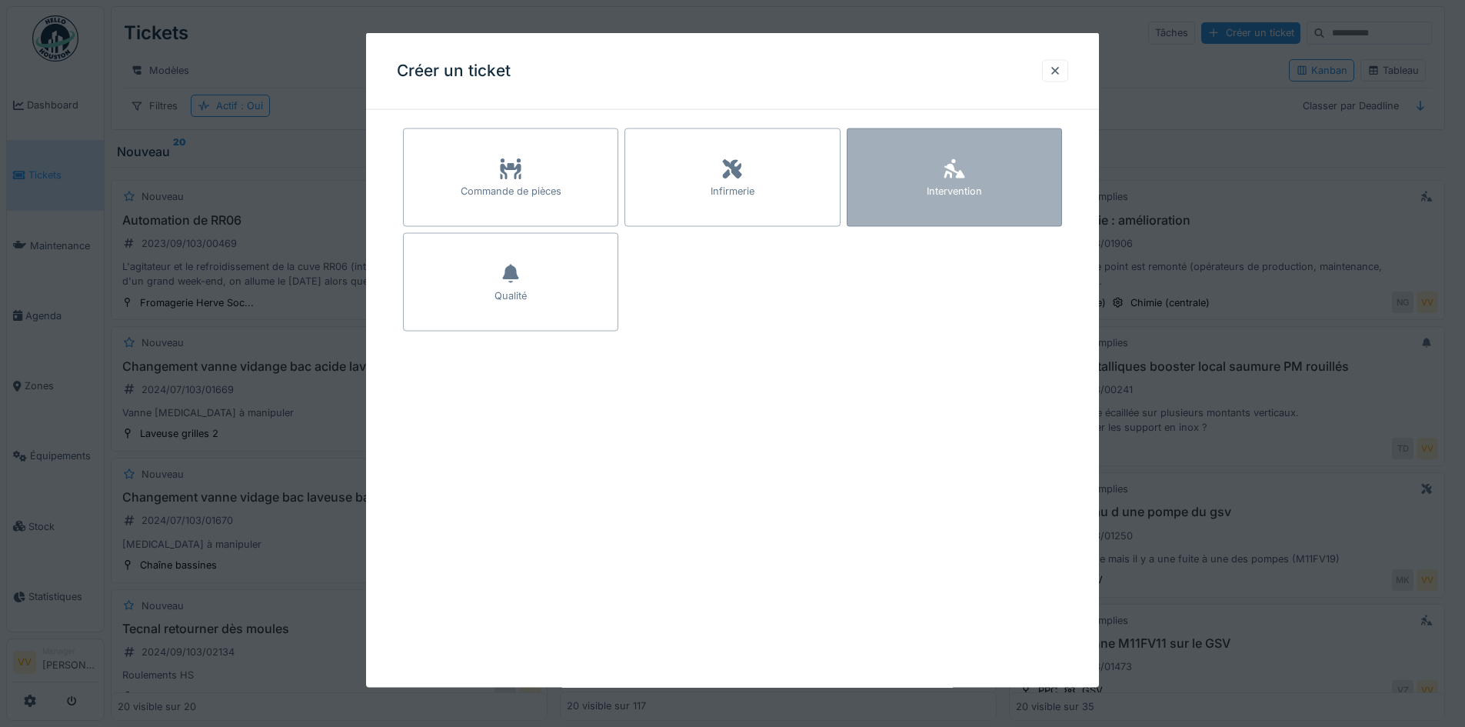
click at [946, 189] on div "Intervention" at bounding box center [953, 191] width 55 height 15
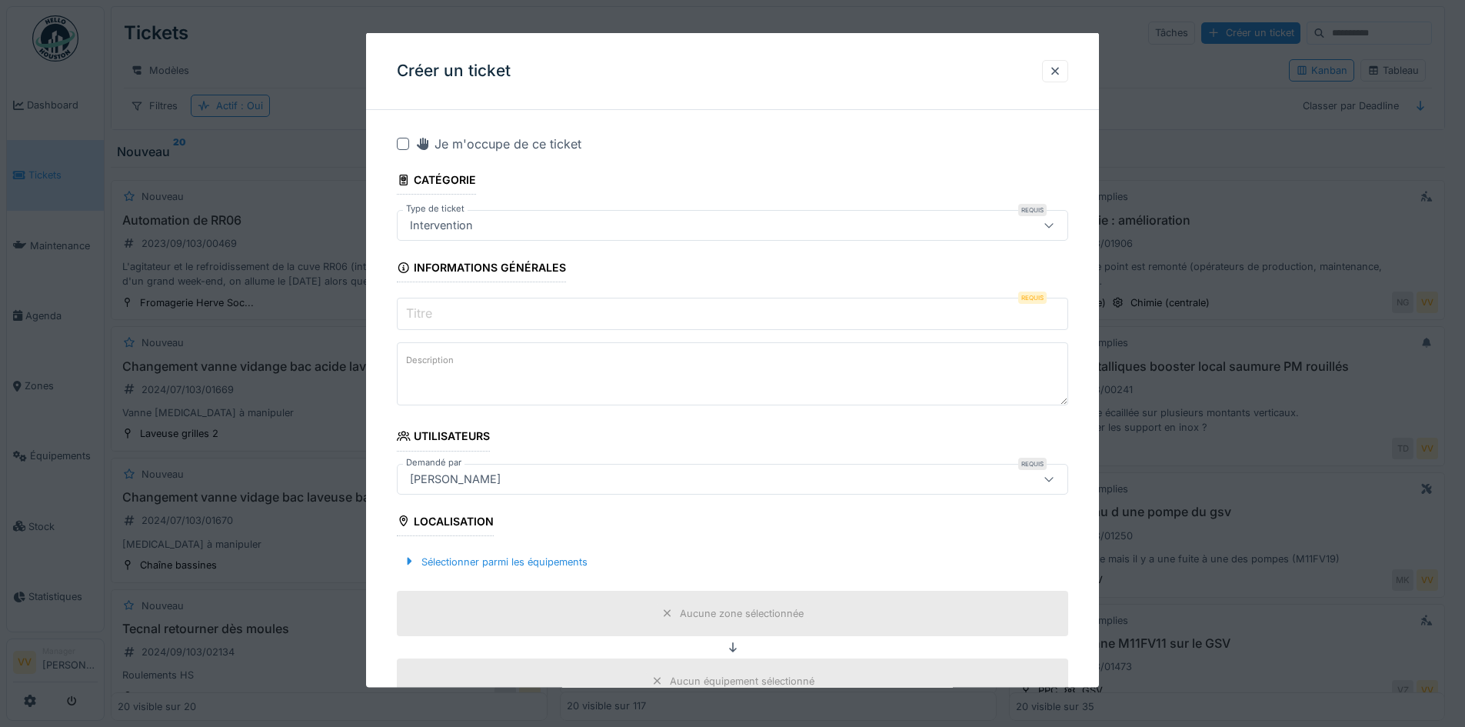
click at [446, 308] on input "Titre" at bounding box center [732, 314] width 671 height 32
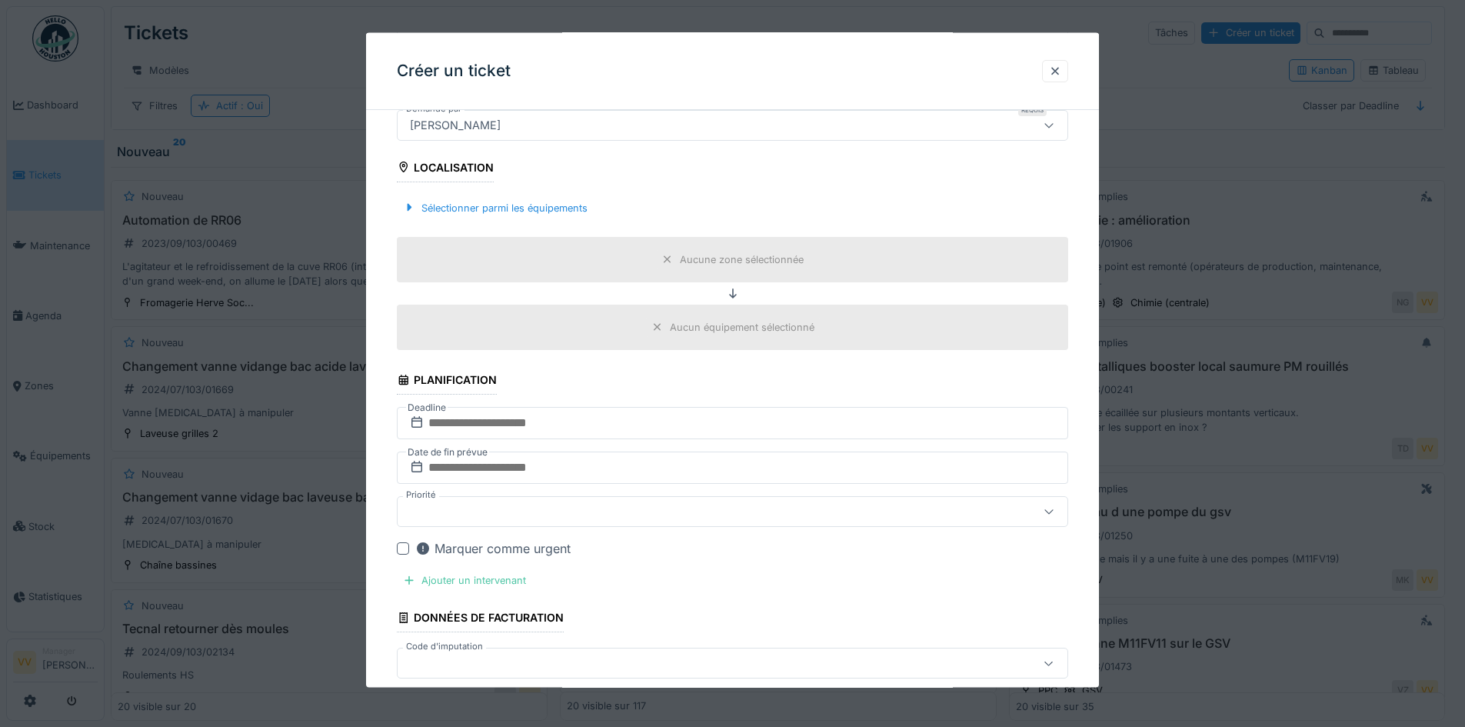
scroll to position [384, 0]
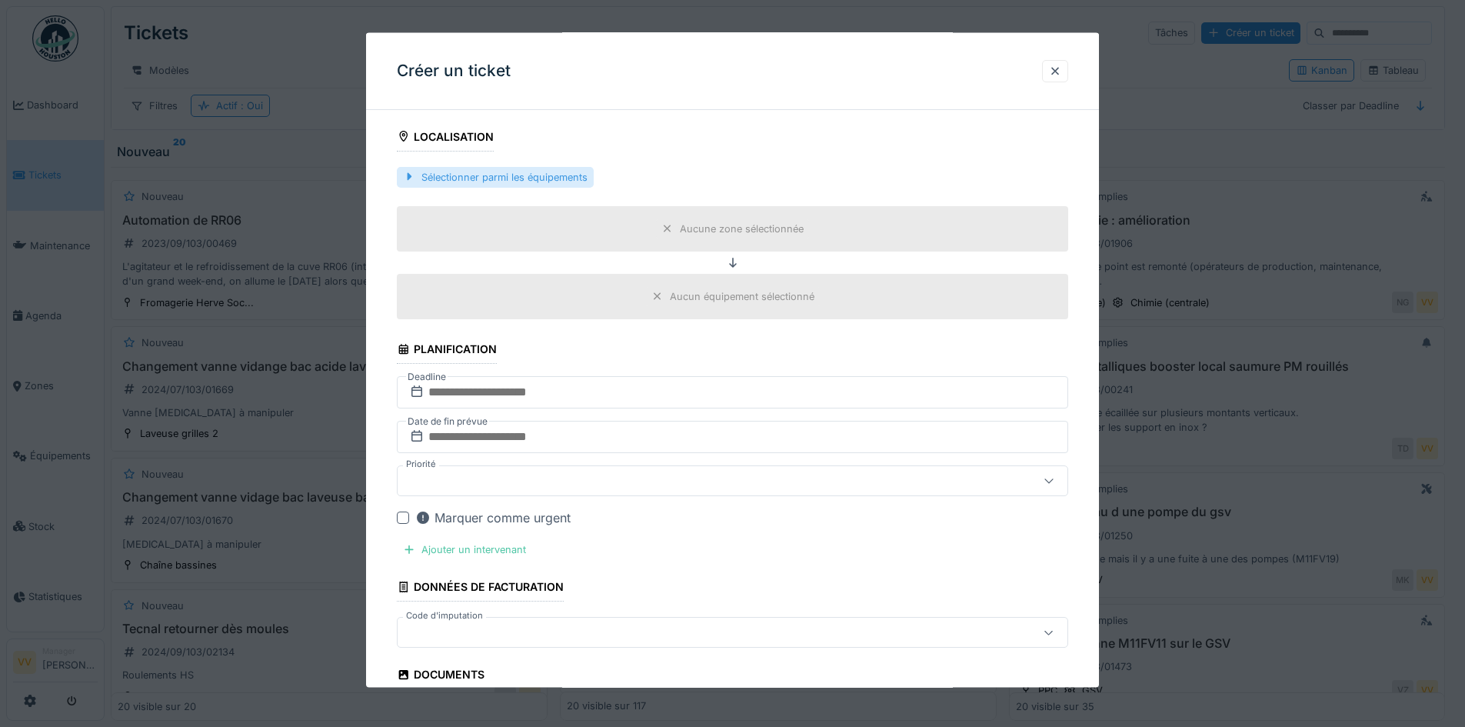
type input "**********"
click at [492, 182] on div "Sélectionner parmi les équipements" at bounding box center [495, 176] width 197 height 21
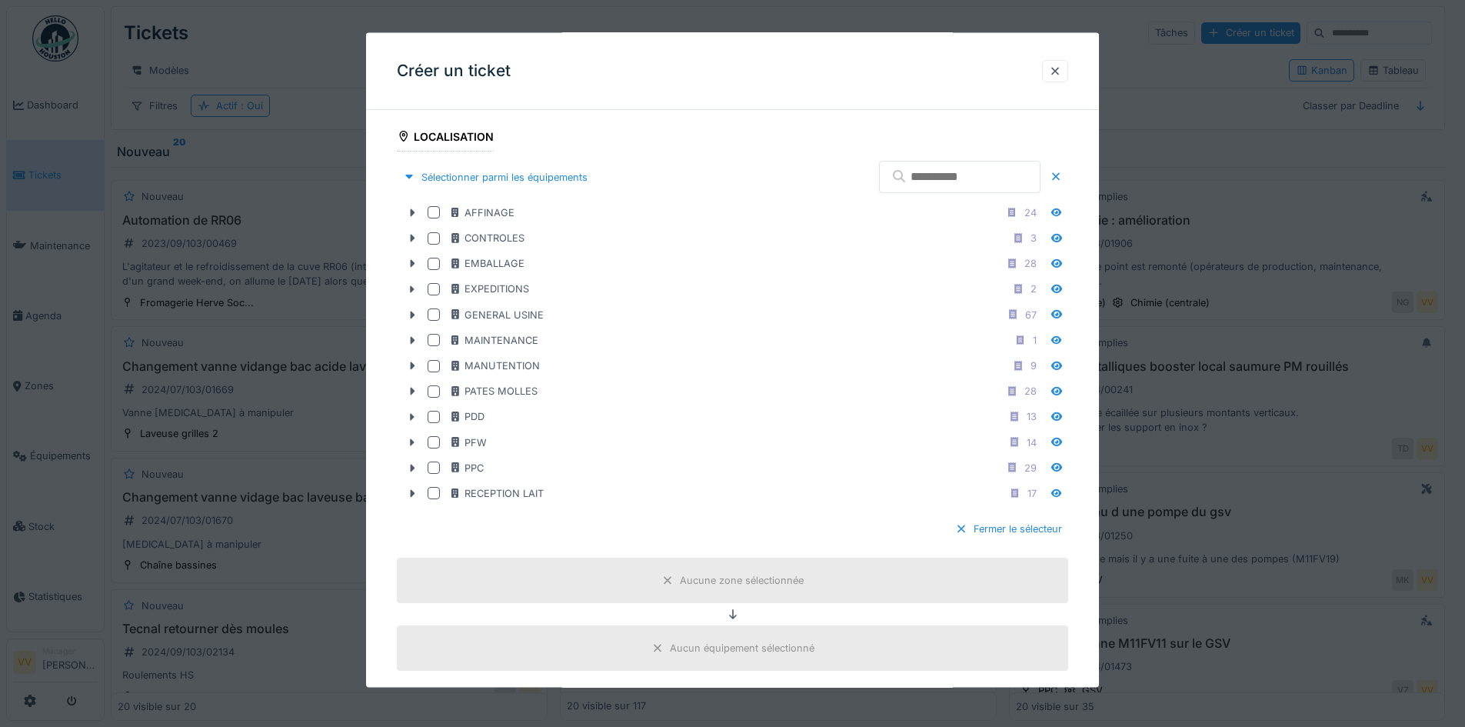
click at [936, 169] on input "text" at bounding box center [959, 177] width 161 height 32
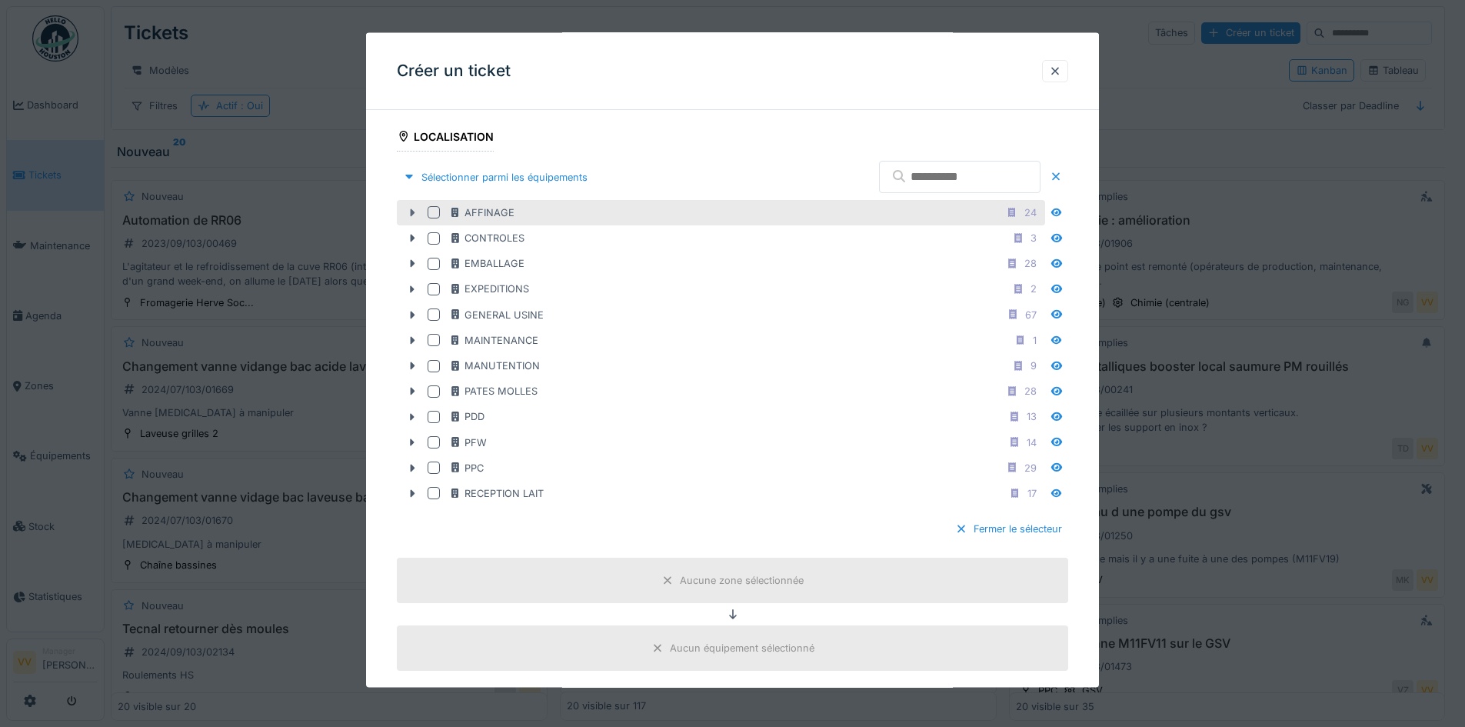
click at [409, 209] on icon at bounding box center [412, 213] width 12 height 10
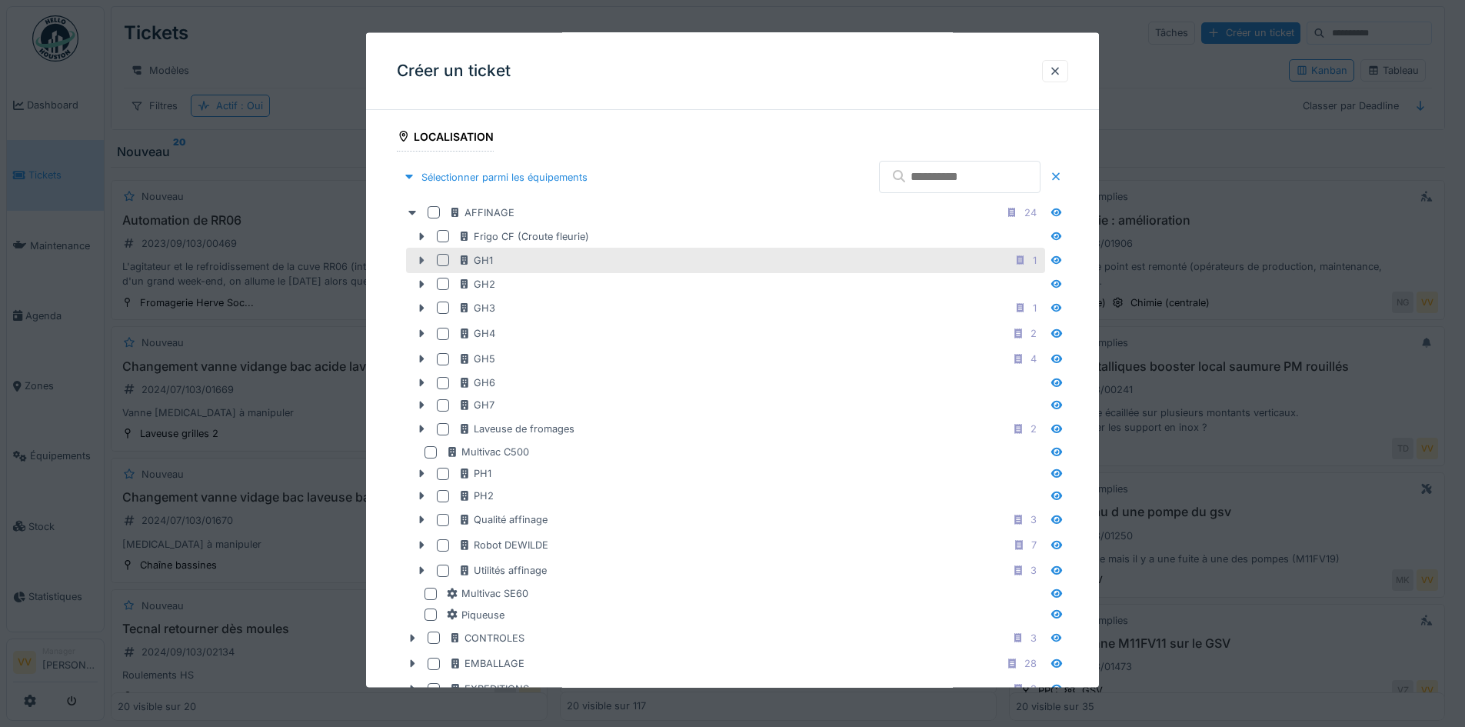
click at [421, 256] on icon at bounding box center [421, 260] width 12 height 10
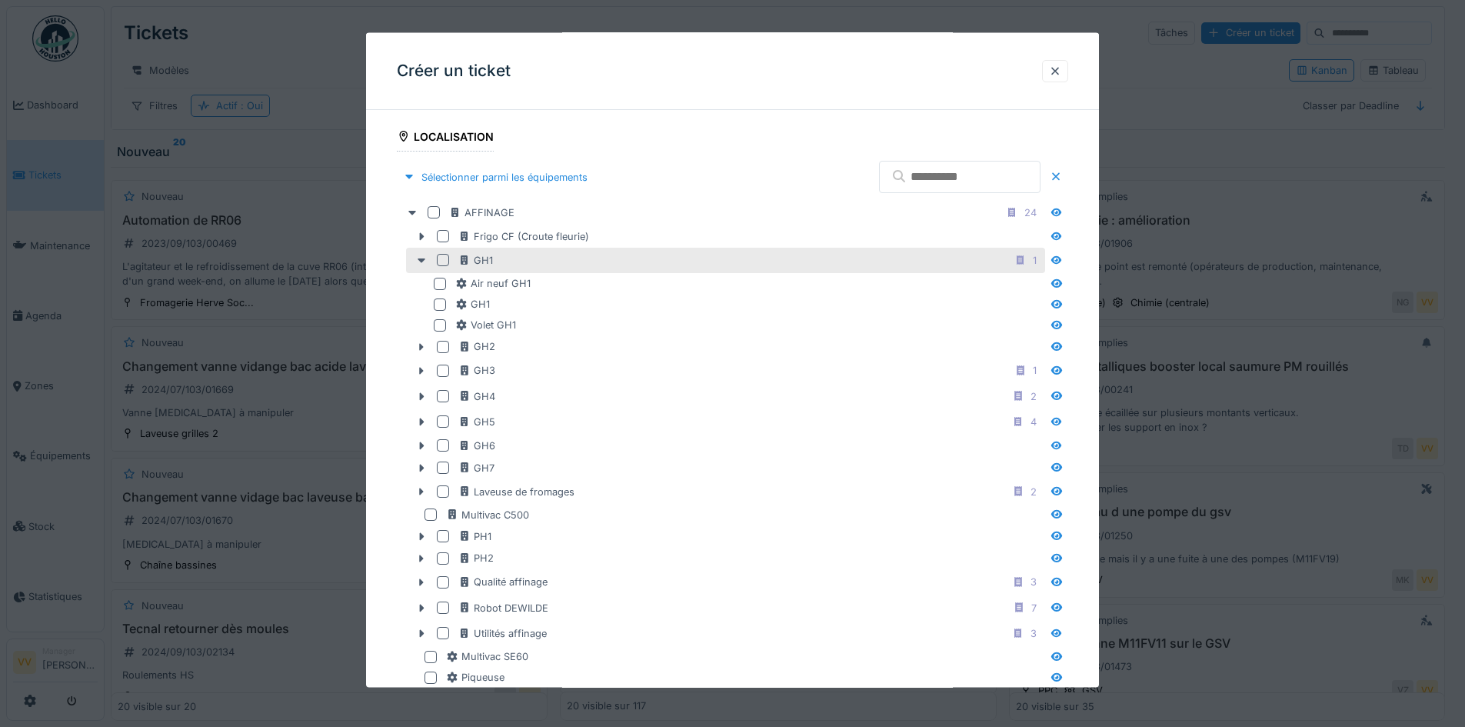
click at [444, 257] on div at bounding box center [443, 260] width 12 height 12
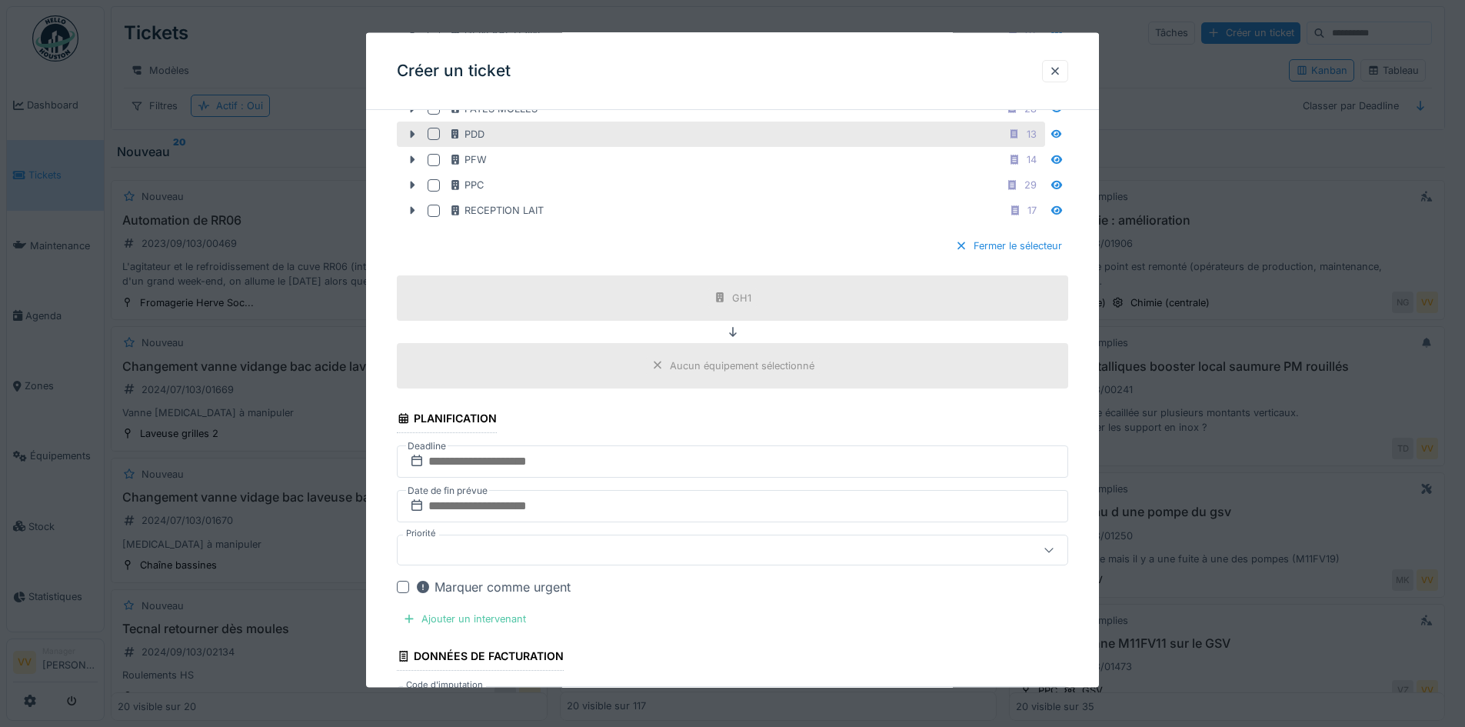
scroll to position [1307, 0]
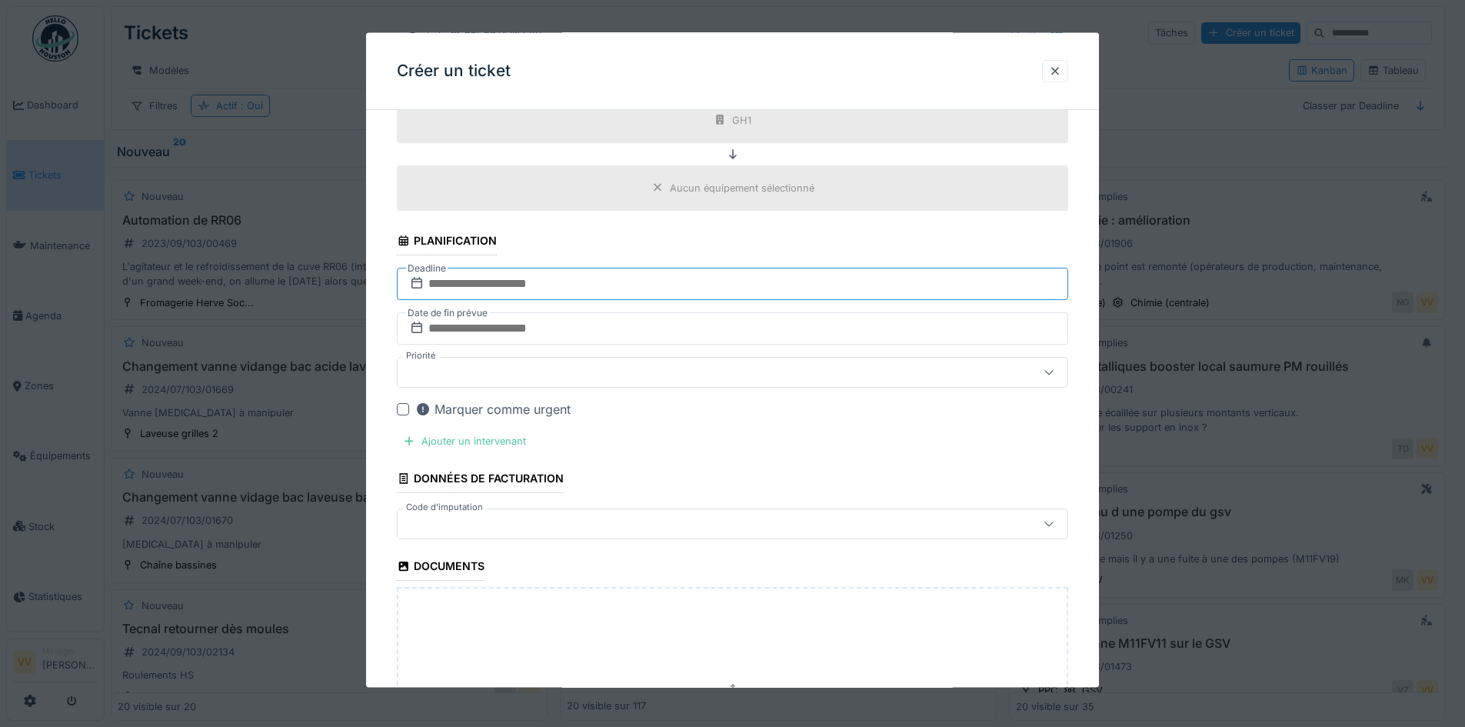
click at [476, 285] on input "text" at bounding box center [732, 283] width 671 height 32
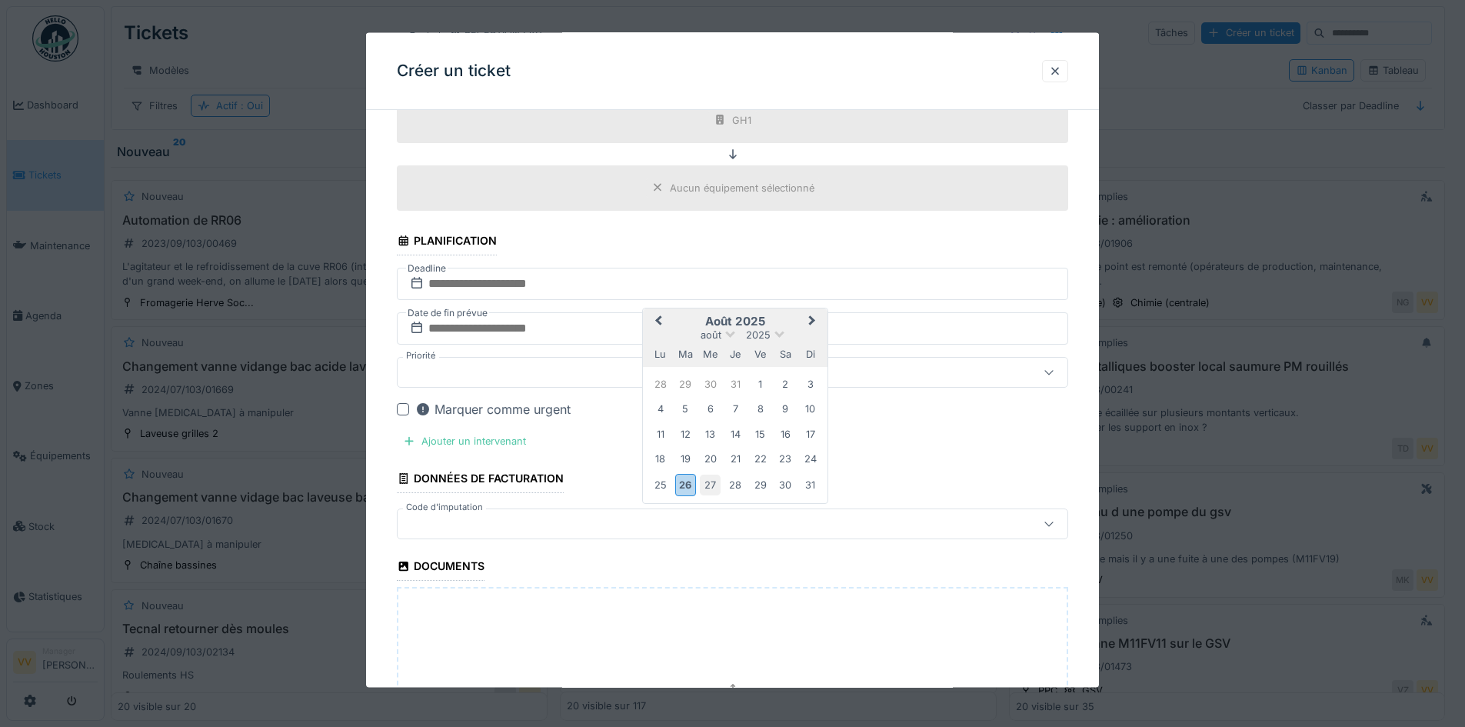
click at [713, 483] on div "27" at bounding box center [710, 484] width 21 height 21
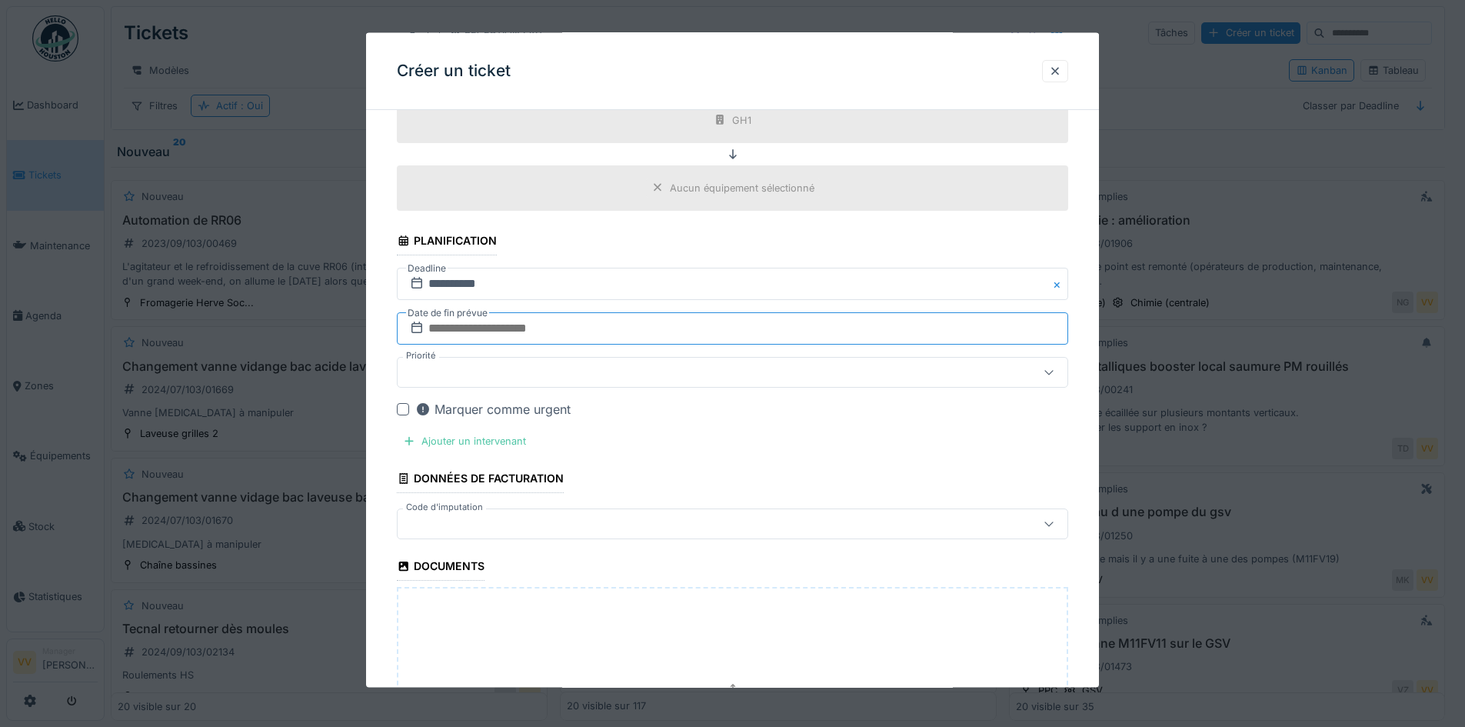
click at [662, 317] on input "text" at bounding box center [732, 327] width 671 height 32
click at [712, 530] on div "27" at bounding box center [710, 528] width 21 height 21
click at [407, 413] on div at bounding box center [403, 408] width 12 height 12
click at [414, 444] on div at bounding box center [409, 440] width 12 height 15
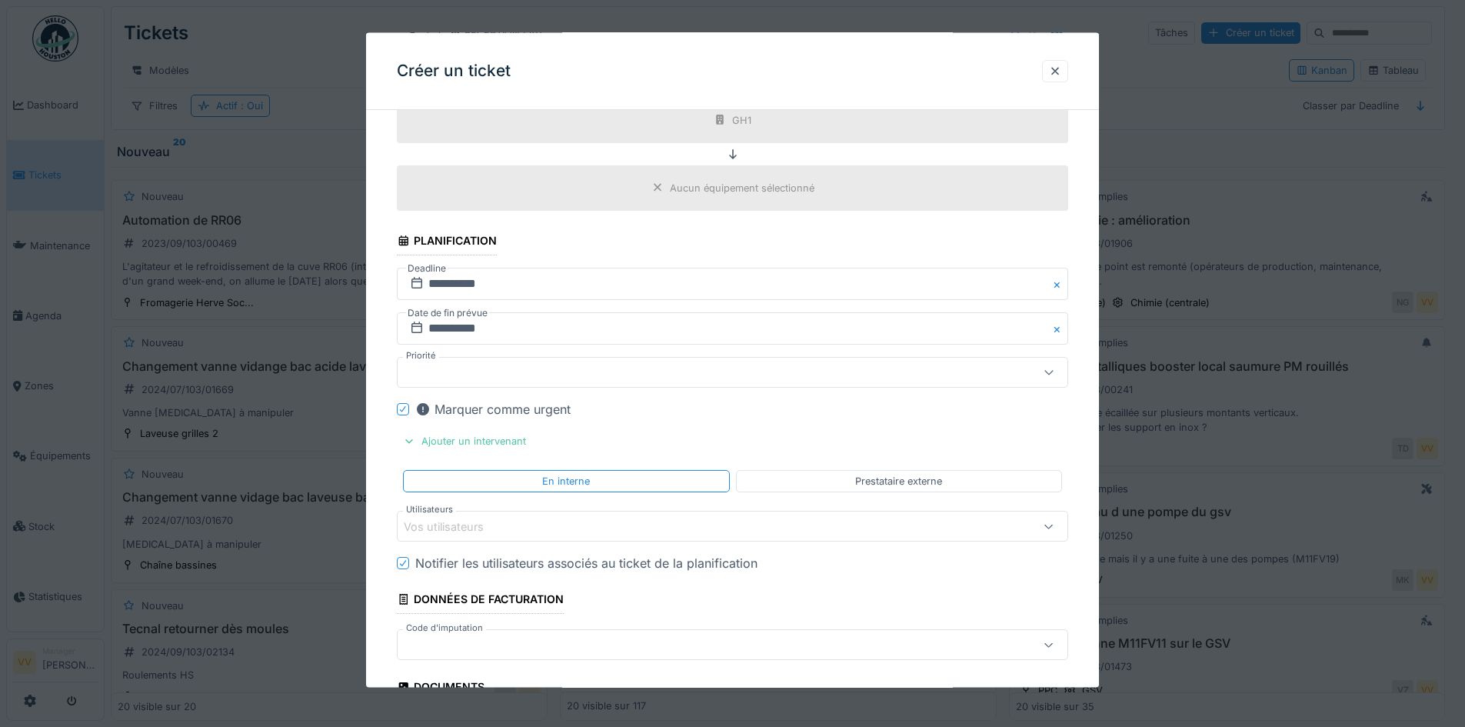
click at [566, 524] on div "Vos utilisateurs" at bounding box center [693, 525] width 579 height 17
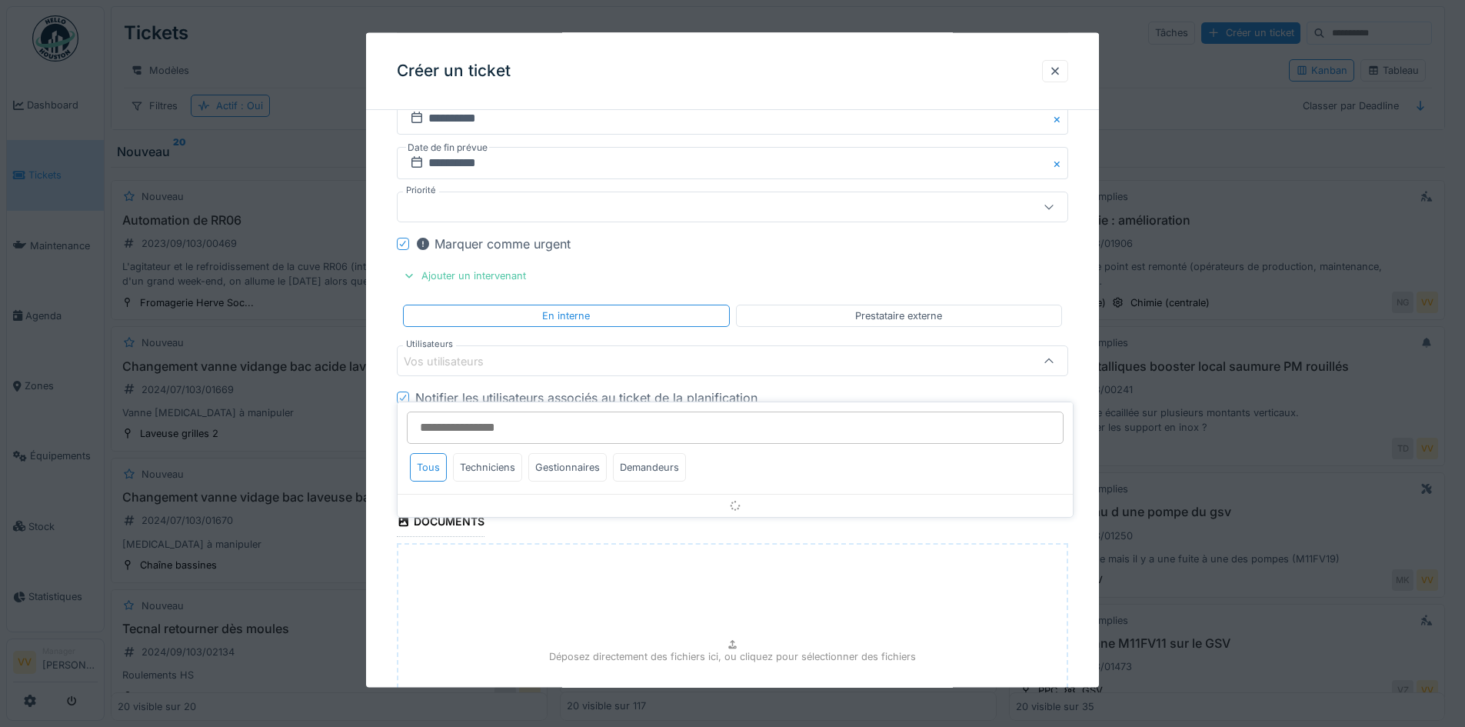
scroll to position [1473, 0]
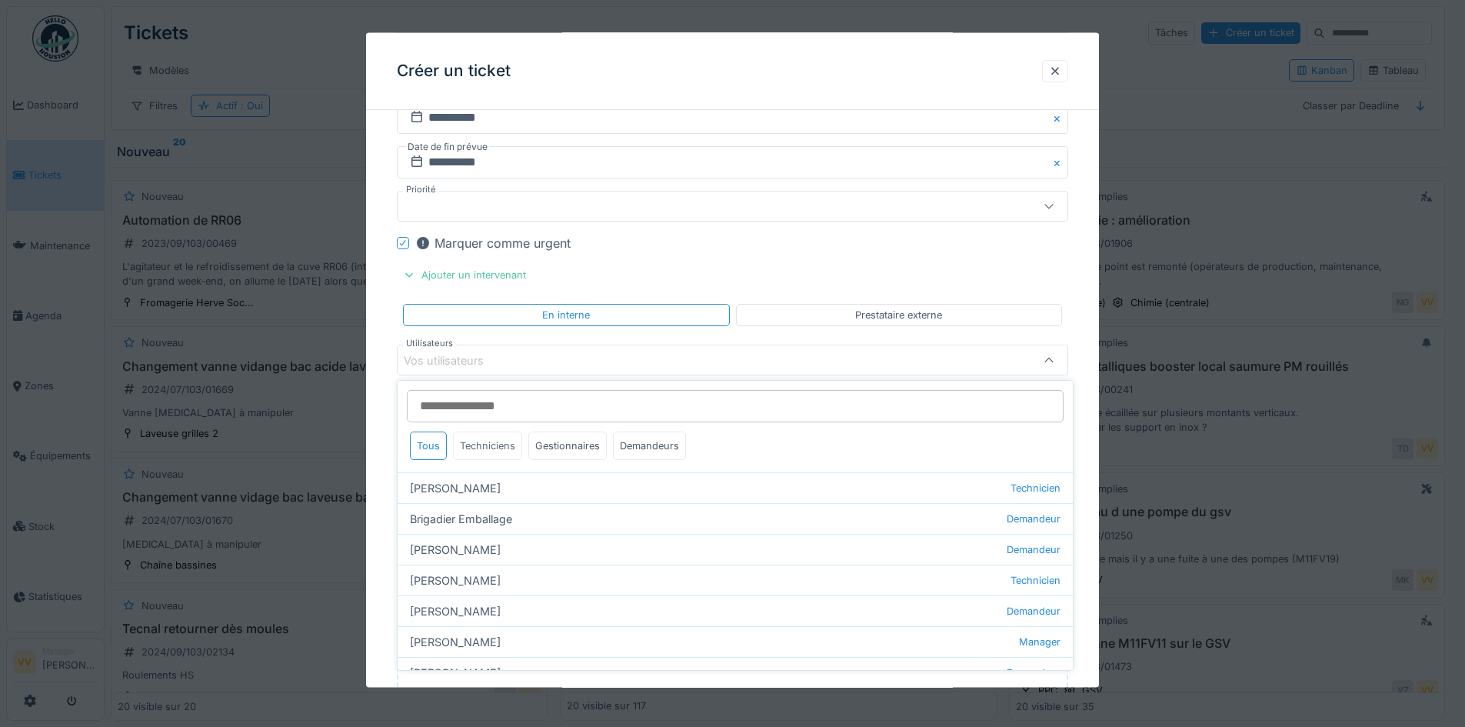
click at [498, 446] on div "Techniciens" at bounding box center [487, 445] width 69 height 28
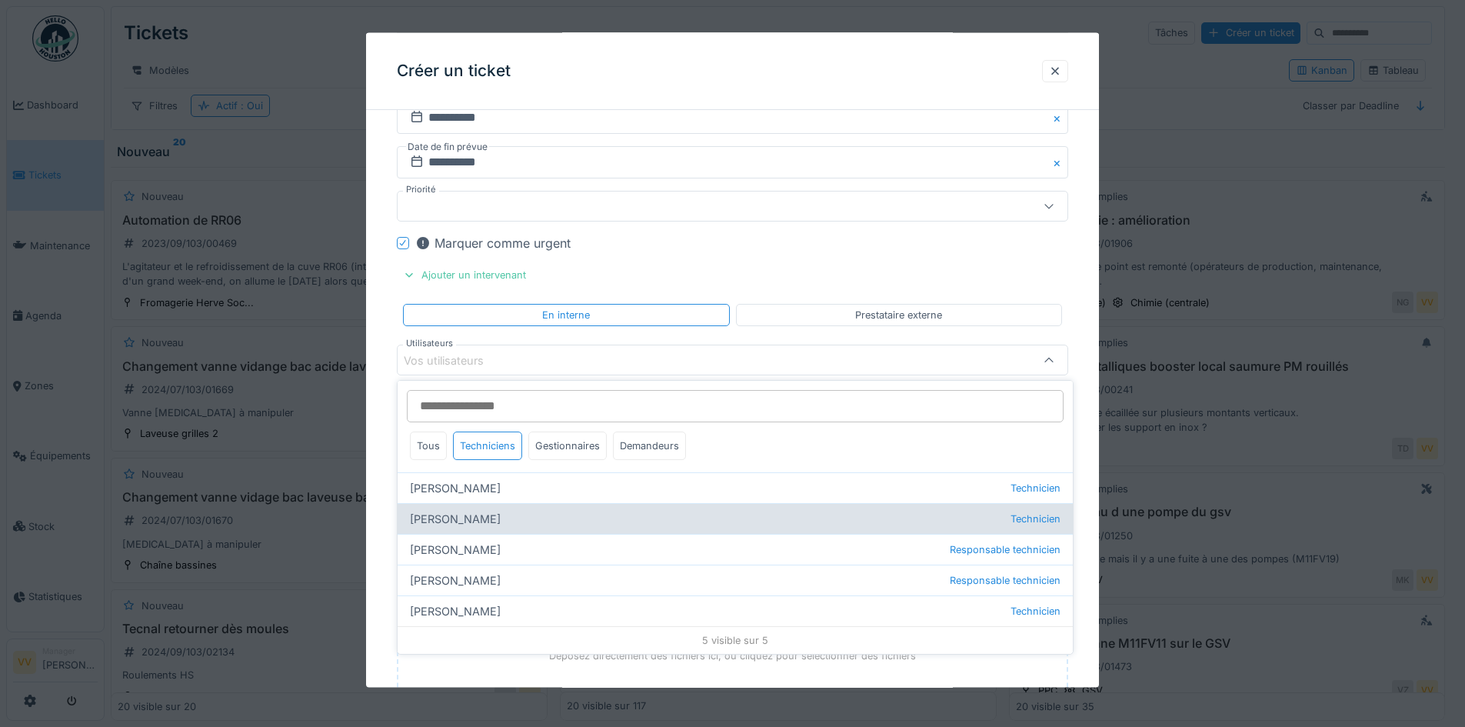
click at [451, 514] on div "Dan Ungureanu Technicien" at bounding box center [734, 518] width 675 height 31
type input "****"
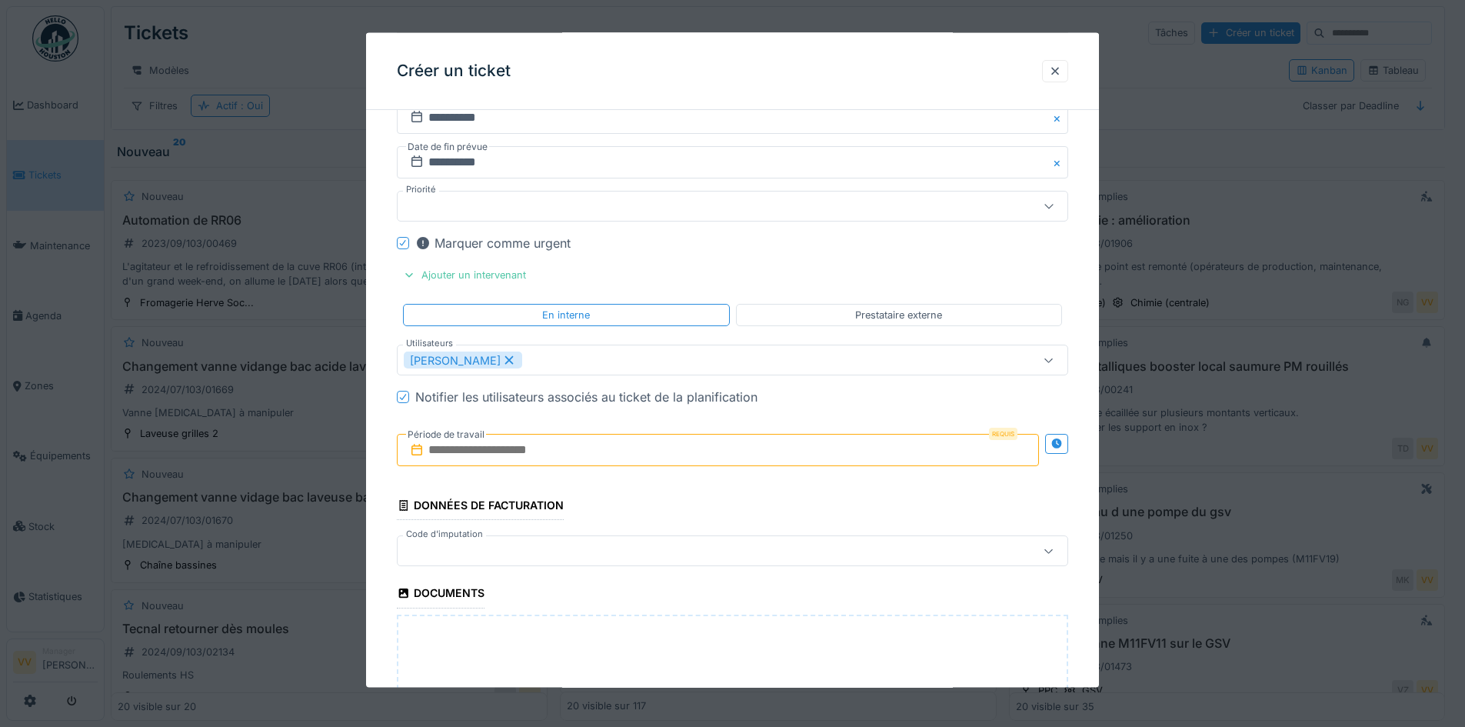
drag, startPoint x: 516, startPoint y: 459, endPoint x: 527, endPoint y: 458, distance: 11.6
click at [516, 459] on input "text" at bounding box center [718, 450] width 642 height 32
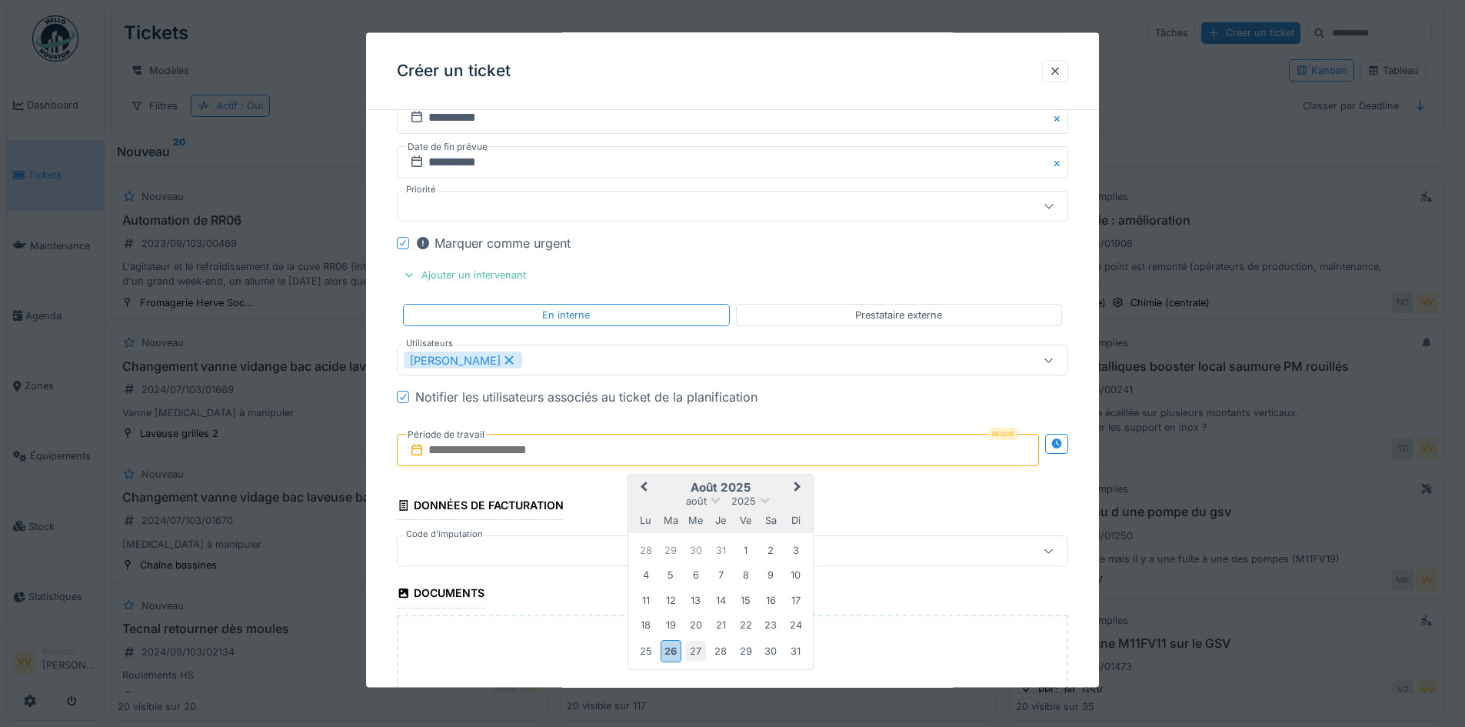
click at [694, 652] on div "27" at bounding box center [695, 650] width 21 height 21
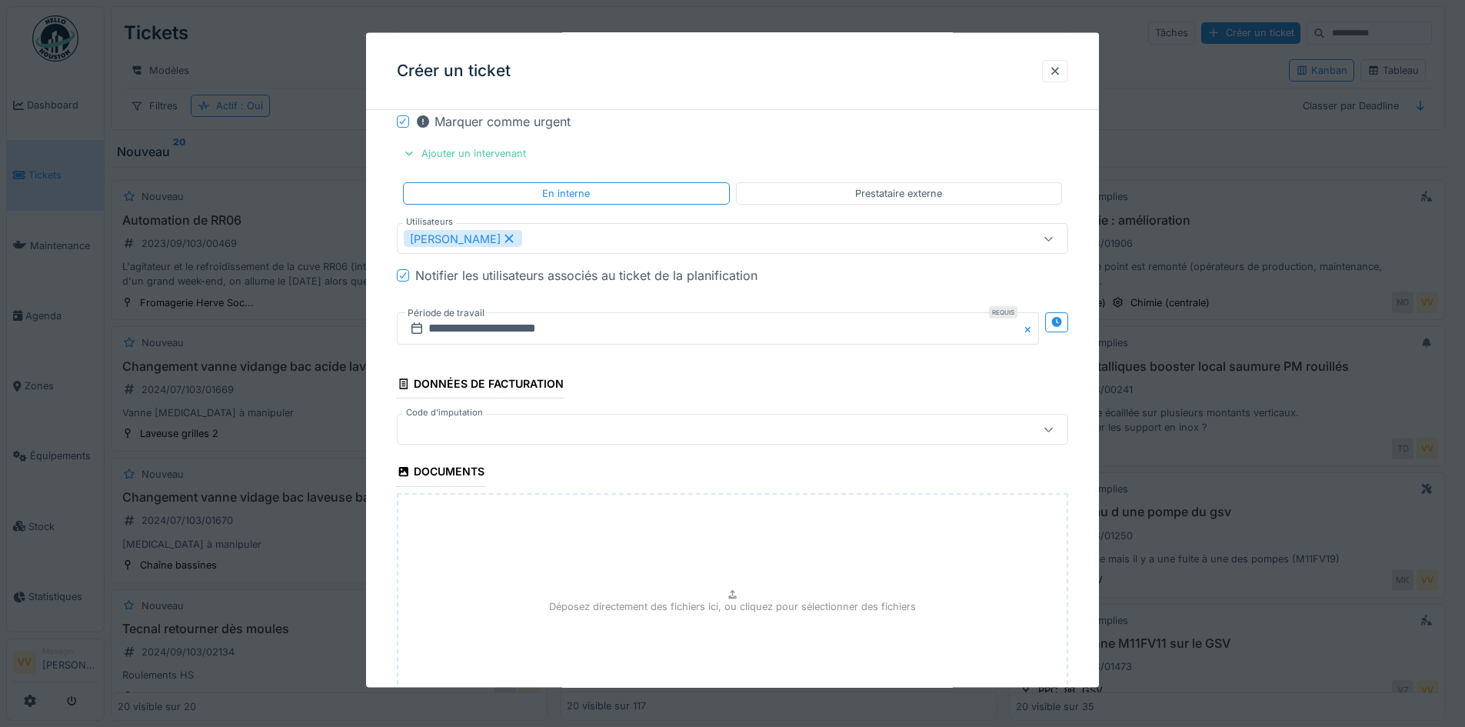
scroll to position [1731, 0]
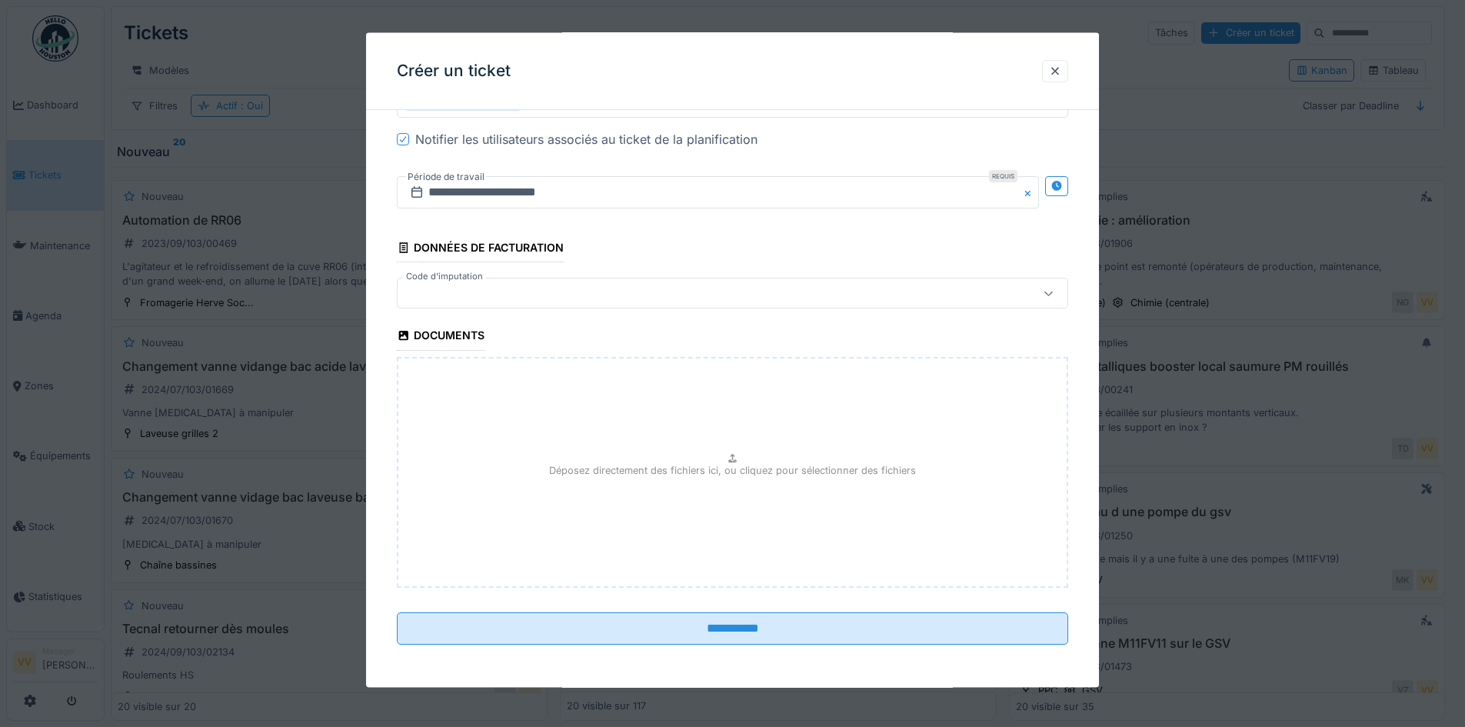
click at [687, 517] on div "Déposez directement des fichiers ici, ou cliquez pour sélectionner des fichiers" at bounding box center [732, 471] width 671 height 231
type input "**********"
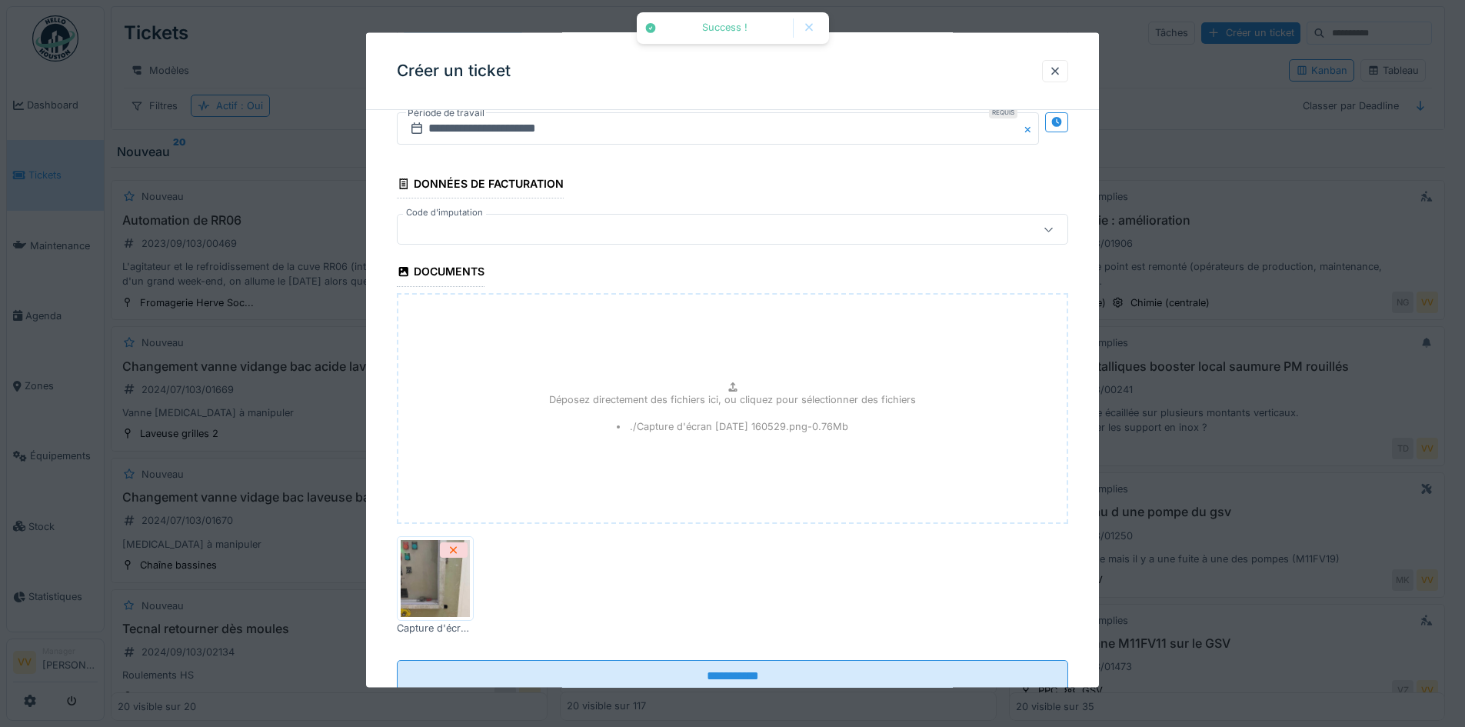
scroll to position [1842, 0]
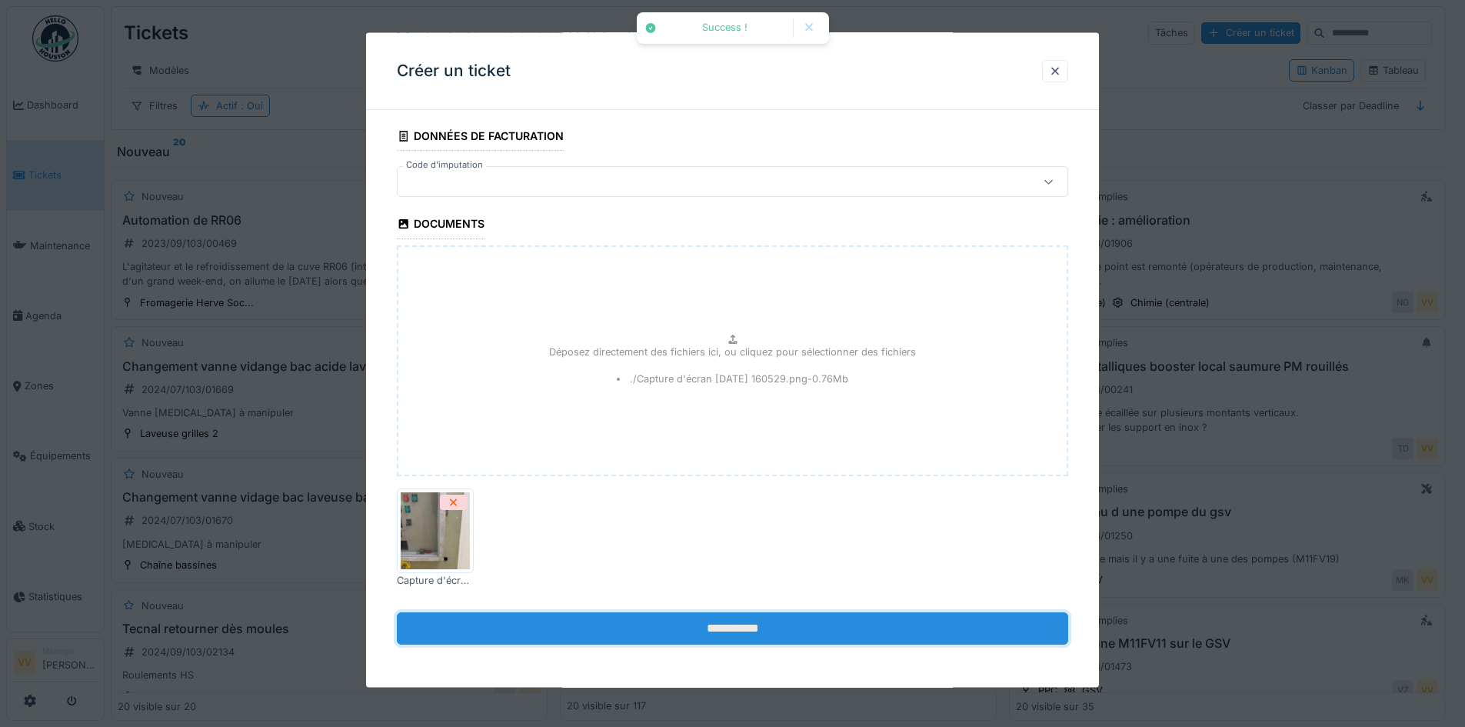
click at [763, 617] on input "**********" at bounding box center [732, 627] width 671 height 32
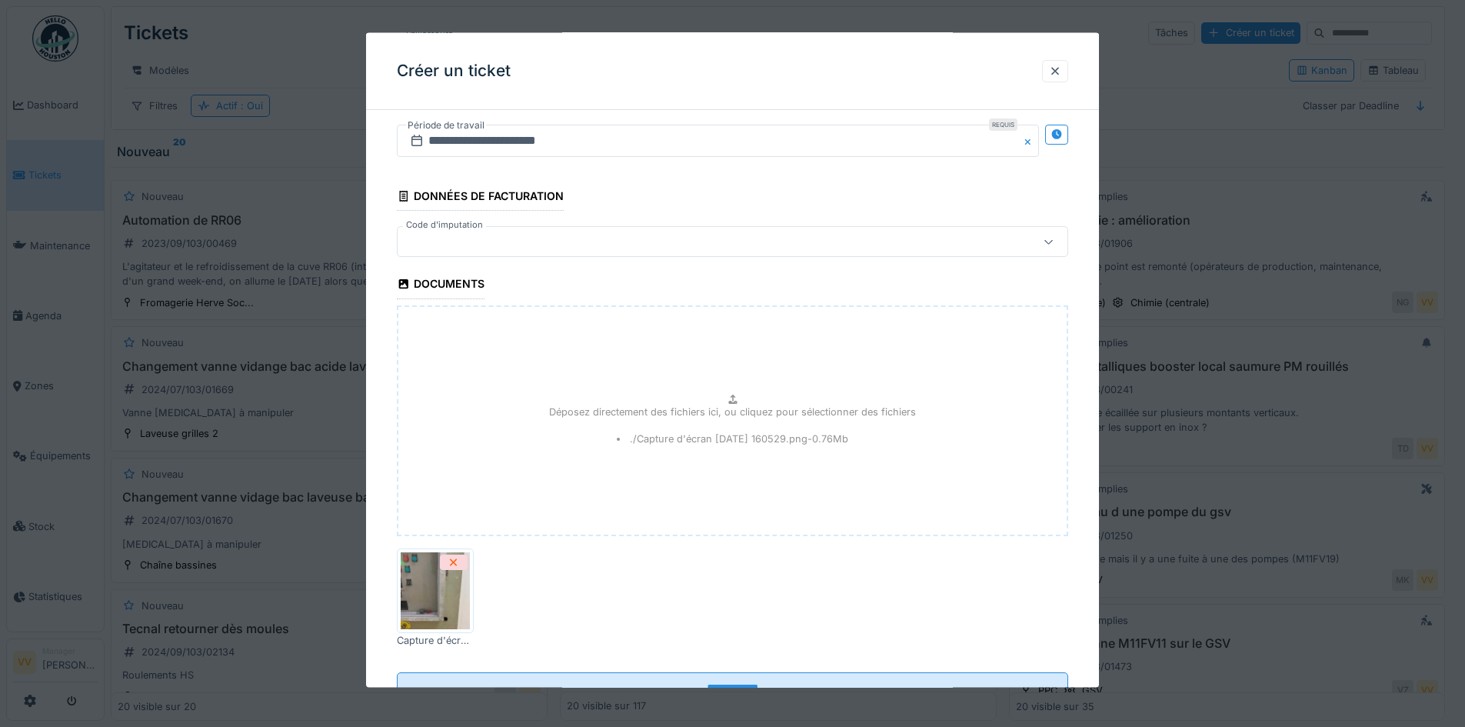
scroll to position [1689, 0]
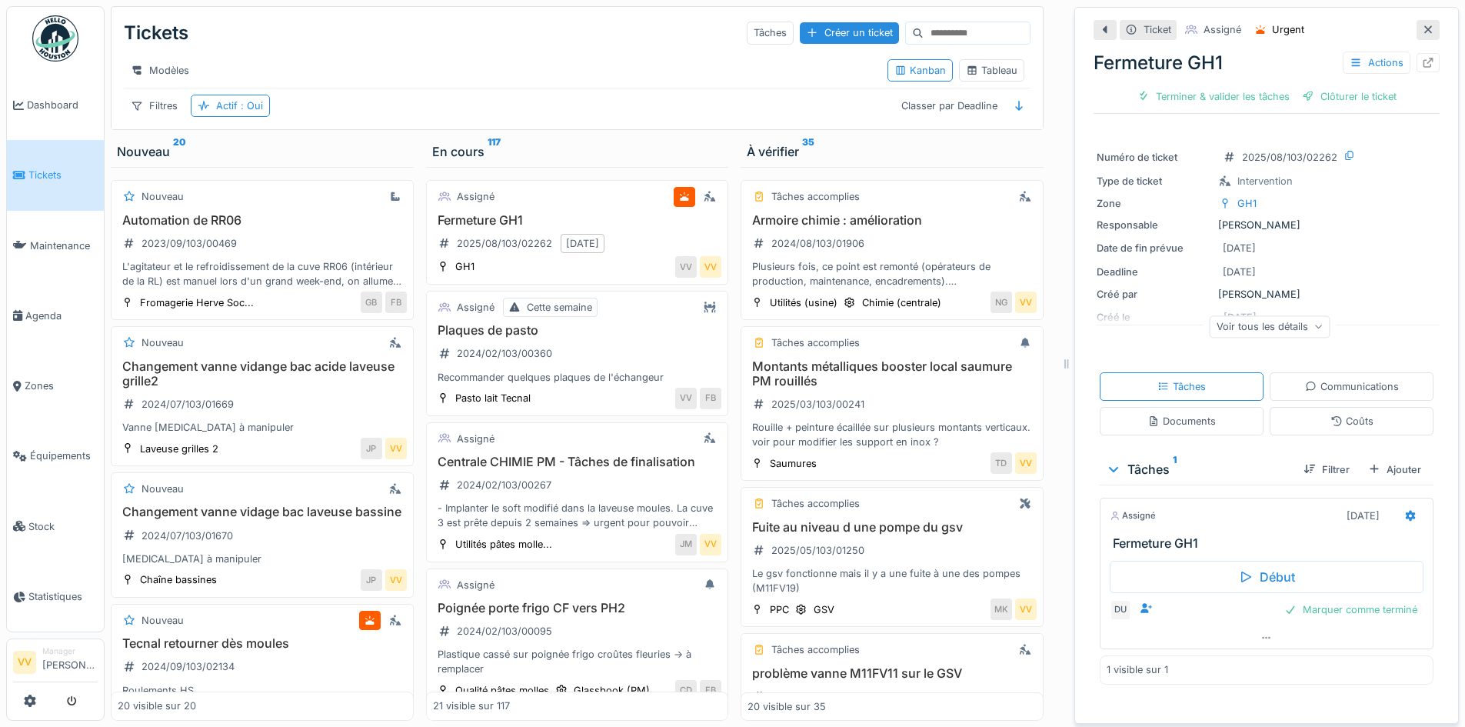
click at [40, 175] on span "Tickets" at bounding box center [62, 175] width 69 height 15
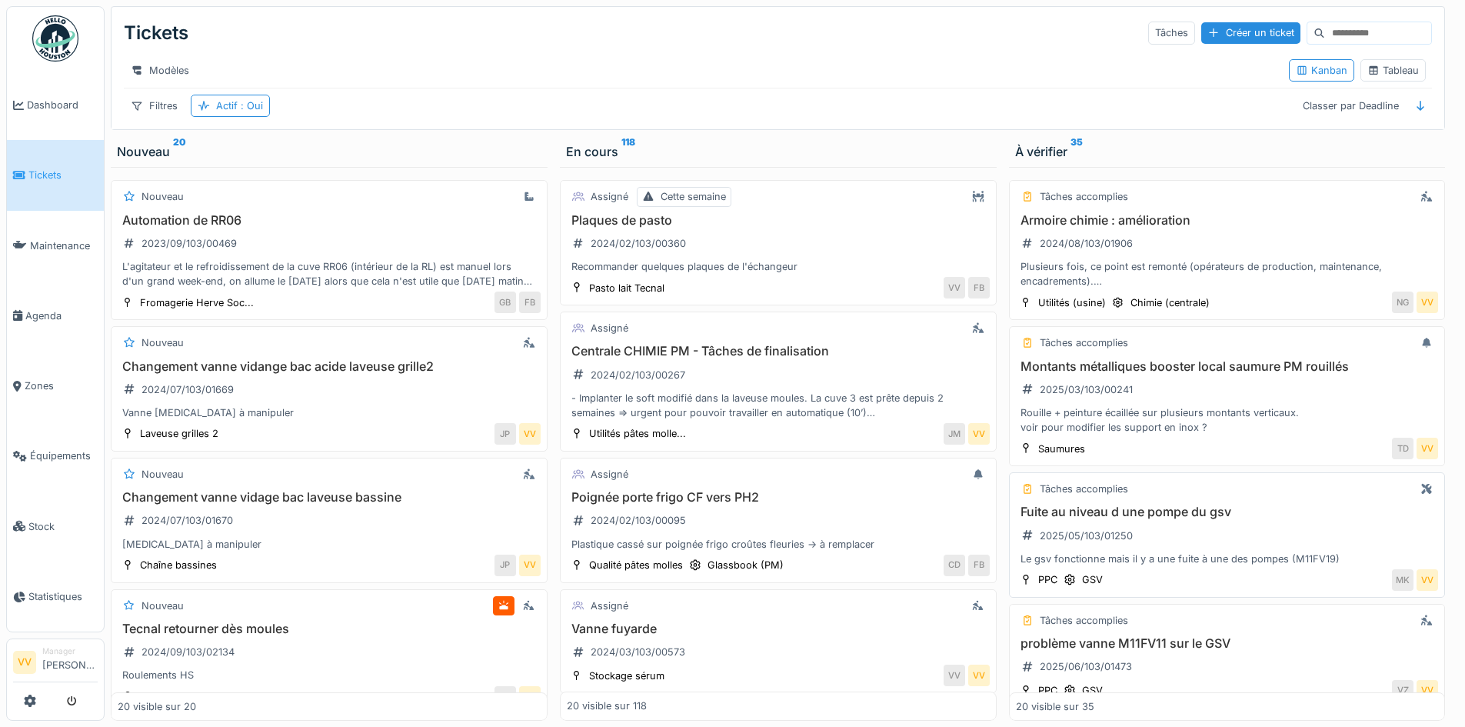
scroll to position [384, 0]
